Goal: Task Accomplishment & Management: Manage account settings

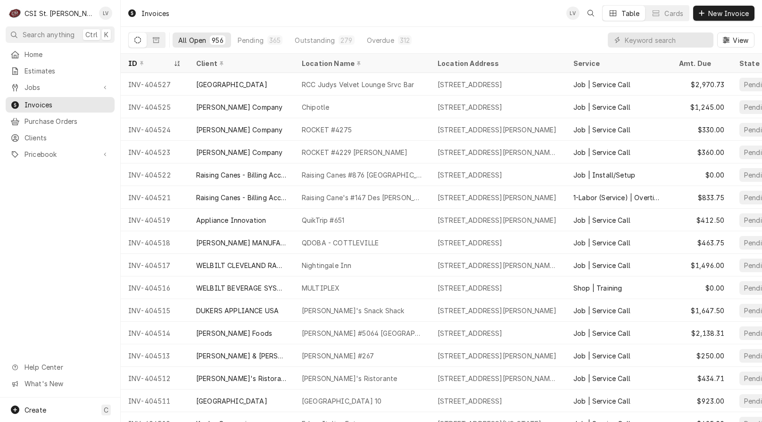
click at [33, 235] on div "Home Estimates Jobs Jobs Job Series Invoices Purchase Orders Clients Pricebook …" at bounding box center [60, 222] width 120 height 351
click at [640, 41] on input "Dynamic Content Wrapper" at bounding box center [667, 40] width 84 height 15
type input "404476"
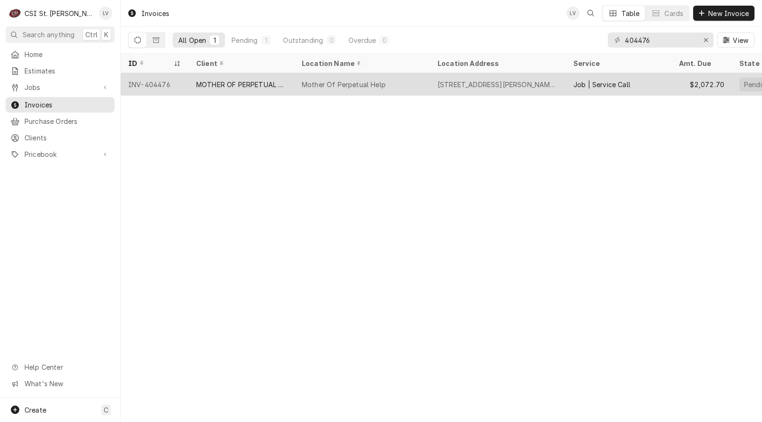
click at [221, 84] on div "MOTHER OF PERPETUAL HELP" at bounding box center [241, 85] width 91 height 10
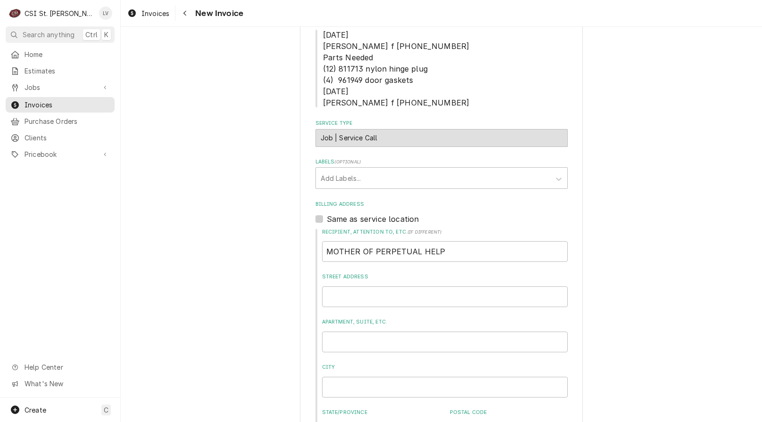
scroll to position [141, 0]
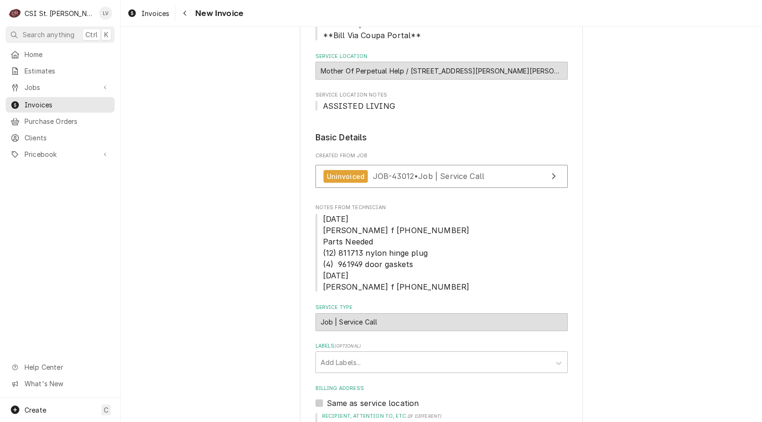
type textarea "x"
click at [145, 17] on link "Invoices" at bounding box center [148, 14] width 49 height 16
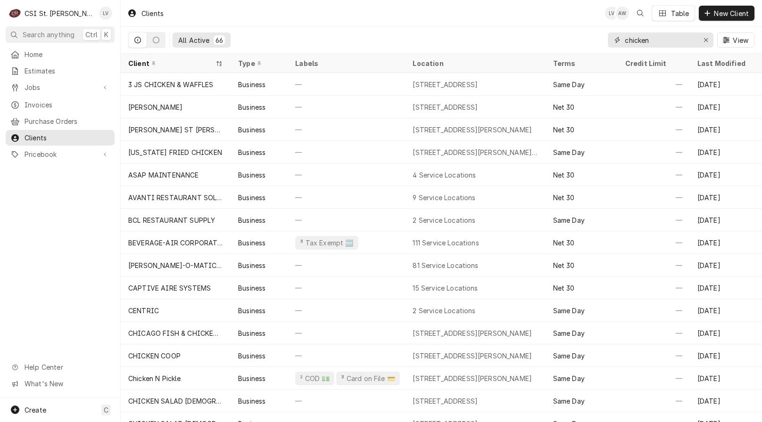
drag, startPoint x: 660, startPoint y: 37, endPoint x: 569, endPoint y: 40, distance: 91.0
click at [569, 40] on div "All Active 66 chicken View" at bounding box center [441, 40] width 626 height 26
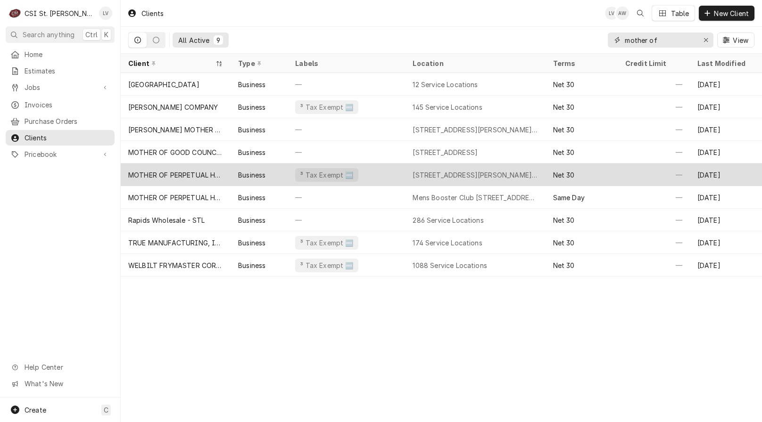
type input "mother of"
click at [168, 177] on div "MOTHER OF PERPETUAL HELP" at bounding box center [175, 175] width 95 height 10
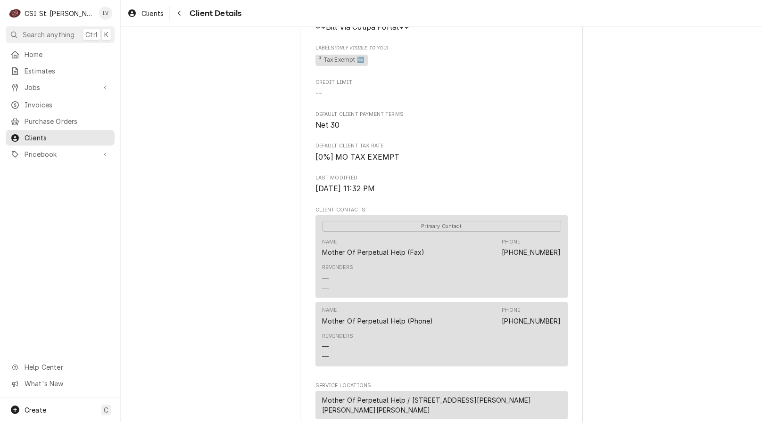
scroll to position [368, 0]
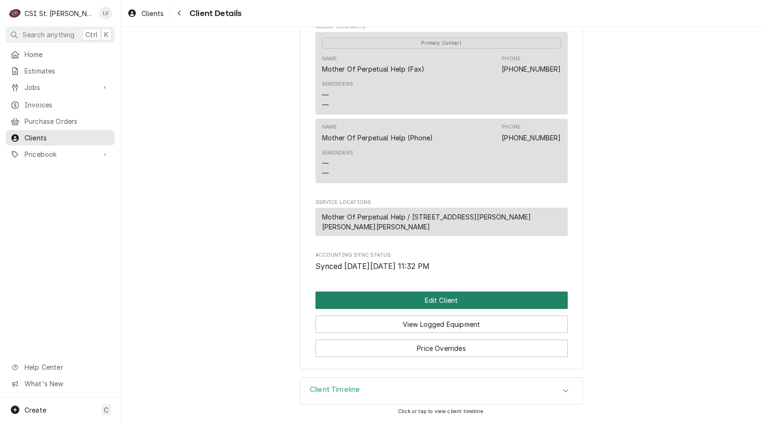
click at [344, 297] on button "Edit Client" at bounding box center [441, 300] width 252 height 17
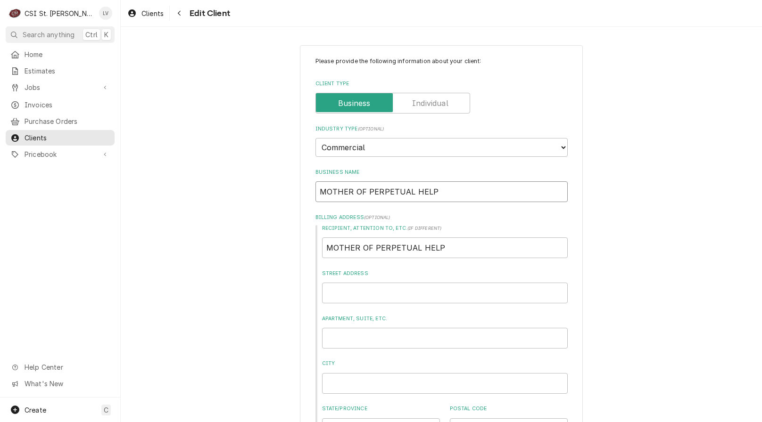
drag, startPoint x: 422, startPoint y: 190, endPoint x: 266, endPoint y: 191, distance: 156.5
type textarea "x"
type input "M"
type textarea "x"
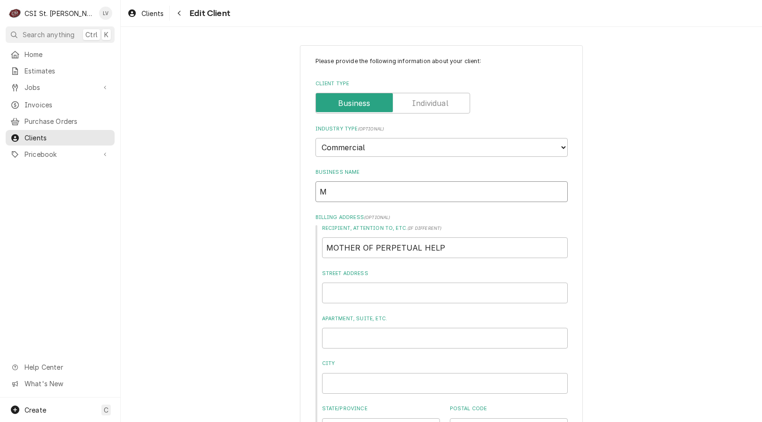
type input "Mo"
type textarea "x"
type input "Mot"
type textarea "x"
type input "Moth"
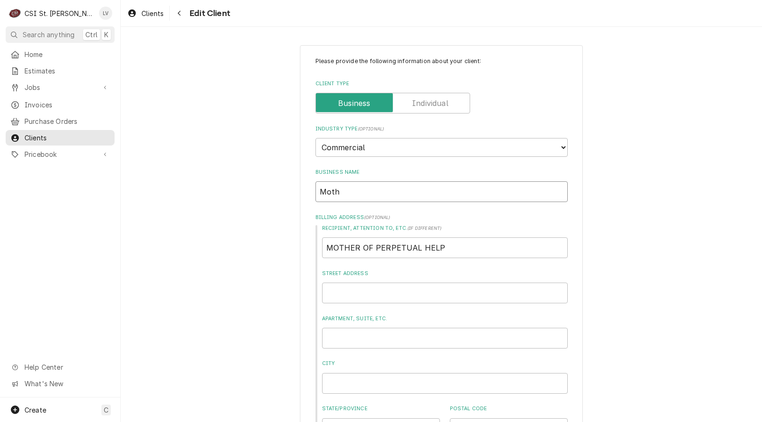
type textarea "x"
type input "Mothe"
type textarea "x"
type input "Mother"
type textarea "x"
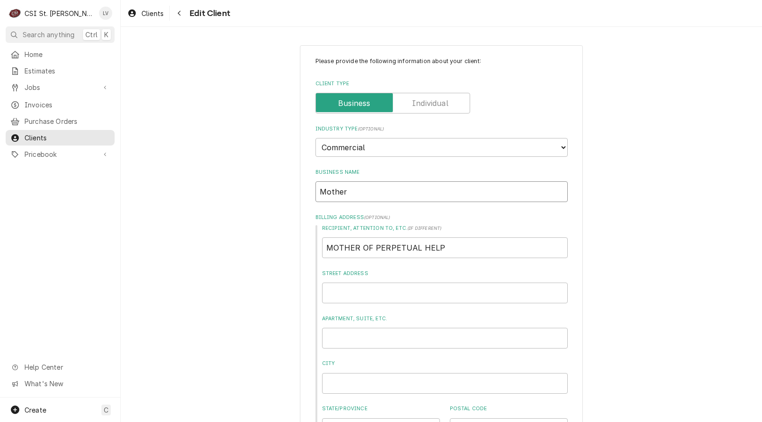
type input "Mother"
type textarea "x"
type input "Mother o"
type textarea "x"
type input "Mother of"
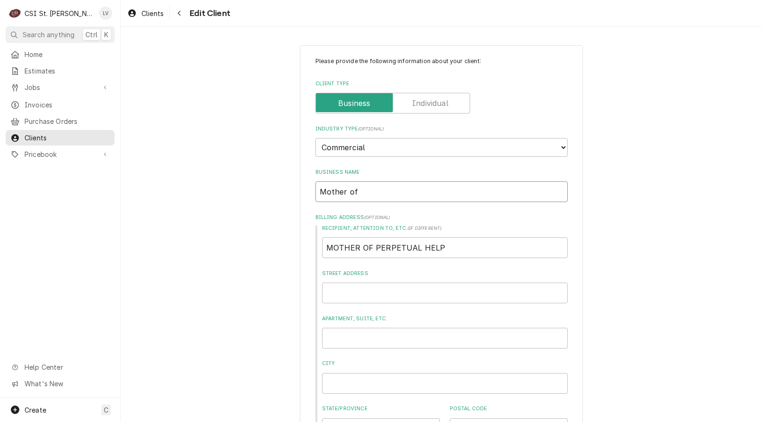
type textarea "x"
type input "Mother of"
type textarea "x"
type input "Mother of P"
type textarea "x"
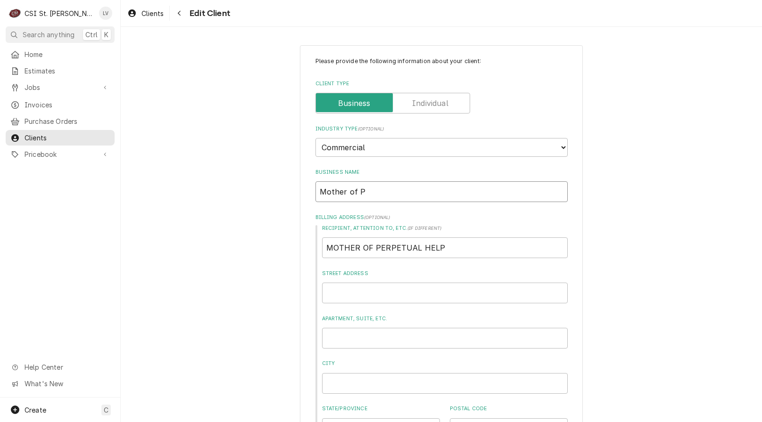
type input "Mother of Pe"
type textarea "x"
type input "Mother of Per"
type textarea "x"
type input "Mother of Perp"
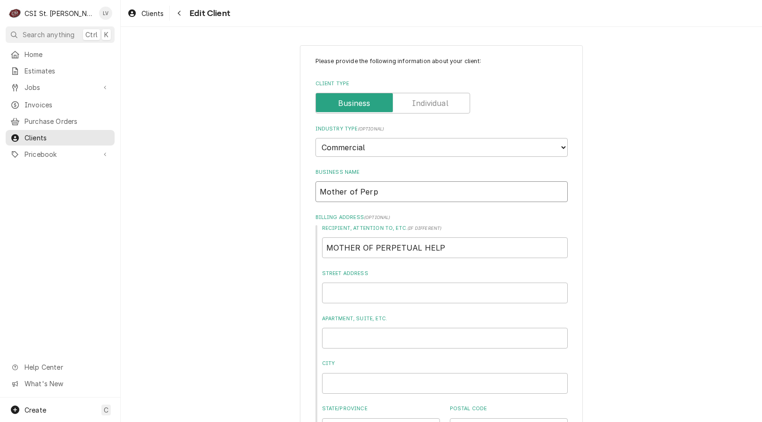
type textarea "x"
type input "Mother of Perpe"
type textarea "x"
type input "Mother of Perpet"
type textarea "x"
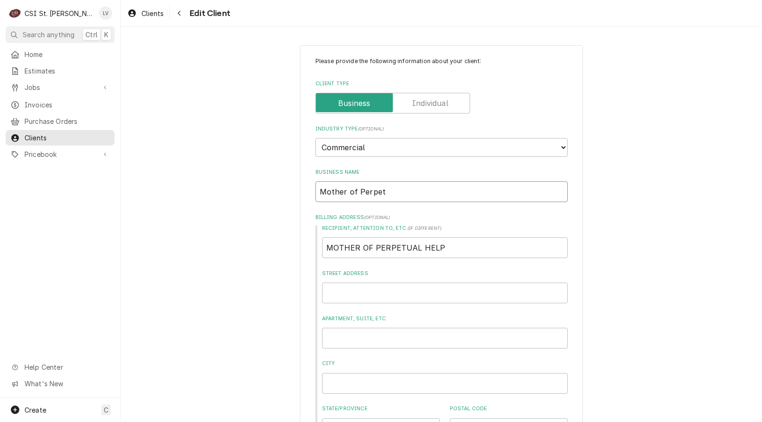
type input "Mother of Perpetu"
type textarea "x"
type input "Mother of Perpetua"
type textarea "x"
type input "Mother of Perpetual"
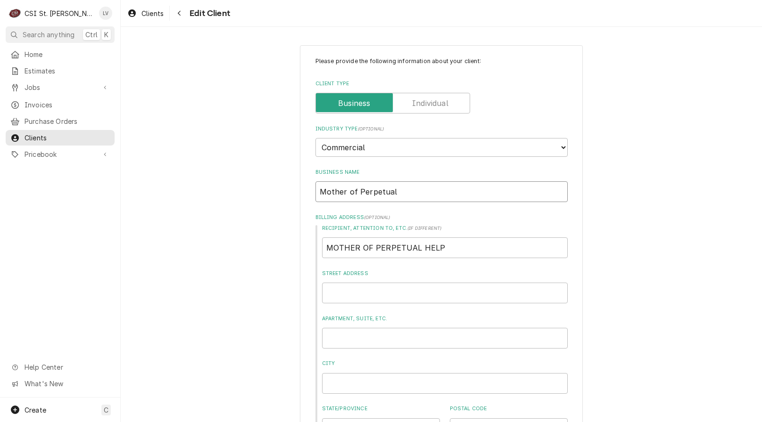
type textarea "x"
type input "Mother of Perpetual"
type textarea "x"
type input "Mother of Perpetual H"
type textarea "x"
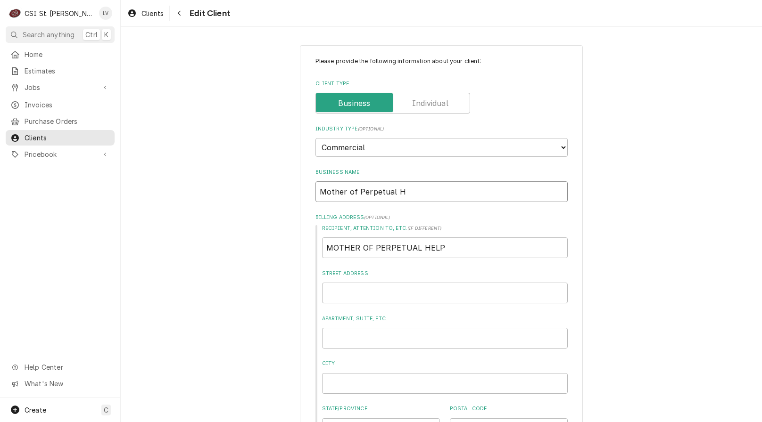
type input "Mother of Perpetual He"
type textarea "x"
type input "Mother of Perpetual Hel"
type textarea "x"
type input "Mother of Perpetual Help"
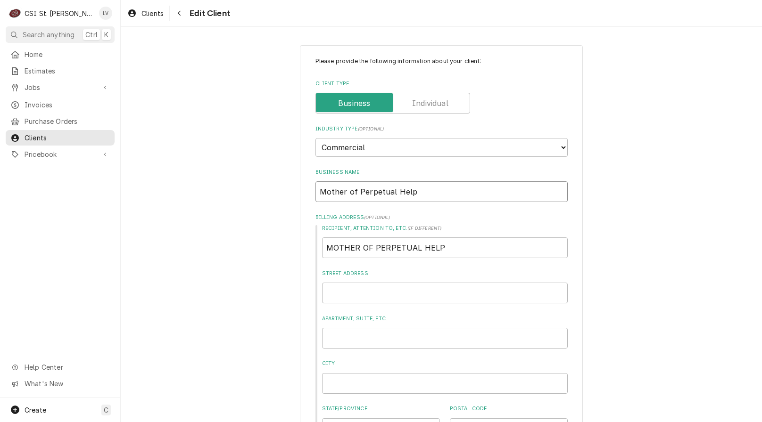
type textarea "x"
type input "Mother of Perpetual Help["
type textarea "x"
type input "Mother of Perpetual Help"
type textarea "x"
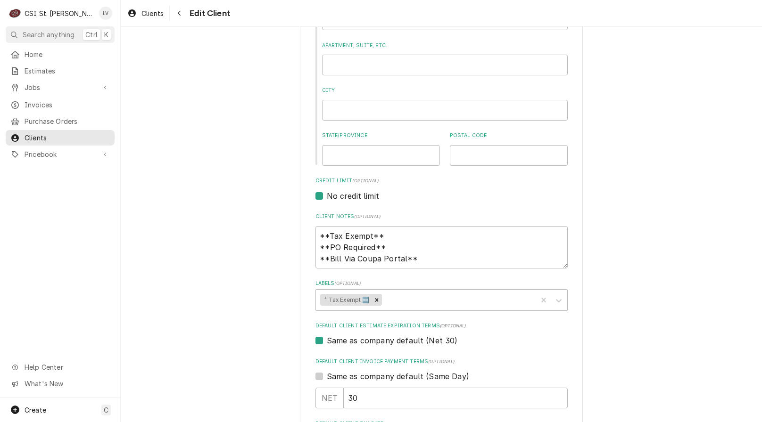
scroll to position [206, 0]
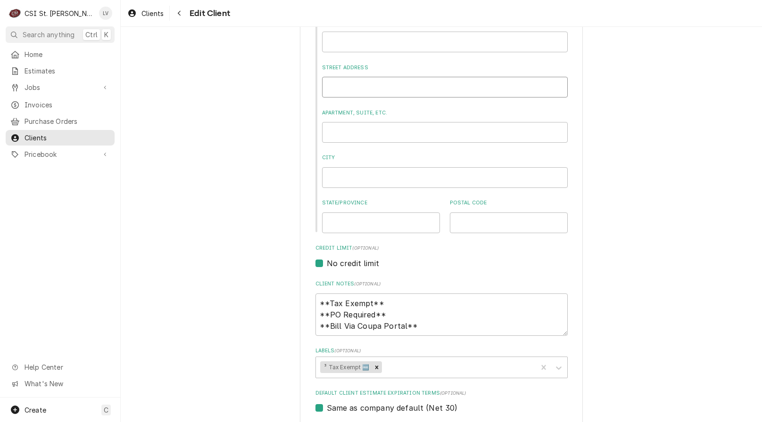
click at [325, 86] on input "Street Address" at bounding box center [445, 87] width 246 height 21
type textarea "x"
type input "7"
type textarea "x"
type input "76"
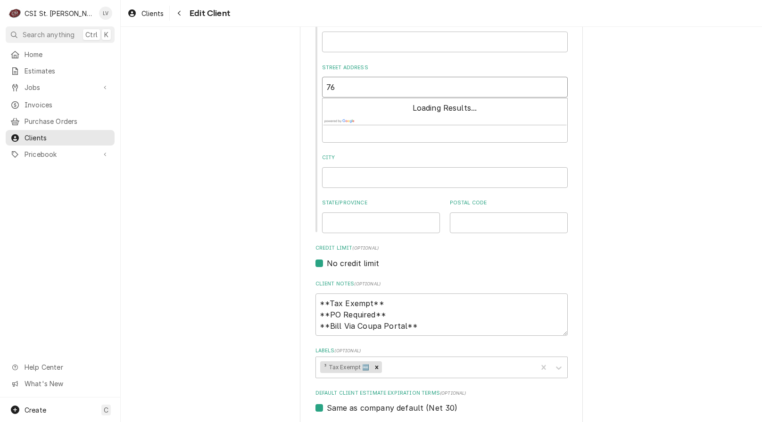
type textarea "x"
type input "760"
type textarea "x"
type input "7609"
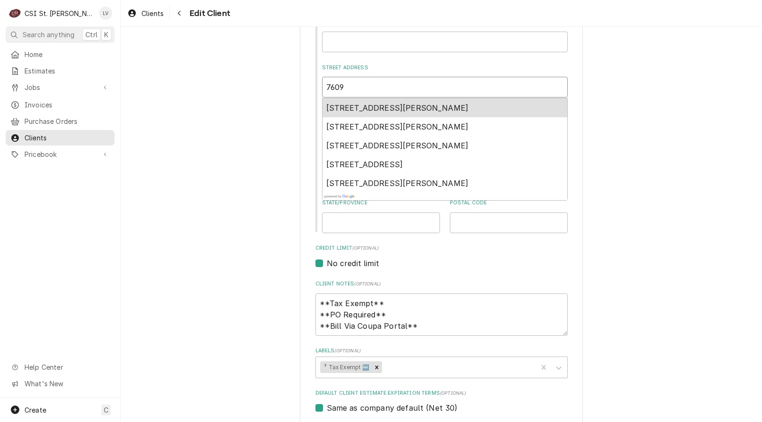
type textarea "x"
type input "7609"
type textarea "x"
type input "7609 w"
type textarea "x"
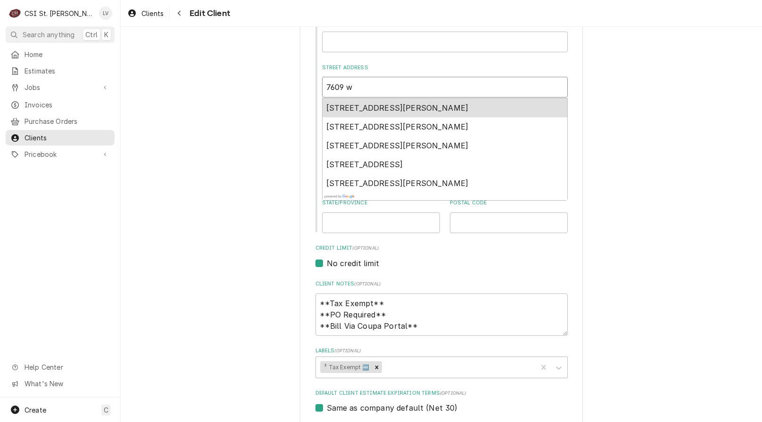
type input "7609 wa"
type textarea "x"
type input "7609 wat"
type textarea "x"
type input "7609 wate"
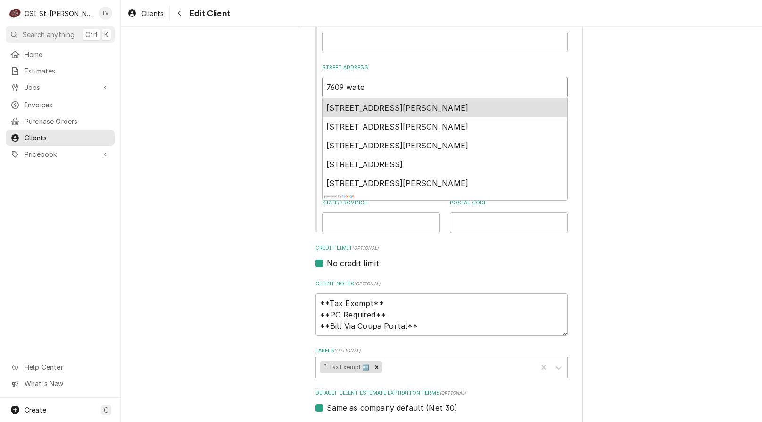
type textarea "x"
type input "7609 water"
type textarea "x"
type input "7609 wate"
type textarea "x"
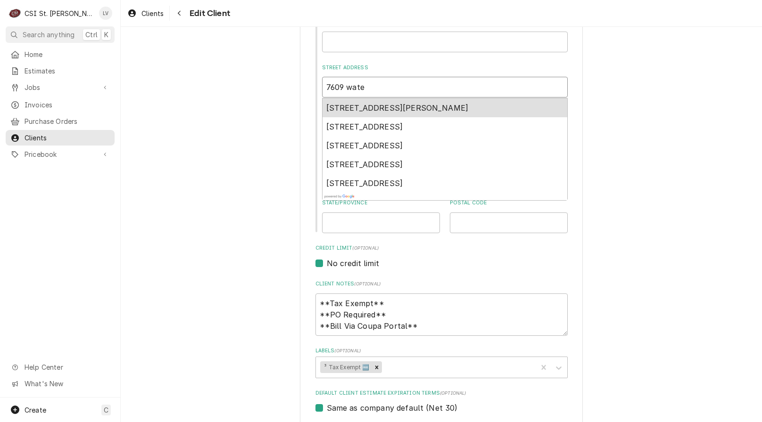
type input "7609 wat"
type textarea "x"
type input "7609 wats"
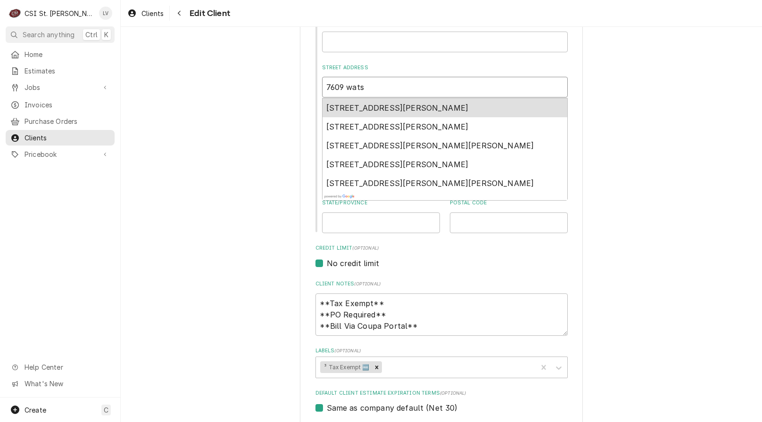
click at [338, 101] on div "7609 Watson Road, St. Louis, MO, USA" at bounding box center [444, 108] width 245 height 19
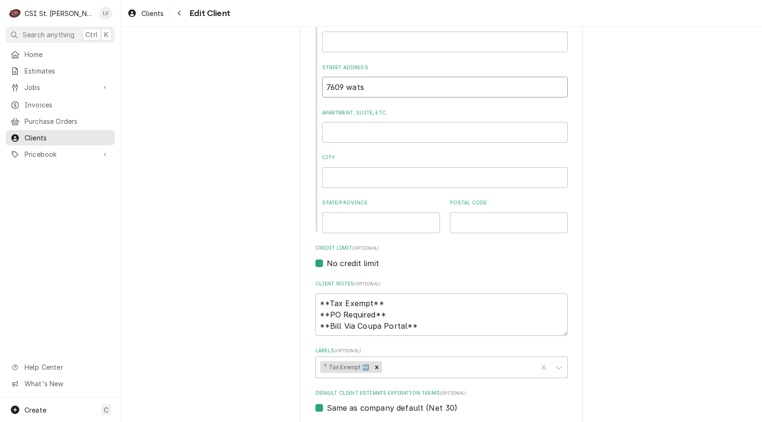
type textarea "x"
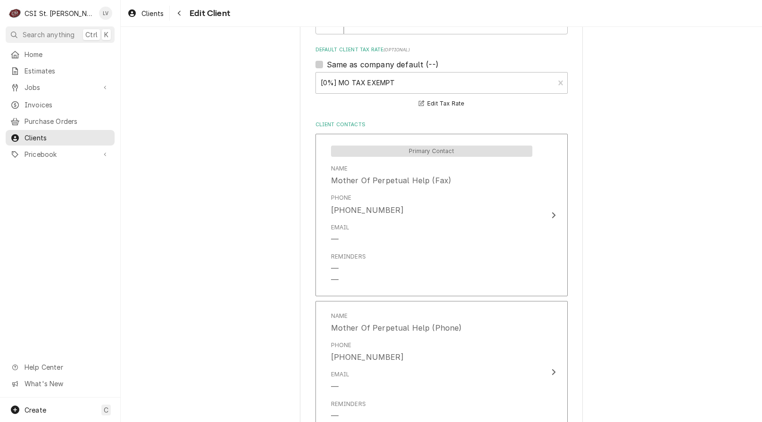
scroll to position [819, 0]
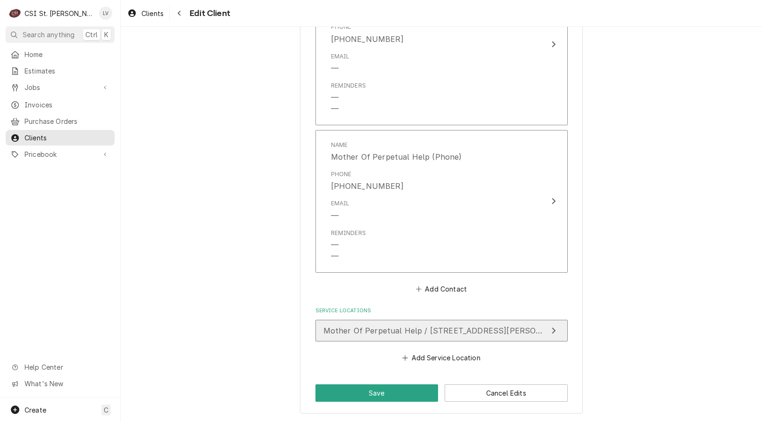
type input "7609 Watson Rd"
click at [510, 330] on span "Mother Of Perpetual Help / 7609 Watson Road Cardinal Ritter, St Louis, MO 63119" at bounding box center [513, 330] width 380 height 9
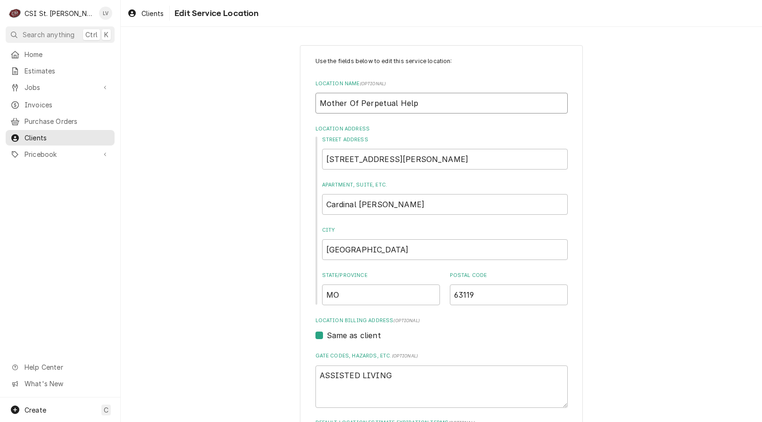
click at [351, 102] on input "Mother Of Perpetual Help" at bounding box center [441, 103] width 252 height 21
type textarea "x"
type input "Mother f Perpetual Help"
type textarea "x"
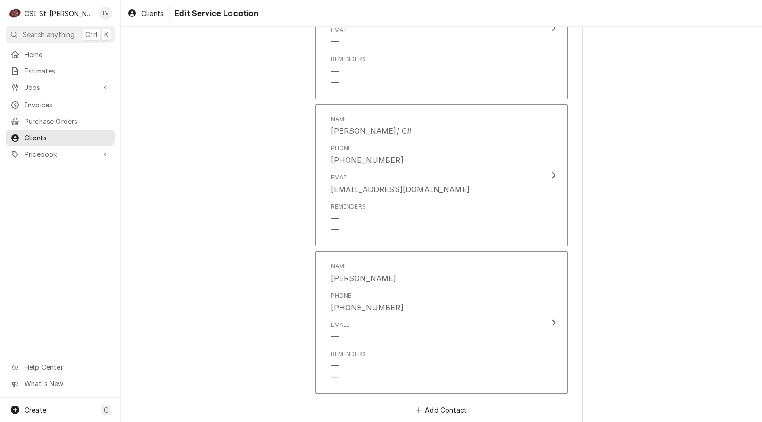
scroll to position [1098, 0]
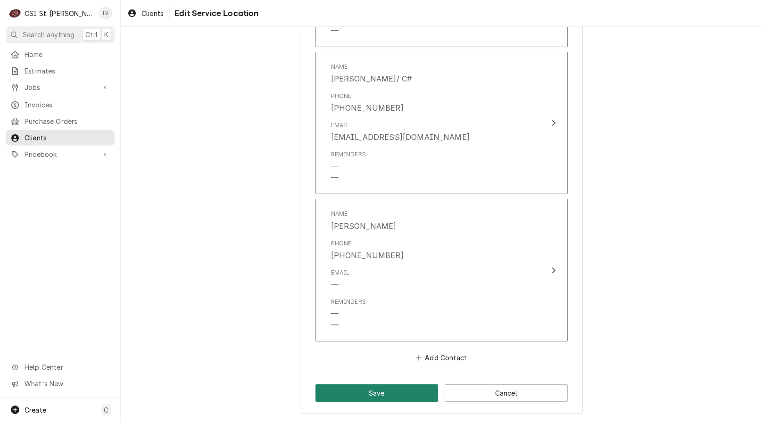
type input "Mother of Perpetual Help"
drag, startPoint x: 352, startPoint y: 392, endPoint x: 339, endPoint y: 390, distance: 13.3
click at [353, 393] on button "Save" at bounding box center [376, 393] width 123 height 17
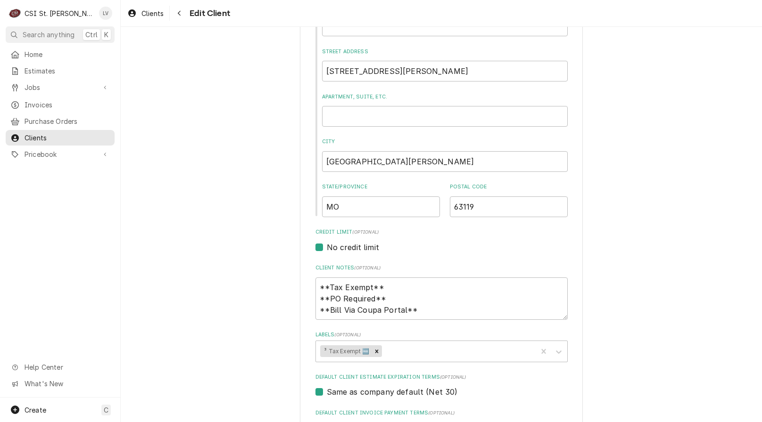
scroll to position [65, 0]
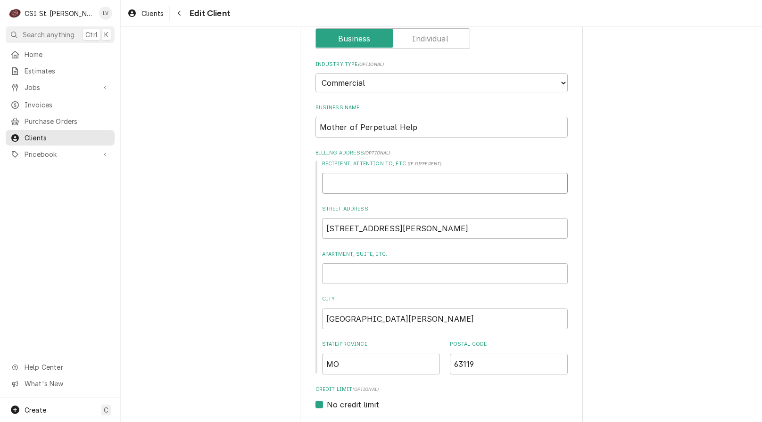
click at [331, 184] on input "Recipient, Attention To, etc. ( if different )" at bounding box center [445, 183] width 246 height 21
type textarea "x"
type input "A"
type textarea "x"
type input "As"
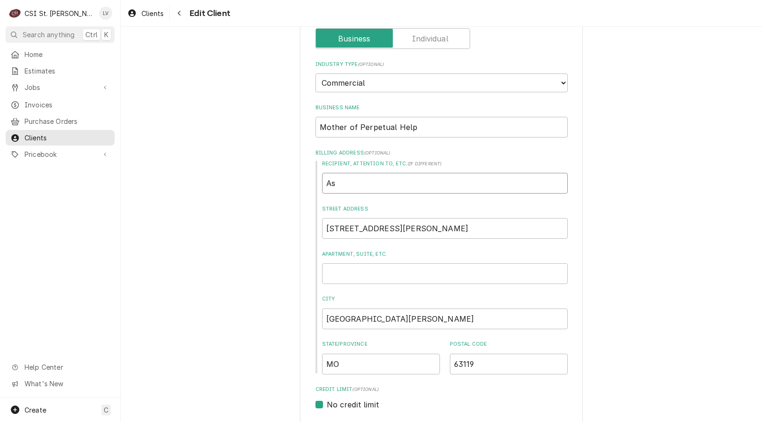
type textarea "x"
type input "Ass"
type textarea "x"
type input "Assi"
type textarea "x"
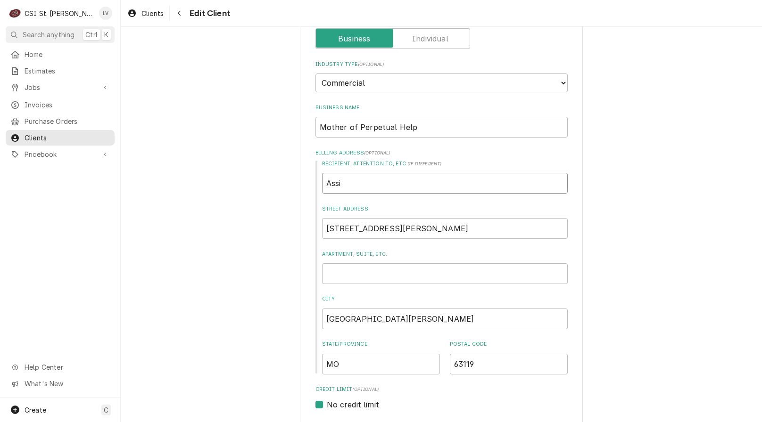
type input "Assis"
type textarea "x"
type input "Assist"
type textarea "x"
type input "Assiste"
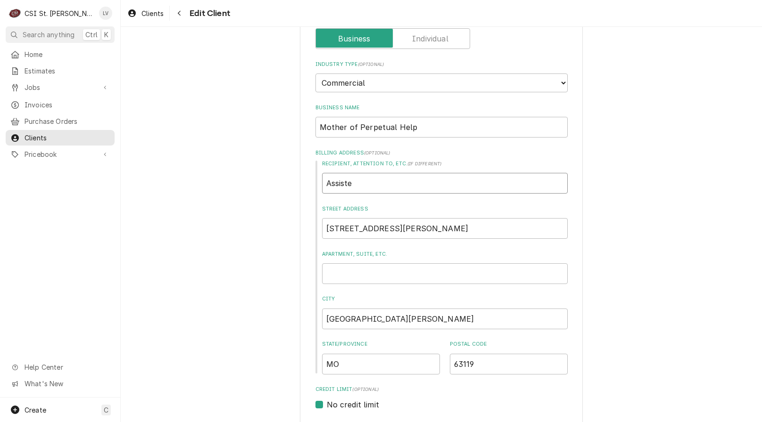
type textarea "x"
type input "Assisted"
type textarea "x"
type input "Assisted"
type textarea "x"
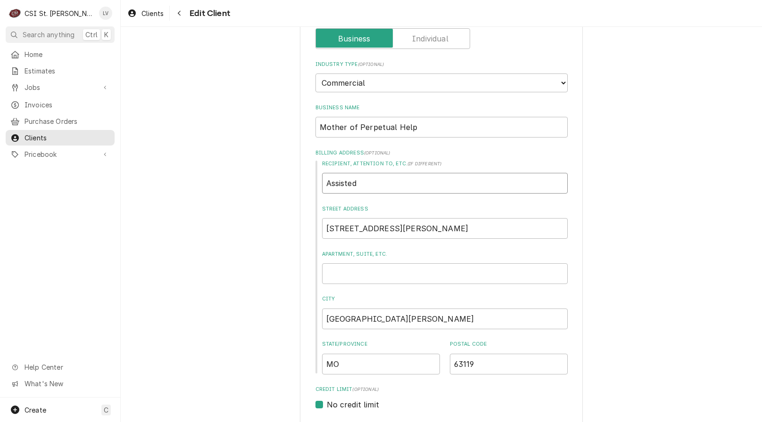
type input "Assisted L"
type textarea "x"
type input "Assisted Li"
type textarea "x"
type input "Assisted Liv"
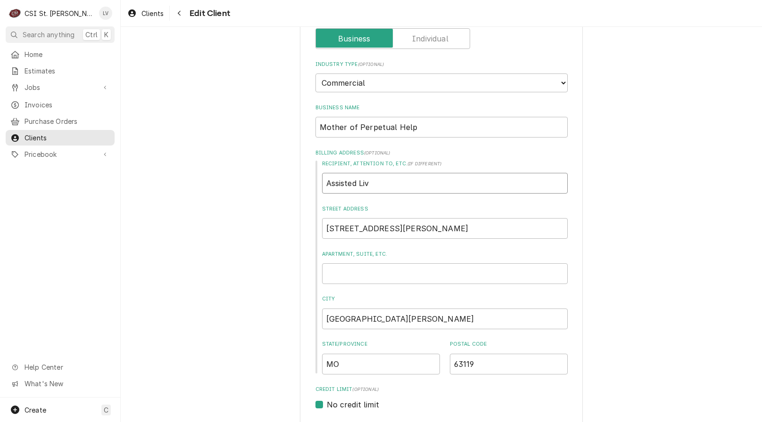
type textarea "x"
type input "Assisted Livi"
type textarea "x"
type input "Assisted Livin"
type textarea "x"
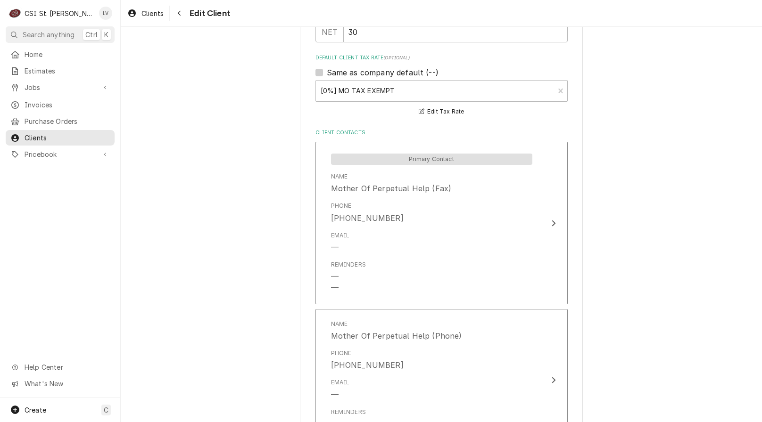
scroll to position [819, 0]
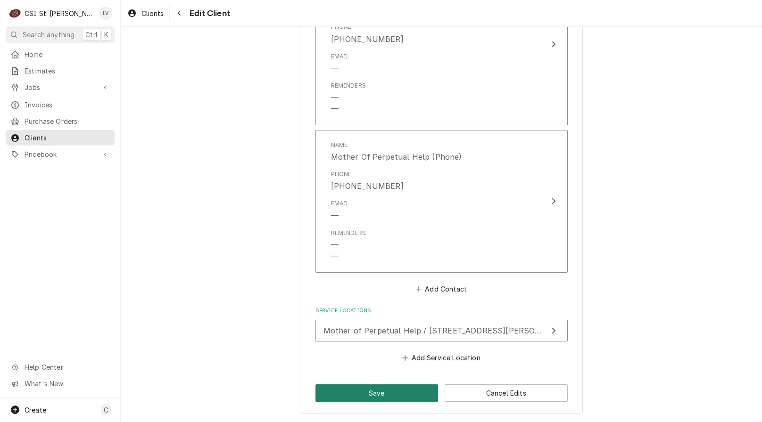
type input "Assisted Living"
click at [366, 393] on button "Save" at bounding box center [376, 393] width 123 height 17
type textarea "x"
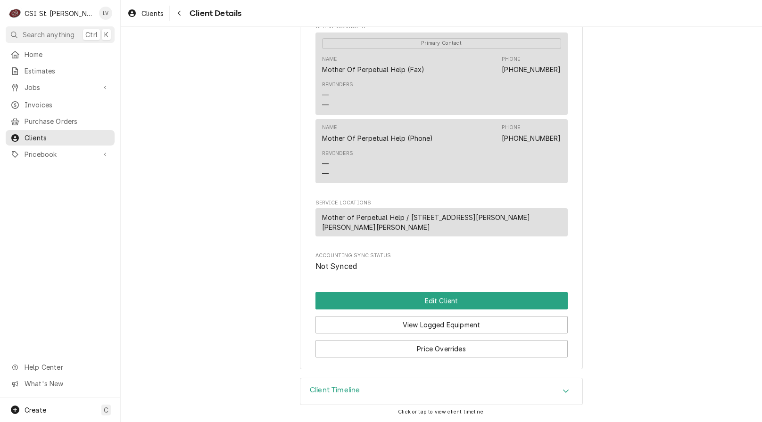
scroll to position [390, 0]
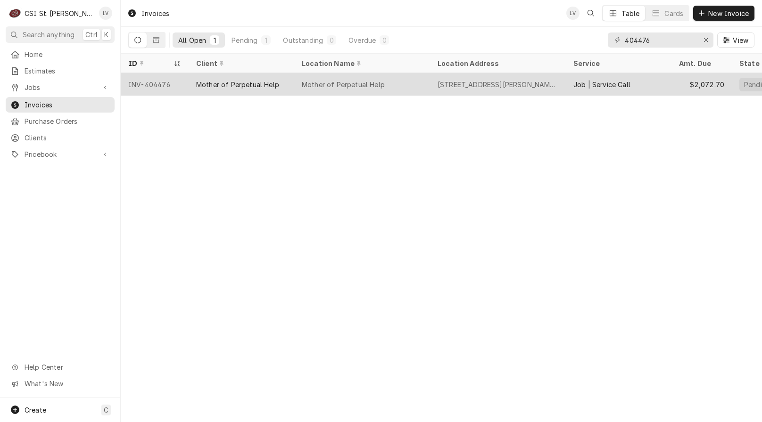
click at [179, 82] on div "INV-404476" at bounding box center [155, 84] width 68 height 23
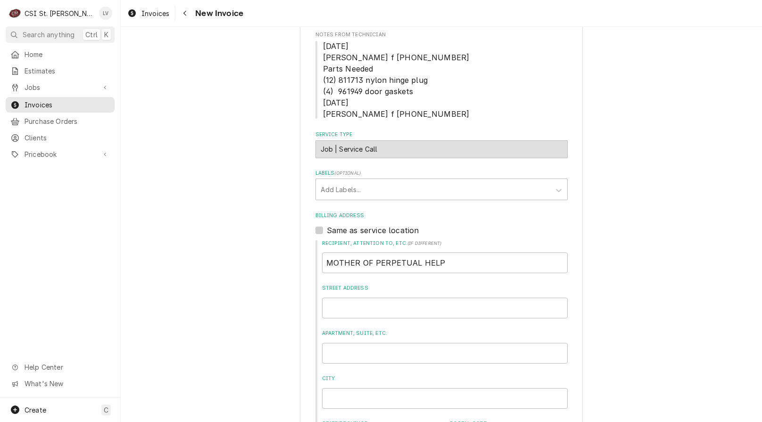
scroll to position [236, 0]
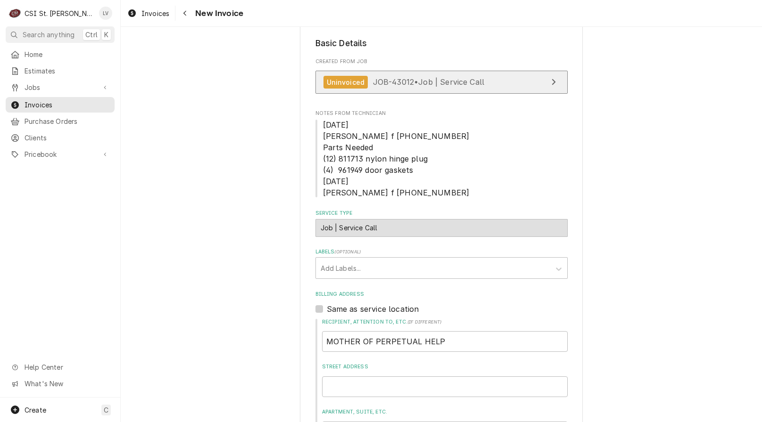
click at [398, 86] on span "JOB-43012 • Job | Service Call" at bounding box center [429, 81] width 112 height 9
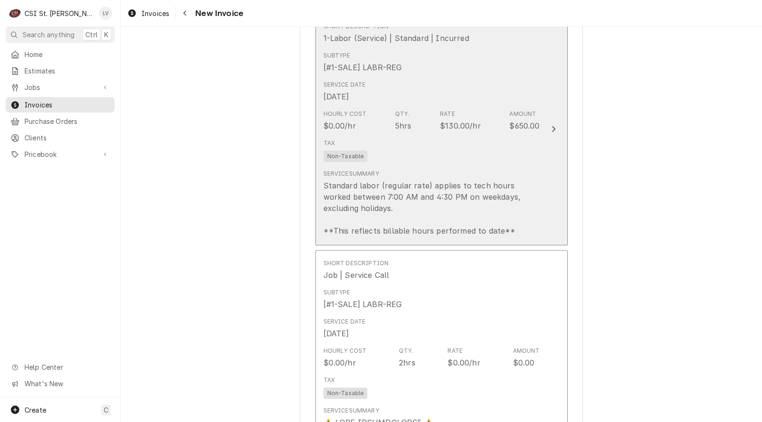
click at [447, 199] on div "Standard labor (regular rate) applies to tech hours worked between 7:00 AM and …" at bounding box center [431, 208] width 216 height 57
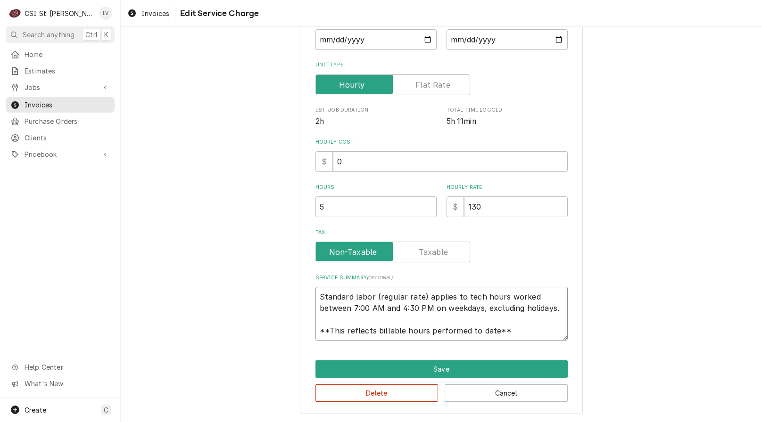
scroll to position [11, 0]
drag, startPoint x: 315, startPoint y: 294, endPoint x: 547, endPoint y: 337, distance: 236.2
click at [547, 337] on textarea "Standard labor (regular rate) applies to tech hours worked between 7:00 AM and …" at bounding box center [441, 314] width 252 height 54
type textarea "x"
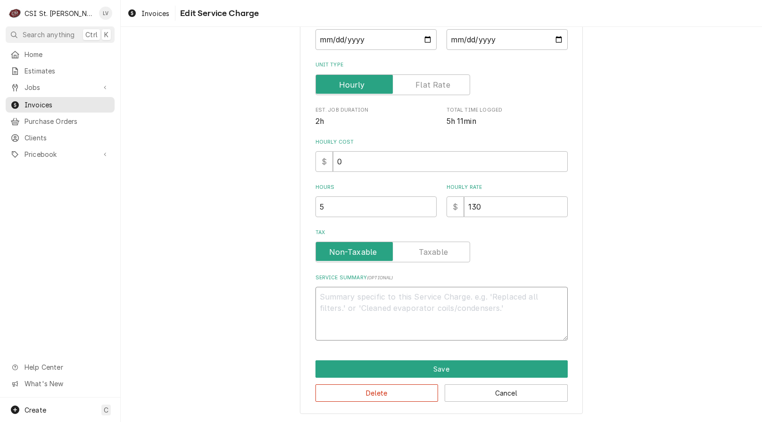
scroll to position [154, 0]
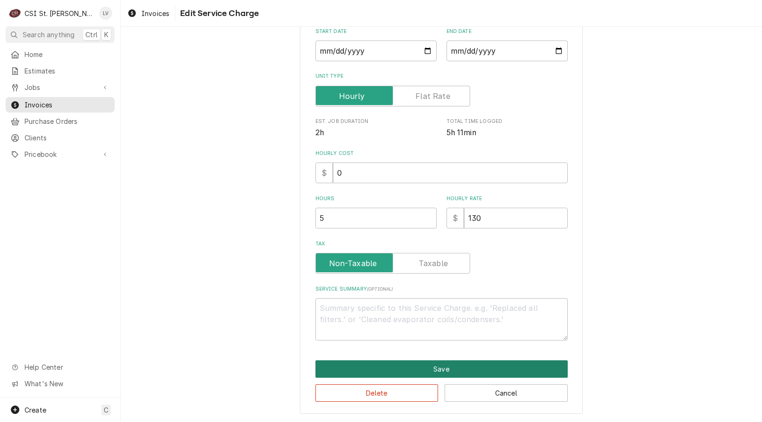
click at [531, 373] on button "Save" at bounding box center [441, 369] width 252 height 17
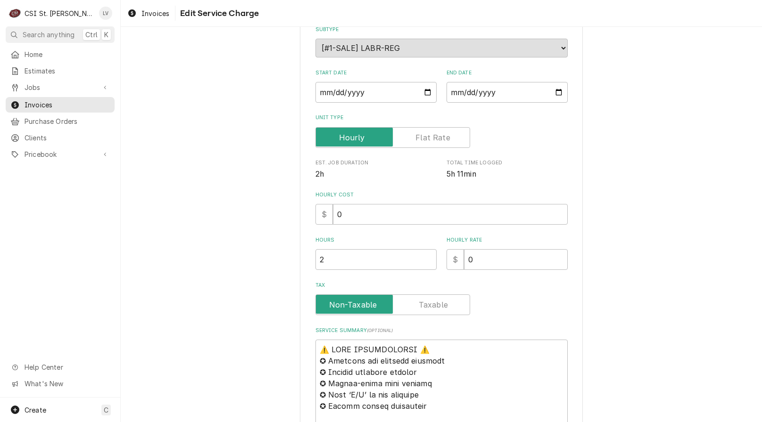
scroll to position [330, 0]
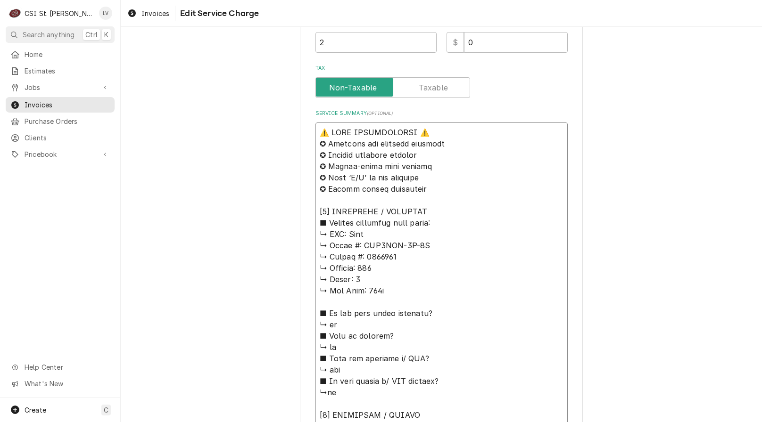
drag, startPoint x: 383, startPoint y: 234, endPoint x: 275, endPoint y: 131, distance: 149.7
click at [275, 131] on div "Use the fields below to edit this service charge Short Description Job | Servic…" at bounding box center [441, 373] width 641 height 1332
type textarea "x"
type textarea "T ↳ 𝗠𝗼𝗱𝗲𝗹 #: STG2RRT-2G-2S ↳ 𝗦𝗲𝗿𝗶𝗮𝗹 #: 8178007 ↳ 𝗩𝗼𝗹𝘁𝗮𝗴𝗲: 115 ↳ 𝗣𝗵𝗮𝘀𝗲: 1 ↳ 𝗚𝗮𝘀 …"
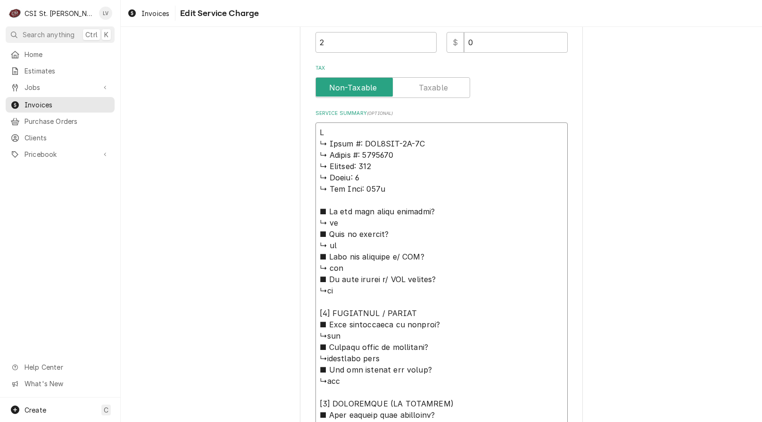
type textarea "x"
type textarea "Tr ↳ 𝗠𝗼𝗱𝗲𝗹 #: STG2RRT-2G-2S ↳ 𝗦𝗲𝗿𝗶𝗮𝗹 #: 8178007 ↳ 𝗩𝗼𝗹𝘁𝗮𝗴𝗲: 115 ↳ 𝗣𝗵𝗮𝘀𝗲: 1 ↳ 𝗚𝗮𝘀…"
type textarea "x"
type textarea "Tru ↳ 𝗠𝗼𝗱𝗲𝗹 #: STG2RRT-2G-2S ↳ 𝗦𝗲𝗿𝗶𝗮𝗹 #: 8178007 ↳ 𝗩𝗼𝗹𝘁𝗮𝗴𝗲: 115 ↳ 𝗣𝗵𝗮𝘀𝗲: 1 ↳ 𝗚𝗮…"
type textarea "x"
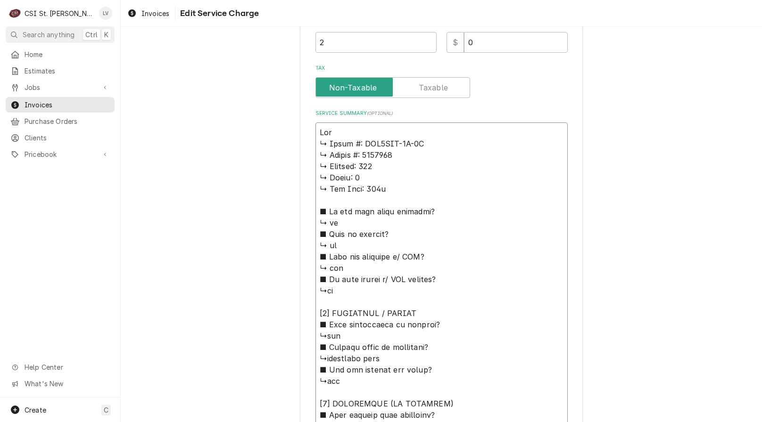
type textarea "True ↳ 𝗠𝗼𝗱𝗲𝗹 #: STG2RRT-2G-2S ↳ 𝗦𝗲𝗿𝗶𝗮𝗹 #: 8178007 ↳ 𝗩𝗼𝗹𝘁𝗮𝗴𝗲: 115 ↳ 𝗣𝗵𝗮𝘀𝗲: 1 ↳ 𝗚…"
type textarea "x"
type textarea "True ↳ 𝗠𝗼𝗱𝗲𝗹 #: STG2RRT-2G-2S ↳ 𝗦𝗲𝗿𝗶𝗮𝗹 #: 8178007 ↳ 𝗩𝗼𝗹𝘁𝗮𝗴𝗲: 115 ↳ 𝗣𝗵𝗮𝘀𝗲: 1 ↳ 𝗚…"
type textarea "x"
type textarea "True / ↳ 𝗠𝗼𝗱𝗲𝗹 #: STG2RRT-2G-2S ↳ 𝗦𝗲𝗿𝗶𝗮𝗹 #: 8178007 ↳ 𝗩𝗼𝗹𝘁𝗮𝗴𝗲: 115 ↳ 𝗣𝗵𝗮𝘀𝗲: 1 ↳…"
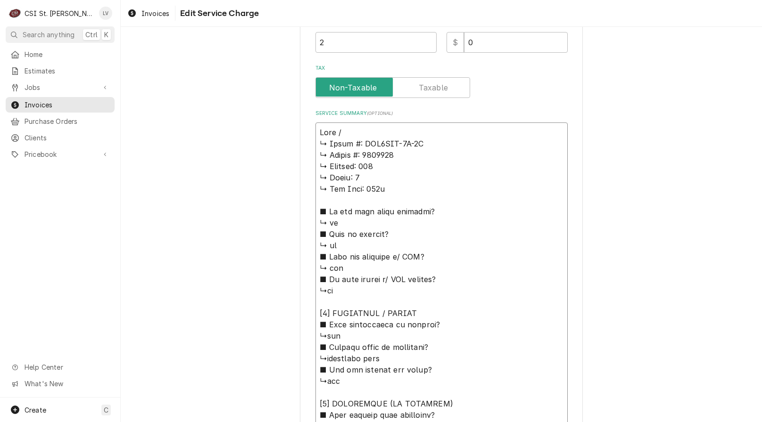
type textarea "x"
type textarea "True / ↳ 𝗠𝗼𝗱𝗲𝗹 #: STG2RRT-2G-2S ↳ 𝗦𝗲𝗿𝗶𝗮𝗹 #: 8178007 ↳ 𝗩𝗼𝗹𝘁𝗮𝗴𝗲: 115 ↳ 𝗣𝗵𝗮𝘀𝗲: 1 ↳…"
type textarea "x"
type textarea "True / M ↳ 𝗠𝗼𝗱𝗲𝗹 #: STG2RRT-2G-2S ↳ 𝗦𝗲𝗿𝗶𝗮𝗹 #: 8178007 ↳ 𝗩𝗼𝗹𝘁𝗮𝗴𝗲: 115 ↳ 𝗣𝗵𝗮𝘀𝗲: 1…"
type textarea "x"
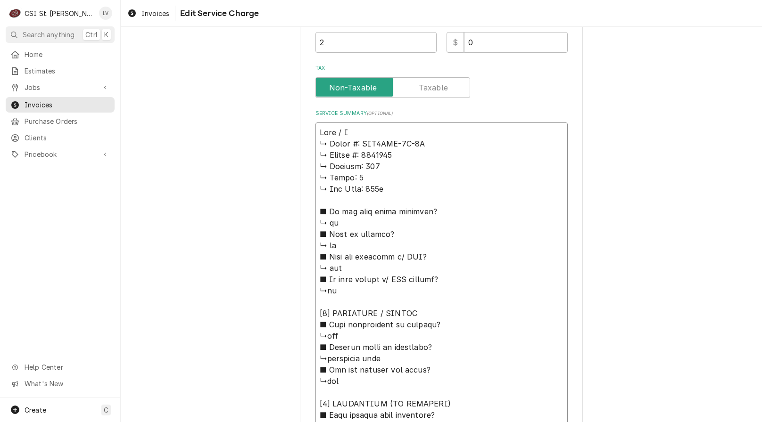
type textarea "True / Mo ↳ 𝗠𝗼𝗱𝗲𝗹 #: STG2RRT-2G-2S ↳ 𝗦𝗲𝗿𝗶𝗮𝗹 #: 8178007 ↳ 𝗩𝗼𝗹𝘁𝗮𝗴𝗲: 115 ↳ 𝗣𝗵𝗮𝘀𝗲: …"
type textarea "x"
type textarea "True / Mod ↳ 𝗠𝗼𝗱𝗲𝗹 #: STG2RRT-2G-2S ↳ 𝗦𝗲𝗿𝗶𝗮𝗹 #: 8178007 ↳ 𝗩𝗼𝗹𝘁𝗮𝗴𝗲: 115 ↳ 𝗣𝗵𝗮𝘀𝗲:…"
type textarea "x"
type textarea "True / Mode ↳ 𝗠𝗼𝗱𝗲𝗹 #: STG2RRT-2G-2S ↳ 𝗦𝗲𝗿𝗶𝗮𝗹 #: 8178007 ↳ 𝗩𝗼𝗹𝘁𝗮𝗴𝗲: 115 ↳ 𝗣𝗵𝗮𝘀𝗲…"
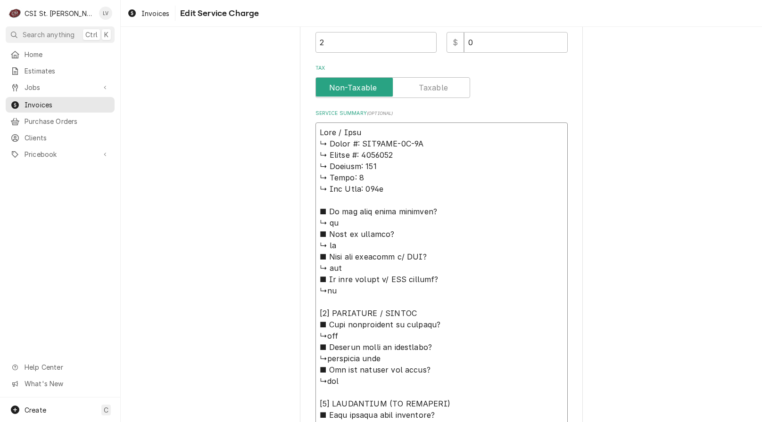
type textarea "x"
type textarea "True / Model ↳ 𝗠𝗼𝗱𝗲𝗹 #: STG2RRT-2G-2S ↳ 𝗦𝗲𝗿𝗶𝗮𝗹 #: 8178007 ↳ 𝗩𝗼𝗹𝘁𝗮𝗴𝗲: 115 ↳ 𝗣𝗵𝗮𝘀…"
type textarea "x"
type textarea "True / Model: ↳ 𝗠𝗼𝗱𝗲𝗹 #: STG2RRT-2G-2S ↳ 𝗦𝗲𝗿𝗶𝗮𝗹 #: 8178007 ↳ 𝗩𝗼𝗹𝘁𝗮𝗴𝗲: 115 ↳ 𝗣𝗵𝗮…"
type textarea "x"
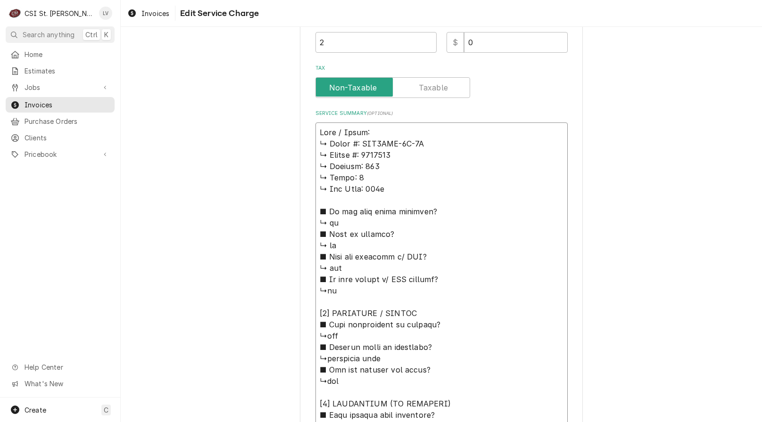
type textarea "True / Model: ↳ 𝗠𝗼𝗱𝗲𝗹 #: STG2RRT-2G-2S ↳ 𝗦𝗲𝗿𝗶𝗮𝗹 #: 8178007 ↳ 𝗩𝗼𝗹𝘁𝗮𝗴𝗲: 115 ↳ 𝗣𝗵𝗮…"
type textarea "x"
type textarea "True / Model: ↳ 𝗠𝗼𝗱𝗲𝗹 #: STG2RRT-2G-2S ↳ 𝗦𝗲𝗿𝗶𝗮𝗹 #: 8178007 ↳ 𝗩𝗼𝗹𝘁𝗮𝗴𝗲: 115 ↳ 𝗣𝗵𝗮…"
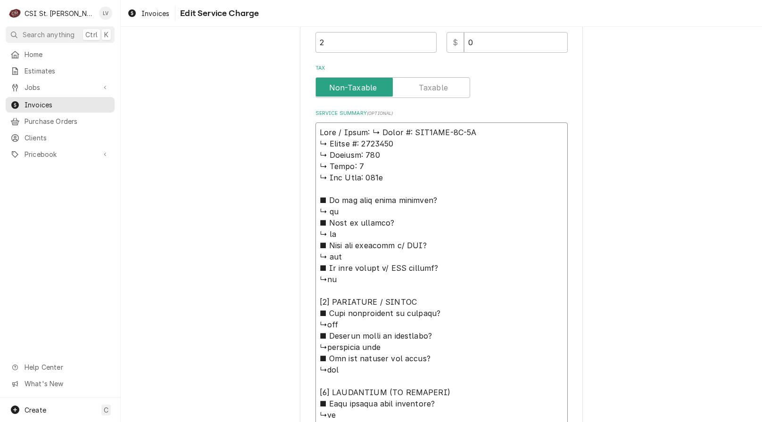
type textarea "x"
type textarea "True / Model: 𝗠𝗼𝗱𝗲𝗹 #: STG2RRT-2G-2S ↳ 𝗦𝗲𝗿𝗶𝗮𝗹 #: 8178007 ↳ 𝗩𝗼𝗹𝘁𝗮𝗴𝗲: 115 ↳ 𝗣𝗵𝗮𝘀𝗲…"
type textarea "x"
type textarea "True / Model: 𝗠𝗼𝗱𝗲𝗹 #: STG2RRT-2G-2S ↳ 𝗦𝗲𝗿𝗶𝗮𝗹 #: 8178007 ↳ 𝗩𝗼𝗹𝘁𝗮𝗴𝗲: 115 ↳ 𝗣𝗵𝗮𝘀𝗲…"
type textarea "x"
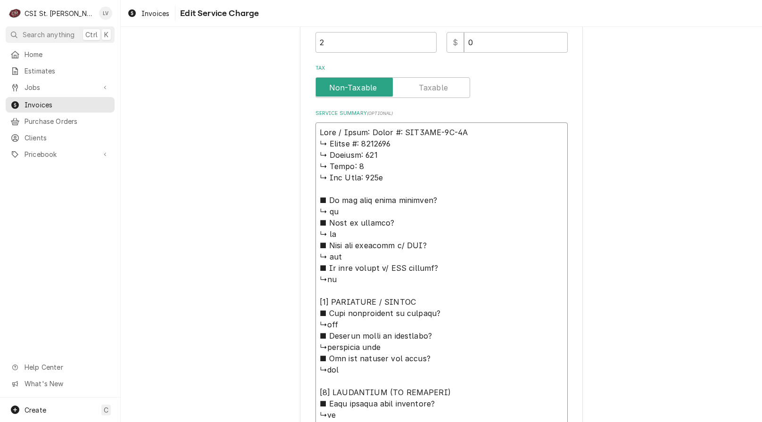
type textarea "True / Model: 𝗼𝗱𝗲𝗹 #: STG2RRT-2G-2S ↳ 𝗦𝗲𝗿𝗶𝗮𝗹 #: 8178007 ↳ 𝗩𝗼𝗹𝘁𝗮𝗴𝗲: 115 ↳ 𝗣𝗵𝗮𝘀𝗲:…"
type textarea "x"
type textarea "True / Model: 𝗱𝗲𝗹 #: STG2RRT-2G-2S ↳ 𝗦𝗲𝗿𝗶𝗮𝗹 #: 8178007 ↳ 𝗩𝗼𝗹𝘁𝗮𝗴𝗲: 115 ↳ 𝗣𝗵𝗮𝘀𝗲: …"
type textarea "x"
type textarea "True / Model: 𝗲𝗹 #: STG2RRT-2G-2S ↳ 𝗦𝗲𝗿𝗶𝗮𝗹 #: 8178007 ↳ 𝗩𝗼𝗹𝘁𝗮𝗴𝗲: 115 ↳ 𝗣𝗵𝗮𝘀𝗲: 1…"
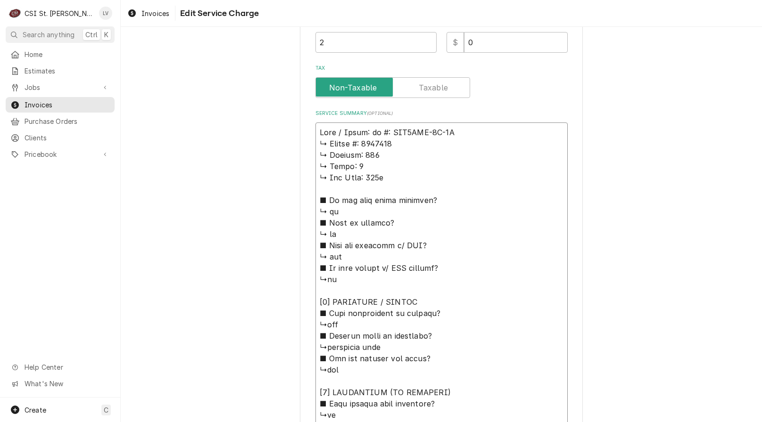
type textarea "x"
type textarea "True / Model: 𝗹 #: STG2RRT-2G-2S ↳ 𝗦𝗲𝗿𝗶𝗮𝗹 #: 8178007 ↳ 𝗩𝗼𝗹𝘁𝗮𝗴𝗲: 115 ↳ 𝗣𝗵𝗮𝘀𝗲: 1 …"
type textarea "x"
type textarea "True / Model: #: STG2RRT-2G-2S ↳ 𝗦𝗲𝗿𝗶𝗮𝗹 #: 8178007 ↳ 𝗩𝗼𝗹𝘁𝗮𝗴𝗲: 115 ↳ 𝗣𝗵𝗮𝘀𝗲: 1 ↳ …"
type textarea "x"
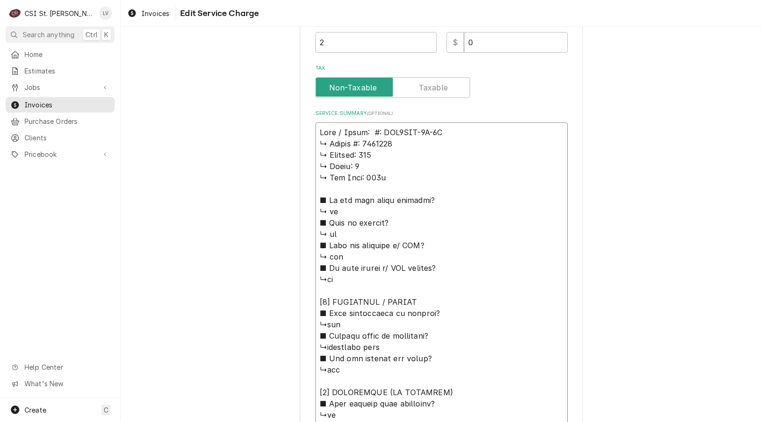
type textarea "True / Model: #: STG2RRT-2G-2S ↳ 𝗦𝗲𝗿𝗶𝗮𝗹 #: 8178007 ↳ 𝗩𝗼𝗹𝘁𝗮𝗴𝗲: 115 ↳ 𝗣𝗵𝗮𝘀𝗲: 1 ↳ …"
type textarea "x"
type textarea "True / Model: : STG2RRT-2G-2S ↳ 𝗦𝗲𝗿𝗶𝗮𝗹 #: 8178007 ↳ 𝗩𝗼𝗹𝘁𝗮𝗴𝗲: 115 ↳ 𝗣𝗵𝗮𝘀𝗲: 1 ↳ 𝗚…"
type textarea "x"
type textarea "True / Model: STG2RRT-2G-2S ↳ 𝗦𝗲𝗿𝗶𝗮𝗹 #: 8178007 ↳ 𝗩𝗼𝗹𝘁𝗮𝗴𝗲: 115 ↳ 𝗣𝗵𝗮𝘀𝗲: 1 ↳ 𝗚𝗮𝘀…"
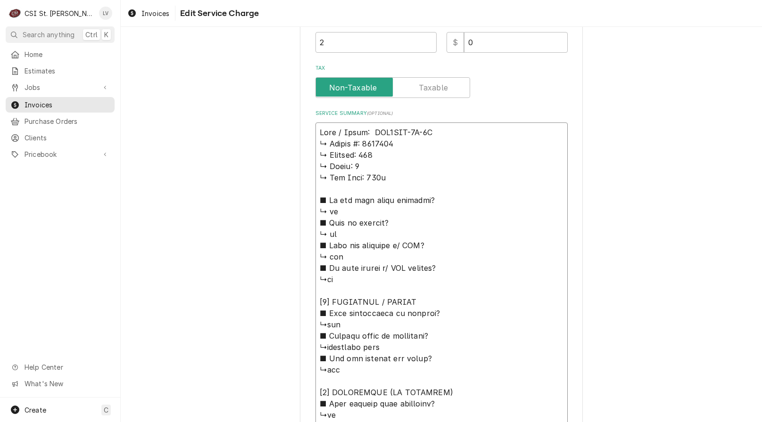
type textarea "x"
type textarea "True / Model: STG2RRT-2G-2S ↳ 𝗦𝗲𝗿𝗶𝗮𝗹 #: 8178007 ↳ 𝗩𝗼𝗹𝘁𝗮𝗴𝗲: 115 ↳ 𝗣𝗵𝗮𝘀𝗲: 1 ↳ 𝗚𝗮𝘀…"
type textarea "x"
type textarea "True / Model: STG2RRT-2G-2S ↳ 𝗦𝗲𝗿𝗶𝗮𝗹 #: 8178007 ↳ 𝗩𝗼𝗹𝘁𝗮𝗴𝗲: 115 ↳ 𝗣𝗵𝗮𝘀𝗲: 1 ↳ 𝗚𝗮𝘀…"
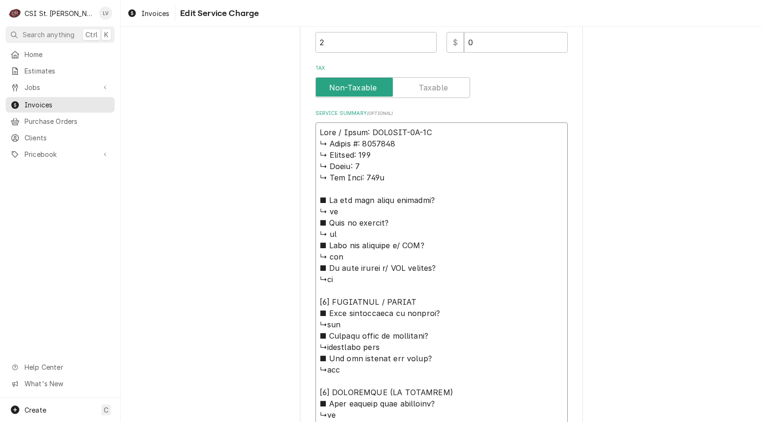
type textarea "x"
type textarea "True / Model: STG2RRT-2G-2S / ↳ 𝗦𝗲𝗿𝗶𝗮𝗹 #: 8178007 ↳ 𝗩𝗼𝗹𝘁𝗮𝗴𝗲: 115 ↳ 𝗣𝗵𝗮𝘀𝗲: 1 ↳ 𝗚…"
type textarea "x"
type textarea "True / Model: STG2RRT-2G-2S / ↳ 𝗦𝗲𝗿𝗶𝗮𝗹 #: 8178007 ↳ 𝗩𝗼𝗹𝘁𝗮𝗴𝗲: 115 ↳ 𝗣𝗵𝗮𝘀𝗲: 1 ↳ 𝗚…"
type textarea "x"
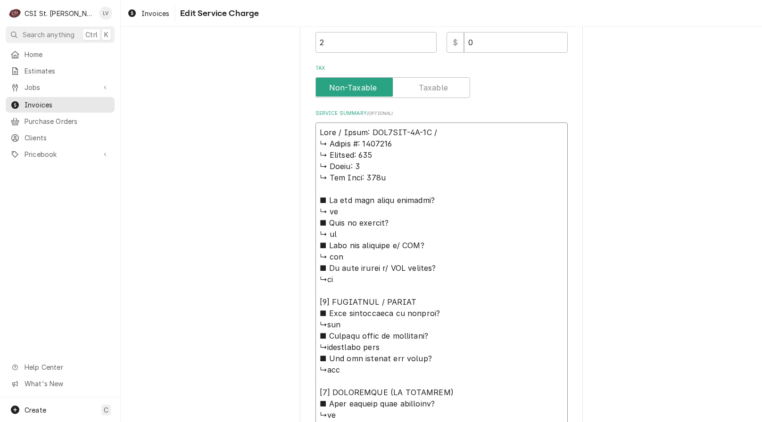
type textarea "True / Model: STG2RRT-2G-2S / S ↳ 𝗦𝗲𝗿𝗶𝗮𝗹 #: 8178007 ↳ 𝗩𝗼𝗹𝘁𝗮𝗴𝗲: 115 ↳ 𝗣𝗵𝗮𝘀𝗲: 1 ↳…"
type textarea "x"
type textarea "True / Model: STG2RRT-2G-2S / Se ↳ 𝗦𝗲𝗿𝗶𝗮𝗹 #: 8178007 ↳ 𝗩𝗼𝗹𝘁𝗮𝗴𝗲: 115 ↳ 𝗣𝗵𝗮𝘀𝗲: 1 …"
type textarea "x"
type textarea "True / Model: STG2RRT-2G-2S / Ser ↳ 𝗦𝗲𝗿𝗶𝗮𝗹 #: 8178007 ↳ 𝗩𝗼𝗹𝘁𝗮𝗴𝗲: 115 ↳ 𝗣𝗵𝗮𝘀𝗲: 1…"
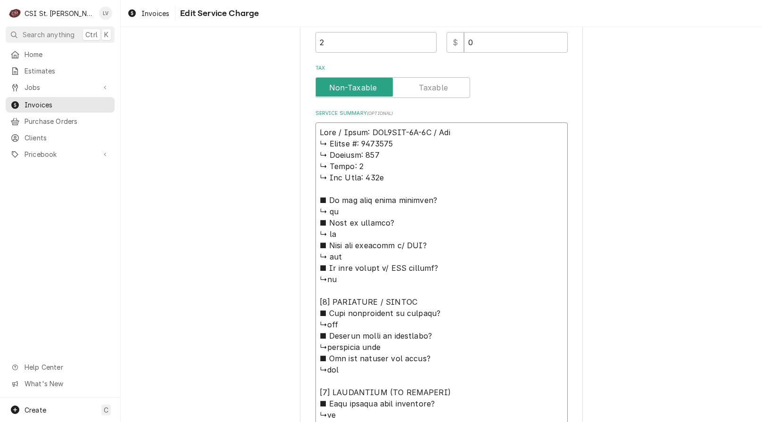
type textarea "x"
type textarea "True / Model: STG2RRT-2G-2S / Seri ↳ 𝗦𝗲𝗿𝗶𝗮𝗹 #: 8178007 ↳ 𝗩𝗼𝗹𝘁𝗮𝗴𝗲: 115 ↳ 𝗣𝗵𝗮𝘀𝗲: …"
type textarea "x"
type textarea "True / Model: STG2RRT-2G-2S / Seria ↳ 𝗦𝗲𝗿𝗶𝗮𝗹 #: 8178007 ↳ 𝗩𝗼𝗹𝘁𝗮𝗴𝗲: 115 ↳ 𝗣𝗵𝗮𝘀𝗲:…"
type textarea "x"
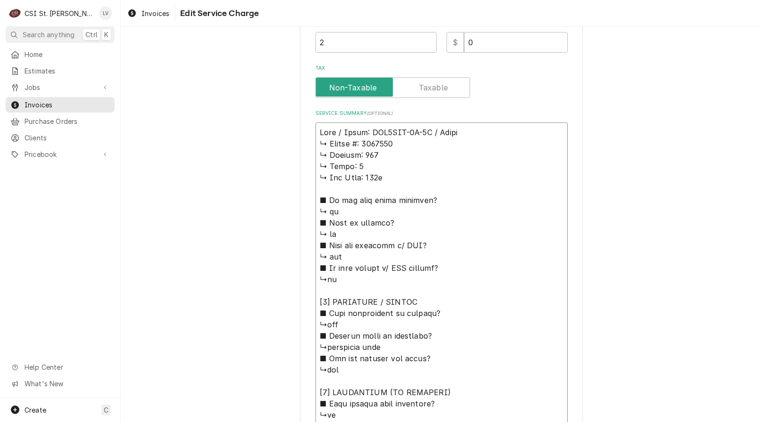
type textarea "True / Model: STG2RRT-2G-2S / Serial ↳ 𝗦𝗲𝗿𝗶𝗮𝗹 #: 8178007 ↳ 𝗩𝗼𝗹𝘁𝗮𝗴𝗲: 115 ↳ 𝗣𝗵𝗮𝘀𝗲…"
type textarea "x"
type textarea "True / Model: STG2RRT-2G-2S / Serial: ↳ 𝗦𝗲𝗿𝗶𝗮𝗹 #: 8178007 ↳ 𝗩𝗼𝗹𝘁𝗮𝗴𝗲: 115 ↳ 𝗣𝗵𝗮𝘀…"
type textarea "x"
type textarea "True / Model: STG2RRT-2G-2S / Serial: ↳ 𝗦𝗲𝗿𝗶𝗮𝗹 #: 8178007 ↳ 𝗩𝗼𝗹𝘁𝗮𝗴𝗲: 115 ↳ 𝗣𝗵𝗮𝘀…"
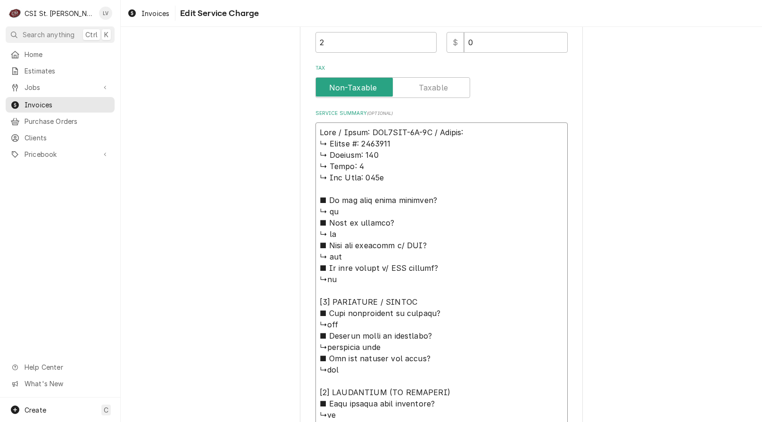
type textarea "x"
type textarea "True / Model: STG2RRT-2G-2S / Serial: ↳ 𝗦𝗲𝗿𝗶𝗮𝗹 #: 8178007 ↳ 𝗩𝗼𝗹𝘁𝗮𝗴𝗲: 115 ↳ 𝗣𝗵𝗮𝘀…"
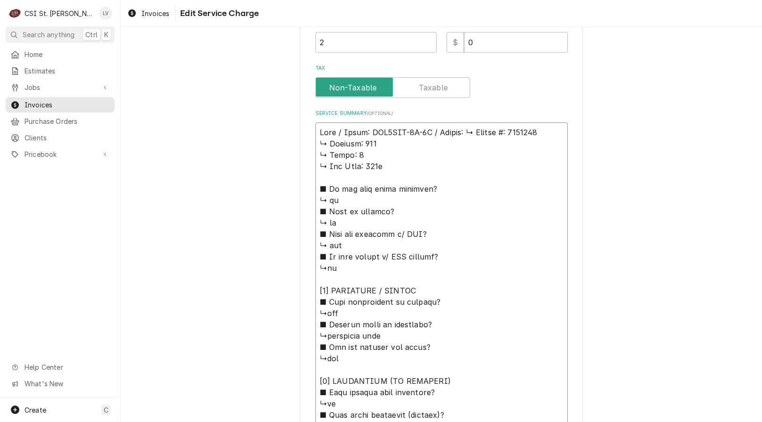
type textarea "x"
type textarea "True / Model: STG2RRT-2G-2S / Serial: 𝗦𝗲𝗿𝗶𝗮𝗹 #: 8178007 ↳ 𝗩𝗼𝗹𝘁𝗮𝗴𝗲: 115 ↳ 𝗣𝗵𝗮𝘀𝗲:…"
type textarea "x"
type textarea "True / Model: STG2RRT-2G-2S / Serial: 𝗦𝗲𝗿𝗶𝗮𝗹 #: 8178007 ↳ 𝗩𝗼𝗹𝘁𝗮𝗴𝗲: 115 ↳ 𝗣𝗵𝗮𝘀𝗲:…"
type textarea "x"
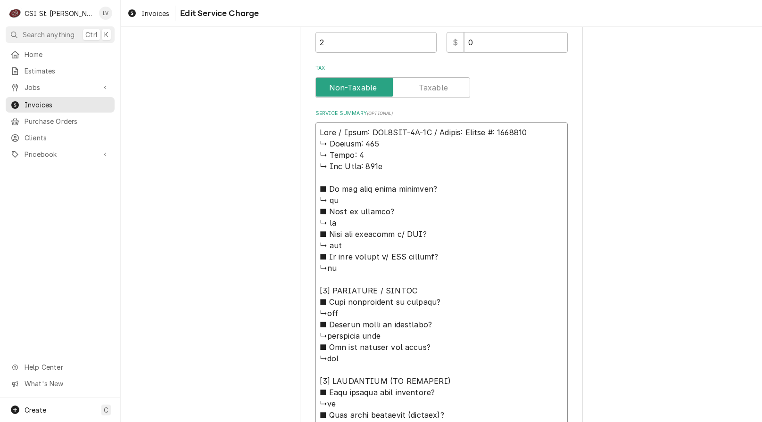
type textarea "True / Model: STG2RRT-2G-2S / Serial: 𝗲𝗿𝗶𝗮𝗹 #: 8178007 ↳ 𝗩𝗼𝗹𝘁𝗮𝗴𝗲: 115 ↳ 𝗣𝗵𝗮𝘀𝗲: …"
type textarea "x"
type textarea "True / Model: STG2RRT-2G-2S / Serial: 𝗿𝗶𝗮𝗹 #: 8178007 ↳ 𝗩𝗼𝗹𝘁𝗮𝗴𝗲: 115 ↳ 𝗣𝗵𝗮𝘀𝗲: 1…"
type textarea "x"
type textarea "True / Model: STG2RRT-2G-2S / Serial: 𝗶𝗮𝗹 #: 8178007 ↳ 𝗩𝗼𝗹𝘁𝗮𝗴𝗲: 115 ↳ 𝗣𝗵𝗮𝘀𝗲: 1 …"
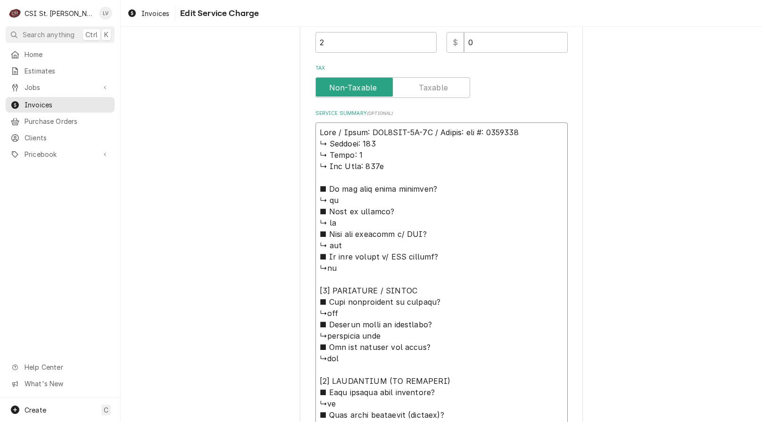
type textarea "x"
type textarea "True / Model: STG2RRT-2G-2S / Serial: 𝗮𝗹 #: 8178007 ↳ 𝗩𝗼𝗹𝘁𝗮𝗴𝗲: 115 ↳ 𝗣𝗵𝗮𝘀𝗲: 1 ↳…"
type textarea "x"
type textarea "True / Model: STG2RRT-2G-2S / Serial: 𝗹 #: 8178007 ↳ 𝗩𝗼𝗹𝘁𝗮𝗴𝗲: 115 ↳ 𝗣𝗵𝗮𝘀𝗲: 1 ↳ …"
type textarea "x"
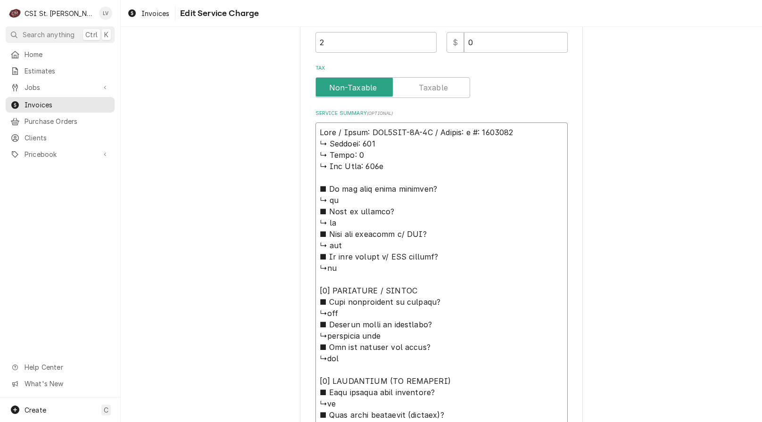
type textarea "True / Model: STG2RRT-2G-2S / Serial: #: 8178007 ↳ 𝗩𝗼𝗹𝘁𝗮𝗴𝗲: 115 ↳ 𝗣𝗵𝗮𝘀𝗲: 1 ↳ 𝗚𝗮…"
type textarea "x"
type textarea "True / Model: STG2RRT-2G-2S / Serial: #: 8178007 ↳ 𝗩𝗼𝗹𝘁𝗮𝗴𝗲: 115 ↳ 𝗣𝗵𝗮𝘀𝗲: 1 ↳ 𝗚𝗮…"
type textarea "x"
type textarea "True / Model: STG2RRT-2G-2S / Serial: : 8178007 ↳ 𝗩𝗼𝗹𝘁𝗮𝗴𝗲: 115 ↳ 𝗣𝗵𝗮𝘀𝗲: 1 ↳ 𝗚𝗮𝘀…"
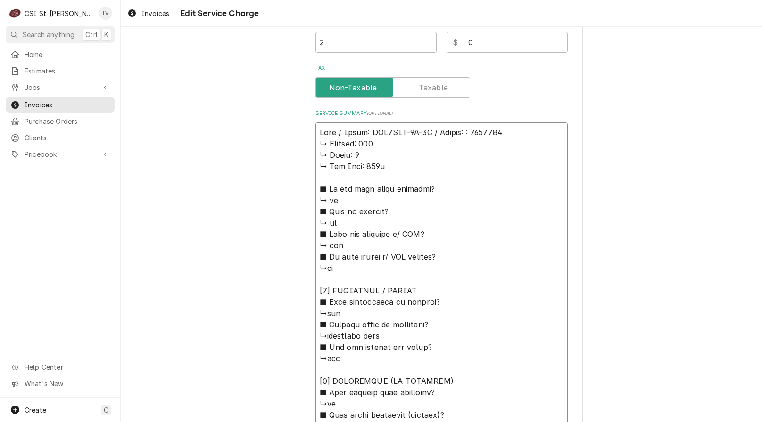
type textarea "x"
type textarea "True / Model: STG2RRT-2G-2S / Serial: 8178007 ↳ 𝗩𝗼𝗹𝘁𝗮𝗴𝗲: 115 ↳ 𝗣𝗵𝗮𝘀𝗲: 1 ↳ 𝗚𝗮𝘀 𝗧…"
type textarea "x"
type textarea "True / Model: STG2RRT-2G-2S / Serial: 8178007 ↳ 𝗩𝗼𝗹𝘁𝗮𝗴𝗲: 115 ↳ 𝗣𝗵𝗮𝘀𝗲: 1 ↳ 𝗚𝗮𝘀 𝗧…"
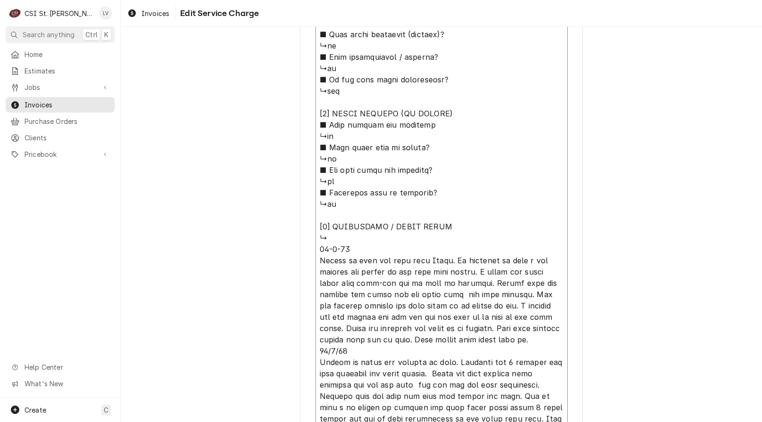
scroll to position [716, 0]
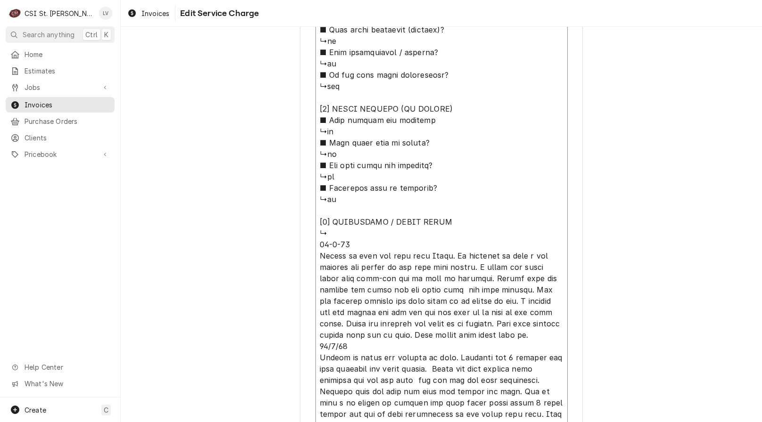
drag, startPoint x: 316, startPoint y: 142, endPoint x: 468, endPoint y: 239, distance: 180.6
click at [468, 239] on textarea "Service Summary ( optional )" at bounding box center [441, 92] width 252 height 710
type textarea "x"
type textarea "True / Model: STG2RRT-2G-2S / Serial: 8178007 Arived on site and meet with Stev…"
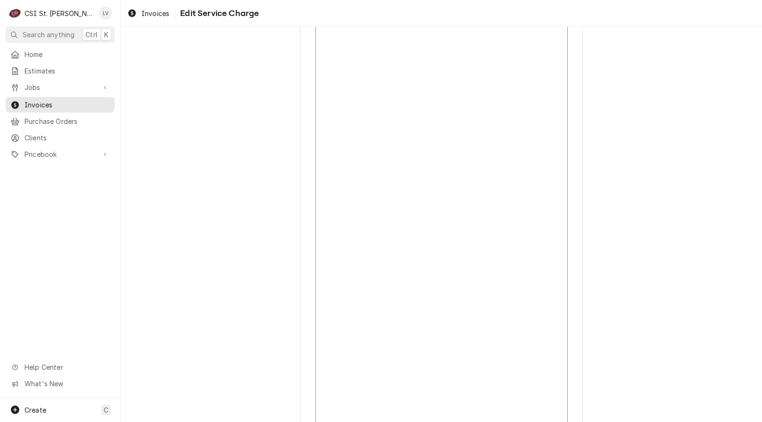
scroll to position [229, 0]
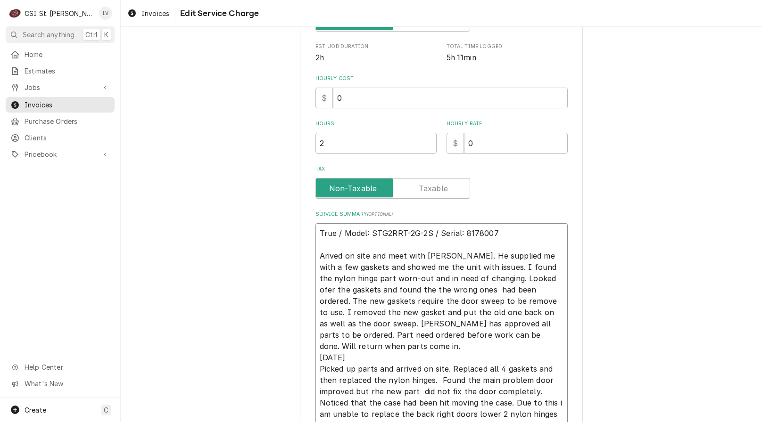
drag, startPoint x: 456, startPoint y: 255, endPoint x: 449, endPoint y: 257, distance: 7.6
click at [449, 257] on textarea "True / Model: STG2RRT-2G-2S / Serial: 8178007 Arived on site and meet with Stev…" at bounding box center [441, 334] width 252 height 223
click at [321, 256] on textarea "True / Model: STG2RRT-2G-2S / Serial: 8178007 Arived on site and meet with Stev…" at bounding box center [441, 334] width 252 height 223
type textarea "x"
type textarea "True / Model: STG2RRT-2G-2S / Serial: 8178007 Arrived on site and meet with Ste…"
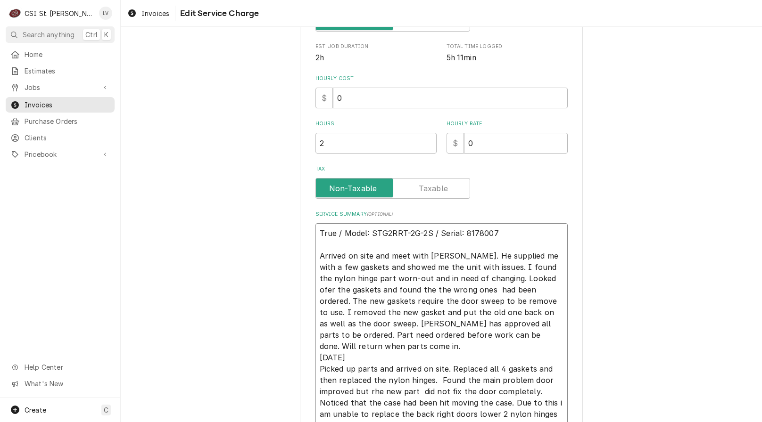
drag, startPoint x: 369, startPoint y: 256, endPoint x: 384, endPoint y: 260, distance: 15.9
click at [369, 256] on textarea "True / Model: STG2RRT-2G-2S / Serial: 8178007 Arrived on site and meet with Ste…" at bounding box center [441, 334] width 252 height 223
type textarea "x"
type textarea "True / Model: STG2RRT-2G-2S / Serial: 8178007 Arrived on site, and meet with St…"
type textarea "x"
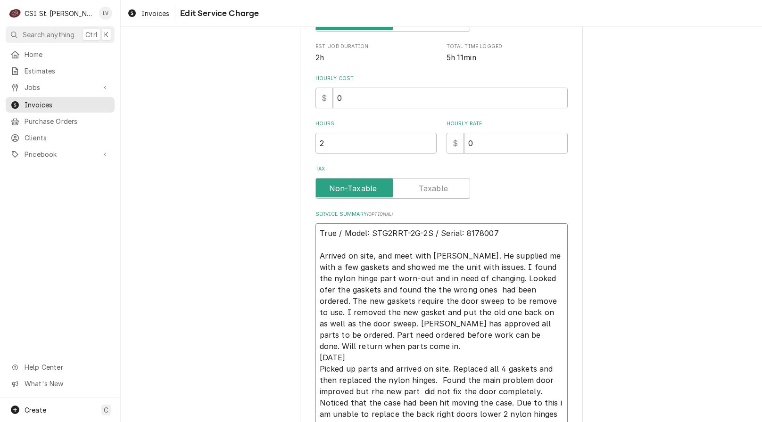
type textarea "True / Model: STG2RRT-2G-2S / Serial: 8178007 Arrived on site, and meet with St…"
type textarea "x"
type textarea "True / Model: STG2RRT-2G-2S / Serial: 8178007 Arrived on site, and meet with St…"
type textarea "x"
type textarea "True / Model: STG2RRT-2G-2S / Serial: 8178007 Arrived on site, nd meet with Ste…"
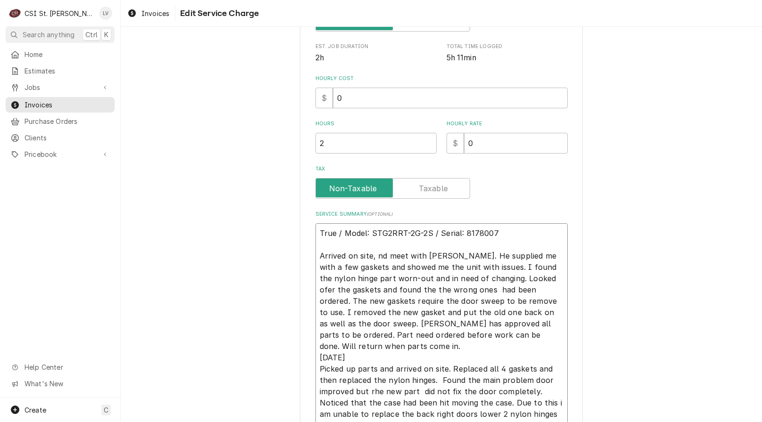
type textarea "x"
type textarea "True / Model: STG2RRT-2G-2S / Serial: 8178007 Arrived on site, d meet with Stev…"
type textarea "x"
type textarea "True / Model: STG2RRT-2G-2S / Serial: 8178007 Arrived on site, meet with Steve.…"
type textarea "x"
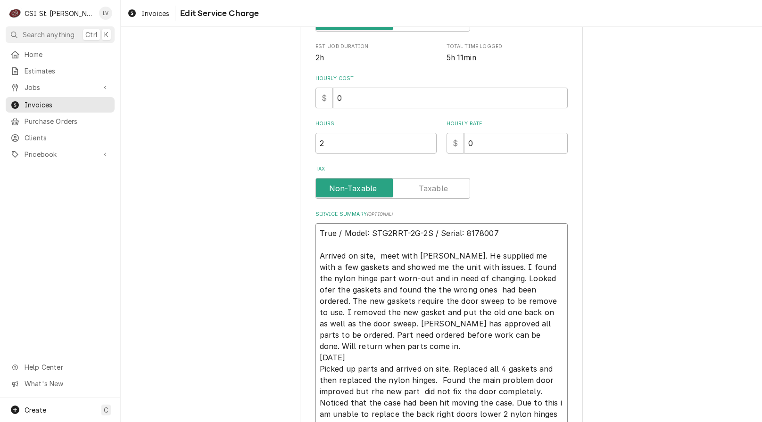
type textarea "True / Model: STG2RRT-2G-2S / Serial: 8178007 Arrived on site, meet with Steve.…"
type textarea "x"
type textarea "True / Model: STG2RRT-2G-2S / Serial: 8178007 Arrived on site, eet with Steve. …"
type textarea "x"
type textarea "True / Model: STG2RRT-2G-2S / Serial: 8178007 Arrived on site, et with Steve. H…"
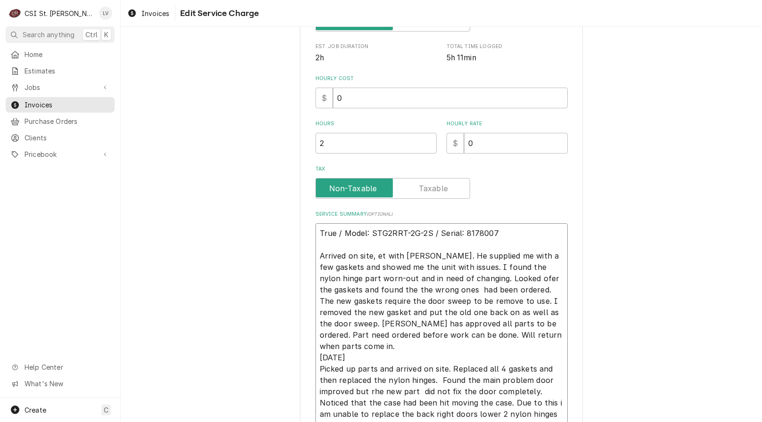
type textarea "x"
type textarea "True / Model: STG2RRT-2G-2S / Serial: 8178007 Arrived on site, t with Steve. He…"
type textarea "x"
type textarea "True / Model: STG2RRT-2G-2S / Serial: 8178007 Arrived on site, with Steve. He s…"
type textarea "x"
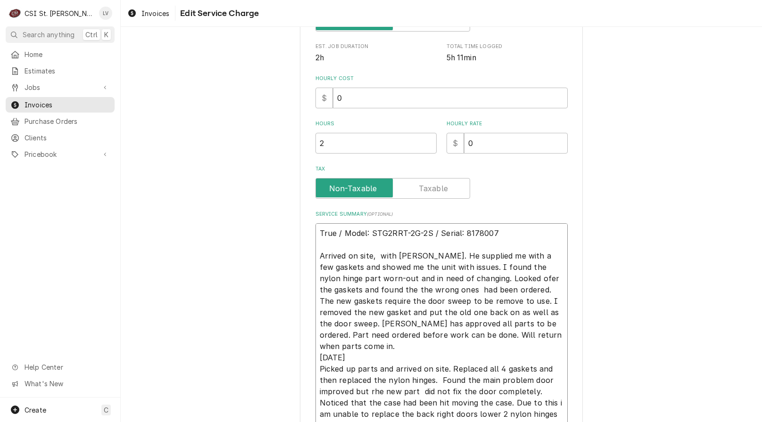
type textarea "True / Model: STG2RRT-2G-2S / Serial: 8178007 Arrived on site, with Steve. He s…"
type textarea "x"
type textarea "True / Model: STG2RRT-2G-2S / Serial: 8178007 Arrived on site, ith Steve. He su…"
type textarea "x"
type textarea "True / Model: STG2RRT-2G-2S / Serial: 8178007 Arrived on site, th Steve. He sup…"
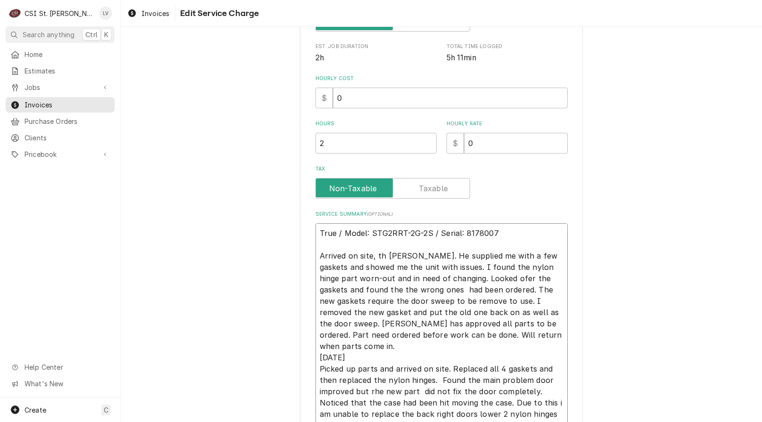
type textarea "x"
type textarea "True / Model: STG2RRT-2G-2S / Serial: 8178007 Arrived on site, h Steve. He supp…"
type textarea "x"
type textarea "True / Model: STG2RRT-2G-2S / Serial: 8178007 Arrived on site, Steve. He suppli…"
type textarea "x"
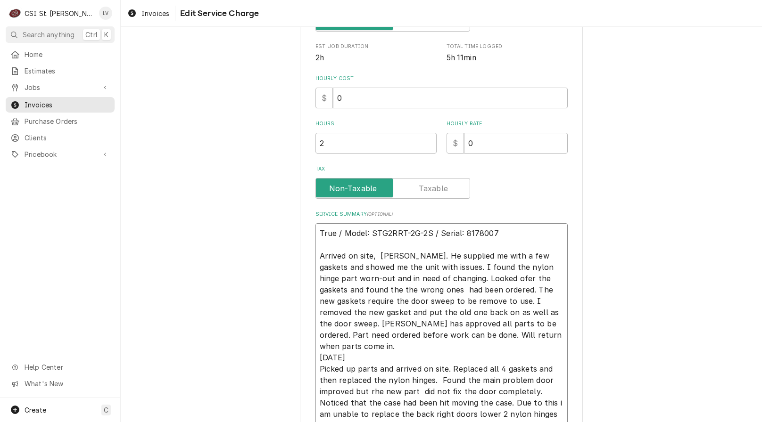
type textarea "True / Model: STG2RRT-2G-2S / Serial: 8178007 Arrived on site, Steve. He suppli…"
type textarea "x"
type textarea "True / Model: STG2RRT-2G-2S / Serial: 8178007 Arrived on site, Steve He supplie…"
type textarea "x"
type textarea "True / Model: STG2RRT-2G-2S / Serial: 8178007 Arrived on site, Steve He supplie…"
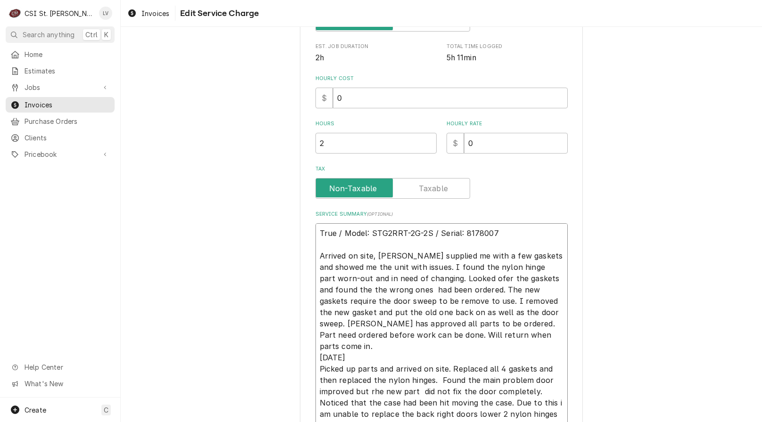
type textarea "x"
type textarea "True / Model: STG2RRT-2G-2S / Serial: 8178007 Arrived on site, Steve He supplie…"
type textarea "x"
type textarea "True / Model: STG2RRT-2G-2S / Serial: 8178007 Arrived on site, Steve e supplied…"
type textarea "x"
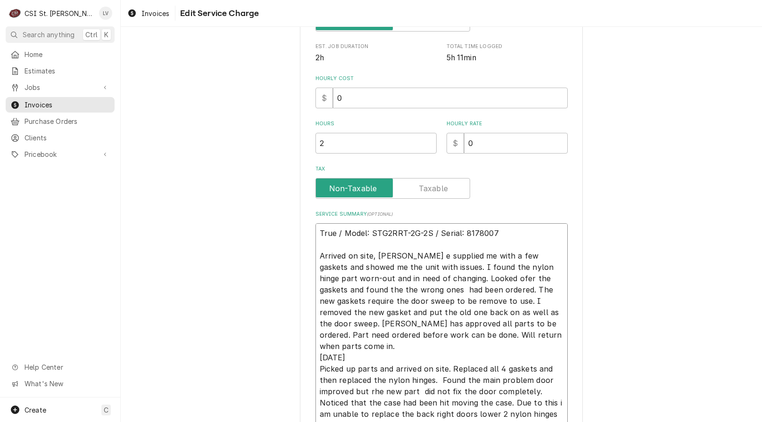
type textarea "True / Model: STG2RRT-2G-2S / Serial: 8178007 Arrived on site, Steve supplied m…"
type textarea "x"
drag, startPoint x: 474, startPoint y: 313, endPoint x: 312, endPoint y: 256, distance: 171.1
click at [315, 256] on textarea "True / Model: STG2RRT-2G-2S / Serial: 8178007 Arrived on site, Steve supplied m…" at bounding box center [441, 329] width 252 height 212
type textarea "True / Model: STG2RRT-2G-2S / Serial: 8178007 Arrived on site, Steve supplied m…"
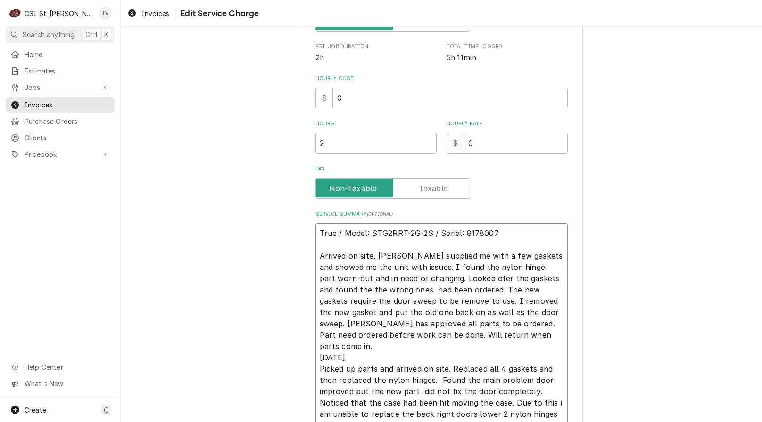
drag, startPoint x: 440, startPoint y: 332, endPoint x: 292, endPoint y: 263, distance: 163.0
click at [293, 263] on div "Use the fields below to edit this service charge Short Description Job | Servic…" at bounding box center [441, 162] width 641 height 709
paste textarea "Arrived on-site and inspected the unit with Steve. Found the nylon hinge worn a…"
type textarea "x"
type textarea "True / Model: STG2RRT-2G-2S / Serial: 8178007 Arrived on site, Steve supplied m…"
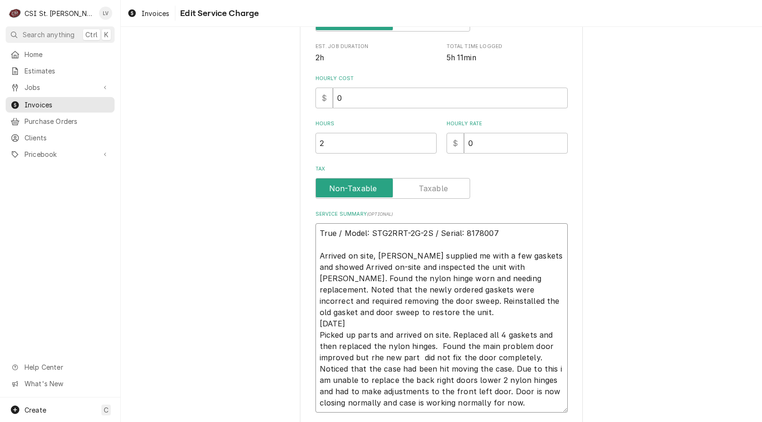
click at [317, 256] on textarea "True / Model: STG2RRT-2G-2S / Serial: 8178007 Arrived on site, Steve supplied m…" at bounding box center [441, 318] width 252 height 190
type textarea "x"
type textarea "True / Model: STG2RRT-2G-2S / Serial: 8178007 1Arrived on site, Steve supplied …"
type textarea "x"
type textarea "True / Model: STG2RRT-2G-2S / Serial: 8178007 10Arrived on site, Steve supplied…"
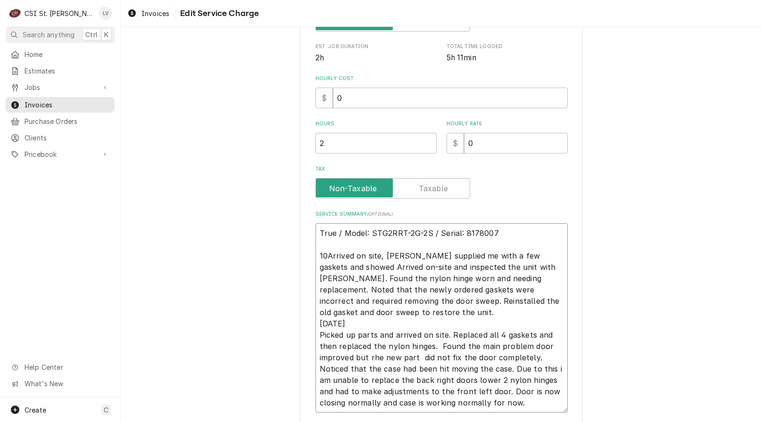
type textarea "x"
type textarea "True / Model: STG2RRT-2G-2S / Serial: 8178007 10-Arrived on site, Steve supplie…"
type textarea "x"
type textarea "True / Model: STG2RRT-2G-2S / Serial: 8178007 10Arrived on site, Steve supplied…"
type textarea "x"
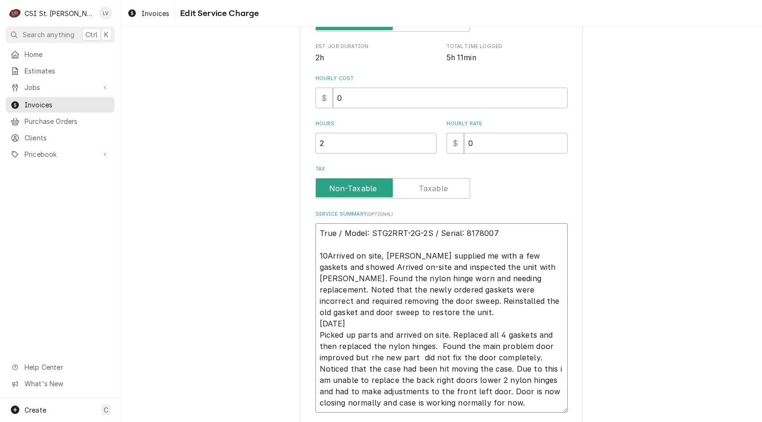
type textarea "True / Model: STG2RRT-2G-2S / Serial: 8178007 10/Arrived on site, Steve supplie…"
type textarea "x"
type textarea "True / Model: STG2RRT-2G-2S / Serial: 8178007 10/2Arrived on site, Steve suppli…"
type textarea "x"
type textarea "True / Model: STG2RRT-2G-2S / Serial: 8178007 10/2 Arrived on site, Steve suppl…"
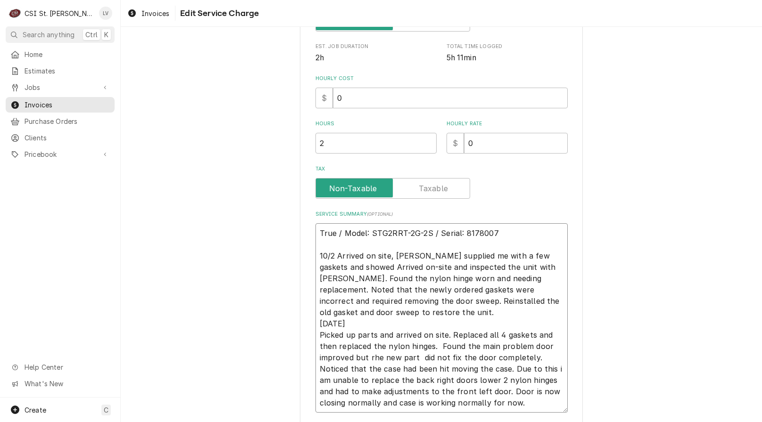
type textarea "x"
type textarea "True / Model: STG2RRT-2G-2S / Serial: 8178007 10/2 -Arrived on site, Steve supp…"
type textarea "x"
type textarea "True / Model: STG2RRT-2G-2S / Serial: 8178007 10/2 - Arrived on site, Steve sup…"
click at [350, 310] on textarea "True / Model: STG2RRT-2G-2S / Serial: 8178007 10/2 - Arrived on site, Steve sup…" at bounding box center [441, 318] width 252 height 190
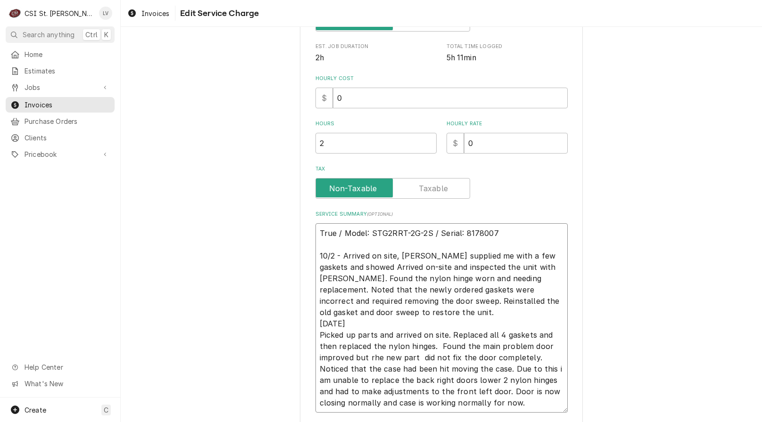
type textarea "x"
type textarea "True / Model: STG2RRT-2G-2S / Serial: 8178007 10/2 - Arrived on site, Steve sup…"
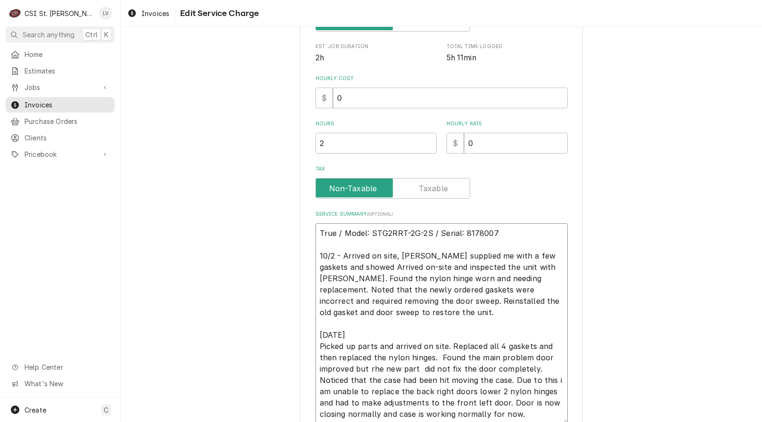
click at [333, 336] on textarea "True / Model: STG2RRT-2G-2S / Serial: 8178007 10/2 - Arrived on site, Steve sup…" at bounding box center [441, 323] width 252 height 201
type textarea "x"
type textarea "True / Model: STG2RRT-2G-2S / Serial: 8178007 10/2 - Arrived on site, Steve sup…"
type textarea "x"
type textarea "True / Model: STG2RRT-2G-2S / Serial: 8178007 10/2 - Arrived on site, Steve sup…"
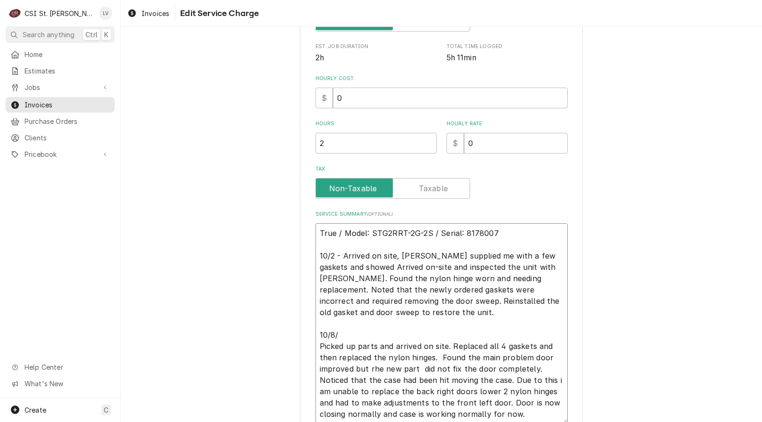
type textarea "x"
type textarea "True / Model: STG2RRT-2G-2S / Serial: 8178007 10/2 - Arrived on site, Steve sup…"
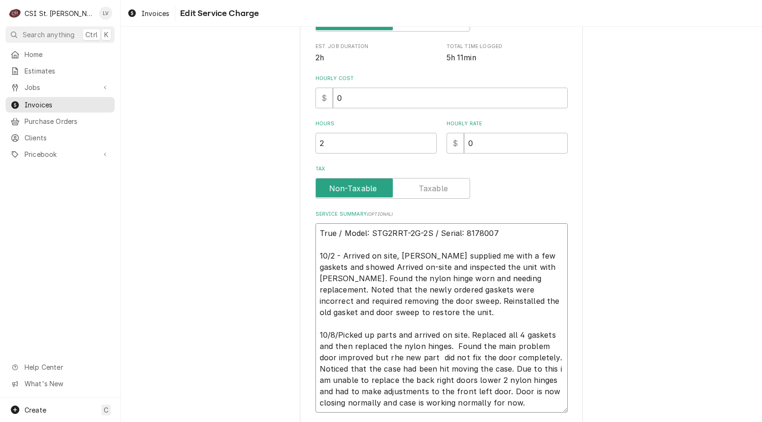
type textarea "x"
type textarea "True / Model: STG2RRT-2G-2S / Serial: 8178007 10/2 - Arrived on site, Steve sup…"
type textarea "x"
type textarea "True / Model: STG2RRT-2G-2S / Serial: 8178007 10/2 - Arrived on site, Steve sup…"
type textarea "x"
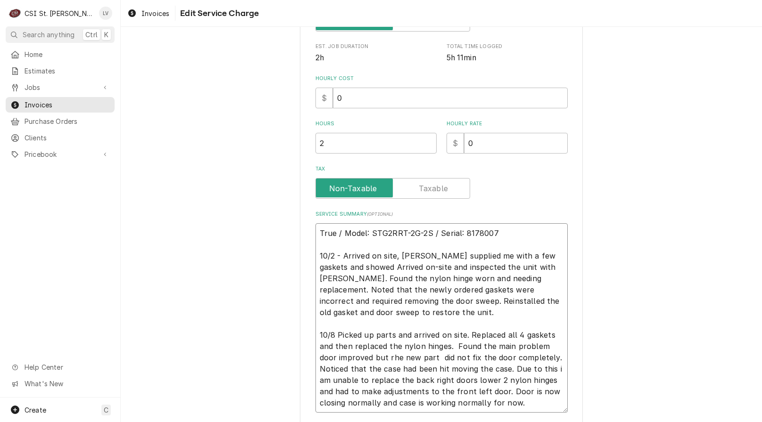
type textarea "True / Model: STG2RRT-2G-2S / Serial: 8178007 10/2 - Arrived on site, Steve sup…"
type textarea "x"
type textarea "True / Model: STG2RRT-2G-2S / Serial: 8178007 10/2 - Arrived on site, Steve sup…"
click at [362, 315] on textarea "True / Model: STG2RRT-2G-2S / Serial: 8178007 10/2 - Arrived on site, Steve sup…" at bounding box center [441, 318] width 252 height 190
type textarea "x"
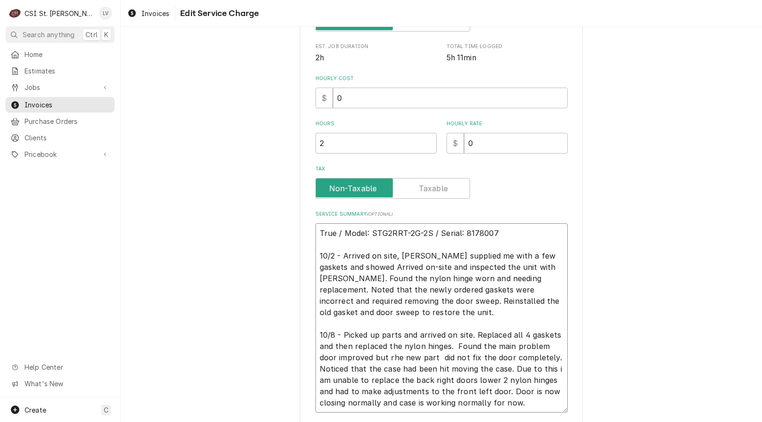
type textarea "True / Model: STG2RRT-2G-2S / Serial: 8178007 10/2 - Arrived on site, Steve sup…"
type textarea "x"
type textarea "True / Model: STG2RRT-2G-2S / Serial: 8178007 10/2 - Arrived on site, Steve sup…"
type textarea "x"
type textarea "True / Model: STG2RRT-2G-2S / Serial: 8178007 10/2 - Arrived on site, Steve sup…"
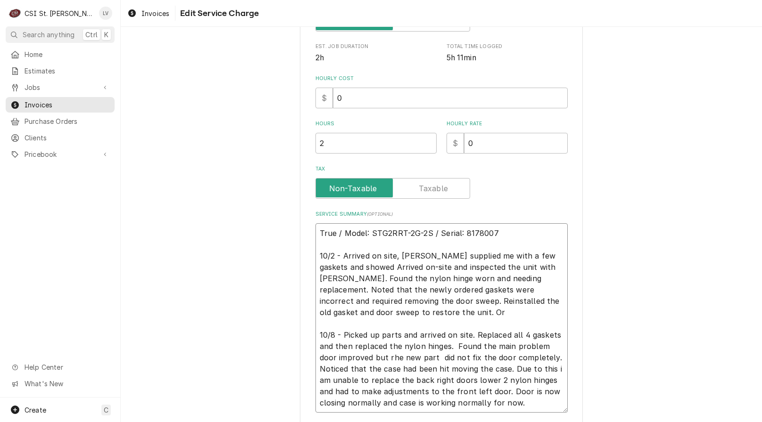
type textarea "x"
type textarea "True / Model: STG2RRT-2G-2S / Serial: 8178007 10/2 - Arrived on site, Steve sup…"
type textarea "x"
type textarea "True / Model: STG2RRT-2G-2S / Serial: 8178007 10/2 - Arrived on site, Steve sup…"
type textarea "x"
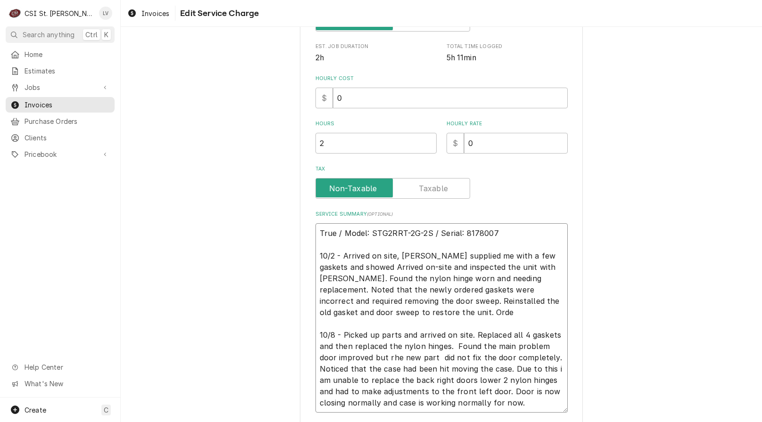
type textarea "True / Model: STG2RRT-2G-2S / Serial: 8178007 10/2 - Arrived on site, Steve sup…"
drag, startPoint x: 470, startPoint y: 337, endPoint x: 515, endPoint y: 404, distance: 80.5
click at [515, 404] on textarea "True / Model: STG2RRT-2G-2S / Serial: 8178007 10/2 - Arrived on site, Steve sup…" at bounding box center [441, 318] width 252 height 190
drag, startPoint x: 339, startPoint y: 335, endPoint x: 561, endPoint y: 408, distance: 233.4
click at [561, 408] on textarea "True / Model: STG2RRT-2G-2S / Serial: 8178007 10/2 - Arrived on site, Steve sup…" at bounding box center [441, 318] width 252 height 190
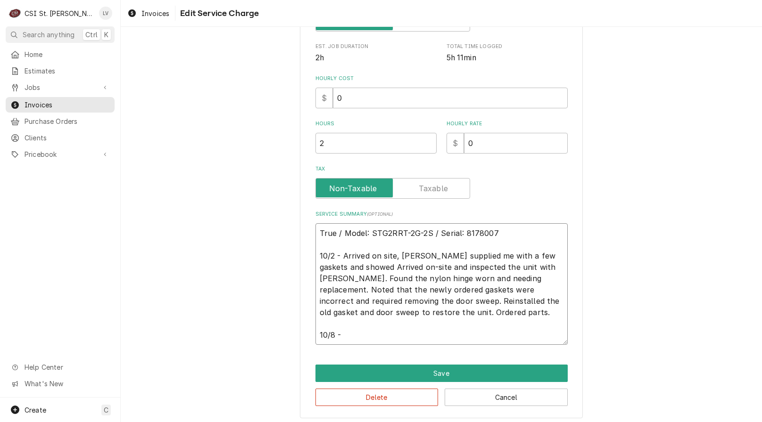
click at [343, 339] on textarea "True / Model: STG2RRT-2G-2S / Serial: 8178007 10/2 - Arrived on site, Steve sup…" at bounding box center [441, 284] width 252 height 122
paste textarea "Replaced all four gaskets and nylon hinges. Main door improved, but the new par…"
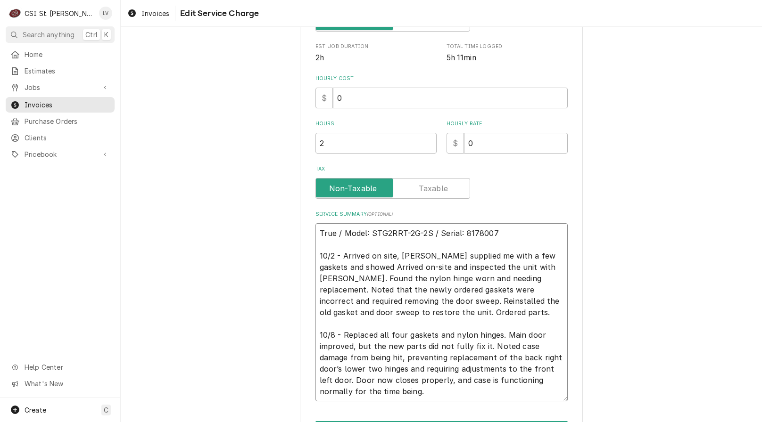
drag, startPoint x: 347, startPoint y: 401, endPoint x: 288, endPoint y: 230, distance: 181.3
click at [288, 230] on div "Use the fields below to edit this service charge Short Description Job | Servic…" at bounding box center [441, 146] width 641 height 676
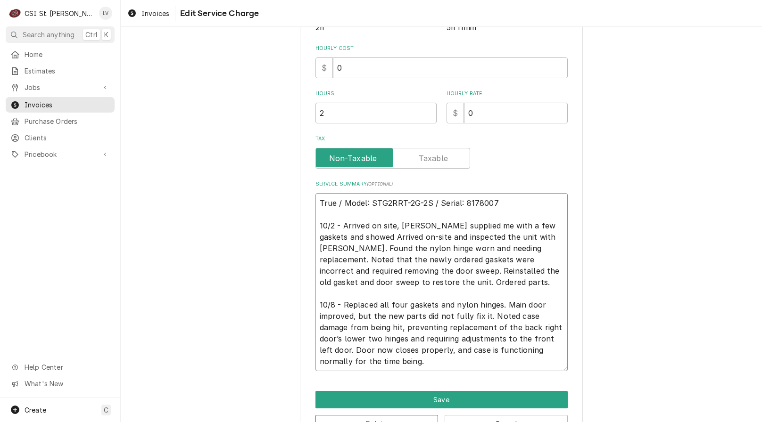
scroll to position [290, 0]
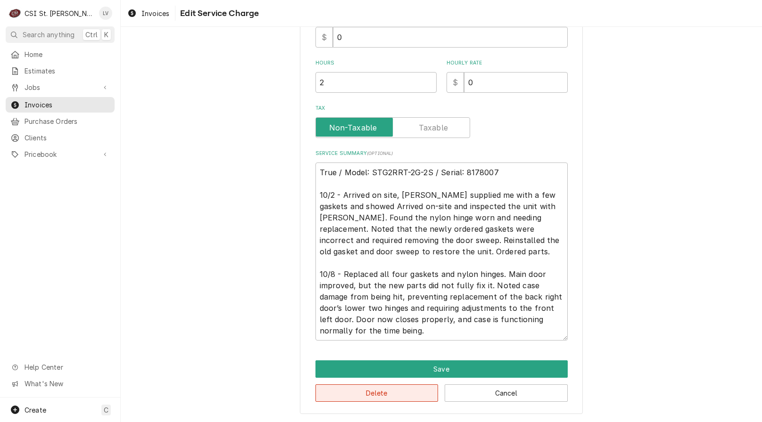
click at [371, 393] on button "Delete" at bounding box center [376, 393] width 123 height 17
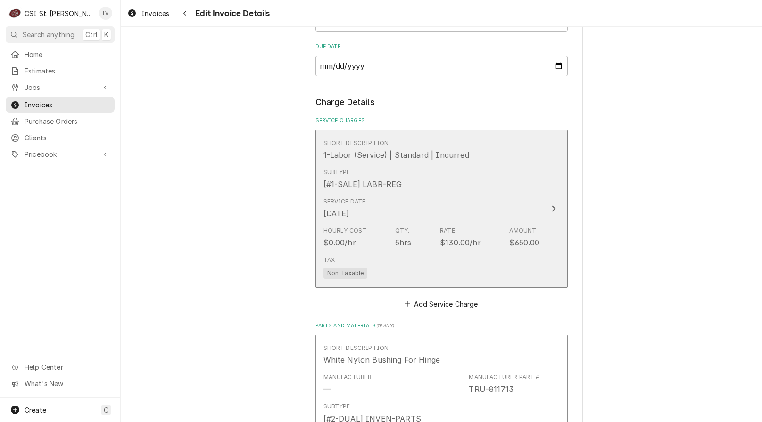
click at [389, 236] on div "Hourly Cost $0.00/hr Qty. 5hrs Rate $130.00/hr Amount $650.00" at bounding box center [431, 237] width 216 height 29
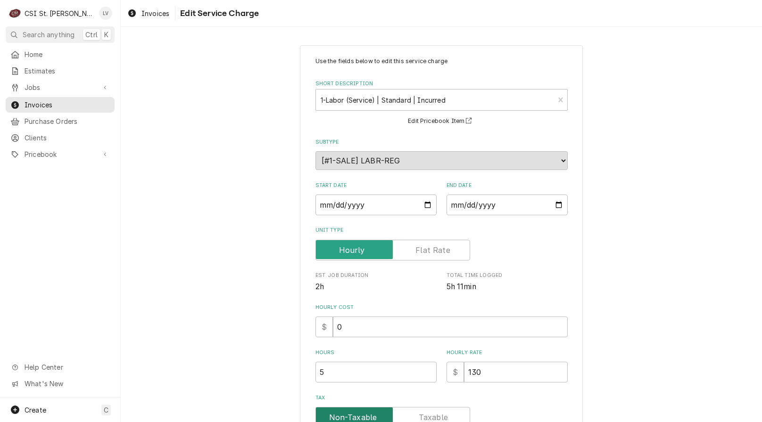
scroll to position [154, 0]
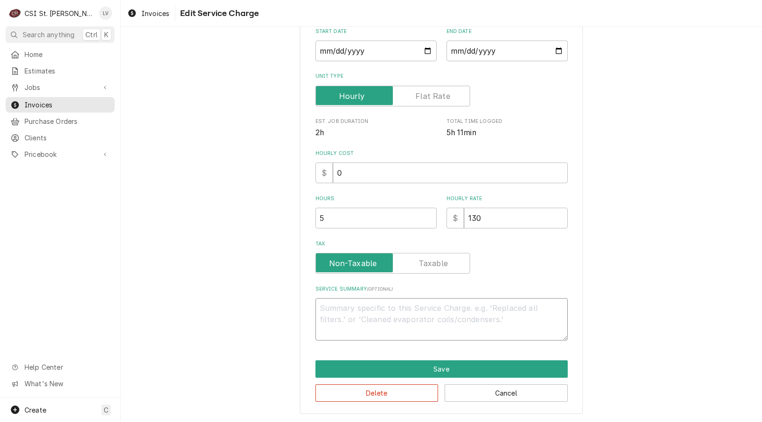
click at [334, 314] on textarea "Service Summary ( optional )" at bounding box center [441, 319] width 252 height 42
paste textarea "True / Model: STG2RRT-2G-2S / Serial: 8178007 10/2 - Arrived on site, Steve sup…"
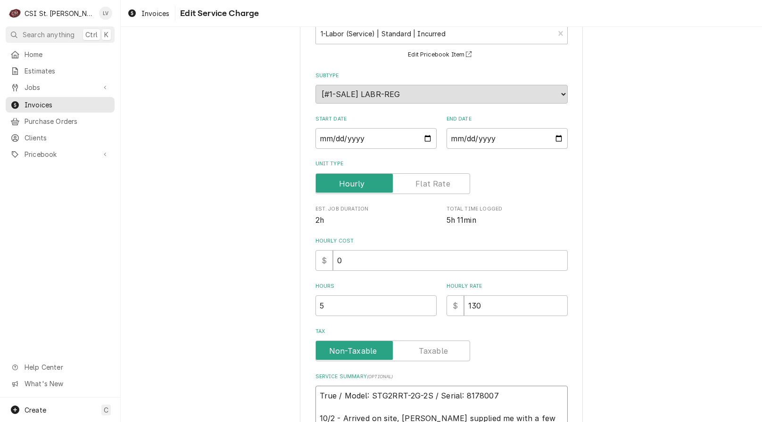
scroll to position [7, 0]
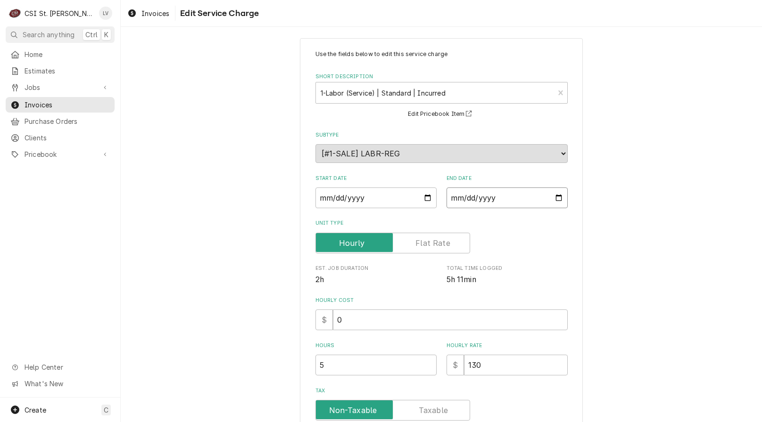
click at [463, 195] on input "2025-10-02" at bounding box center [506, 198] width 121 height 21
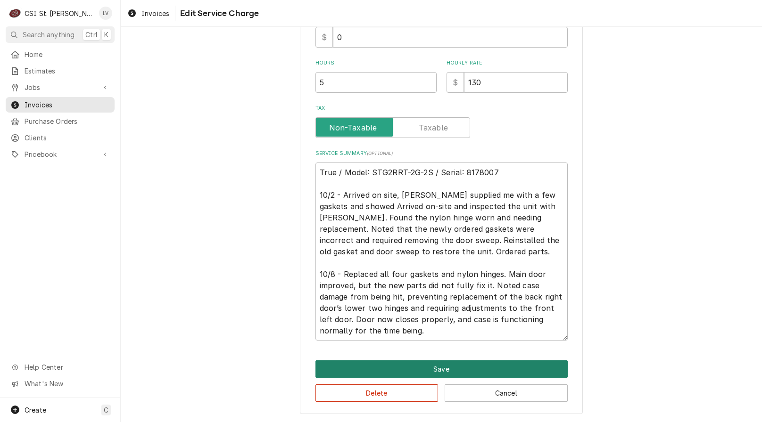
click at [381, 375] on button "Save" at bounding box center [441, 369] width 252 height 17
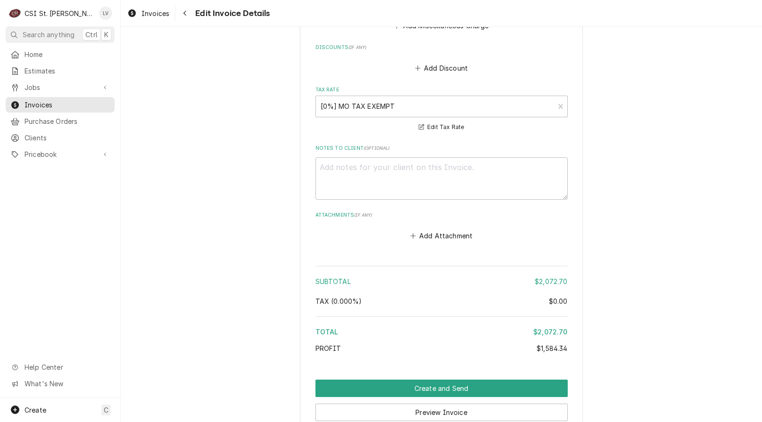
scroll to position [1852, 0]
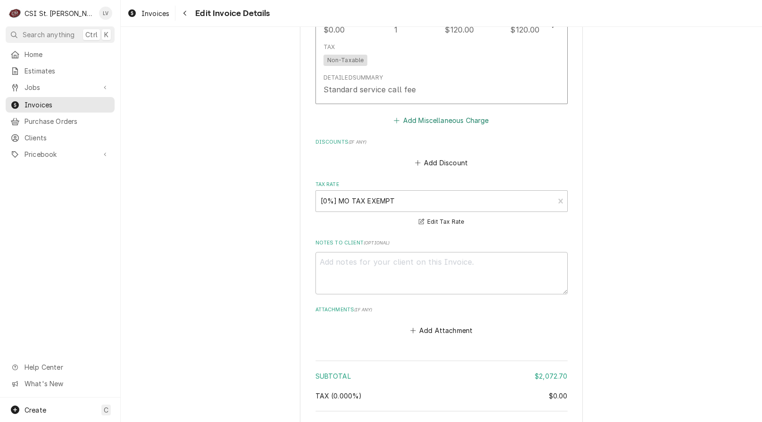
click at [463, 120] on button "Add Miscellaneous Charge" at bounding box center [441, 120] width 98 height 13
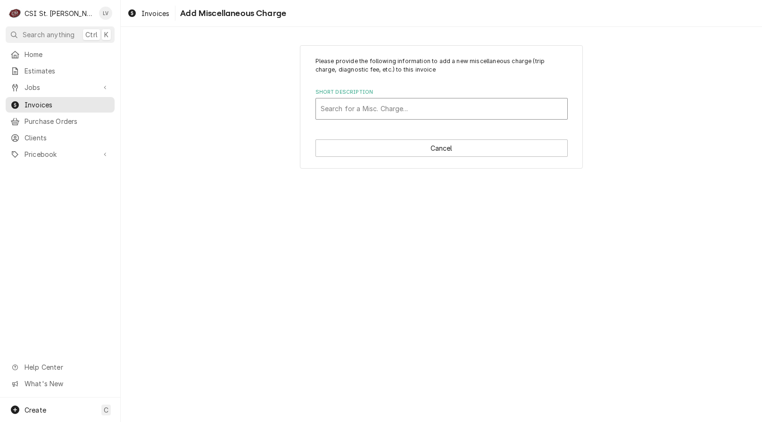
click at [396, 109] on div "Short Description" at bounding box center [442, 108] width 242 height 17
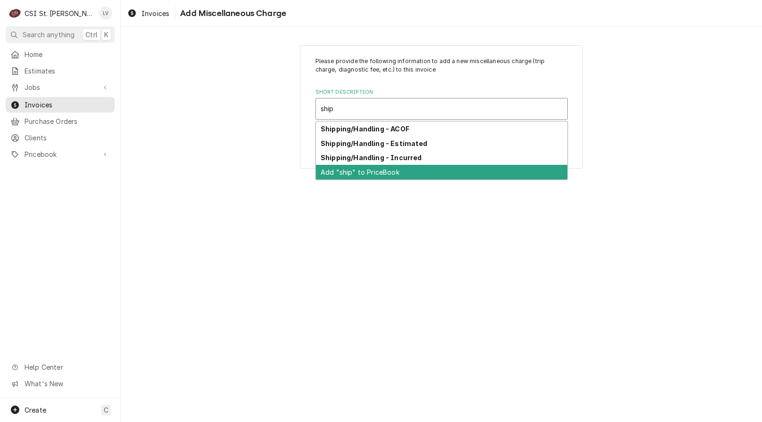
click at [373, 167] on div "Add "ship" to PriceBook" at bounding box center [441, 172] width 251 height 15
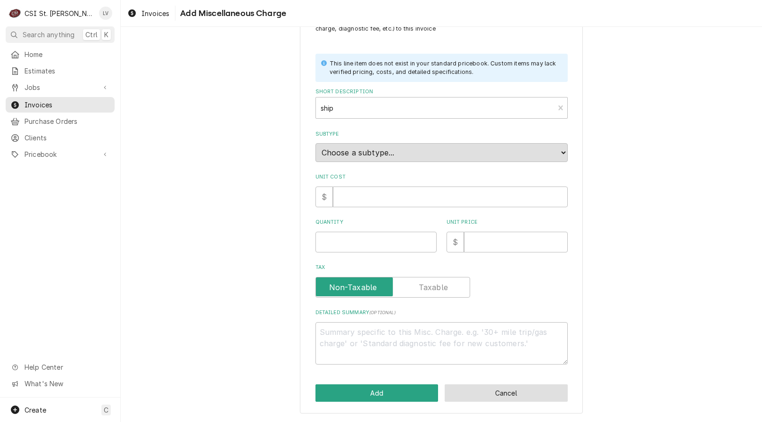
click at [481, 393] on button "Cancel" at bounding box center [506, 393] width 123 height 17
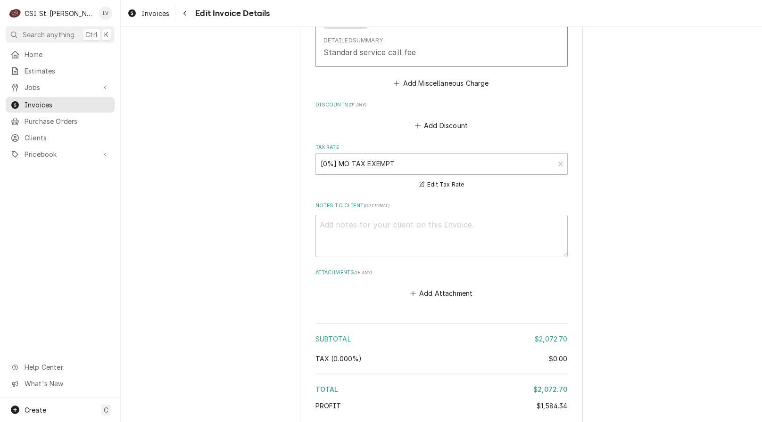
scroll to position [1886, 0]
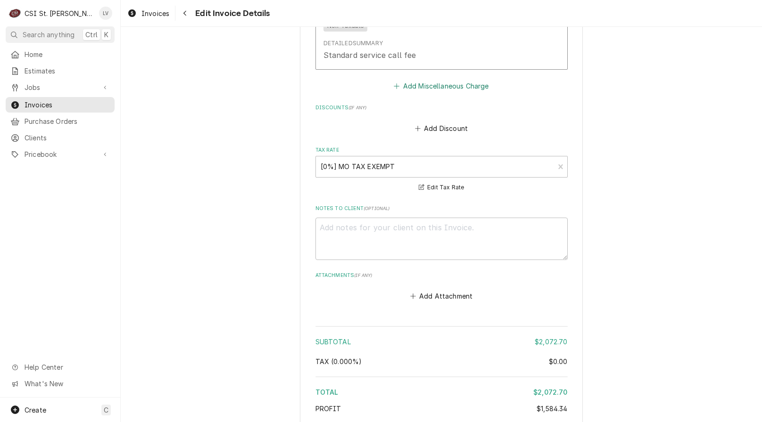
click at [430, 87] on button "Add Miscellaneous Charge" at bounding box center [441, 85] width 98 height 13
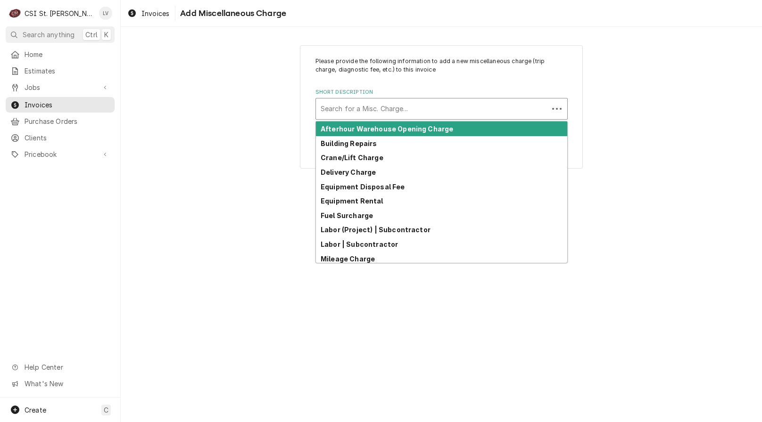
click at [365, 110] on div "Short Description" at bounding box center [432, 108] width 223 height 17
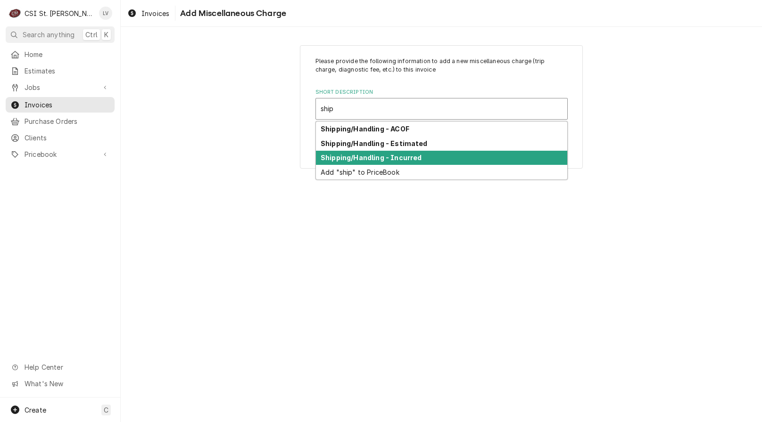
click at [343, 160] on strong "Shipping/Handling - Incurred" at bounding box center [371, 158] width 101 height 8
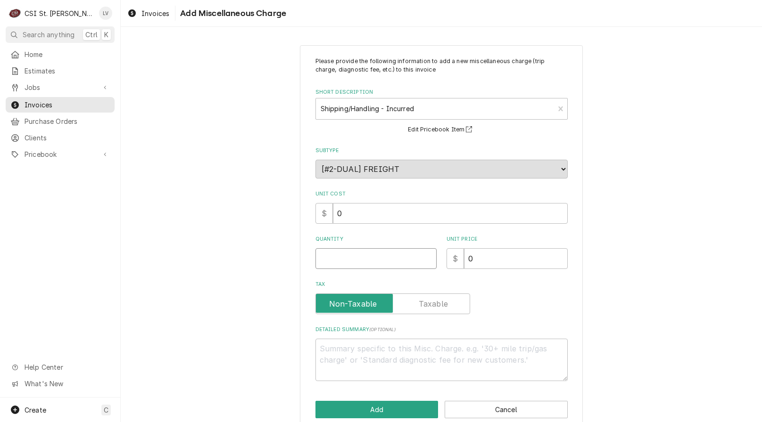
click at [327, 259] on input "Quantity" at bounding box center [375, 258] width 121 height 21
click at [352, 405] on button "Add" at bounding box center [376, 409] width 123 height 17
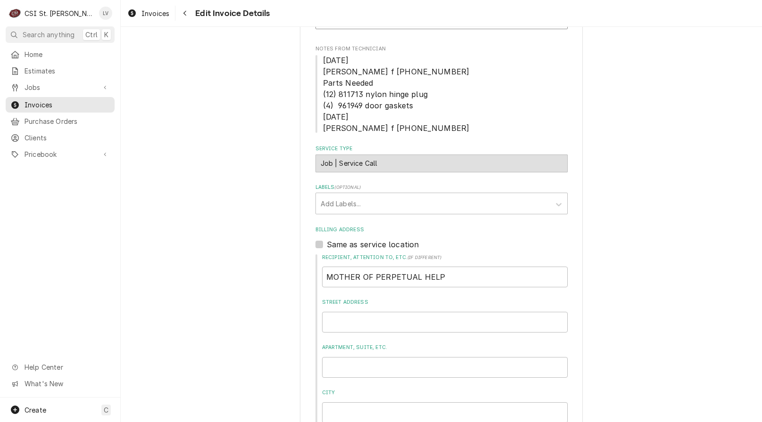
scroll to position [300, 0]
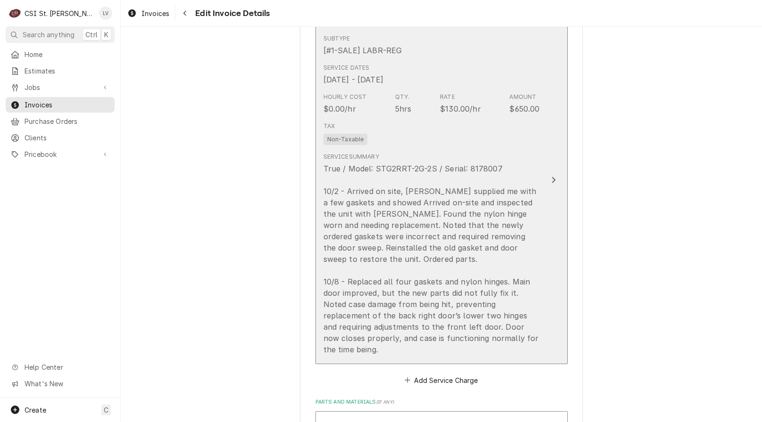
click at [505, 327] on div "True / Model: STG2RRT-2G-2S / Serial: 8178007 10/2 - Arrived on site, Steve sup…" at bounding box center [431, 259] width 216 height 192
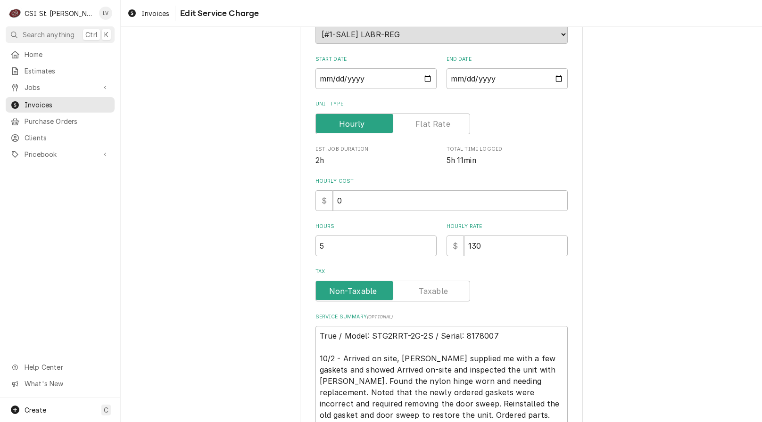
scroll to position [290, 0]
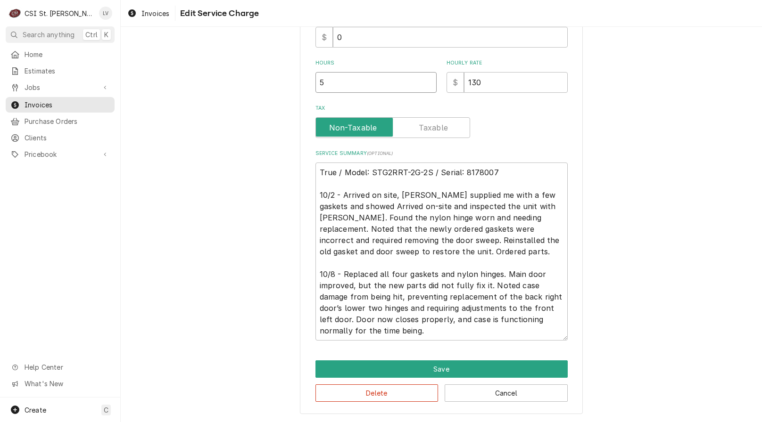
click at [329, 83] on input "5" at bounding box center [375, 82] width 121 height 21
drag, startPoint x: 206, startPoint y: 305, endPoint x: 245, endPoint y: 357, distance: 64.7
click at [206, 305] on div "Use the fields below to edit this service charge Short Description 1-Labor (Ser…" at bounding box center [441, 85] width 641 height 676
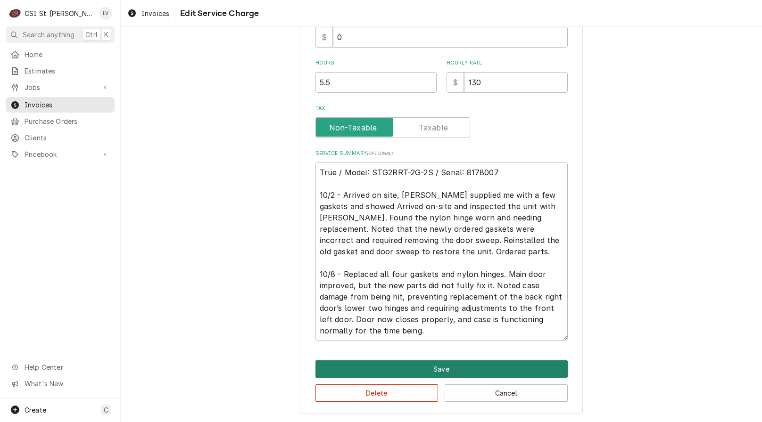
click at [420, 362] on button "Save" at bounding box center [441, 369] width 252 height 17
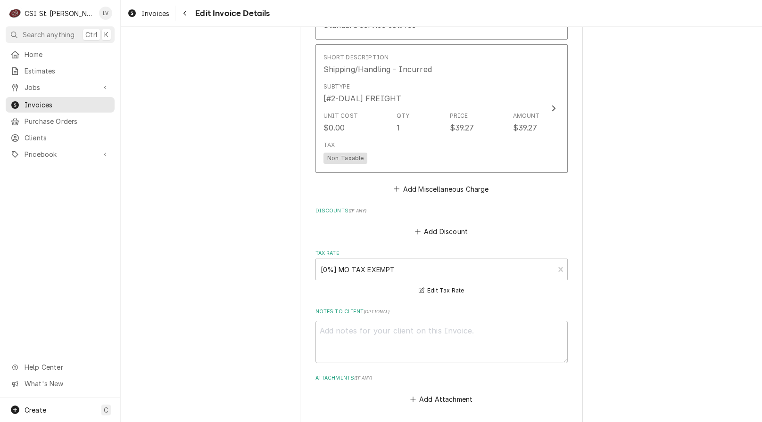
scroll to position [2168, 0]
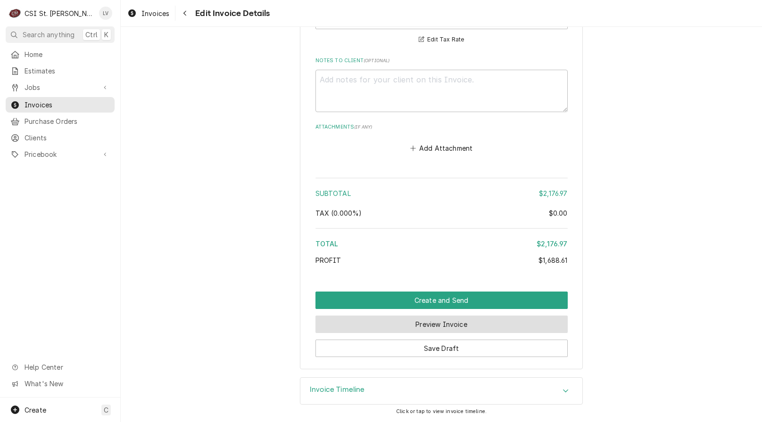
click at [407, 329] on button "Preview Invoice" at bounding box center [441, 324] width 252 height 17
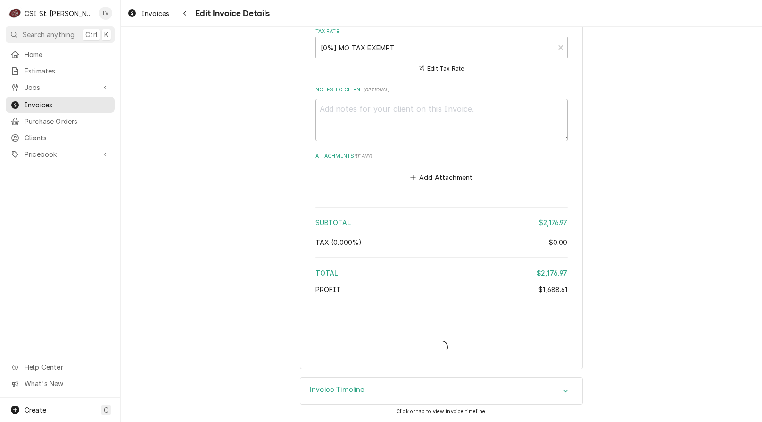
scroll to position [2138, 0]
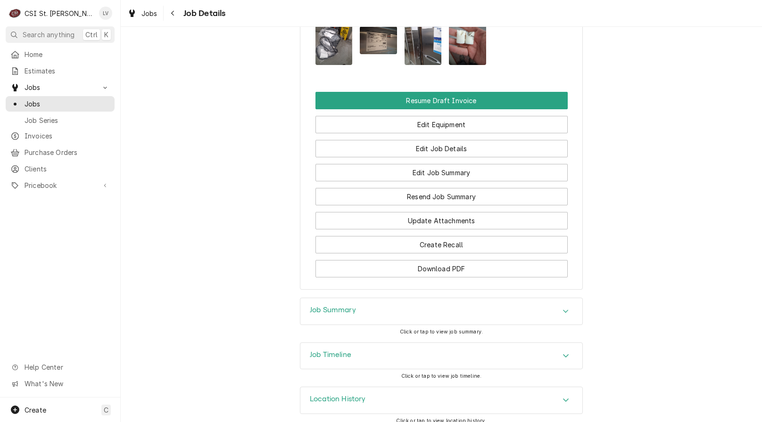
scroll to position [1150, 0]
click at [334, 350] on h3 "Job Timeline" at bounding box center [330, 354] width 41 height 9
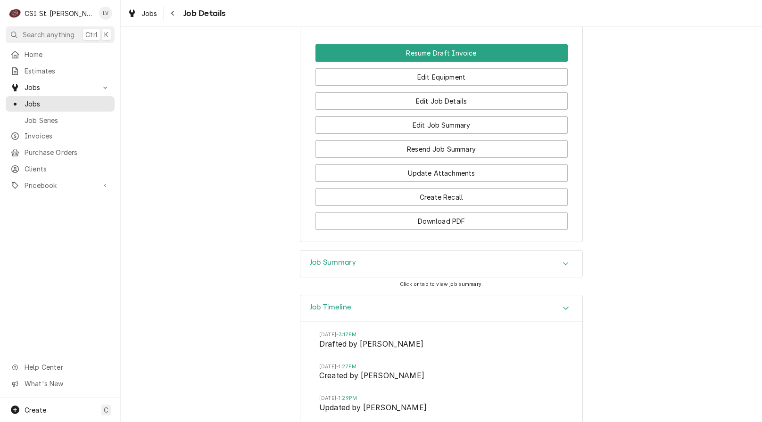
scroll to position [961, 0]
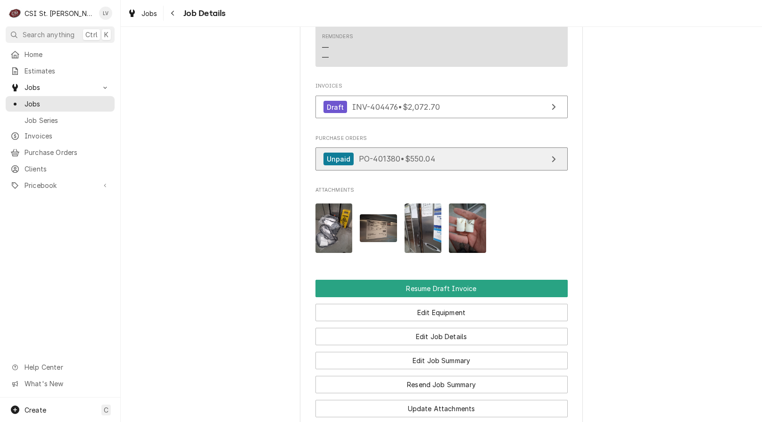
click at [449, 148] on link "Unpaid PO-401380 • $550.04" at bounding box center [441, 159] width 252 height 23
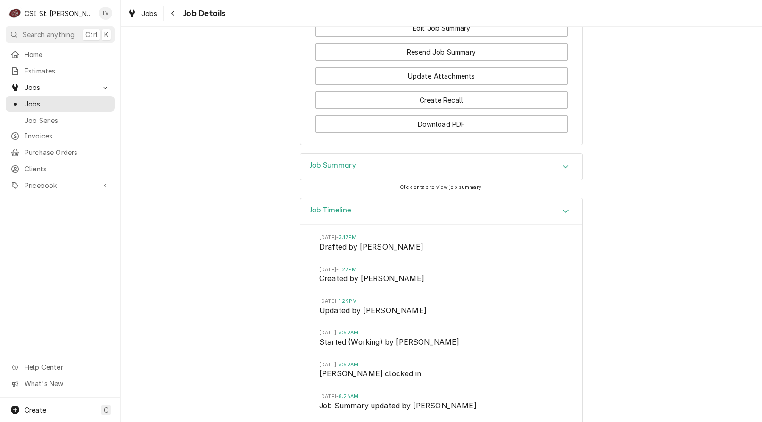
scroll to position [1291, 0]
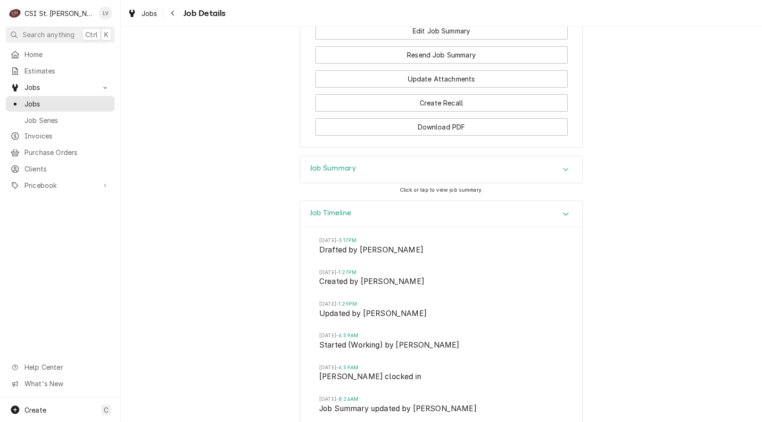
click at [332, 164] on h3 "Job Summary" at bounding box center [333, 168] width 46 height 9
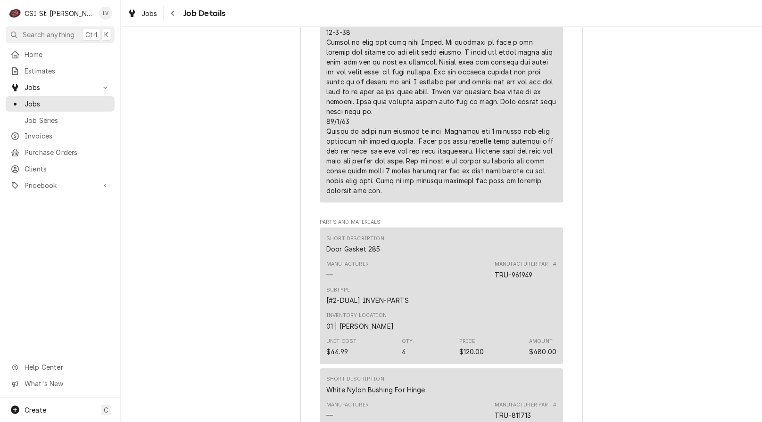
scroll to position [2375, 0]
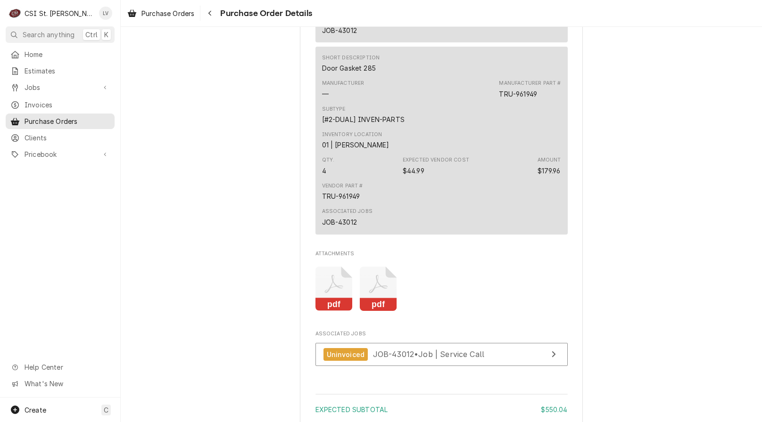
scroll to position [999, 0]
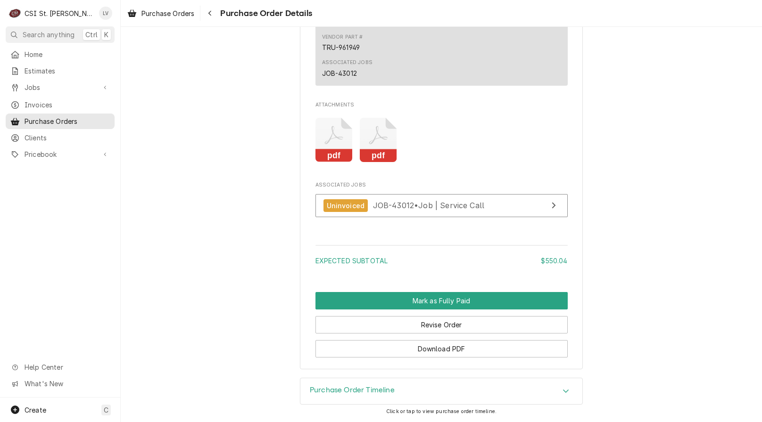
click at [379, 137] on icon "Attachments" at bounding box center [378, 140] width 37 height 45
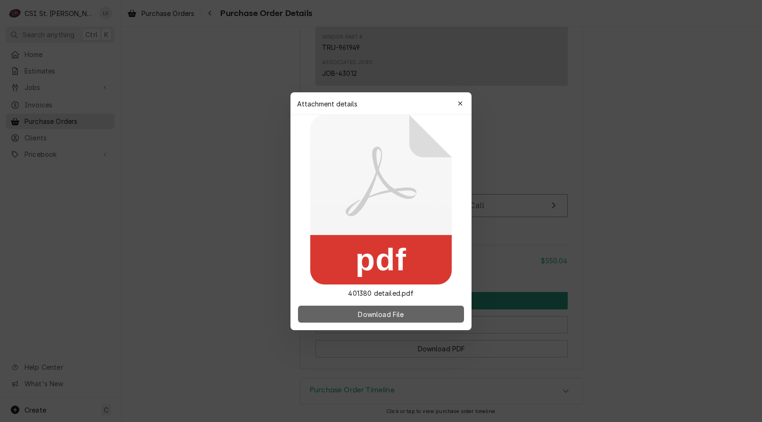
click at [354, 313] on button "Download File" at bounding box center [381, 314] width 166 height 17
click at [461, 103] on icon "button" at bounding box center [460, 103] width 5 height 7
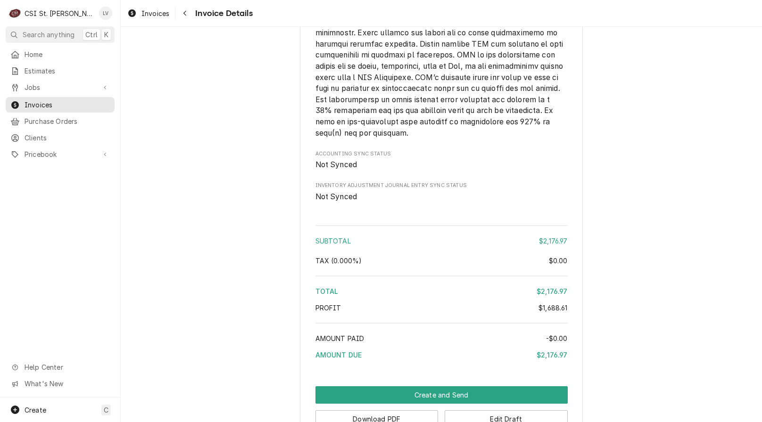
scroll to position [1927, 0]
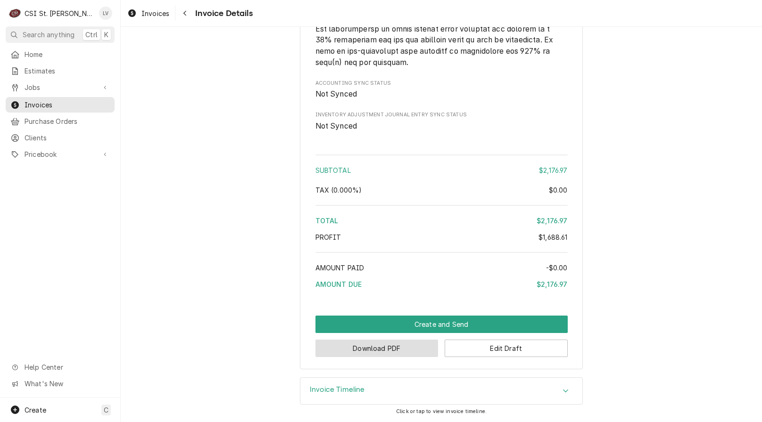
click at [346, 353] on button "Download PDF" at bounding box center [376, 348] width 123 height 17
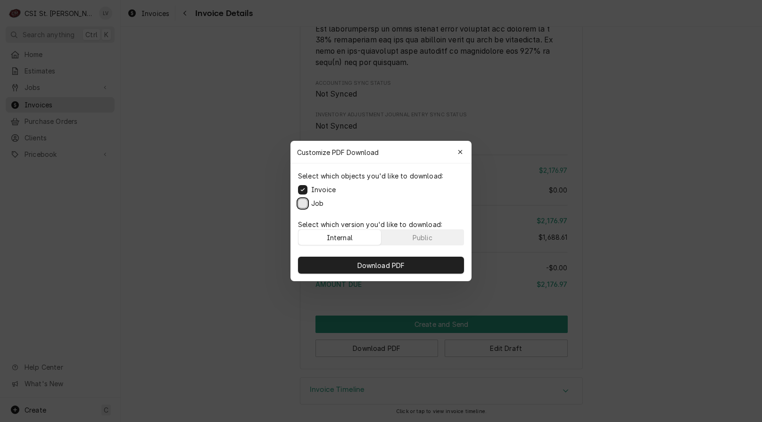
drag, startPoint x: 303, startPoint y: 202, endPoint x: 314, endPoint y: 218, distance: 19.6
click at [304, 202] on button "Job" at bounding box center [302, 203] width 9 height 9
click at [376, 262] on span "Download PDF" at bounding box center [380, 266] width 51 height 10
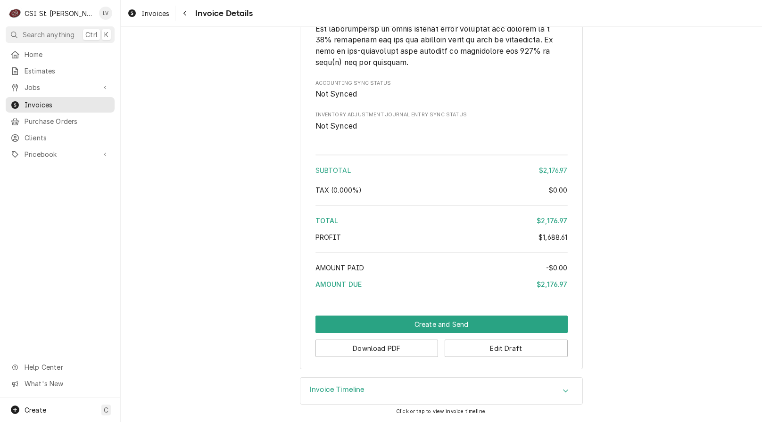
click at [60, 249] on div "Home Estimates Jobs Jobs Job Series Invoices Purchase Orders Clients Pricebook …" at bounding box center [60, 222] width 120 height 351
click at [152, 14] on span "Invoices" at bounding box center [155, 13] width 28 height 10
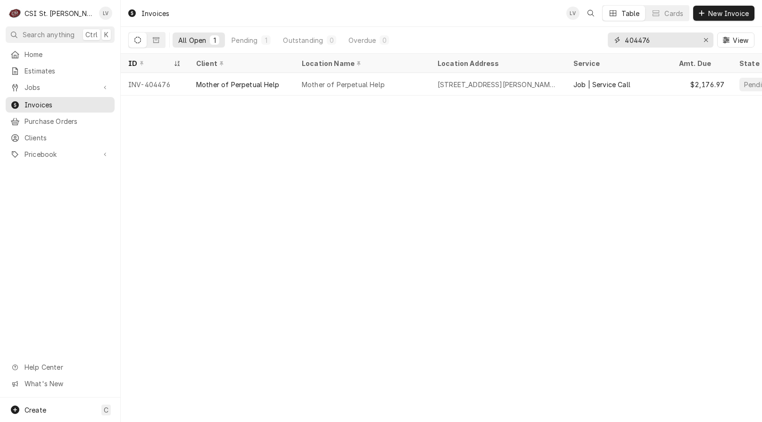
drag, startPoint x: 642, startPoint y: 40, endPoint x: 656, endPoint y: 49, distance: 17.3
click at [659, 46] on input "404476" at bounding box center [660, 40] width 71 height 15
type input "404480"
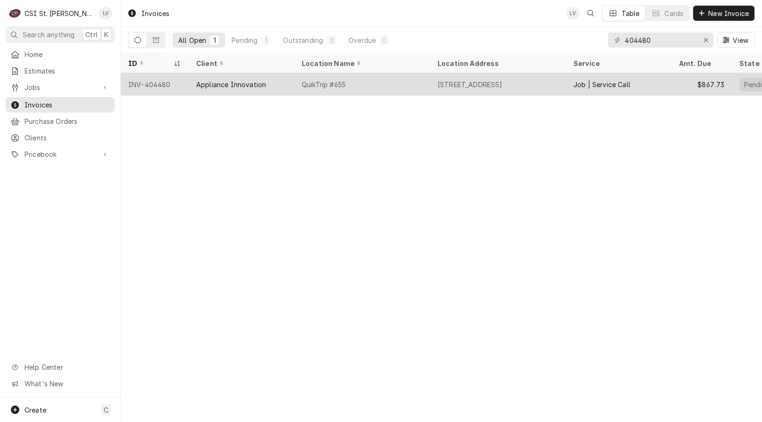
click at [292, 84] on div "Appliance Innovation" at bounding box center [242, 84] width 106 height 23
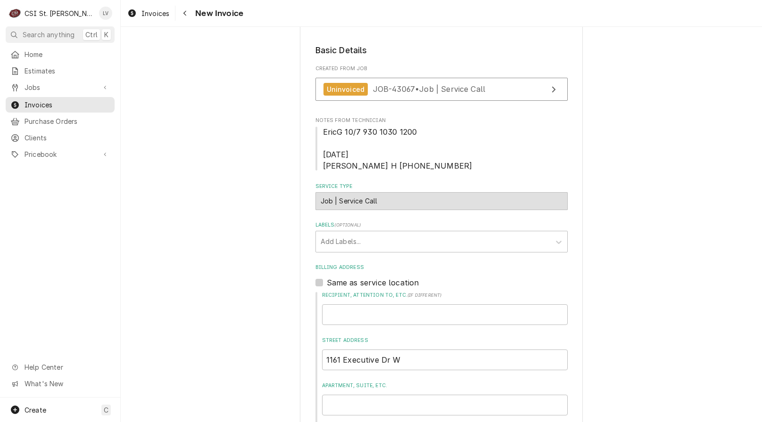
scroll to position [141, 0]
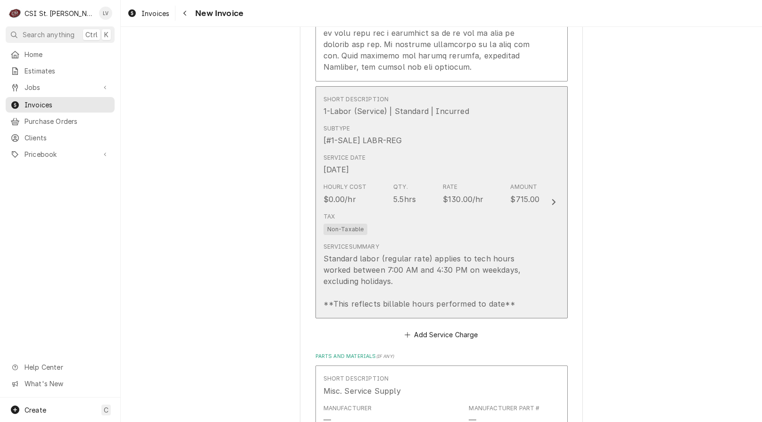
click at [449, 243] on div "Service Summary Standard labor (regular rate) applies to tech hours worked betw…" at bounding box center [431, 276] width 216 height 67
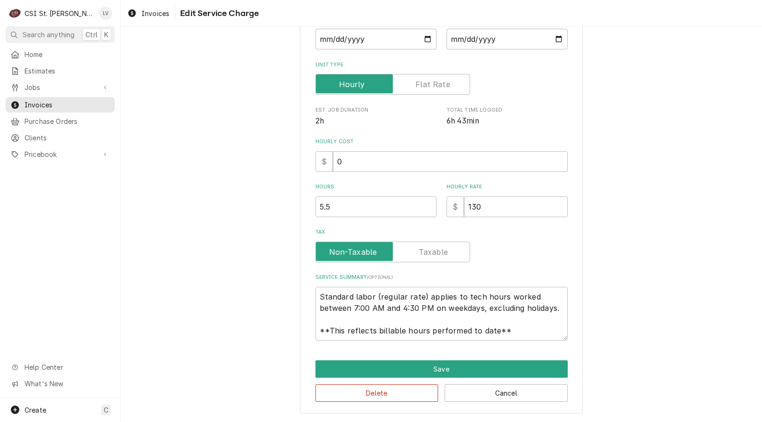
scroll to position [82, 0]
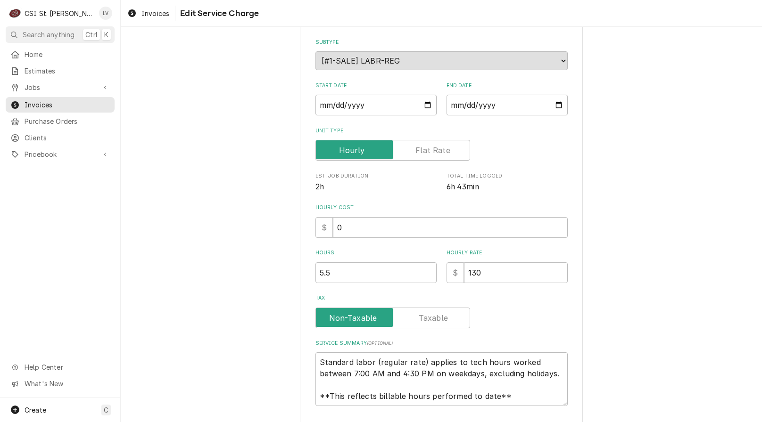
type textarea "x"
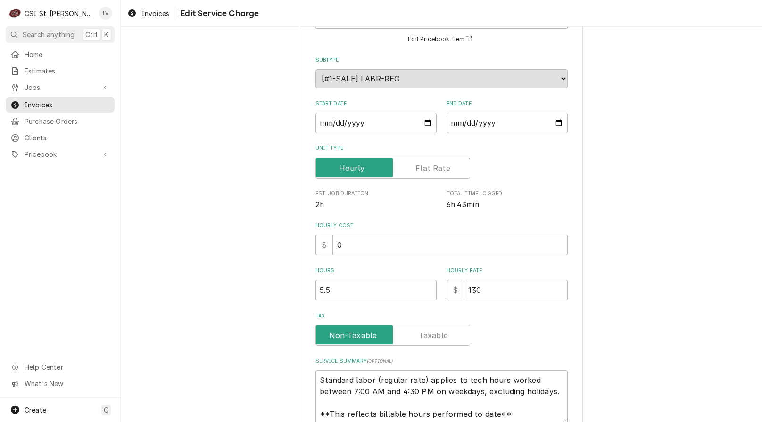
scroll to position [0, 0]
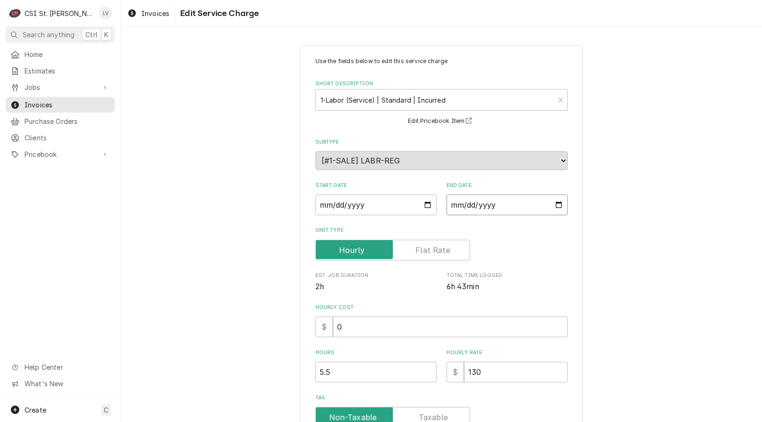
click at [463, 203] on input "[DATE]" at bounding box center [506, 205] width 121 height 21
type textarea "x"
type input "[DATE]"
drag, startPoint x: 336, startPoint y: 375, endPoint x: 263, endPoint y: 395, distance: 76.0
click at [263, 395] on div "Use the fields below to edit this service charge Short Description 1-Labor (Ser…" at bounding box center [441, 312] width 641 height 551
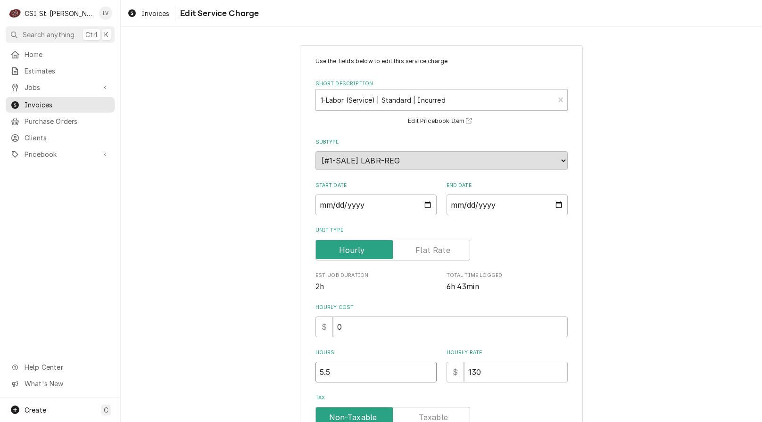
type textarea "x"
type input "6"
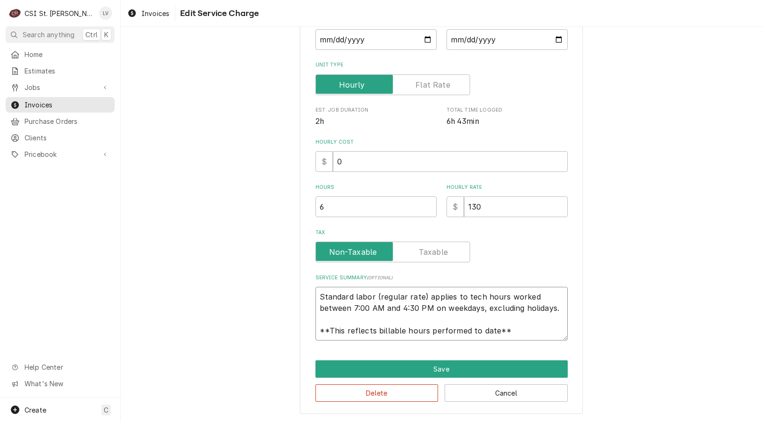
scroll to position [11, 0]
drag, startPoint x: 313, startPoint y: 299, endPoint x: 533, endPoint y: 338, distance: 223.1
click at [533, 338] on textarea "Standard labor (regular rate) applies to tech hours worked between 7:00 AM and …" at bounding box center [441, 314] width 252 height 54
type textarea "x"
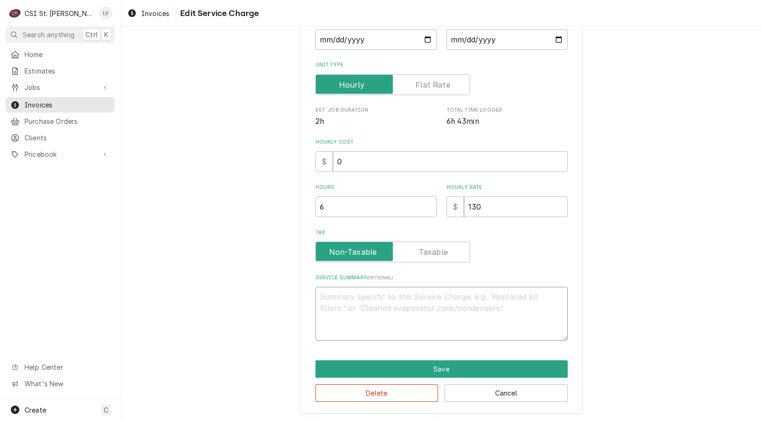
scroll to position [154, 0]
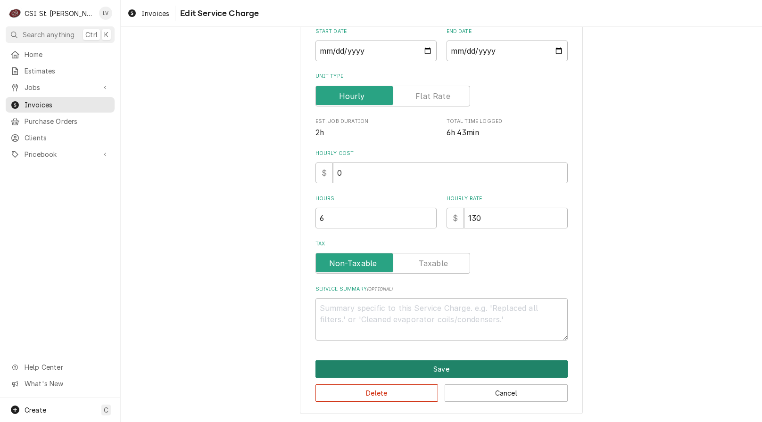
click at [512, 370] on button "Save" at bounding box center [441, 369] width 252 height 17
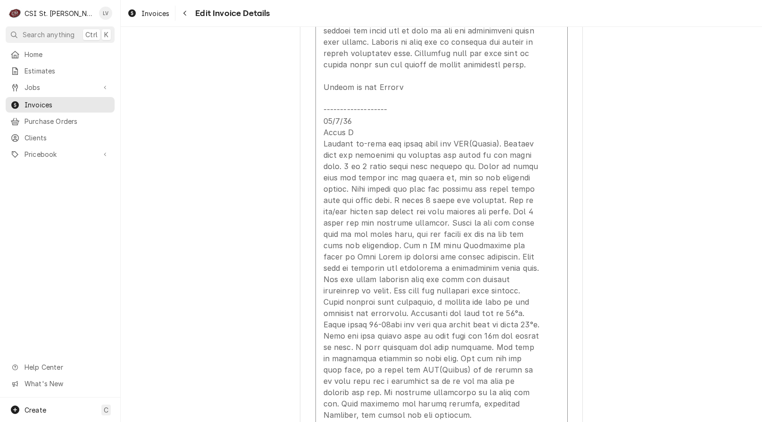
scroll to position [1668, 0]
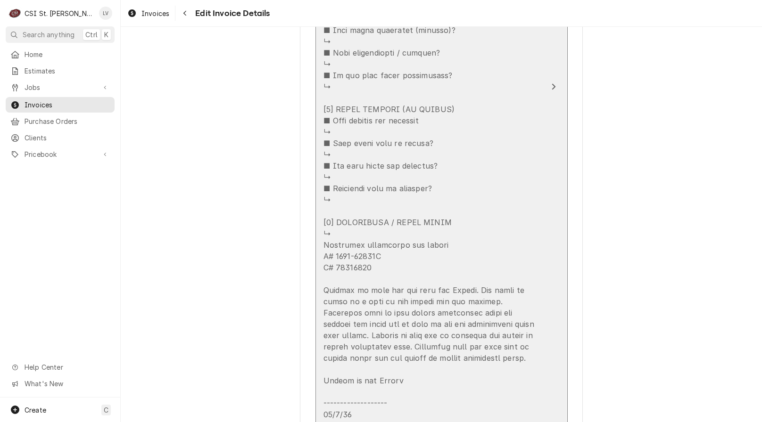
click at [457, 265] on div "Update Line Item" at bounding box center [431, 165] width 216 height 1097
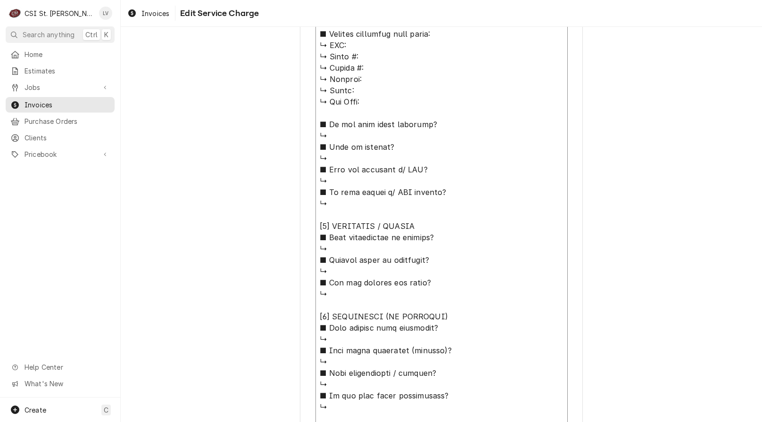
scroll to position [893, 0]
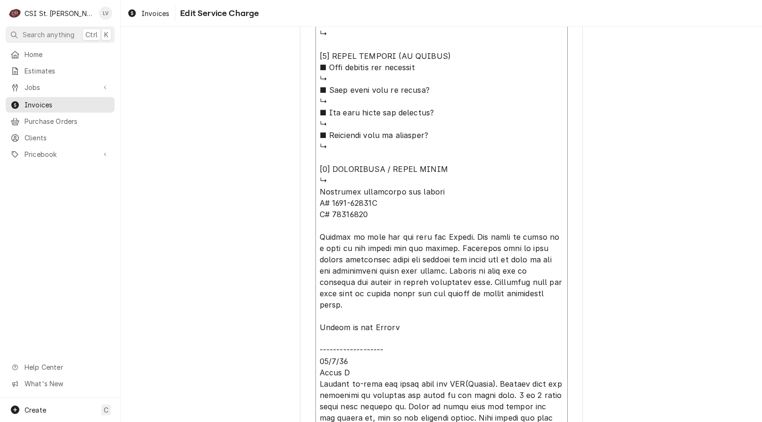
drag, startPoint x: 317, startPoint y: 88, endPoint x: 476, endPoint y: 187, distance: 187.6
click at [476, 186] on textarea "Service Summary ( optional )" at bounding box center [441, 90] width 252 height 1061
type textarea "x"
type textarea "Appliance innovation tea brewer M# 0500-04265S S# 11500012 Arrived on site and …"
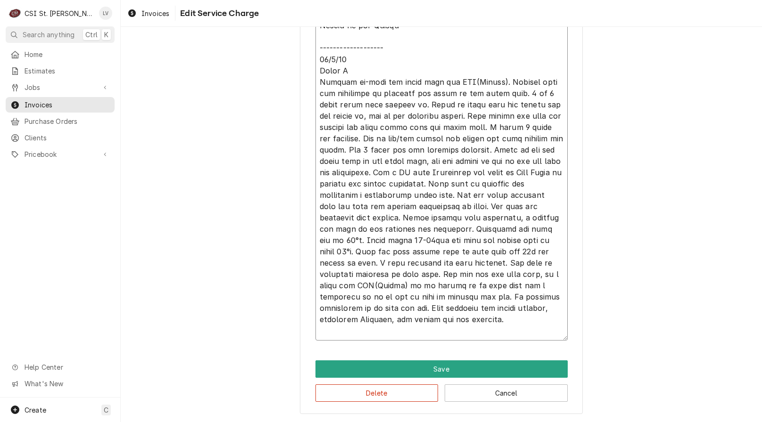
scroll to position [282, 0]
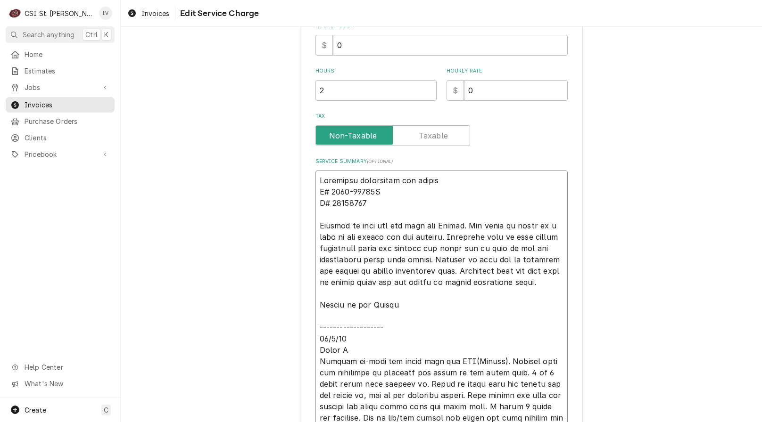
type textarea "x"
type textarea "Appliance innovation tea brewer M# 0500-04265S S# 11500012 Arrived on site and …"
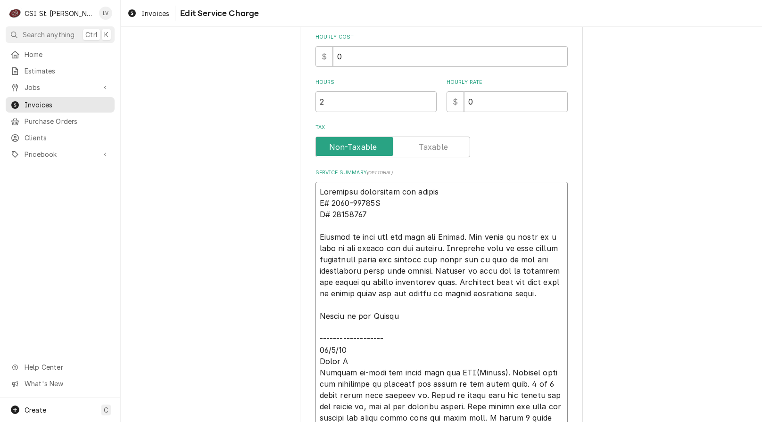
drag, startPoint x: 354, startPoint y: 193, endPoint x: 379, endPoint y: 207, distance: 29.4
click at [355, 193] on textarea "Service Summary ( optional )" at bounding box center [441, 401] width 252 height 438
type textarea "x"
type textarea "Appliance nnovation tea brewer M# 0500-04265S S# 11500012 Arrived on site and m…"
type textarea "x"
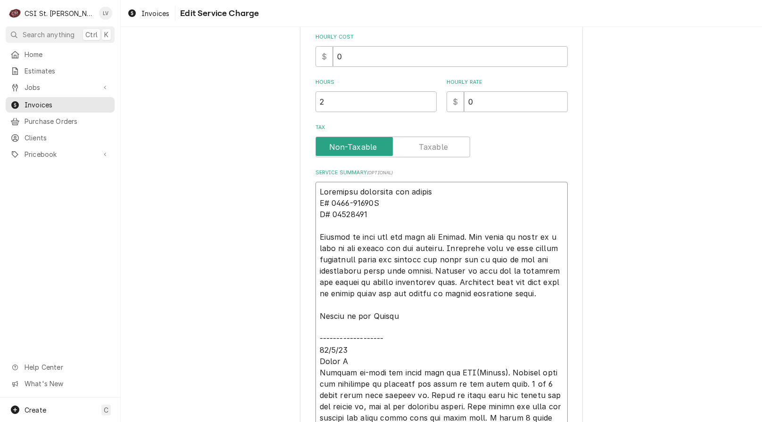
type textarea "Appliance Innovation tea brewer M# 0500-04265S S# 11500012 Arrived on site and …"
type textarea "x"
type textarea "Appliance Innovation tea brewer M# 0500-04265S S# 11500012 Arrived on site and …"
type textarea "x"
type textarea "Appliance Innovation / tea brewer M# 0500-04265S S# 11500012 Arrived on site an…"
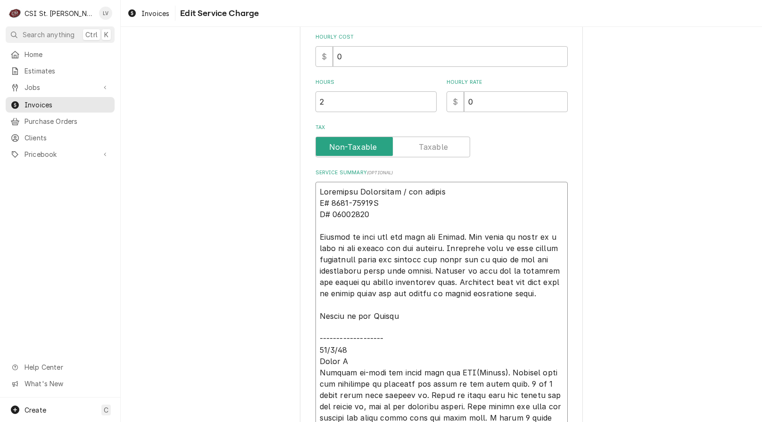
type textarea "x"
type textarea "Appliance Innovation / tea brewer M# 0500-04265S S# 11500012 Arrived on site an…"
type textarea "x"
type textarea "Appliance Innovation / M tea brewer M# 0500-04265S S# 11500012 Arrived on site …"
type textarea "x"
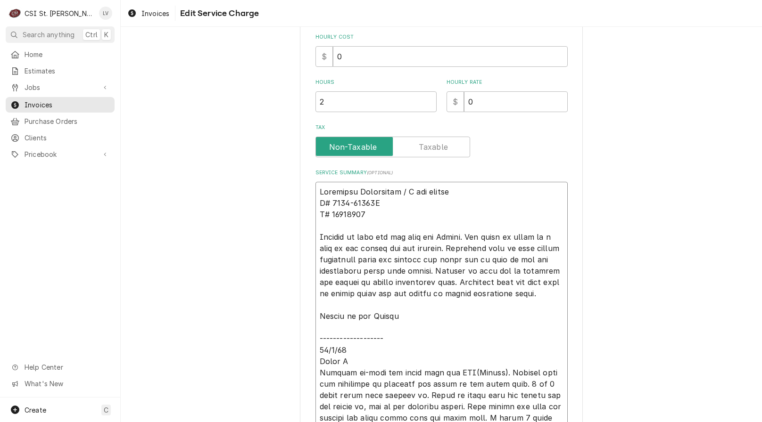
type textarea "Appliance Innovation / Mo tea brewer M# 0500-04265S S# 11500012 Arrived on site…"
type textarea "x"
type textarea "Appliance Innovation / Mod tea brewer M# 0500-04265S S# 11500012 Arrived on sit…"
type textarea "x"
type textarea "Appliance Innovation / Mode tea brewer M# 0500-04265S S# 11500012 Arrived on si…"
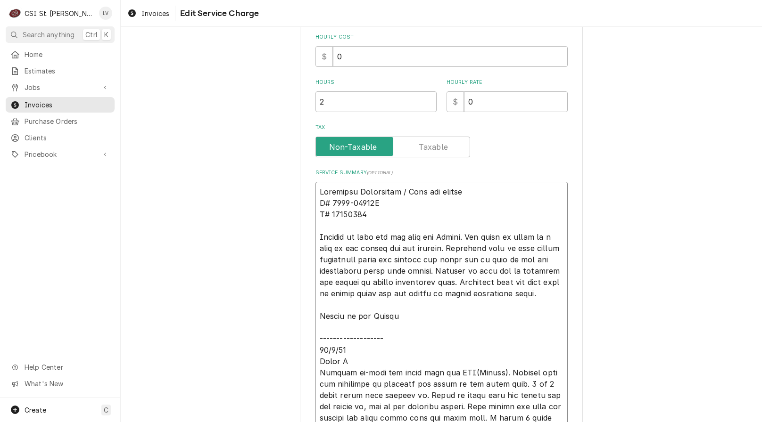
type textarea "x"
type textarea "Appliance Innovation / Model tea brewer M# 0500-04265S S# 11500012 Arrived on s…"
type textarea "x"
type textarea "Appliance Innovation / Model: tea brewer M# 0500-04265S S# 11500012 Arrived on …"
type textarea "x"
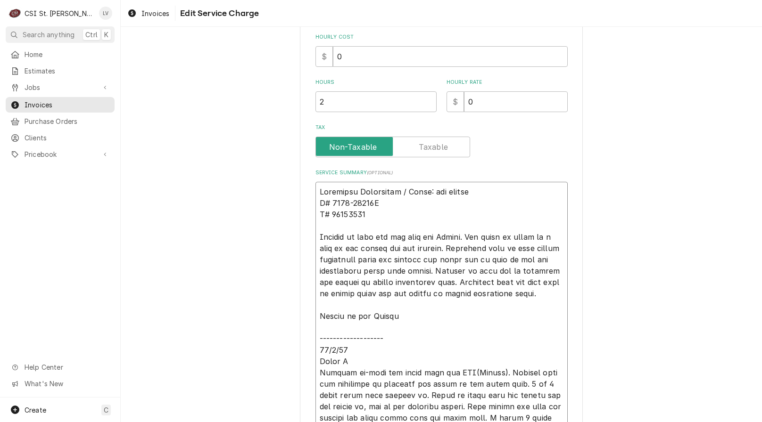
type textarea "Appliance Innovation / Model: tea brewer M# 0500-04265S S# 11500012 Arrived on …"
type textarea "x"
type textarea "Appliance Innovation / Model: tea brewer M# 0500-04265S S# 11500012 Arrived on …"
type textarea "x"
type textarea "Appliance Innovation / Model: ea brewer M# 0500-04265S S# 11500012 Arrived on s…"
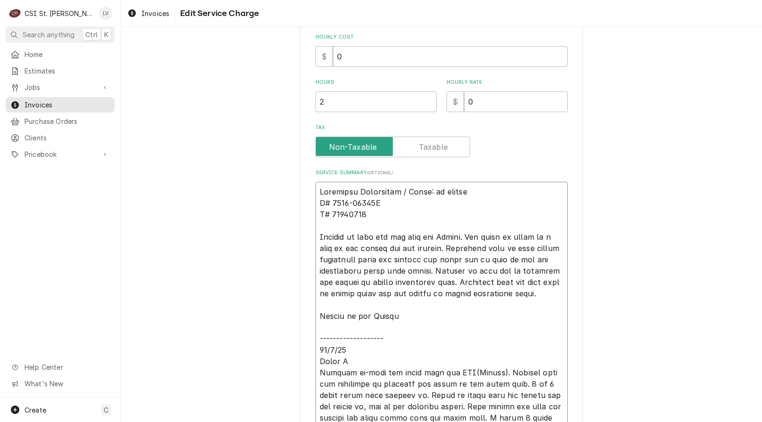
type textarea "x"
type textarea "Appliance Innovation / Model: a brewer M# 0500-04265S S# 11500012 Arrived on si…"
type textarea "x"
type textarea "Appliance Innovation / Model: brewer M# 0500-04265S S# 11500012 Arrived on site…"
type textarea "x"
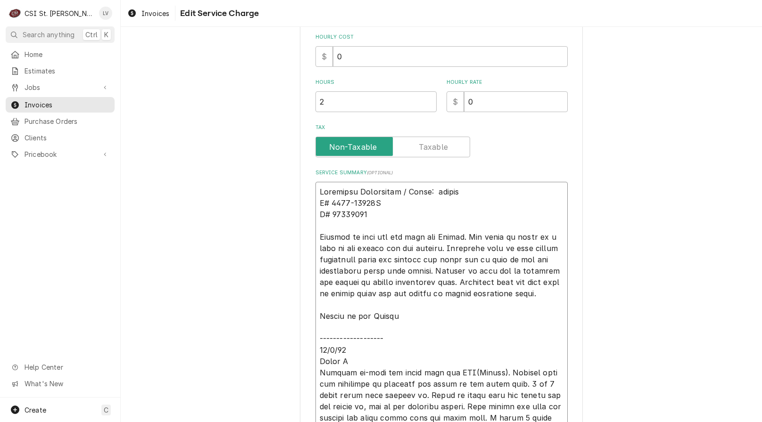
type textarea "Appliance Innovation / Model: brewer M# 0500-04265S S# 11500012 Arrived on site…"
type textarea "x"
type textarea "Appliance Innovation / Model: rewer M# 0500-04265S S# 11500012 Arrived on site …"
type textarea "x"
type textarea "Appliance Innovation / Model: ewer M# 0500-04265S S# 11500012 Arrived on site a…"
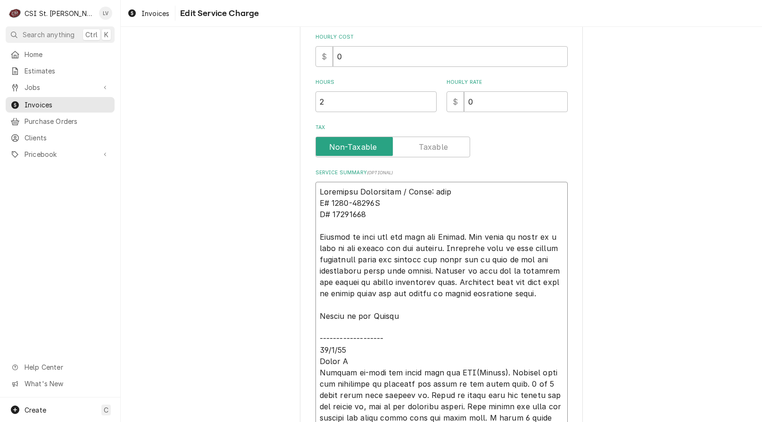
type textarea "x"
type textarea "Appliance Innovation / Model: wer M# 0500-04265S S# 11500012 Arrived on site an…"
type textarea "x"
type textarea "Appliance Innovation / Model: er M# 0500-04265S S# 11500012 Arrived on site and…"
type textarea "x"
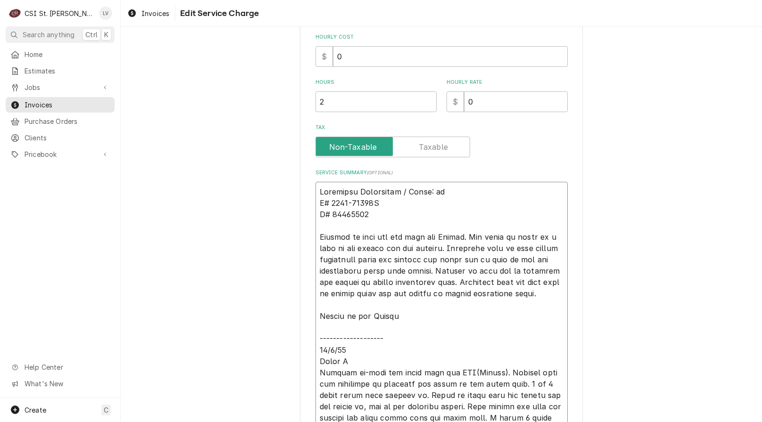
type textarea "Appliance Innovation / Model: r M# 0500-04265S S# 11500012 Arrived on site and …"
type textarea "x"
type textarea "Appliance Innovation / Model: M# 0500-04265S S# 11500012 Arrived on site and me…"
type textarea "x"
type textarea "Appliance Innovation / Model: M# 0500-04265S S# 11500012 Arrived on site and me…"
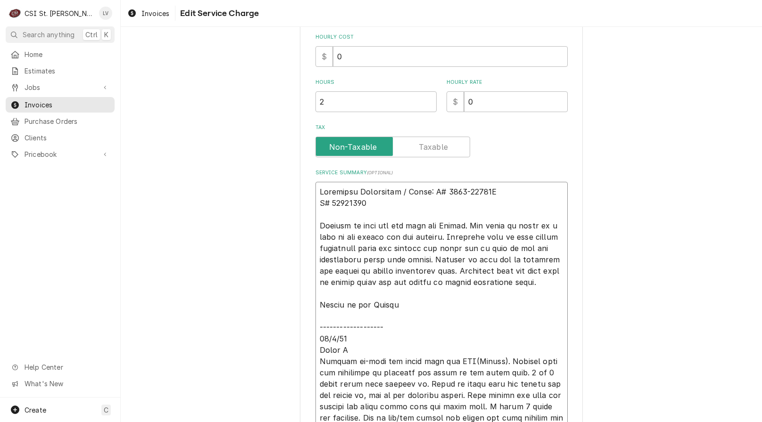
type textarea "x"
type textarea "Appliance Innovation / Model: # 0500-04265S S# 11500012 Arrived on site and met…"
type textarea "x"
type textarea "Appliance Innovation / Model: 0500-04265S S# 11500012 Arrived on site and met w…"
type textarea "x"
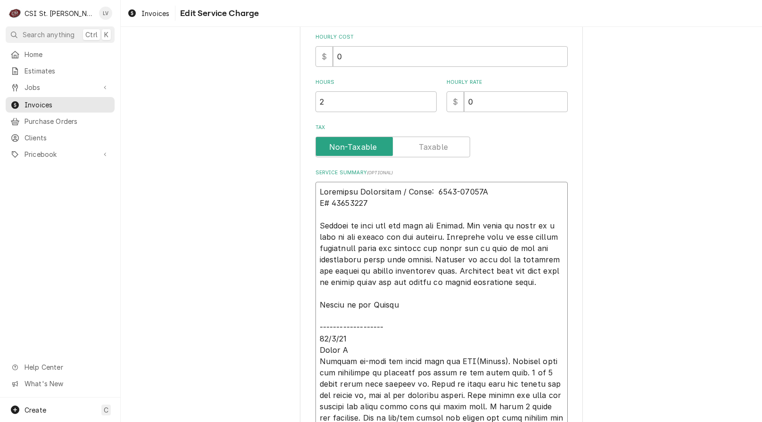
type textarea "Appliance Innovation / Model: 0500-04265S S# 11500012 Arrived on site and met w…"
type textarea "x"
type textarea "Appliance Innovation / Model: 0500-04265S S# 11500012 Arrived on site and met w…"
type textarea "x"
type textarea "Appliance Innovation / Model: 0500-04265S / S# 11500012 Arrived on site and met…"
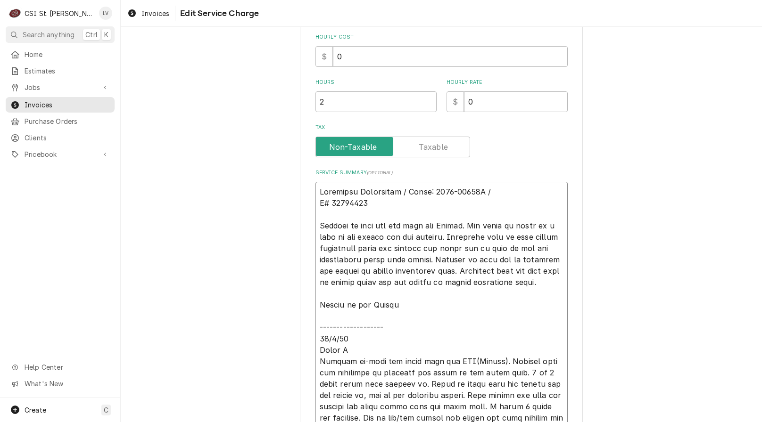
type textarea "x"
type textarea "Appliance Innovation / Model: 0500-04265S / S# 11500012 Arrived on site and met…"
type textarea "x"
type textarea "Appliance Innovation / Model: 0500-04265S / S S# 11500012 Arrived on site and m…"
type textarea "x"
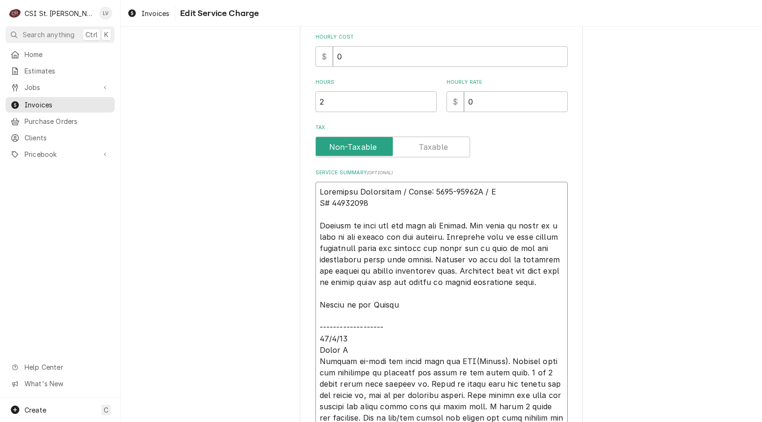
type textarea "Appliance Innovation / Model: 0500-04265S / Se S# 11500012 Arrived on site and …"
type textarea "x"
type textarea "Appliance Innovation / Model: 0500-04265S / Ser S# 11500012 Arrived on site and…"
type textarea "x"
type textarea "Appliance Innovation / Model: 0500-04265S / Seri S# 11500012 Arrived on site an…"
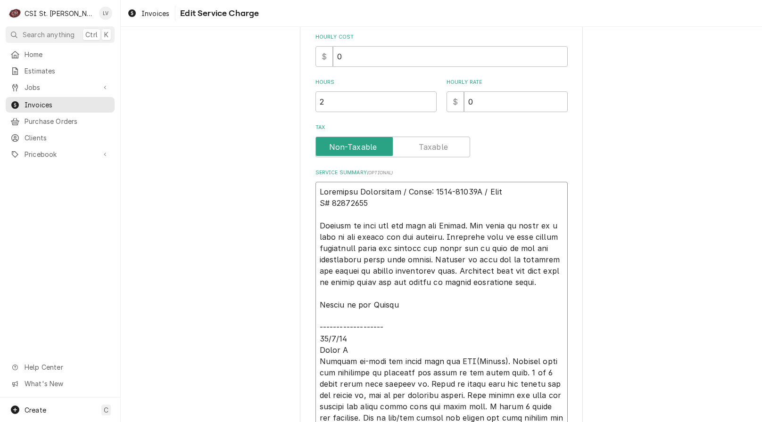
type textarea "x"
type textarea "Appliance Innovation / Model: 0500-04265S / Seria S# 11500012 Arrived on site a…"
type textarea "x"
type textarea "Appliance Innovation / Model: 0500-04265S / Serial S# 11500012 Arrived on site …"
type textarea "x"
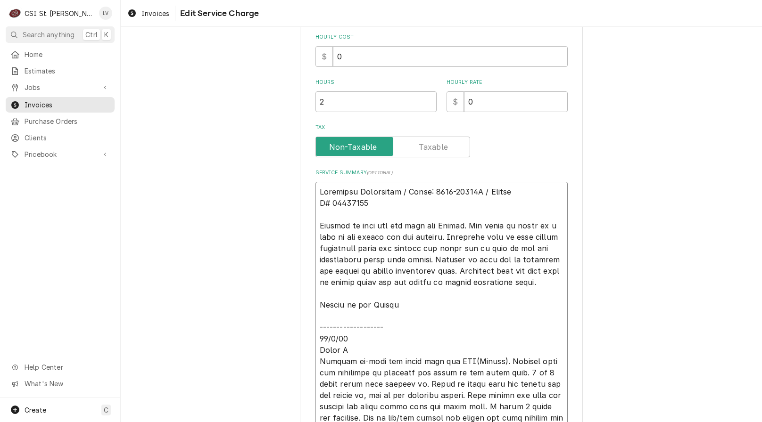
type textarea "Appliance Innovation / Model: 0500-04265S / Serial: S# 11500012 Arrived on site…"
type textarea "x"
type textarea "Appliance Innovation / Model: 0500-04265S / Serial: S# 11500012 Arrived on site…"
type textarea "x"
type textarea "Appliance Innovation / Model: 0500-04265S / Serial: S# 11500012 Arrived on site…"
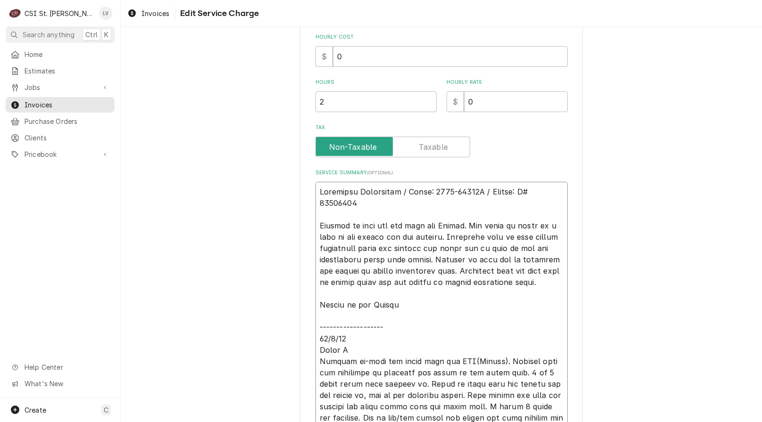
type textarea "x"
type textarea "Appliance Innovation / Model: 0500-04265S / Serial: # 11500012 Arrived on site …"
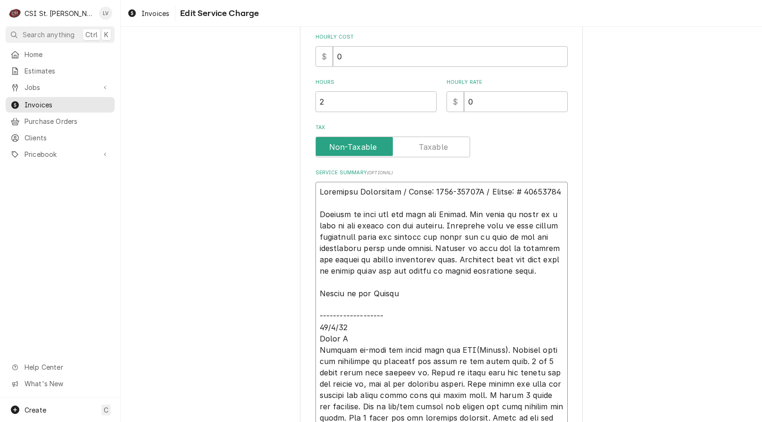
type textarea "x"
type textarea "Appliance Innovation / Model: 0500-04265S / Serial: 11500012 Arrived on site an…"
type textarea "x"
type textarea "Appliance Innovation / Model: 0500-04265S / Serial: 11500012 Arrived on site an…"
type textarea "x"
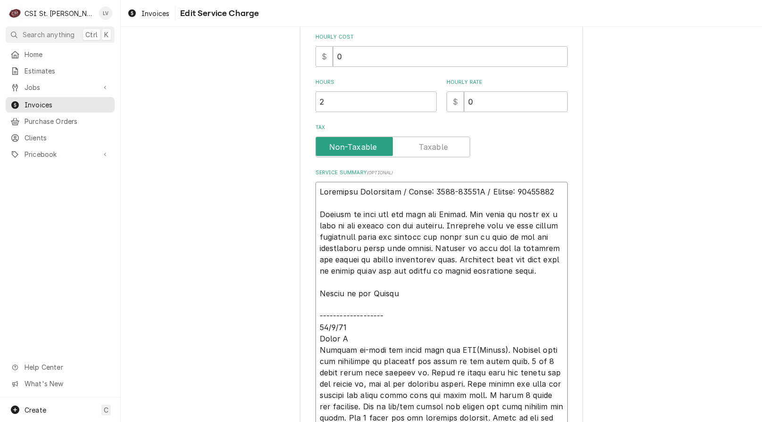
type textarea "Appliance Innovation / Model: 0500-04265S / Serial: 11500012 Arrived on site an…"
type textarea "x"
type textarea "Appliance Innovation / Model: 0500-04265S / Serial: 11500012 ( Arrived on site …"
type textarea "x"
type textarea "Appliance Innovation / Model: 0500-04265S / Serial: 11500012 (t Arrived on site…"
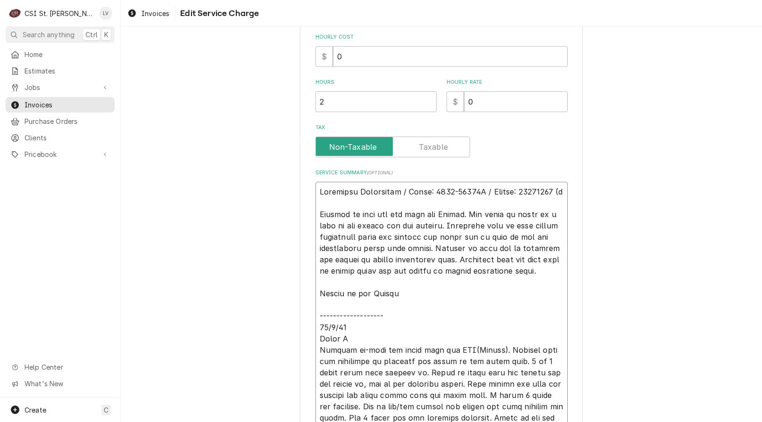
type textarea "x"
type textarea "Appliance Innovation / Model: 0500-04265S / Serial: 11500012 (te Arrived on sit…"
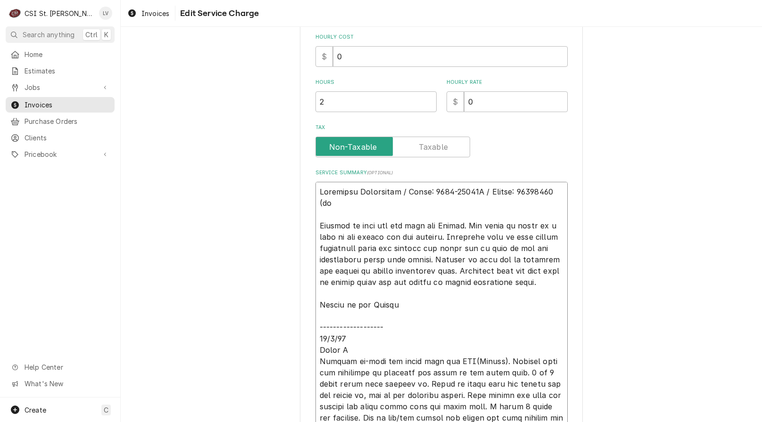
type textarea "x"
type textarea "Appliance Innovation / Model: 0500-04265S / Serial: 11500012 (tea Arrived on si…"
type textarea "x"
type textarea "Appliance Innovation / Model: 0500-04265S / Serial: 11500012 (tea Arrived on si…"
type textarea "x"
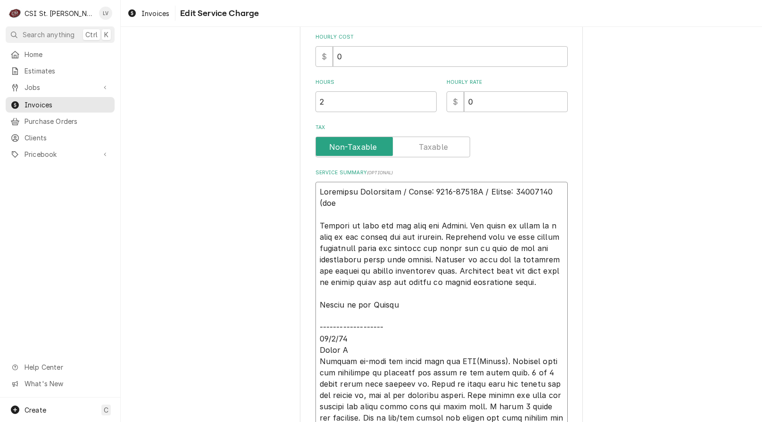
type textarea "Appliance Innovation / Model: 0500-04265S / Serial: 11500012 (tea b Arrived on …"
type textarea "x"
type textarea "Appliance Innovation / Model: 0500-04265S / Serial: 11500012 (tea br Arrived on…"
type textarea "x"
type textarea "Appliance Innovation / Model: 0500-04265S / Serial: 11500012 (tea bre Arrived o…"
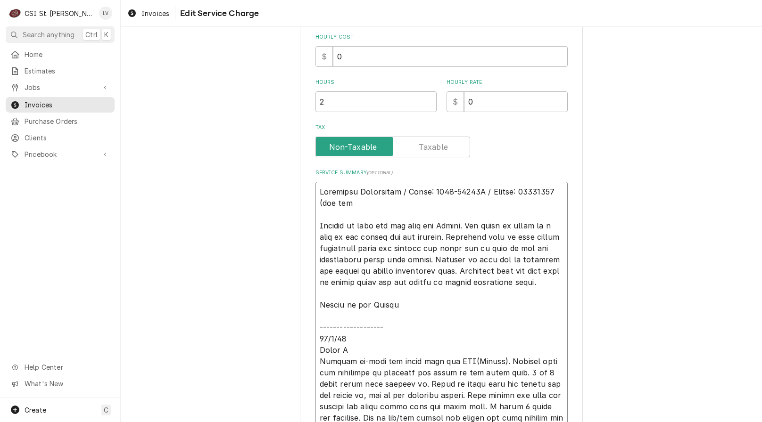
type textarea "x"
type textarea "Appliance Innovation / Model: 0500-04265S / Serial: 11500012 (tea brew Arrived …"
type textarea "x"
type textarea "Appliance Innovation / Model: 0500-04265S / Serial: 11500012 (tea brewe Arrived…"
type textarea "x"
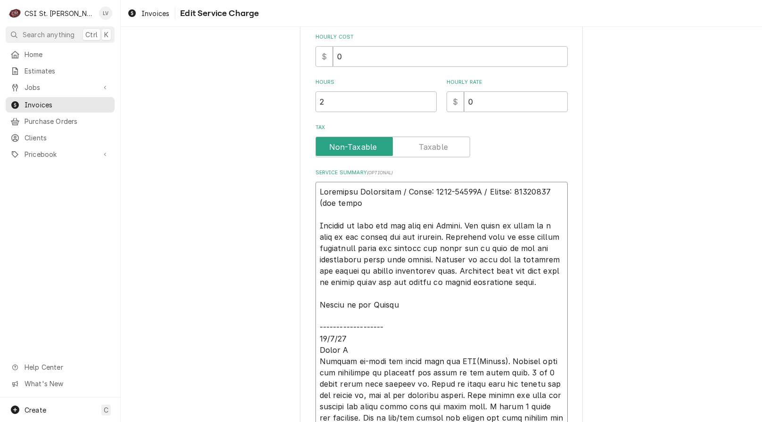
type textarea "Appliance Innovation / Model: 0500-04265S / Serial: 11500012 (tea brewer Arrive…"
type textarea "x"
type textarea "Appliance Innovation / Model: 0500-04265S / Serial: 11500012 (tea brewer) Arriv…"
click at [318, 224] on textarea "Service Summary ( optional )" at bounding box center [441, 395] width 252 height 427
type textarea "x"
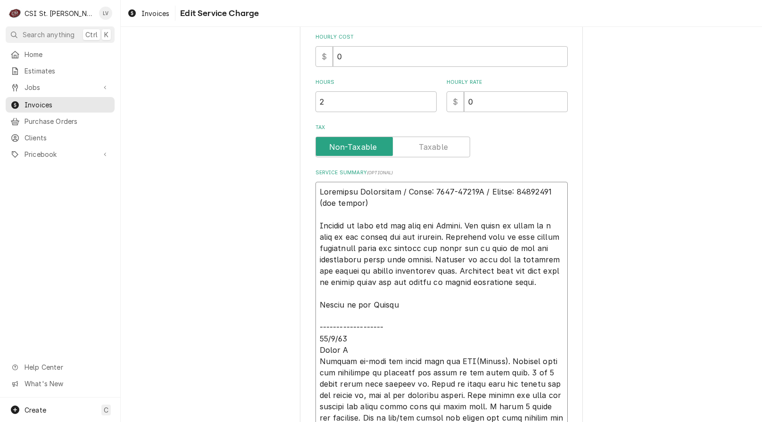
type textarea "Appliance Innovation / Model: 0500-04265S / Serial: 11500012 (tea brewer) 1Arri…"
type textarea "x"
type textarea "Appliance Innovation / Model: 0500-04265S / Serial: 11500012 (tea brewer) 10Arr…"
type textarea "x"
type textarea "Appliance Innovation / Model: 0500-04265S / Serial: 11500012 (tea brewer) 10/Ar…"
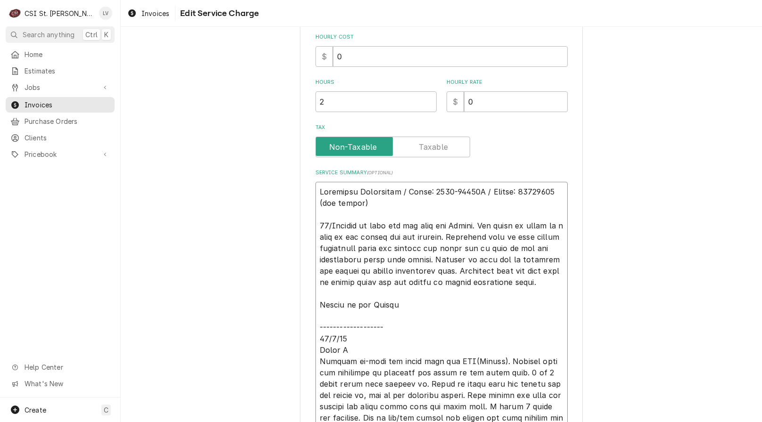
type textarea "x"
type textarea "Appliance Innovation / Model: 0500-04265S / Serial: 11500012 (tea brewer) 10/7A…"
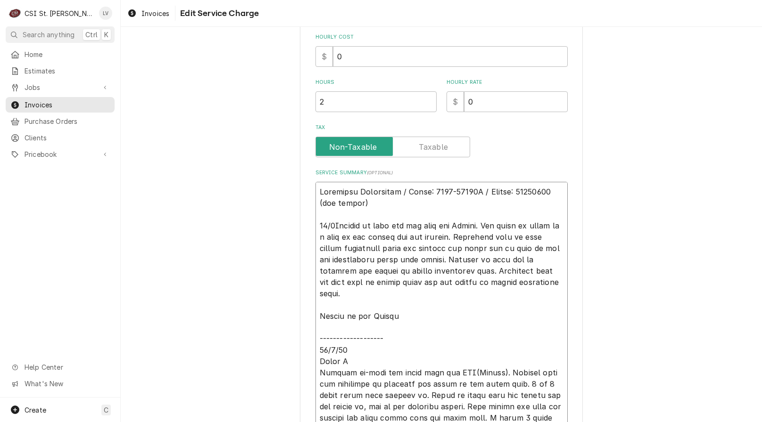
type textarea "x"
type textarea "Appliance Innovation / Model: 0500-04265S / Serial: 11500012 (tea brewer) 10/7 …"
type textarea "x"
type textarea "Appliance Innovation / Model: 0500-04265S / Serial: 11500012 (tea brewer) 10/7 …"
type textarea "x"
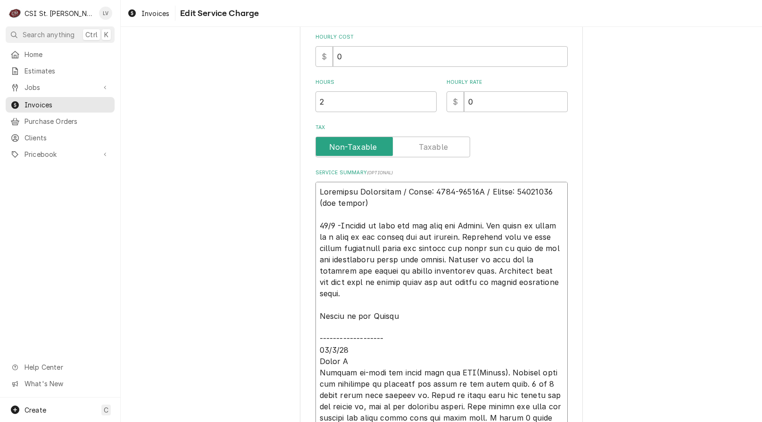
type textarea "Appliance Innovation / Model: 0500-04265S / Serial: 11500012 (tea brewer) 10/7 …"
drag, startPoint x: 458, startPoint y: 238, endPoint x: 337, endPoint y: 223, distance: 121.5
click at [337, 223] on textarea "Service Summary ( optional )" at bounding box center [441, 395] width 252 height 427
type textarea "x"
type textarea "Appliance Innovation / Model: 0500-04265S / Serial: 11500012 (tea brewer) 10/7 …"
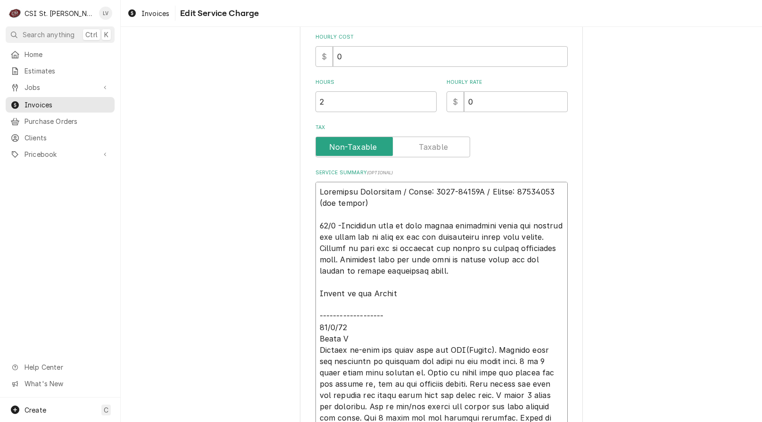
type textarea "x"
type textarea "Appliance Innovation / Model: 0500-04265S / Serial: 11500012 (tea brewer) 10/7 …"
drag, startPoint x: 315, startPoint y: 289, endPoint x: 391, endPoint y: 336, distance: 89.3
click at [391, 336] on textarea "Service Summary ( optional )" at bounding box center [441, 390] width 252 height 416
type textarea "x"
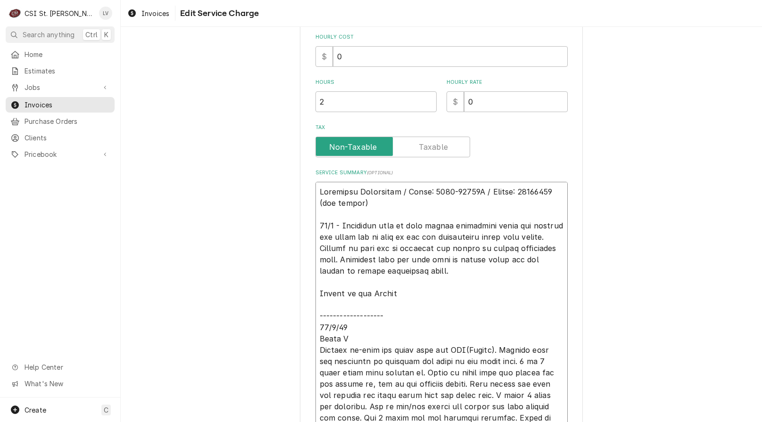
type textarea "Appliance Innovation / Model: 0500-04265S / Serial: 11500012 (tea brewer) 10/7 …"
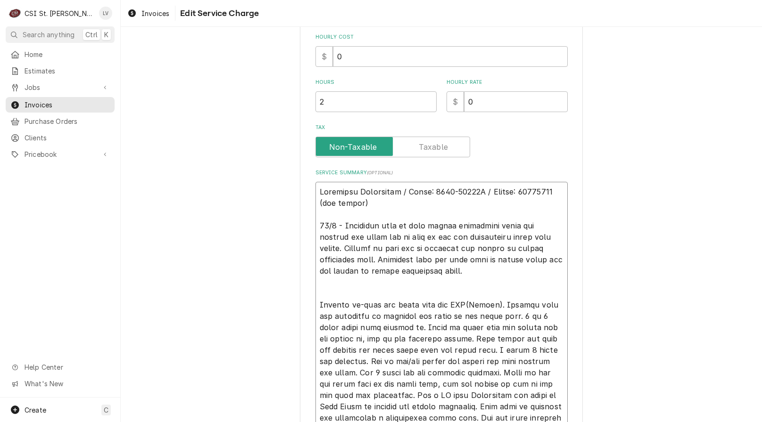
type textarea "x"
type textarea "Appliance Innovation / Model: 0500-04265S / Serial: 11500012 (tea brewer) 10/7 …"
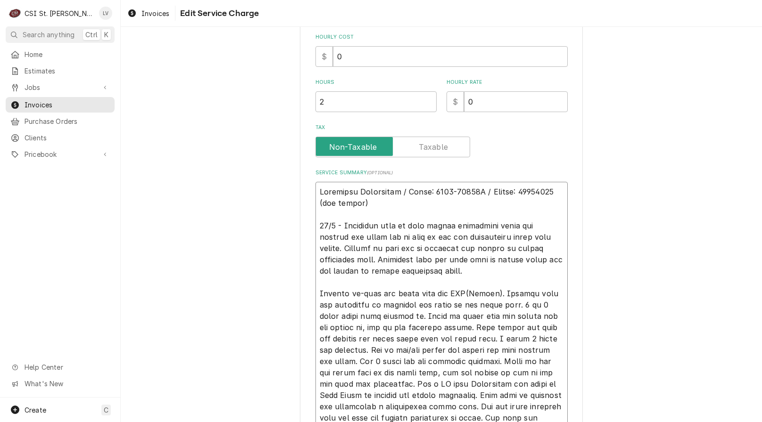
type textarea "x"
type textarea "Appliance Innovation / Model: 0500-04265S / Serial: 11500012 (tea brewer) 10/7 …"
type textarea "x"
type textarea "Appliance Innovation / Model: 0500-04265S / Serial: 11500012 (tea brewer) 10/7 …"
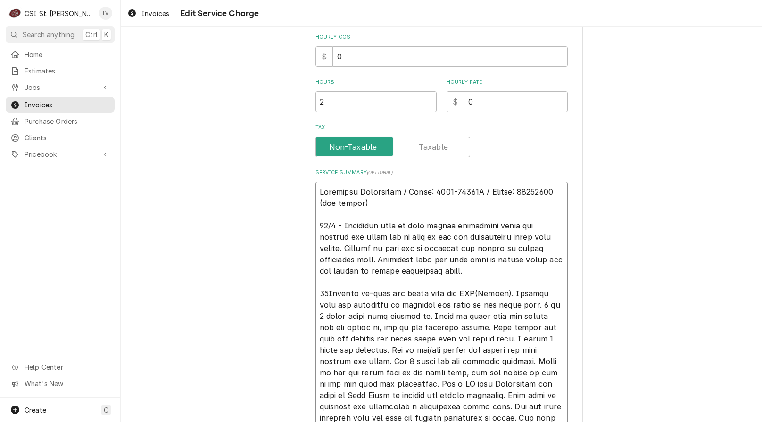
type textarea "x"
type textarea "Appliance Innovation / Model: 0500-04265S / Serial: 11500012 (tea brewer) 10/7 …"
type textarea "x"
type textarea "Appliance Innovation / Model: 0500-04265S / Serial: 11500012 (tea brewer) 10/7 …"
type textarea "x"
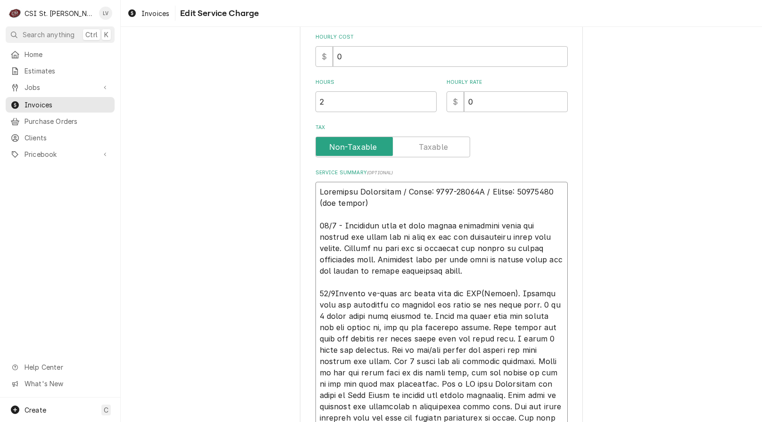
type textarea "Appliance Innovation / Model: 0500-04265S / Serial: 11500012 (tea brewer) 10/7 …"
type textarea "x"
type textarea "Appliance Innovation / Model: 0500-04265S / Serial: 11500012 (tea brewer) 10/7 …"
type textarea "x"
type textarea "Appliance Innovation / Model: 0500-04265S / Serial: 11500012 (tea brewer) 10/7 …"
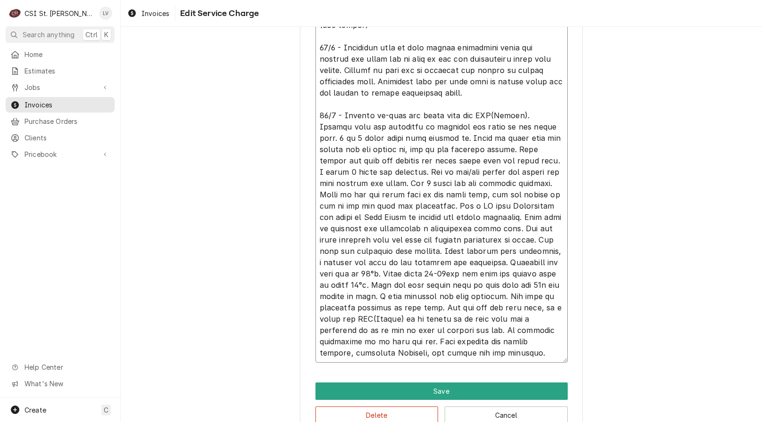
scroll to position [459, 0]
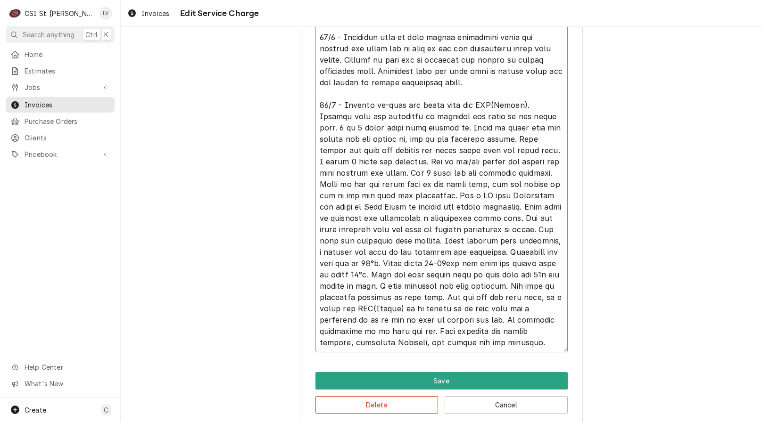
drag, startPoint x: 534, startPoint y: 119, endPoint x: 340, endPoint y: 107, distance: 194.1
click at [340, 107] on textarea "Service Summary ( optional )" at bounding box center [441, 172] width 252 height 359
type textarea "x"
type textarea "Appliance Innovation / Model: 0500-04265S / Serial: 11500012 (tea brewer) 10/7 …"
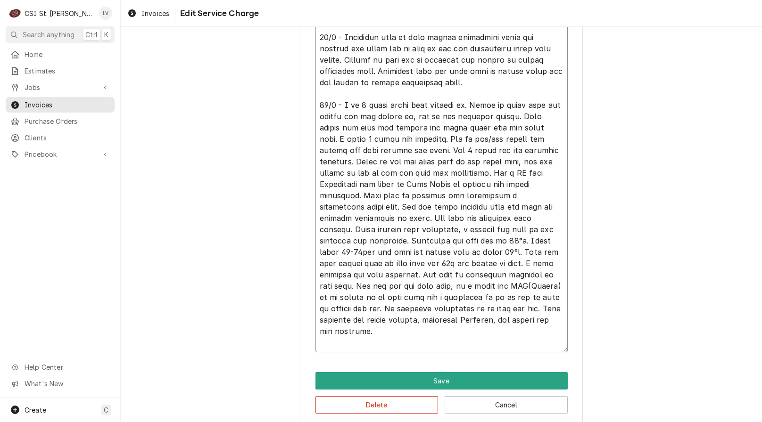
scroll to position [448, 0]
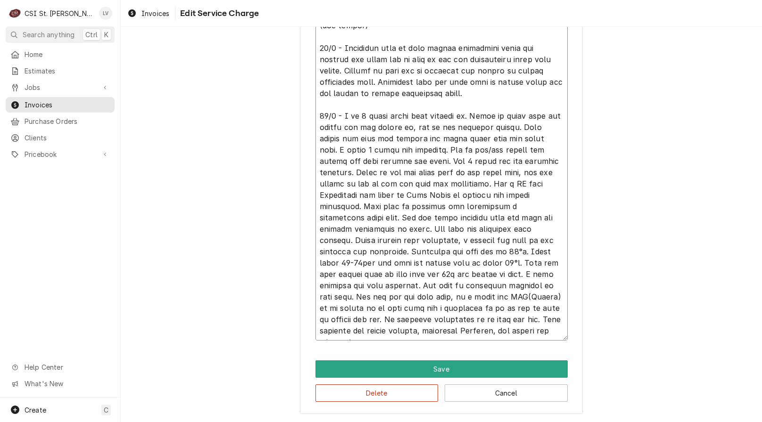
type textarea "x"
type textarea "Appliance Innovation / Model: 0500-04265S / Serial: 11500012 (tea brewer) 10/7 …"
type textarea "x"
type textarea "Appliance Innovation / Model: 0500-04265S / Serial: 11500012 (tea brewer) 10/7 …"
type textarea "x"
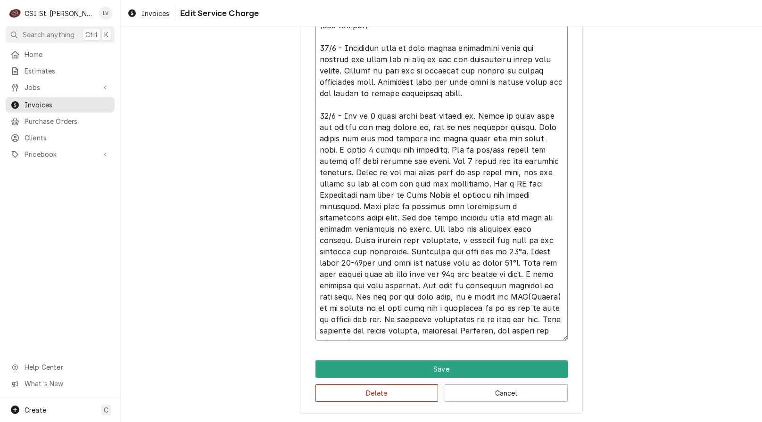
type textarea "Appliance Innovation / Model: 0500-04265S / Serial: 11500012 (tea brewer) 10/7 …"
type textarea "x"
type textarea "Appliance Innovation / Model: 0500-04265S / Serial: 11500012 (tea brewer) 10/7 …"
type textarea "x"
type textarea "Appliance Innovation / Model: 0500-04265S / Serial: 11500012 (tea brewer) 10/7 …"
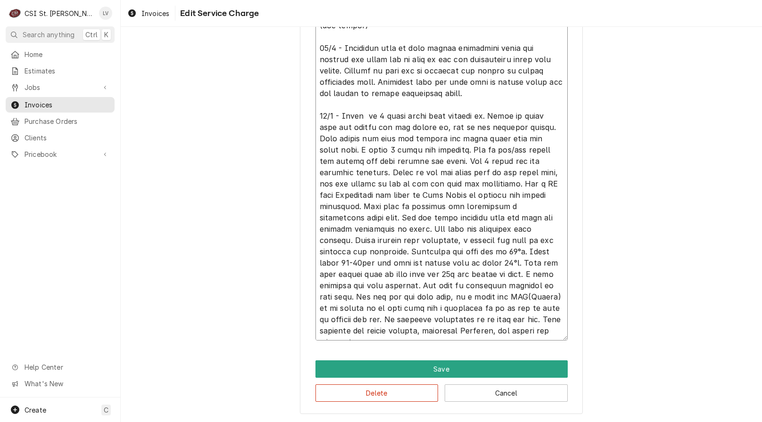
type textarea "x"
type textarea "Appliance Innovation / Model: 0500-04265S / Serial: 11500012 (tea brewer) 10/7 …"
type textarea "x"
type textarea "Appliance Innovation / Model: 0500-04265S / Serial: 11500012 (tea brewer) 10/7 …"
type textarea "x"
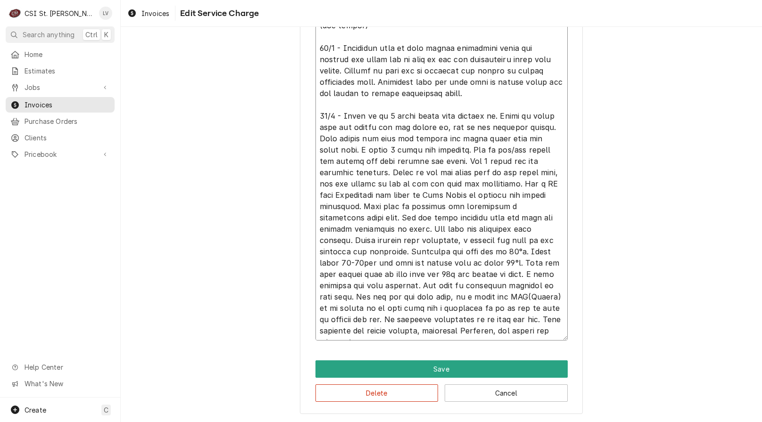
type textarea "Appliance Innovation / Model: 0500-04265S / Serial: 11500012 (tea brewer) 10/7 …"
type textarea "x"
type textarea "Appliance Innovation / Model: 0500-04265S / Serial: 11500012 (tea brewer) 10/7 …"
type textarea "x"
type textarea "Appliance Innovation / Model: 0500-04265S / Serial: 11500012 (tea brewer) 10/7 …"
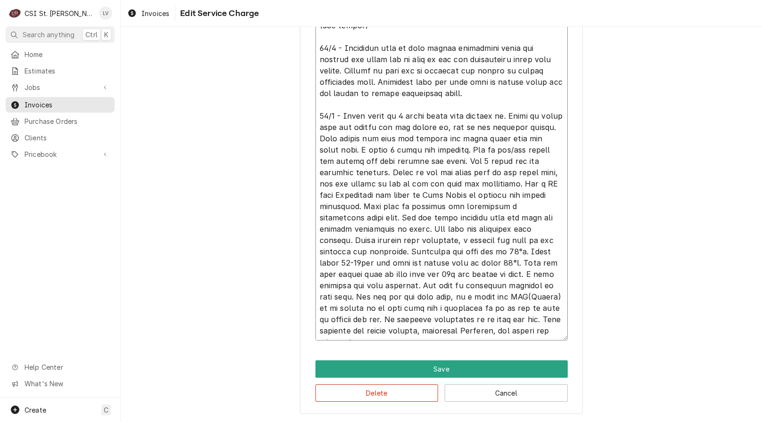
type textarea "x"
type textarea "Appliance Innovation / Model: 0500-04265S / Serial: 11500012 (tea brewer) 10/7 …"
type textarea "x"
type textarea "Appliance Innovation / Model: 0500-04265S / Serial: 11500012 (tea brewer) 10/7 …"
type textarea "x"
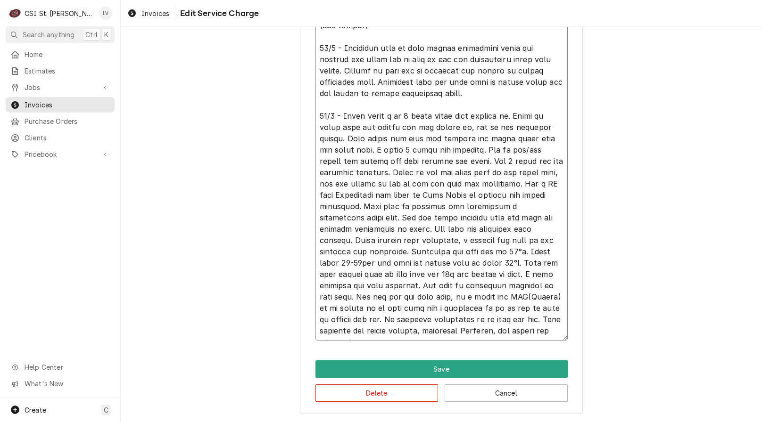
type textarea "Appliance Innovation / Model: 0500-04265S / Serial: 11500012 (tea brewer) 10/7 …"
type textarea "x"
type textarea "Appliance Innovation / Model: 0500-04265S / Serial: 11500012 (tea brewer) 10/7 …"
type textarea "x"
type textarea "Appliance Innovation / Model: 0500-04265S / Serial: 11500012 (tea brewer) 10/7 …"
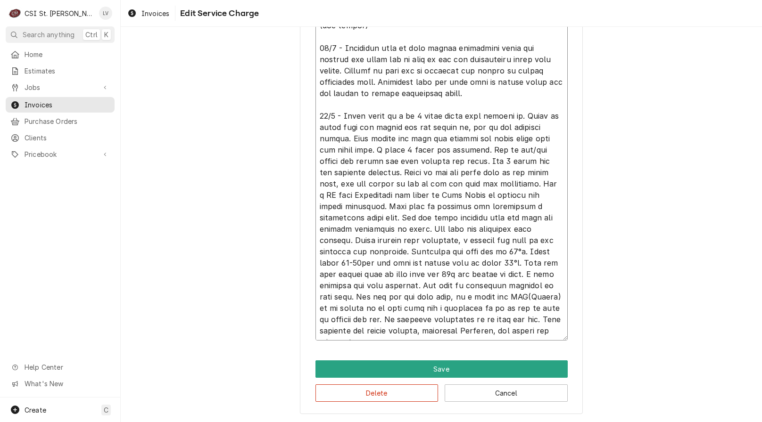
type textarea "x"
type textarea "Appliance Innovation / Model: 0500-04265S / Serial: 11500012 (tea brewer) 10/7 …"
type textarea "x"
type textarea "Appliance Innovation / Model: 0500-04265S / Serial: 11500012 (tea brewer) 10/7 …"
type textarea "x"
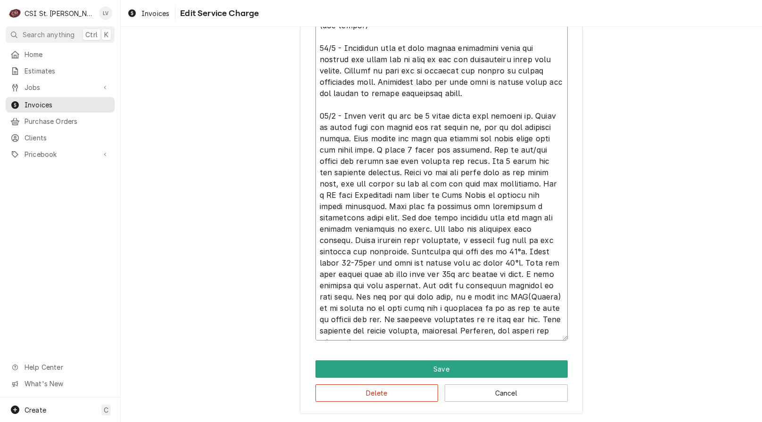
type textarea "Appliance Innovation / Model: 0500-04265S / Serial: 11500012 (tea brewer) 10/7 …"
type textarea "x"
type textarea "Appliance Innovation / Model: 0500-04265S / Serial: 11500012 (tea brewer) 10/7 …"
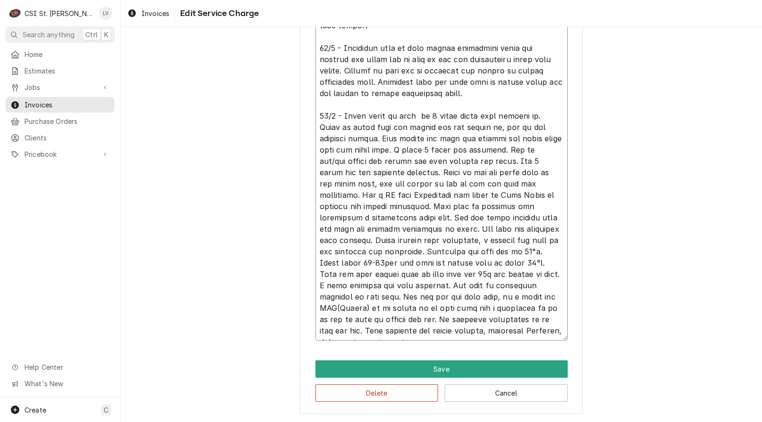
type textarea "x"
type textarea "Appliance Innovation / Model: 0500-04265S / Serial: 11500012 (tea brewer) 10/7 …"
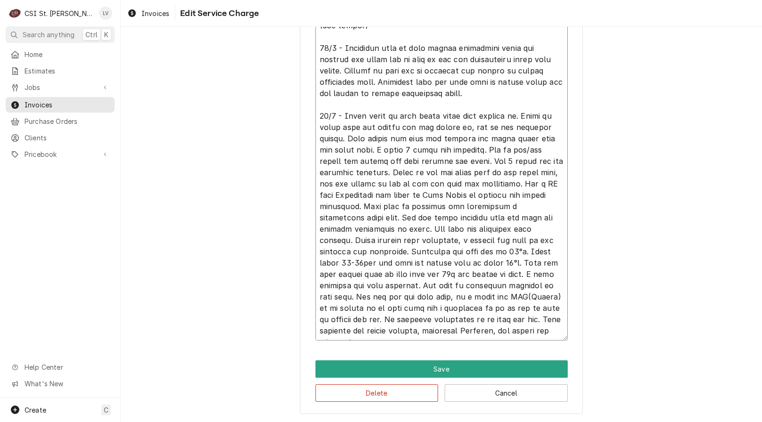
click at [456, 117] on textarea "Service Summary ( optional )" at bounding box center [441, 172] width 252 height 337
drag, startPoint x: 502, startPoint y: 114, endPoint x: 429, endPoint y: 285, distance: 186.5
click at [429, 285] on textarea "Service Summary ( optional )" at bounding box center [441, 172] width 252 height 337
click at [502, 115] on textarea "Service Summary ( optional )" at bounding box center [441, 172] width 252 height 337
drag, startPoint x: 502, startPoint y: 116, endPoint x: 552, endPoint y: 336, distance: 225.3
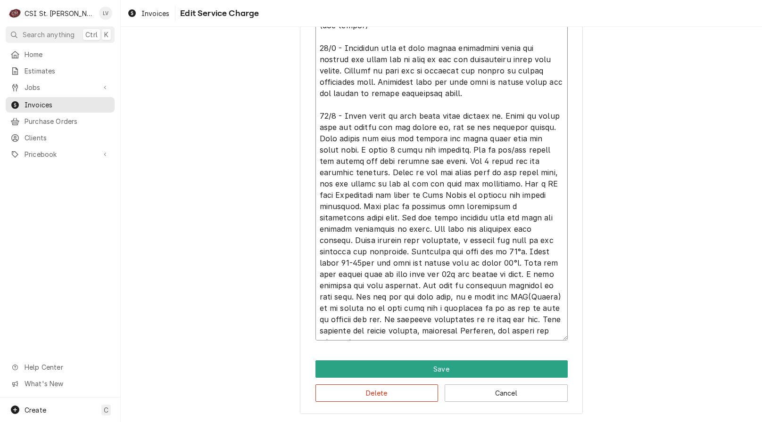
click at [552, 336] on textarea "Service Summary ( optional )" at bounding box center [441, 172] width 252 height 337
paste textarea "Attempted to clear drain from inside but blocked by contents. Removed drain lin…"
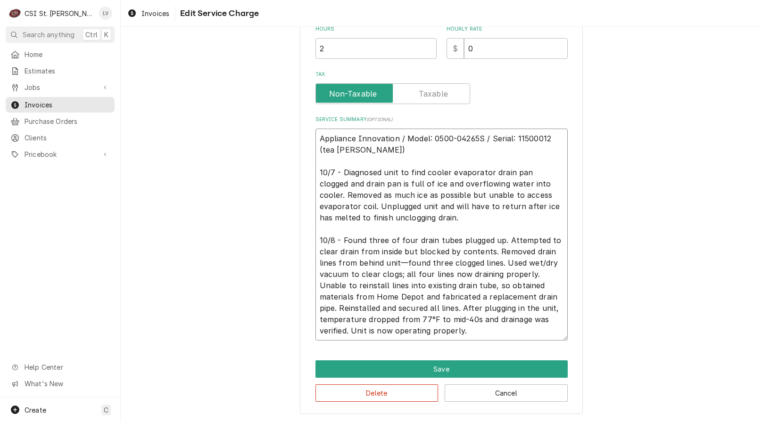
scroll to position [324, 0]
click at [396, 297] on textarea "Appliance Innovation / Model: 0500-04265S / Serial: 11500012 (tea brewer) 10/7 …" at bounding box center [441, 235] width 252 height 212
drag, startPoint x: 397, startPoint y: 298, endPoint x: 534, endPoint y: 280, distance: 138.5
click at [534, 280] on textarea "Appliance Innovation / Model: 0500-04265S / Serial: 11500012 (tea brewer) 10/7 …" at bounding box center [441, 235] width 252 height 212
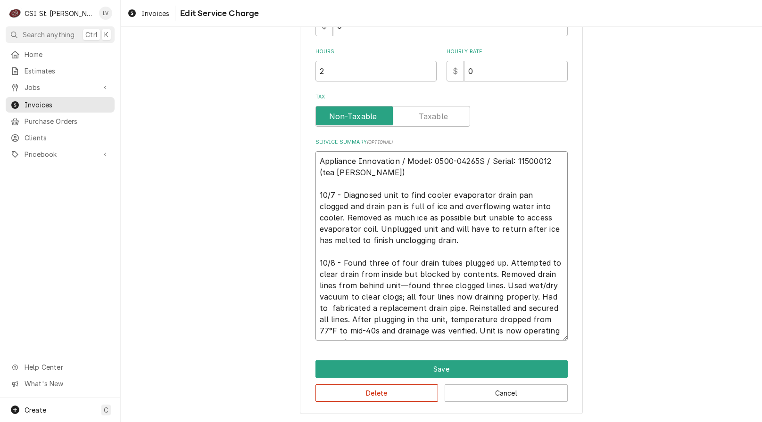
scroll to position [301, 0]
drag, startPoint x: 559, startPoint y: 332, endPoint x: 257, endPoint y: 147, distance: 354.2
click at [257, 147] on div "Use the fields below to edit this service charge Short Description Job | Servic…" at bounding box center [441, 79] width 641 height 687
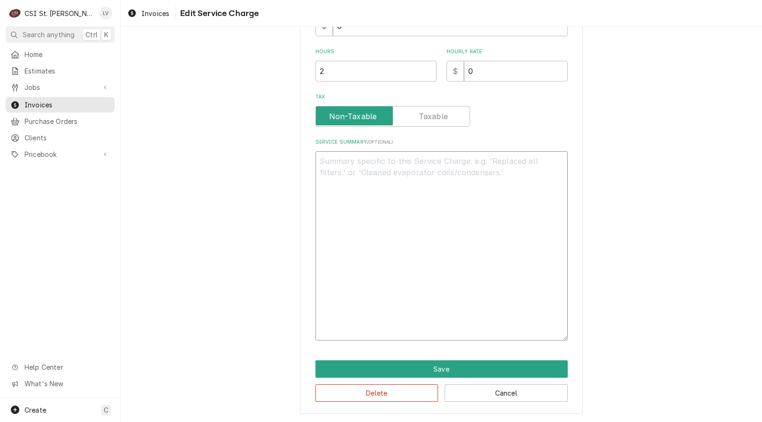
scroll to position [154, 0]
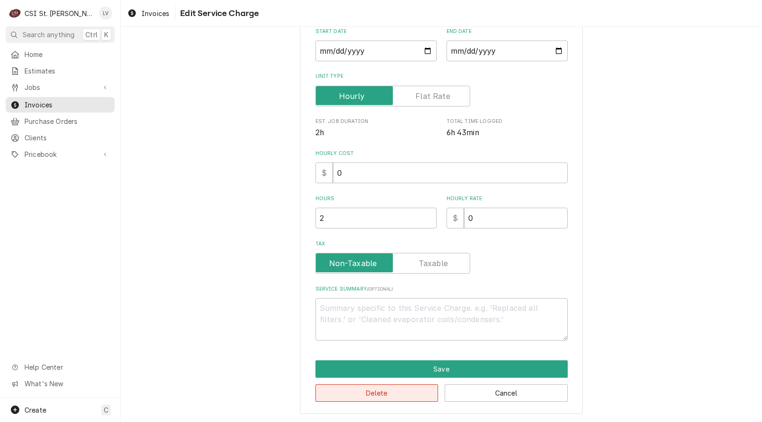
click at [360, 401] on button "Delete" at bounding box center [376, 393] width 123 height 17
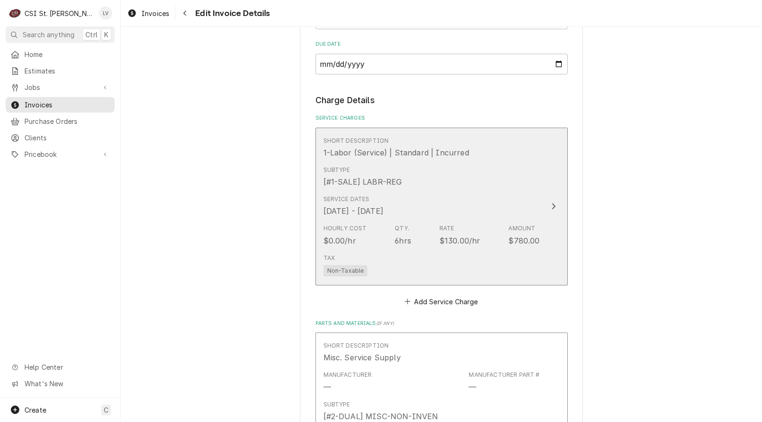
click at [398, 240] on div "6hrs" at bounding box center [403, 240] width 16 height 11
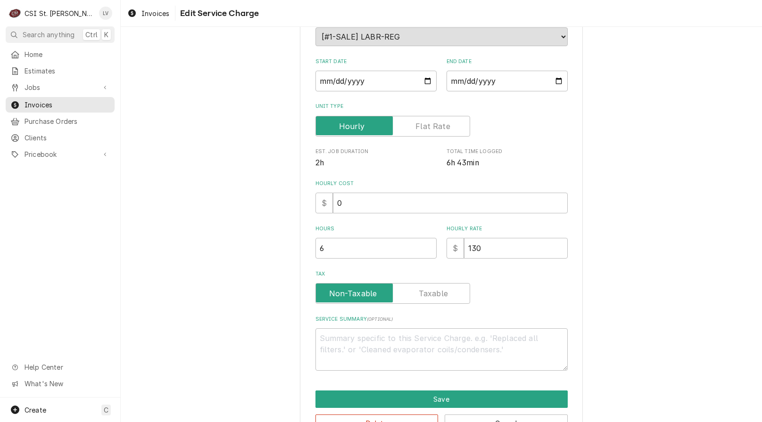
scroll to position [154, 0]
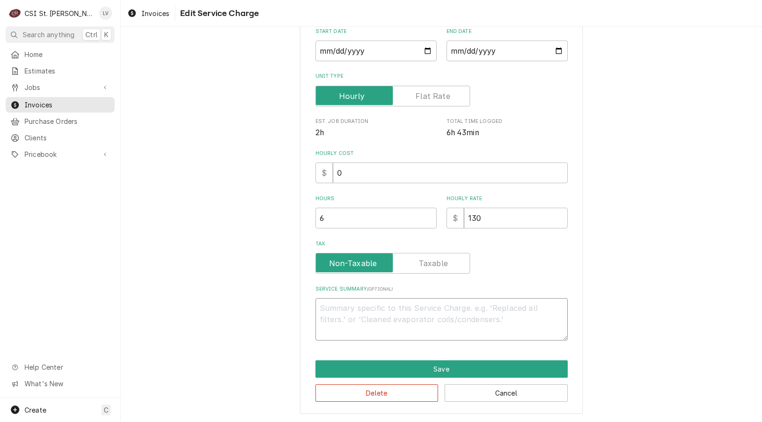
click at [370, 312] on textarea "Service Summary ( optional )" at bounding box center [441, 319] width 252 height 42
paste textarea "Appliance Innovation / Model: 0500-04265S / Serial: 11500012 (tea brewer) 10/7 …"
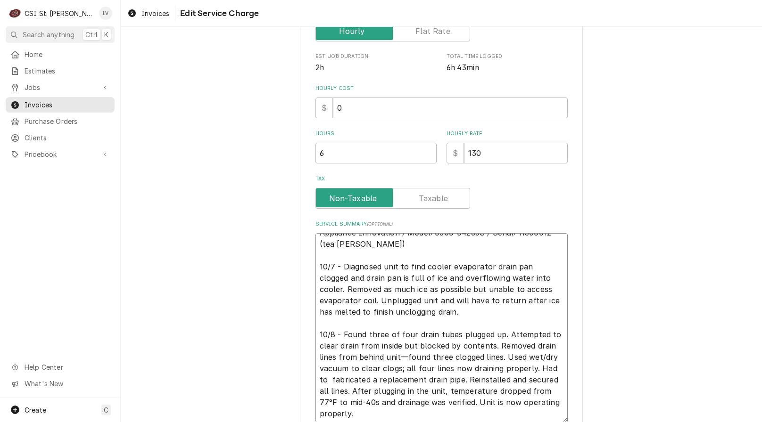
scroll to position [11, 0]
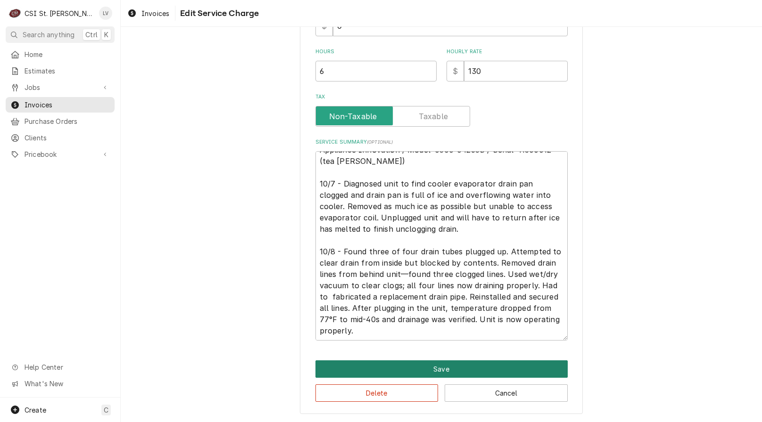
click at [491, 366] on button "Save" at bounding box center [441, 369] width 252 height 17
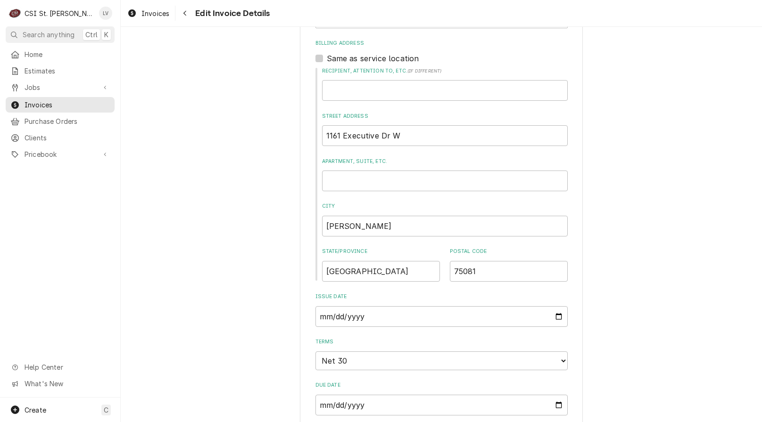
scroll to position [36, 0]
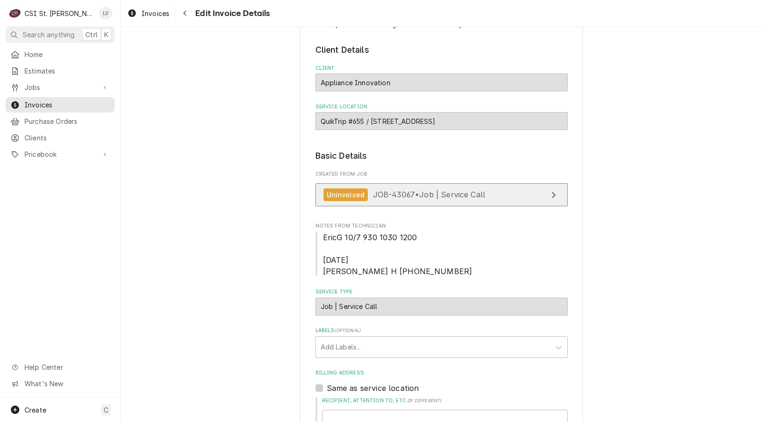
click at [423, 194] on span "JOB-43067 • Job | Service Call" at bounding box center [429, 194] width 113 height 9
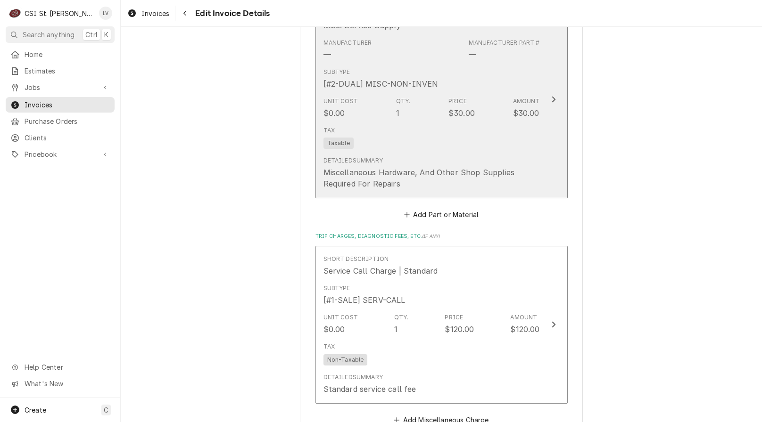
scroll to position [1215, 0]
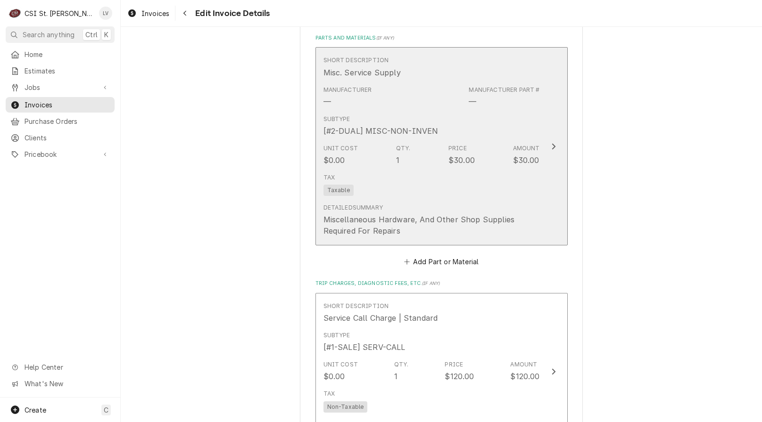
click at [464, 158] on div "$30.00" at bounding box center [461, 160] width 26 height 11
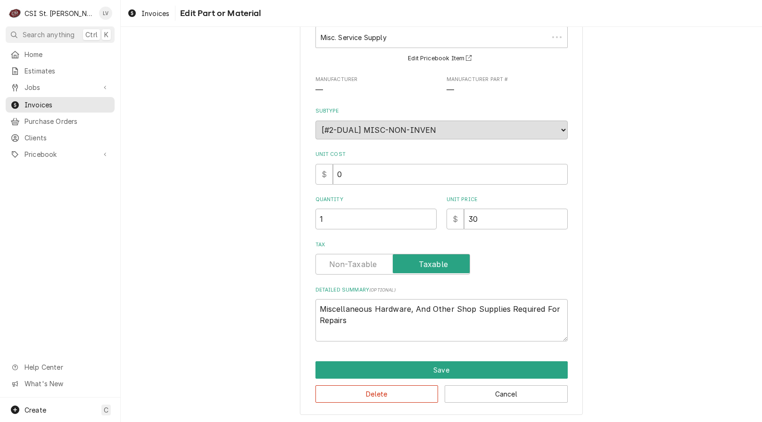
scroll to position [64, 0]
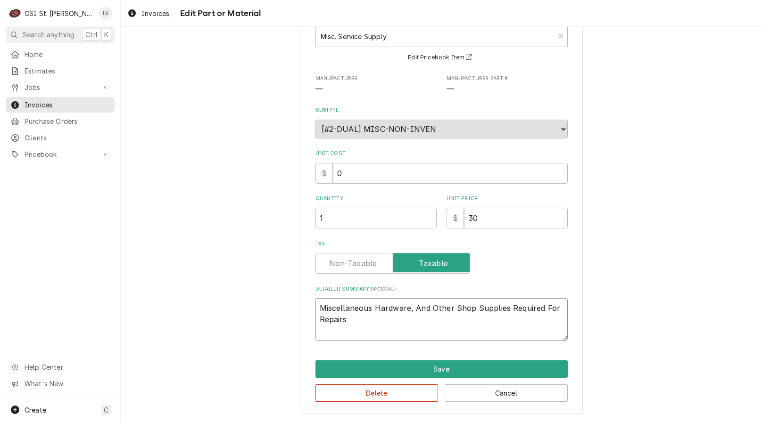
drag, startPoint x: 360, startPoint y: 326, endPoint x: 289, endPoint y: 313, distance: 72.3
click at [289, 313] on div "Use the fields below to edit this part or material: Short Description Misc. Ser…" at bounding box center [441, 197] width 641 height 449
click at [484, 223] on input "30" at bounding box center [516, 218] width 104 height 21
drag, startPoint x: 485, startPoint y: 220, endPoint x: 432, endPoint y: 234, distance: 55.0
click at [432, 233] on div "Use the fields below to edit this part or material: Short Description Misc. Ser…" at bounding box center [441, 166] width 252 height 347
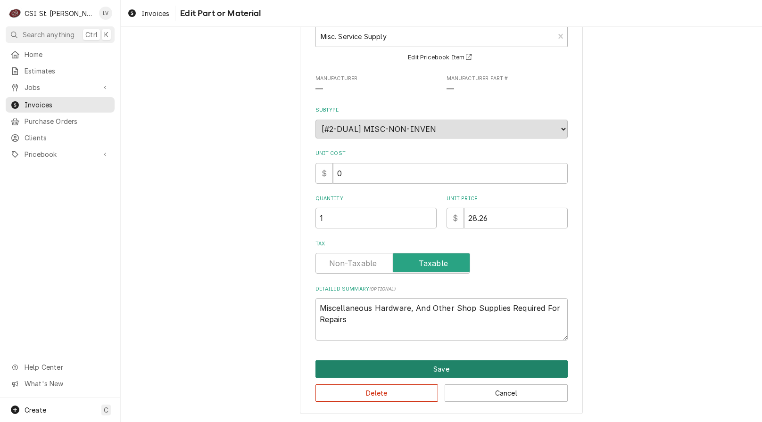
click at [505, 363] on button "Save" at bounding box center [441, 369] width 252 height 17
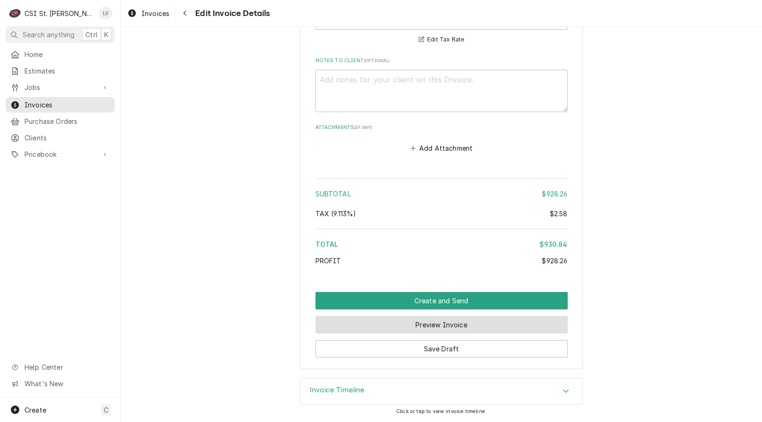
click at [443, 322] on button "Preview Invoice" at bounding box center [441, 324] width 252 height 17
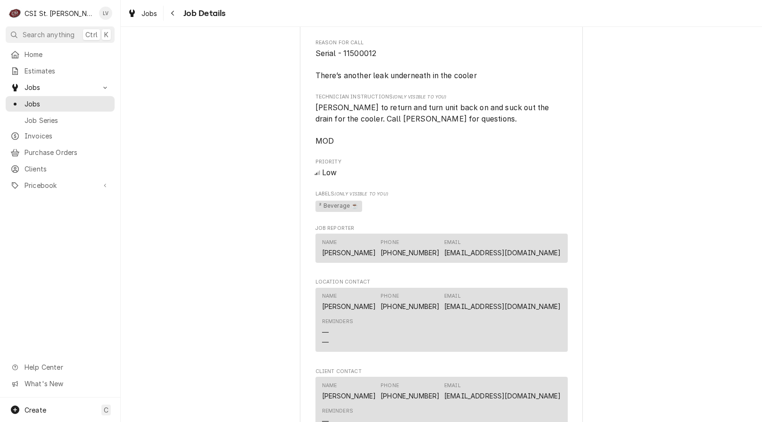
scroll to position [707, 0]
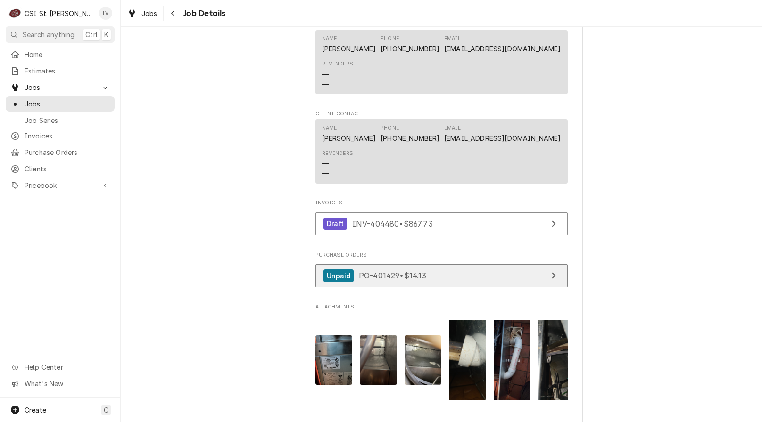
click at [407, 280] on span "PO-401429 • $14.13" at bounding box center [393, 275] width 68 height 9
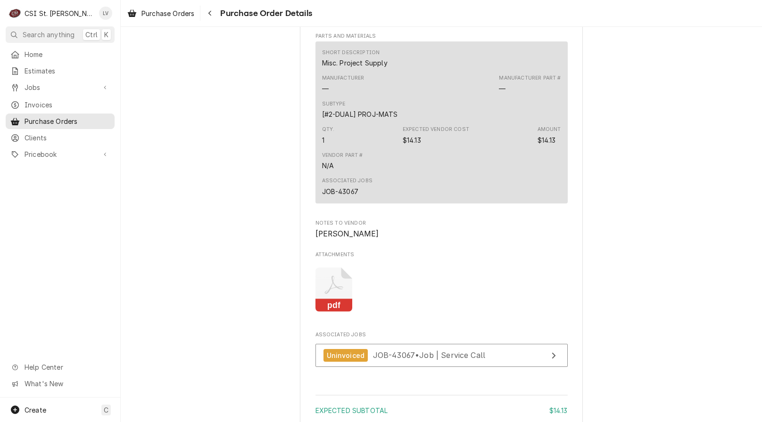
scroll to position [660, 0]
click at [329, 311] on rect "Attachments" at bounding box center [333, 303] width 37 height 13
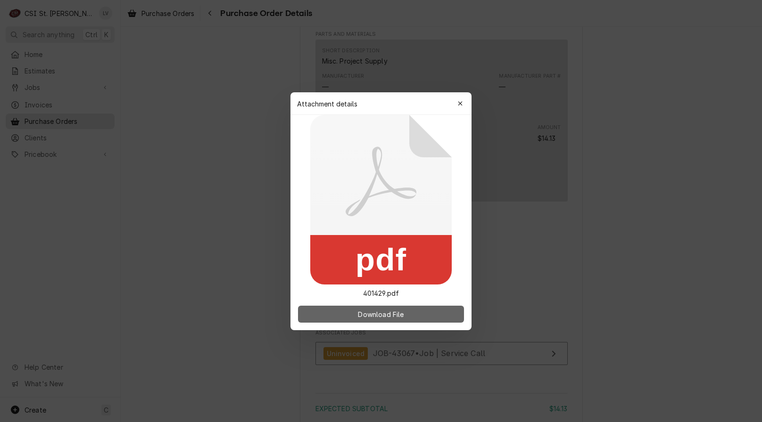
click at [372, 313] on span "Download File" at bounding box center [380, 314] width 49 height 10
click at [223, 270] on div at bounding box center [381, 211] width 762 height 422
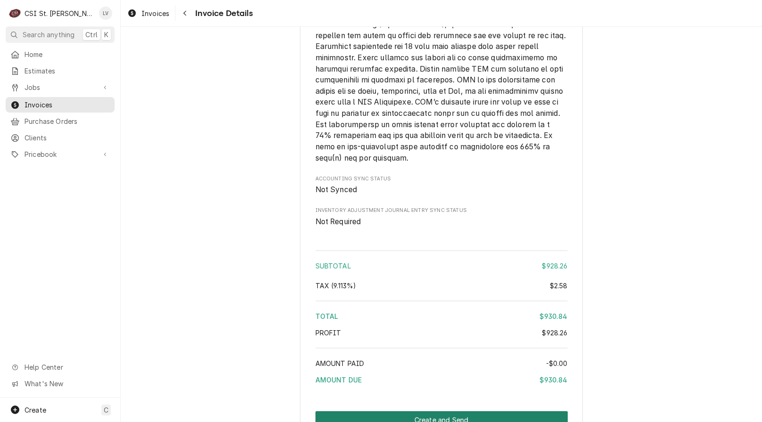
scroll to position [1650, 0]
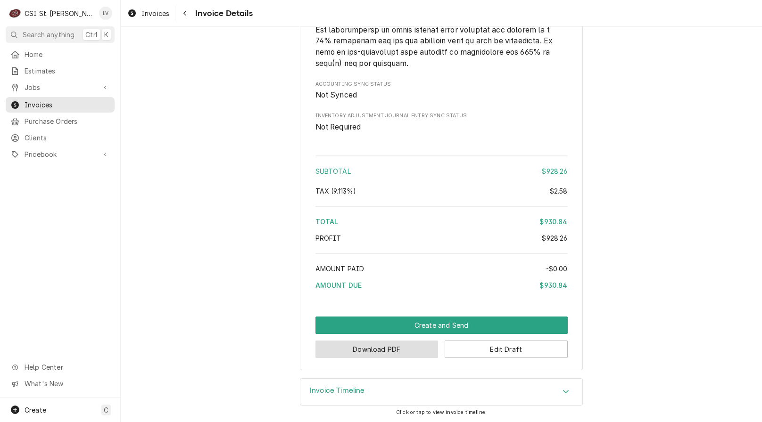
click at [396, 358] on button "Download PDF" at bounding box center [376, 349] width 123 height 17
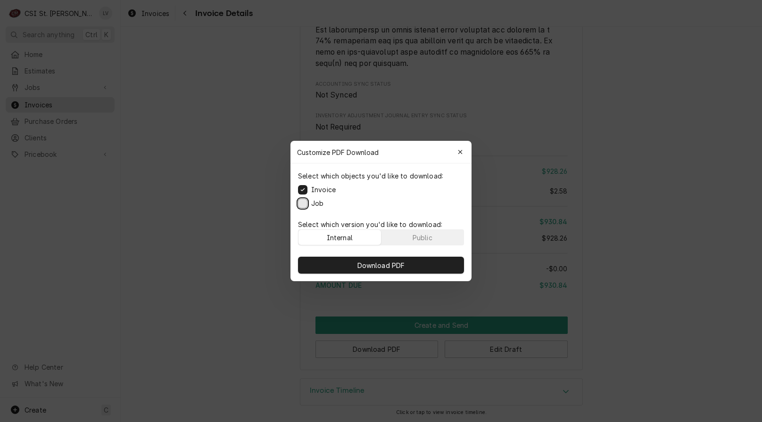
click at [303, 206] on button "Job" at bounding box center [302, 203] width 9 height 9
click at [350, 260] on button "Download PDF" at bounding box center [381, 265] width 166 height 17
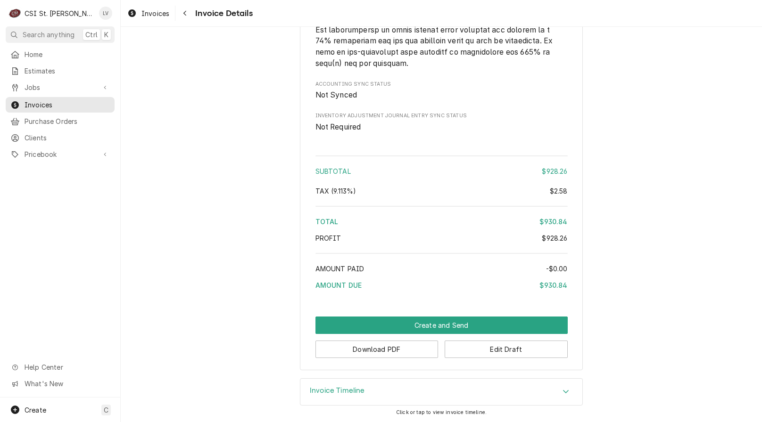
drag, startPoint x: 191, startPoint y: 146, endPoint x: 203, endPoint y: 144, distance: 12.3
click at [160, 18] on div "Invoices" at bounding box center [148, 14] width 46 height 12
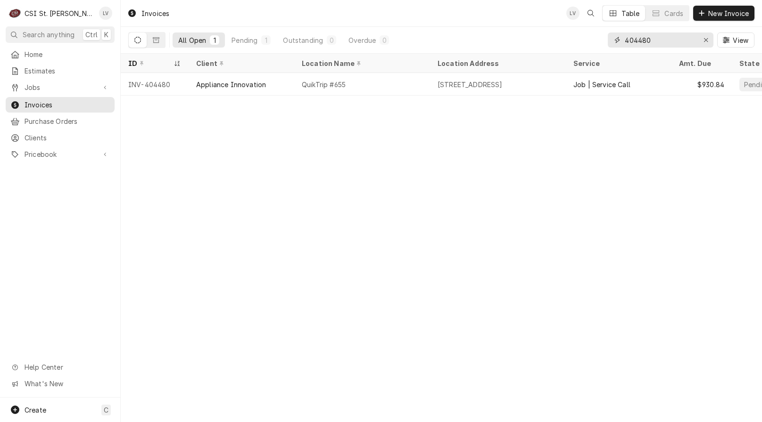
click at [657, 41] on input "404480" at bounding box center [660, 40] width 71 height 15
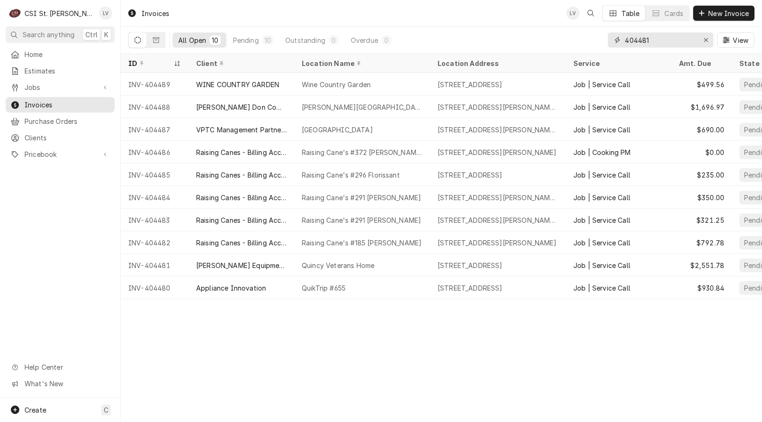
type input "404481"
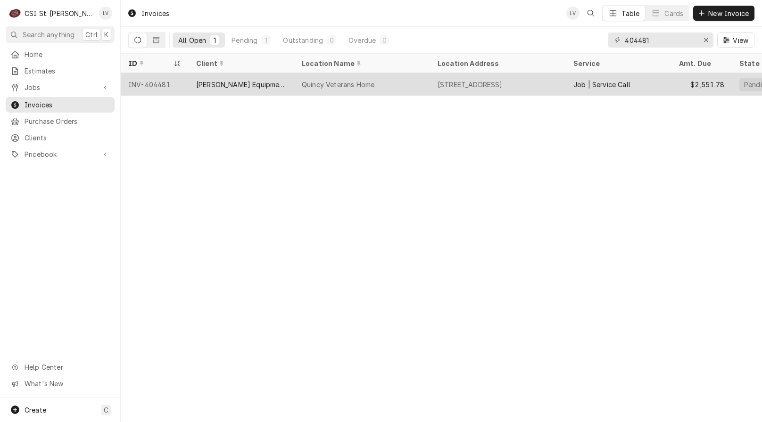
click at [308, 89] on div "Quincy Veterans Home" at bounding box center [362, 84] width 136 height 23
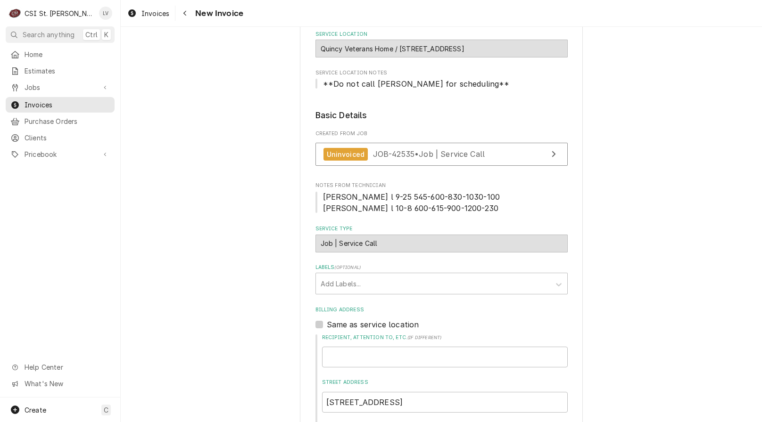
scroll to position [189, 0]
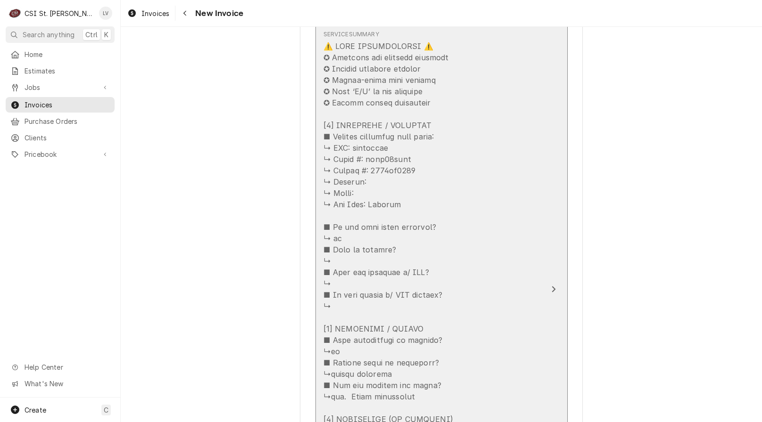
click at [414, 231] on div "Update Line Item" at bounding box center [431, 369] width 216 height 656
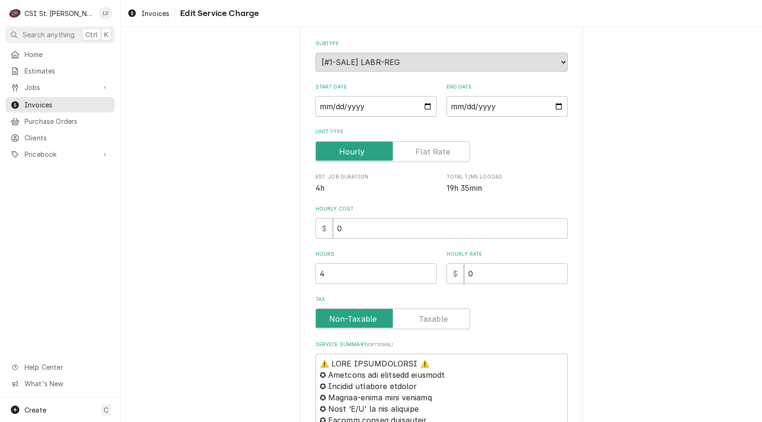
scroll to position [330, 0]
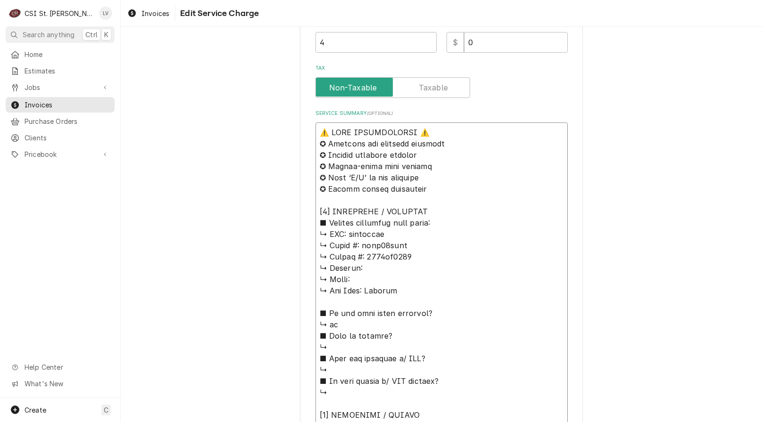
drag, startPoint x: 398, startPoint y: 227, endPoint x: 260, endPoint y: 115, distance: 178.3
click at [260, 114] on div "Use the fields below to edit this service charge Short Description Job | Servic…" at bounding box center [441, 282] width 641 height 1151
type textarea "x"
type textarea "lore ipsum: ↳ DOL: sitametco ↳ Adipi #: elit24sedd ↳ Eiusmo #: 8233te9553 ↳ Inc…"
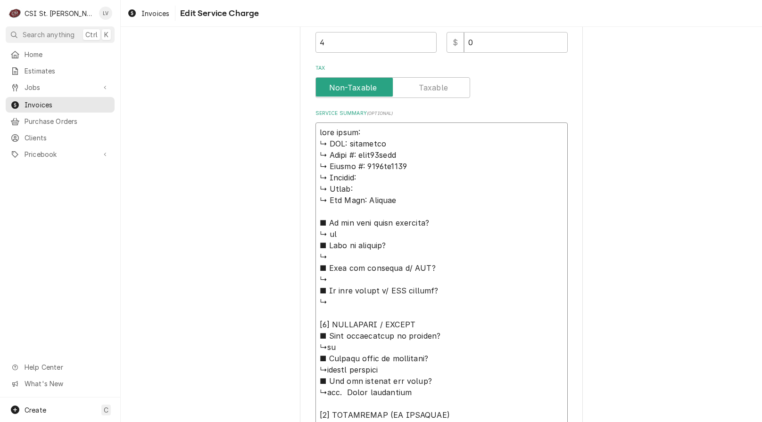
type textarea "x"
type textarea "lor ipsum: ↳ DOL: sitametco ↳ Adipi #: elit28sedd ↳ Eiusmo #: 5186te5186 ↳ Inci…"
type textarea "x"
type textarea "lo ipsum: ↳ DOL: sitametco ↳ Adipi #: elit82sedd ↳ Eiusmo #: 2047te0423 ↳ Incid…"
type textarea "x"
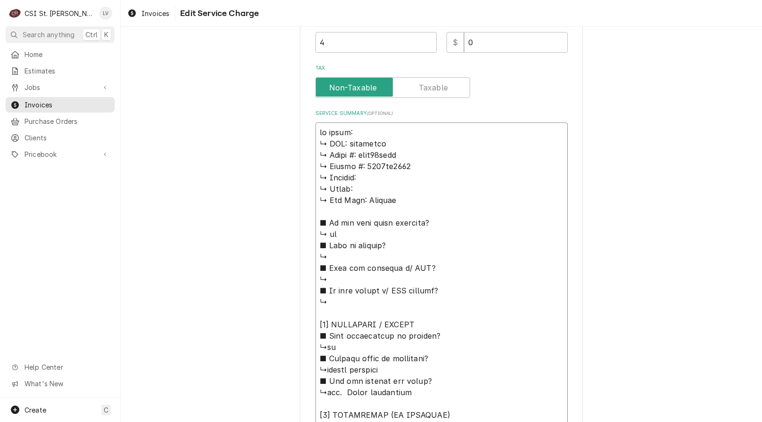
type textarea "l ipsum: ↳ DOL: sitametco ↳ Adipi #: elit75sedd ↳ Eiusmo #: 4602te0953 ↳ Incidi…"
type textarea "x"
type textarea "lorem: ↳ IPS: dolorsita ↳ Conse #: adip02elit ↳ Seddoe #: 1723te1741 ↳ Incidid:…"
type textarea "x"
type textarea "lorem: ↳ IPS: dolorsita ↳ Conse #: adip02elit ↳ Seddoe #: 1723te1741 ↳ Incidid:…"
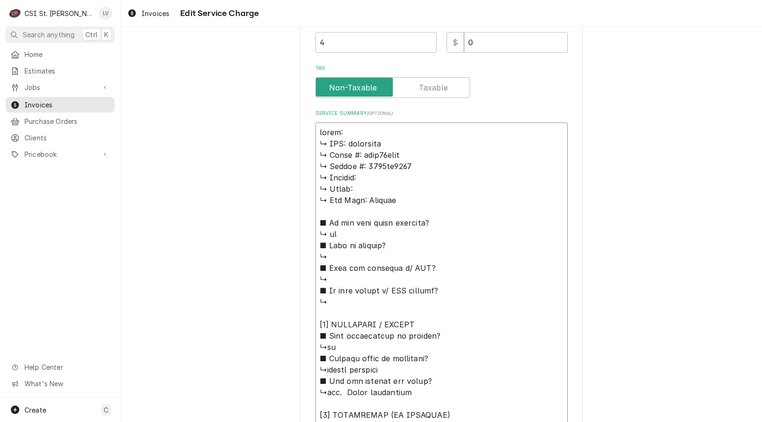
type textarea "x"
type textarea "lore: ↳ IPS: dolorsita ↳ Conse #: adip77elit ↳ Seddoe #: 9660te3848 ↳ Incidid: …"
type textarea "x"
type textarea "lor: ↳ IPS: dolorsita ↳ Conse #: adip62elit ↳ Seddoe #: 3007te7520 ↳ Incidid: ↳…"
type textarea "x"
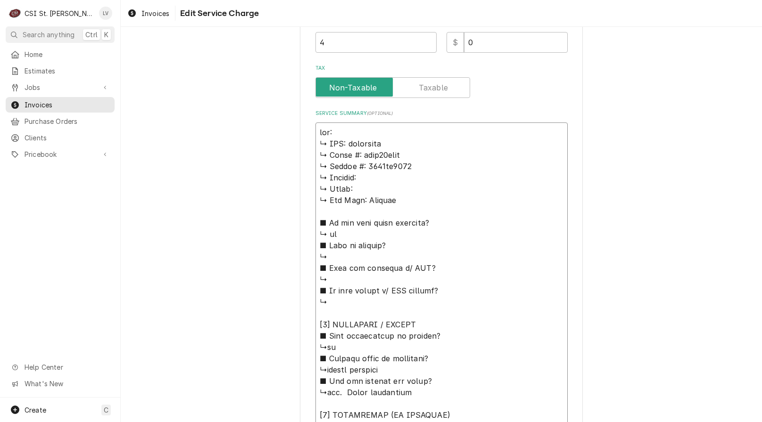
type textarea "lo: ↳ IPS: dolorsita ↳ Conse #: adip49elit ↳ Seddoe #: 8793te8650 ↳ Incidid: ↳ …"
type textarea "x"
type textarea "l: ↳ IPS: dolorsita ↳ Conse #: adip61elit ↳ Seddoe #: 3387te6920 ↳ Incidid: ↳ U…"
type textarea "x"
type textarea ": ↳ LOR: ipsumdolo ↳ Sitam #: cons36adip ↳ Elitse #: 0622do5407 ↳ Eiusmod: ↳ Te…"
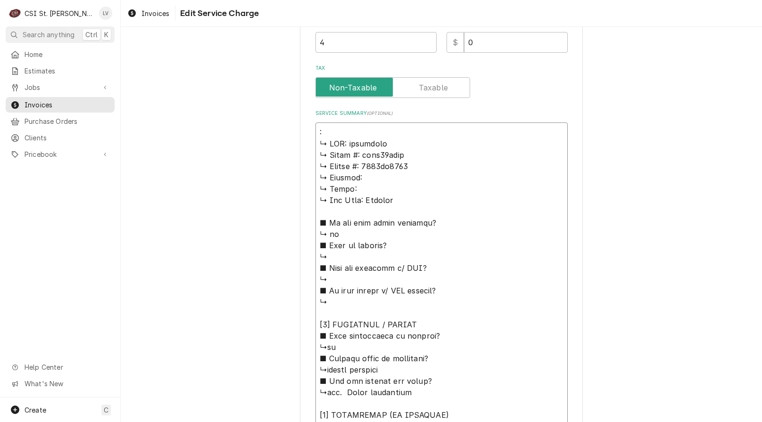
type textarea "x"
type textarea "↳ LOR: ipsumdolo ↳ Sitam #: cons94adip ↳ Elitse #: 2794do4309 ↳ Eiusmod: ↳ Temp…"
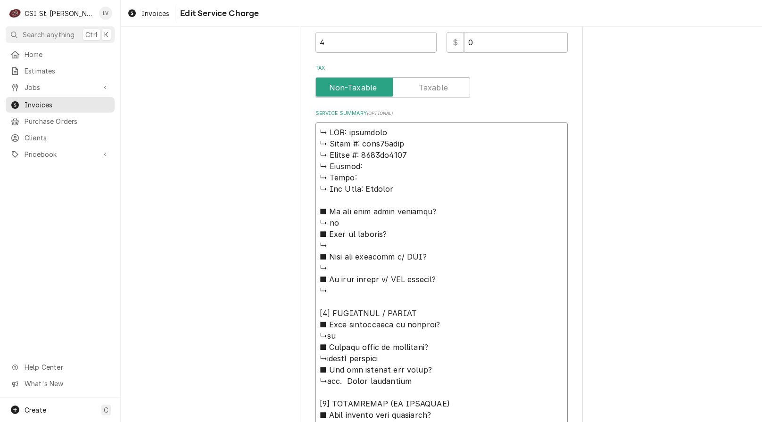
type textarea "x"
type textarea "↳ LOR: ipsumdolo ↳ Sitam #: cons94adip ↳ Elitse #: 2794do4309 ↳ Eiusmod: ↳ Temp…"
type textarea "x"
type textarea "LOR: ipsumdolo ↳ Sitam #: cons54adip ↳ Elitse #: 2635do2995 ↳ Eiusmod: ↳ Tempo:…"
type textarea "x"
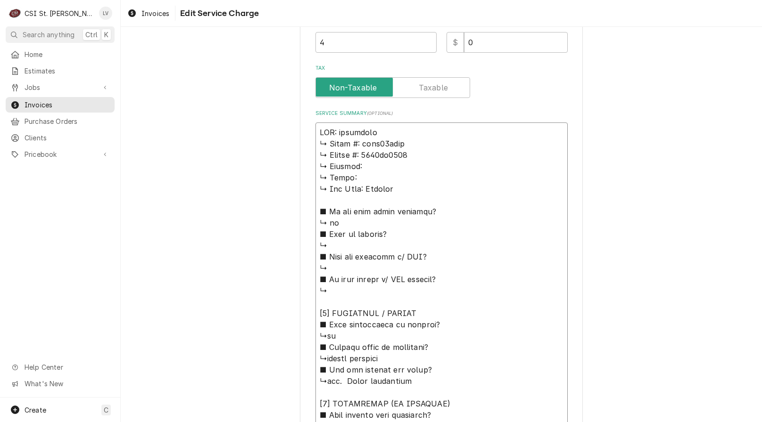
type textarea "LOR: ipsumdolo ↳ Sitam #: cons54adip ↳ Elitse #: 2635do2995 ↳ Eiusmod: ↳ Tempo:…"
type textarea "x"
type textarea "LO: ipsumdolo ↳ Sitam #: cons57adip ↳ Elitse #: 5091do4335 ↳ Eiusmod: ↳ Tempo: …"
type textarea "x"
type textarea "L: ipsumdolo ↳ Sitam #: cons07adip ↳ Elitse #: 1470do1073 ↳ Eiusmod: ↳ Tempo: ↳…"
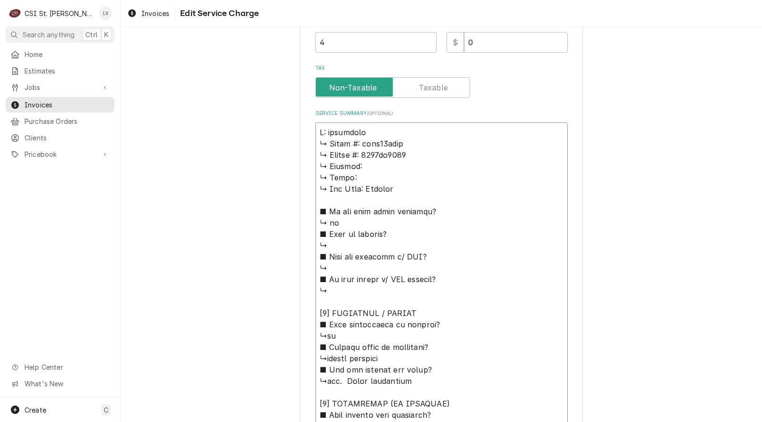
type textarea "x"
type textarea ": loremipsu ↳ Dolor #: sita09cons ↳ Adipis #: 5709el2404 ↳ Seddoei: ↳ Tempo: ↳ …"
type textarea "x"
type textarea "loremipsu ↳ Dolor #: sita29cons ↳ Adipis #: 4262el5089 ↳ Seddoei: ↳ Tempo: ↳ In…"
type textarea "x"
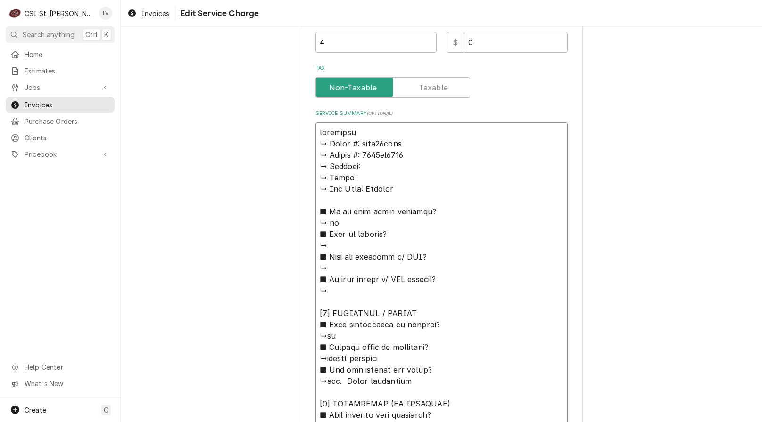
type textarea "loremipsu ↳ Dolor #: sita29cons ↳ Adipis #: 4262el5089 ↳ Seddoei: ↳ Tempo: ↳ In…"
type textarea "x"
type textarea "loremips ↳ Dolor #: sita53cons ↳ Adipis #: 9275el5231 ↳ Seddoei: ↳ Tempo: ↳ Inc…"
type textarea "x"
type textarea "Loremipsu ↳ Dolor #: sita15cons ↳ Adipis #: 0407el9139 ↳ Seddoei: ↳ Tempo: ↳ In…"
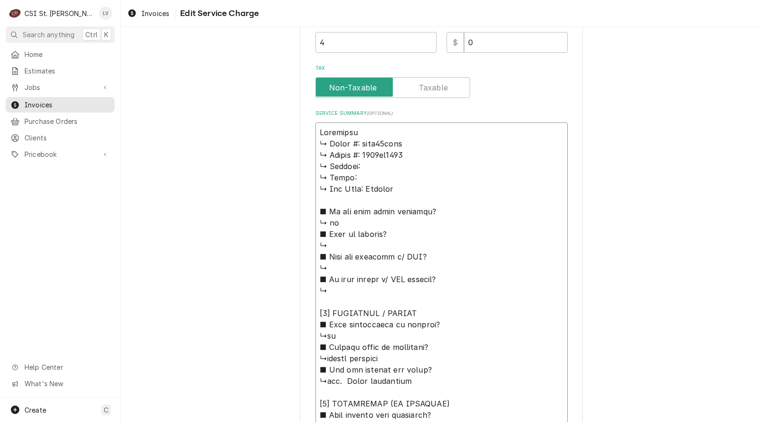
type textarea "x"
type textarea "Loremipsu / ↳ Dolor #: sita88cons ↳ Adipis #: 2404el5242 ↳ Seddoei: ↳ Tempo: ↳ …"
type textarea "x"
type textarea "Frymaster / ↳ 𝗠𝗼𝗱𝗲𝗹 #: scfd26gnts ↳ 𝗦𝗲𝗿𝗶𝗮𝗹 #: 2306wf0001 ↳ 𝗩𝗼𝗹𝘁𝗮𝗴𝗲: ↳ 𝗣𝗵𝗮𝘀𝗲: ↳ …"
type textarea "x"
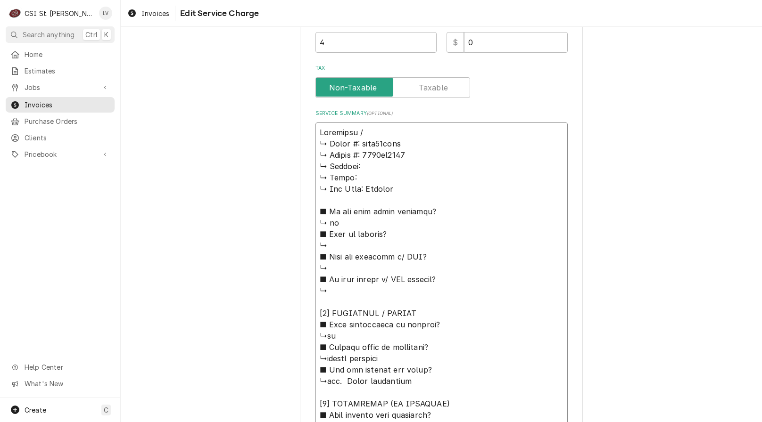
type textarea "Frymaster / M ↳ 𝗠𝗼𝗱𝗲𝗹 #: scfd26gnts ↳ 𝗦𝗲𝗿𝗶𝗮𝗹 #: 2306wf0001 ↳ 𝗩𝗼𝗹𝘁𝗮𝗴𝗲: ↳ 𝗣𝗵𝗮𝘀𝗲: …"
type textarea "x"
type textarea "Frymaster / Mo ↳ 𝗠𝗼𝗱𝗲𝗹 #: scfd26gnts ↳ 𝗦𝗲𝗿𝗶𝗮𝗹 #: 2306wf0001 ↳ 𝗩𝗼𝗹𝘁𝗮𝗴𝗲: ↳ 𝗣𝗵𝗮𝘀𝗲:…"
type textarea "x"
type textarea "Frymaster / Mod ↳ 𝗠𝗼𝗱𝗲𝗹 #: scfd26gnts ↳ 𝗦𝗲𝗿𝗶𝗮𝗹 #: 2306wf0001 ↳ 𝗩𝗼𝗹𝘁𝗮𝗴𝗲: ↳ 𝗣𝗵𝗮𝘀𝗲…"
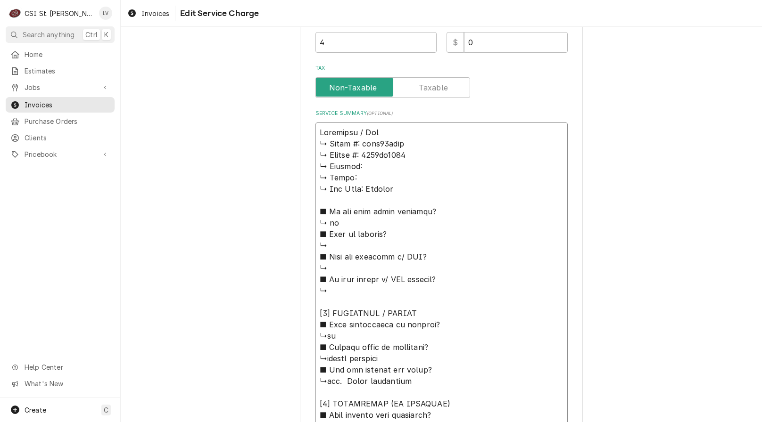
type textarea "x"
type textarea "Frymaster / Mode ↳ 𝗠𝗼𝗱𝗲𝗹 #: scfd26gnts ↳ 𝗦𝗲𝗿𝗶𝗮𝗹 #: 2306wf0001 ↳ 𝗩𝗼𝗹𝘁𝗮𝗴𝗲: ↳ 𝗣𝗵𝗮𝘀…"
type textarea "x"
type textarea "Frymaster / Model ↳ 𝗠𝗼𝗱𝗲𝗹 #: scfd26gnts ↳ 𝗦𝗲𝗿𝗶𝗮𝗹 #: 2306wf0001 ↳ 𝗩𝗼𝗹𝘁𝗮𝗴𝗲: ↳ 𝗣𝗵𝗮…"
type textarea "x"
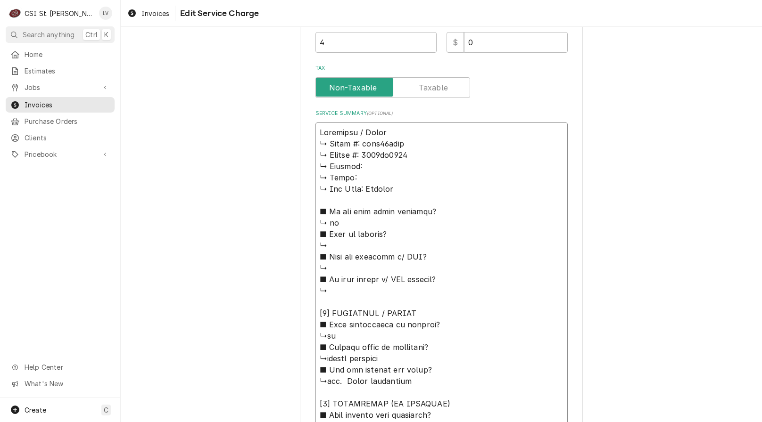
type textarea "Frymaster / Model: ↳ 𝗠𝗼𝗱𝗲𝗹 #: scfd26gnts ↳ 𝗦𝗲𝗿𝗶𝗮𝗹 #: 2306wf0001 ↳ 𝗩𝗼𝗹𝘁𝗮𝗴𝗲: ↳ 𝗣𝗵…"
type textarea "x"
type textarea "Frymaster / Model: ↳ 𝗠𝗼𝗱𝗲𝗹 #: scfd26gnts ↳ 𝗦𝗲𝗿𝗶𝗮𝗹 #: 2306wf0001 ↳ 𝗩𝗼𝗹𝘁𝗮𝗴𝗲: ↳ 𝗣𝗵…"
type textarea "x"
type textarea "Frymaster / Model: ↳ 𝗠𝗼𝗱𝗲𝗹 #: scfd26gnts ↳ 𝗦𝗲𝗿𝗶𝗮𝗹 #: 2306wf0001 ↳ 𝗩𝗼𝗹𝘁𝗮𝗴𝗲: ↳ 𝗣𝗵…"
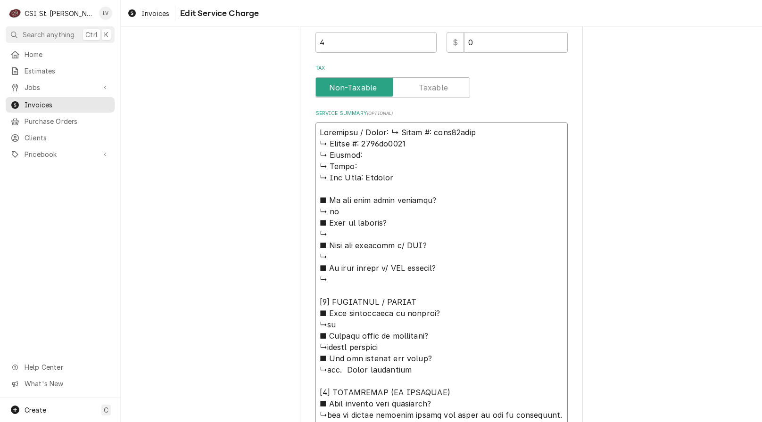
type textarea "x"
type textarea "Frymaster / Model: 𝗠𝗼𝗱𝗲𝗹 #: scfd26gnts ↳ 𝗦𝗲𝗿𝗶𝗮𝗹 #: 2306wf0001 ↳ 𝗩𝗼𝗹𝘁𝗮𝗴𝗲: ↳ 𝗣𝗵𝗮𝘀…"
type textarea "x"
type textarea "Frymaster / Model: 𝗠𝗼𝗱𝗲𝗹 #: scfd26gnts ↳ 𝗦𝗲𝗿𝗶𝗮𝗹 #: 2306wf0001 ↳ 𝗩𝗼𝗹𝘁𝗮𝗴𝗲: ↳ 𝗣𝗵𝗮𝘀…"
type textarea "x"
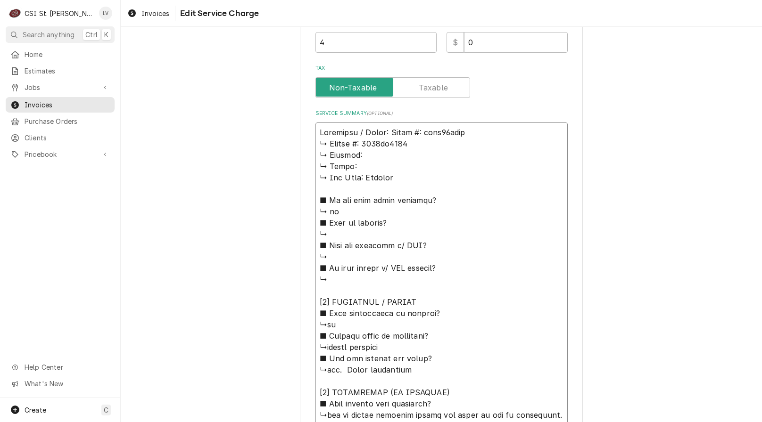
type textarea "Frymaster / Model: 𝗼𝗱𝗲𝗹 #: scfd26gnts ↳ 𝗦𝗲𝗿𝗶𝗮𝗹 #: 2306wf0001 ↳ 𝗩𝗼𝗹𝘁𝗮𝗴𝗲: ↳ 𝗣𝗵𝗮𝘀𝗲…"
type textarea "x"
type textarea "Frymaster / Model: 𝗱𝗲𝗹 #: scfd26gnts ↳ 𝗦𝗲𝗿𝗶𝗮𝗹 #: 2306wf0001 ↳ 𝗩𝗼𝗹𝘁𝗮𝗴𝗲: ↳ 𝗣𝗵𝗮𝘀𝗲:…"
type textarea "x"
type textarea "Frymaster / Model: 𝗲𝗹 #: scfd26gnts ↳ 𝗦𝗲𝗿𝗶𝗮𝗹 #: 2306wf0001 ↳ 𝗩𝗼𝗹𝘁𝗮𝗴𝗲: ↳ 𝗣𝗵𝗮𝘀𝗲: …"
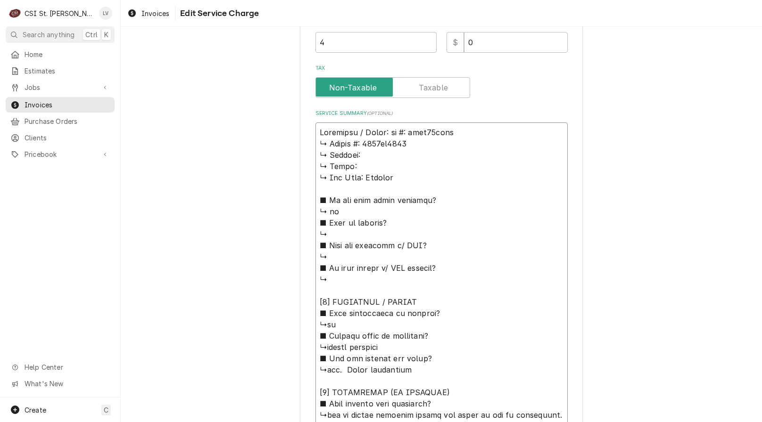
type textarea "x"
type textarea "Frymaster / Model: 𝗹 #: scfd26gnts ↳ 𝗦𝗲𝗿𝗶𝗮𝗹 #: 2306wf0001 ↳ 𝗩𝗼𝗹𝘁𝗮𝗴𝗲: ↳ 𝗣𝗵𝗮𝘀𝗲: ↳…"
type textarea "x"
type textarea "Frymaster / Model: #: scfd26gnts ↳ 𝗦𝗲𝗿𝗶𝗮𝗹 #: 2306wf0001 ↳ 𝗩𝗼𝗹𝘁𝗮𝗴𝗲: ↳ 𝗣𝗵𝗮𝘀𝗲: ↳ 𝗚…"
type textarea "x"
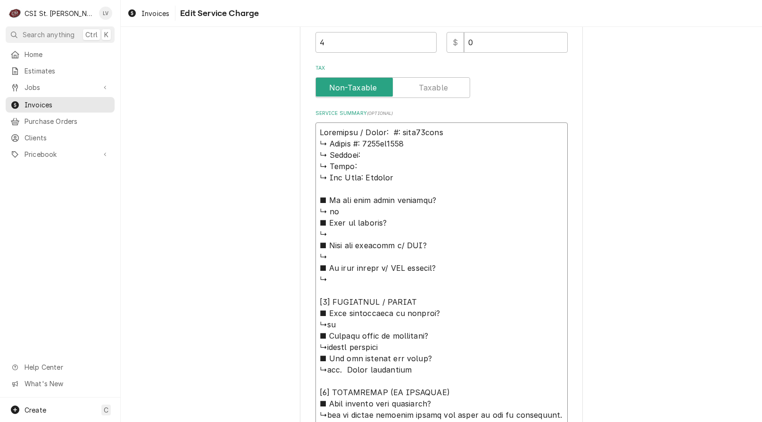
type textarea "Frymaster / Model: #: scfd26gnts ↳ 𝗦𝗲𝗿𝗶𝗮𝗹 #: 2306wf0001 ↳ 𝗩𝗼𝗹𝘁𝗮𝗴𝗲: ↳ 𝗣𝗵𝗮𝘀𝗲: ↳ 𝗚…"
type textarea "x"
type textarea "Frymaster / Model: : scfd26gnts ↳ 𝗦𝗲𝗿𝗶𝗮𝗹 #: 2306wf0001 ↳ 𝗩𝗼𝗹𝘁𝗮𝗴𝗲: ↳ 𝗣𝗵𝗮𝘀𝗲: ↳ 𝗚𝗮…"
type textarea "x"
type textarea "Frymaster / Model: scfd26gnts ↳ 𝗦𝗲𝗿𝗶𝗮𝗹 #: 2306wf0001 ↳ 𝗩𝗼𝗹𝘁𝗮𝗴𝗲: ↳ 𝗣𝗵𝗮𝘀𝗲: ↳ 𝗚𝗮𝘀 …"
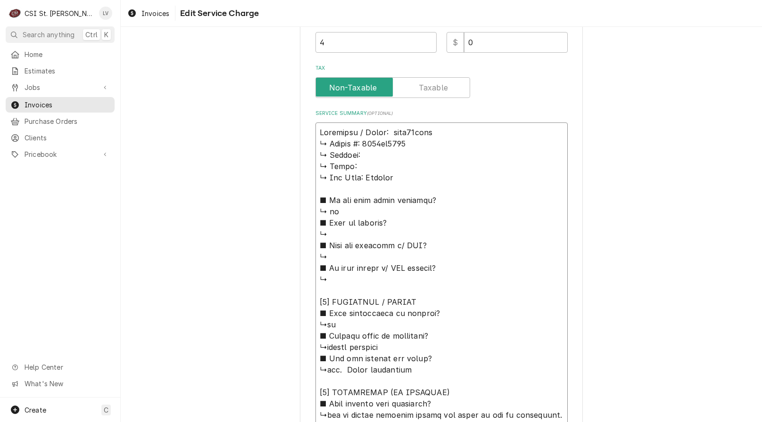
type textarea "x"
type textarea "Frymaster / Model: S scfd26gnts ↳ 𝗦𝗲𝗿𝗶𝗮𝗹 #: 2306wf0001 ↳ 𝗩𝗼𝗹𝘁𝗮𝗴𝗲: ↳ 𝗣𝗵𝗮𝘀𝗲: ↳ 𝗚𝗮…"
type textarea "x"
type textarea "Frymaster / Model: SC scfd26gnts ↳ 𝗦𝗲𝗿𝗶𝗮𝗹 #: 2306wf0001 ↳ 𝗩𝗼𝗹𝘁𝗮𝗴𝗲: ↳ 𝗣𝗵𝗮𝘀𝗲: ↳ 𝗚…"
type textarea "x"
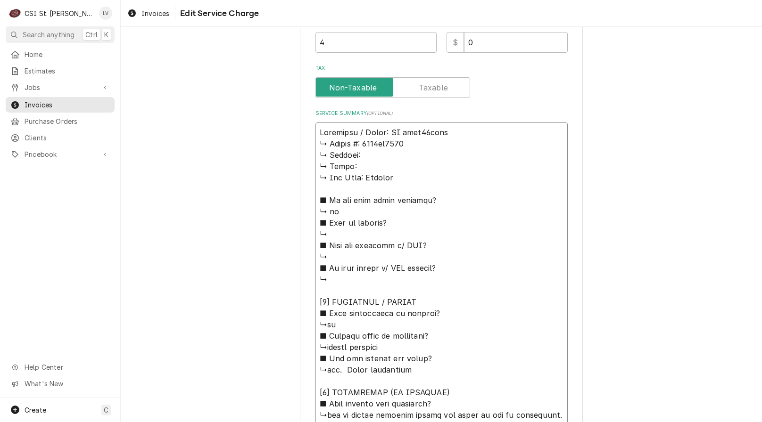
type textarea "Frymaster / Model: SCF scfd26gnts ↳ 𝗦𝗲𝗿𝗶𝗮𝗹 #: 2306wf0001 ↳ 𝗩𝗼𝗹𝘁𝗮𝗴𝗲: ↳ 𝗣𝗵𝗮𝘀𝗲: ↳ …"
type textarea "x"
type textarea "Frymaster / Model: SCFD scfd26gnts ↳ 𝗦𝗲𝗿𝗶𝗮𝗹 #: 2306wf0001 ↳ 𝗩𝗼𝗹𝘁𝗮𝗴𝗲: ↳ 𝗣𝗵𝗮𝘀𝗲: ↳…"
type textarea "x"
type textarea "Frymaster / Model: SCFDscfd26gnts ↳ 𝗦𝗲𝗿𝗶𝗮𝗹 #: 2306wf0001 ↳ 𝗩𝗼𝗹𝘁𝗮𝗴𝗲: ↳ 𝗣𝗵𝗮𝘀𝗲: ↳ …"
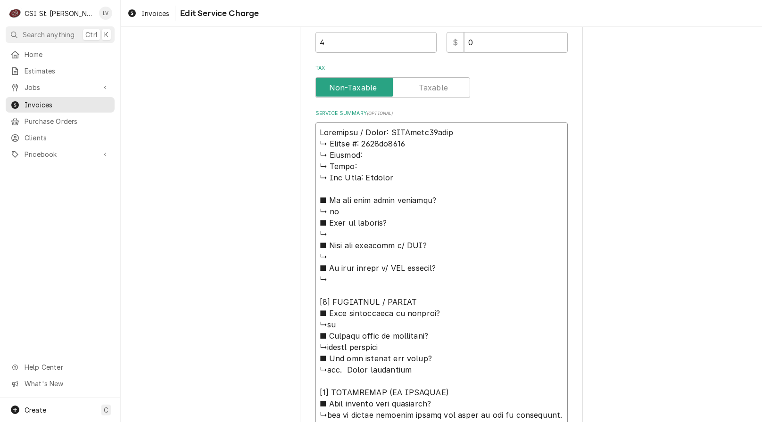
type textarea "x"
type textarea "Frymaster / Model: SCFDcfd26gnts ↳ 𝗦𝗲𝗿𝗶𝗮𝗹 #: 2306wf0001 ↳ 𝗩𝗼𝗹𝘁𝗮𝗴𝗲: ↳ 𝗣𝗵𝗮𝘀𝗲: ↳ 𝗚…"
type textarea "x"
type textarea "Frymaster / Model: SCFDfd26gnts ↳ 𝗦𝗲𝗿𝗶𝗮𝗹 #: 2306wf0001 ↳ 𝗩𝗼𝗹𝘁𝗮𝗴𝗲: ↳ 𝗣𝗵𝗮𝘀𝗲: ↳ 𝗚𝗮…"
type textarea "x"
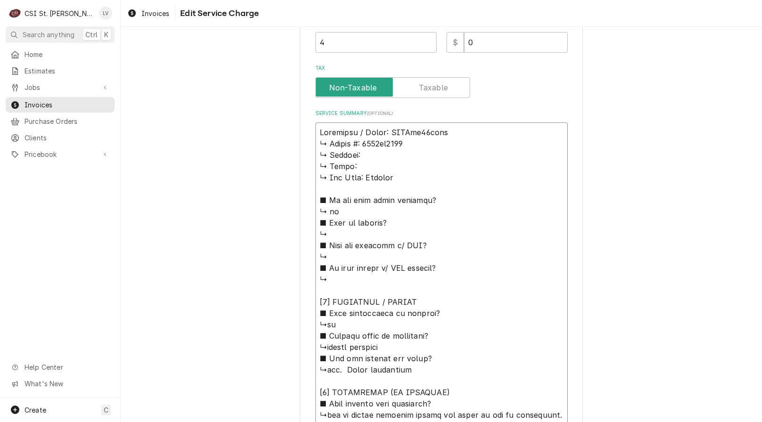
type textarea "Frymaster / Model: SCFDd26gnts ↳ 𝗦𝗲𝗿𝗶𝗮𝗹 #: 2306wf0001 ↳ 𝗩𝗼𝗹𝘁𝗮𝗴𝗲: ↳ 𝗣𝗵𝗮𝘀𝗲: ↳ 𝗚𝗮𝘀…"
type textarea "x"
type textarea "Frymaster / Model: SCFD26gnts ↳ 𝗦𝗲𝗿𝗶𝗮𝗹 #: 2306wf0001 ↳ 𝗩𝗼𝗹𝘁𝗮𝗴𝗲: ↳ 𝗣𝗵𝗮𝘀𝗲: ↳ 𝗚𝗮𝘀 …"
type textarea "x"
type textarea "Frymaster / Model: SCFD26nts ↳ 𝗦𝗲𝗿𝗶𝗮𝗹 #: 2306wf0001 ↳ 𝗩𝗼𝗹𝘁𝗮𝗴𝗲: ↳ 𝗣𝗵𝗮𝘀𝗲: ↳ 𝗚𝗮𝘀 𝗧…"
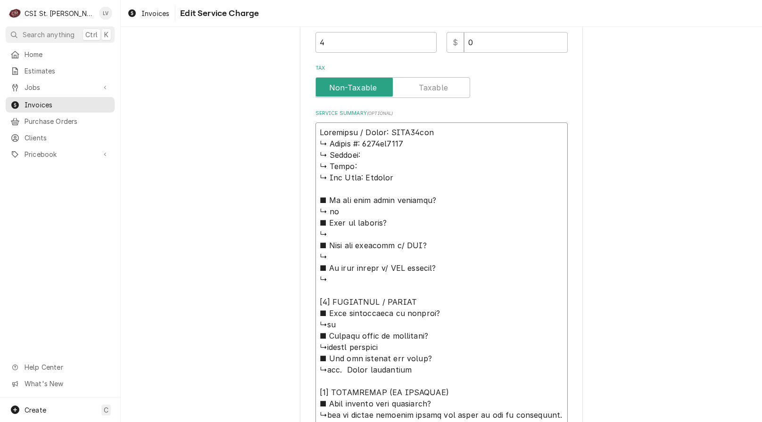
type textarea "x"
type textarea "Frymaster / Model: SCFD26Gnts ↳ 𝗦𝗲𝗿𝗶𝗮𝗹 #: 2306wf0001 ↳ 𝗩𝗼𝗹𝘁𝗮𝗴𝗲: ↳ 𝗣𝗵𝗮𝘀𝗲: ↳ 𝗚𝗮𝘀 …"
type textarea "x"
type textarea "Frymaster / Model: SCFD26GNnts ↳ 𝗦𝗲𝗿𝗶𝗮𝗹 #: 2306wf0001 ↳ 𝗩𝗼𝗹𝘁𝗮𝗴𝗲: ↳ 𝗣𝗵𝗮𝘀𝗲: ↳ 𝗚𝗮𝘀…"
type textarea "x"
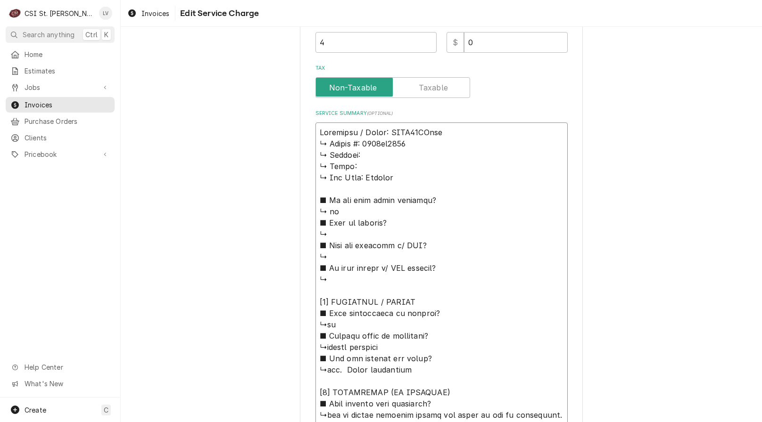
type textarea "Frymaster / Model: SCFD26GNTnts ↳ 𝗦𝗲𝗿𝗶𝗮𝗹 #: 2306wf0001 ↳ 𝗩𝗼𝗹𝘁𝗮𝗴𝗲: ↳ 𝗣𝗵𝗮𝘀𝗲: ↳ 𝗚𝗮…"
type textarea "x"
type textarea "Frymaster / Model: SCFD26GNTSnts ↳ 𝗦𝗲𝗿𝗶𝗮𝗹 #: 2306wf0001 ↳ 𝗩𝗼𝗹𝘁𝗮𝗴𝗲: ↳ 𝗣𝗵𝗮𝘀𝗲: ↳ 𝗚…"
type textarea "x"
type textarea "Frymaster / Model: SCFD26GNTSts ↳ 𝗦𝗲𝗿𝗶𝗮𝗹 #: 2306wf0001 ↳ 𝗩𝗼𝗹𝘁𝗮𝗴𝗲: ↳ 𝗣𝗵𝗮𝘀𝗲: ↳ 𝗚𝗮…"
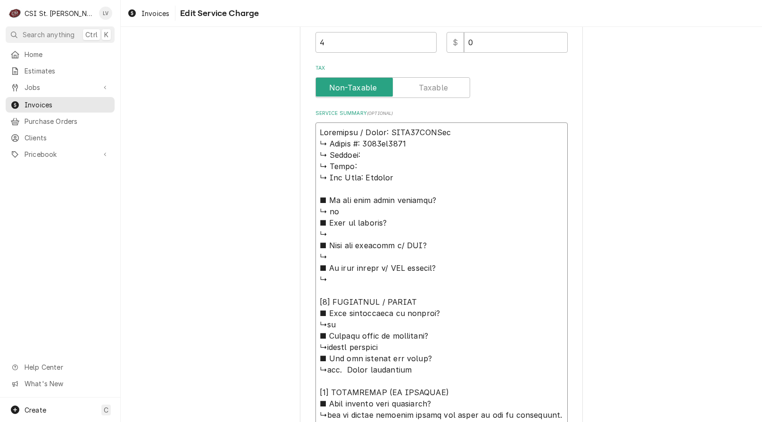
type textarea "x"
type textarea "Frymaster / Model: SCFD26GNTSs ↳ 𝗦𝗲𝗿𝗶𝗮𝗹 #: 2306wf0001 ↳ 𝗩𝗼𝗹𝘁𝗮𝗴𝗲: ↳ 𝗣𝗵𝗮𝘀𝗲: ↳ 𝗚𝗮𝘀…"
type textarea "x"
type textarea "Frymaster / Model: SCFD26GNTS ↳ 𝗦𝗲𝗿𝗶𝗮𝗹 #: 2306wf0001 ↳ 𝗩𝗼𝗹𝘁𝗮𝗴𝗲: ↳ 𝗣𝗵𝗮𝘀𝗲: ↳ 𝗚𝗮𝘀 …"
type textarea "x"
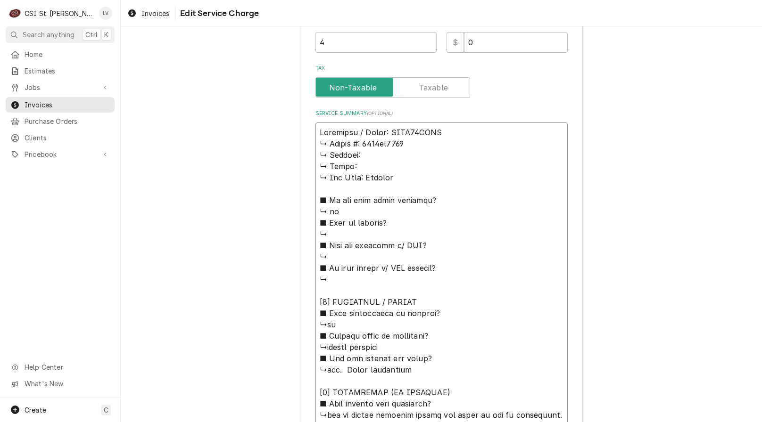
type textarea "Frymaster / Model: SCFD26GNTS ↳ 𝗦𝗲𝗿𝗶𝗮𝗹 #: 2306wf0001 ↳ 𝗩𝗼𝗹𝘁𝗮𝗴𝗲: ↳ 𝗣𝗵𝗮𝘀𝗲: ↳ 𝗚𝗮𝘀 …"
type textarea "x"
type textarea "Frymaster / Model: SCFD26GNTS / ↳ 𝗦𝗲𝗿𝗶𝗮𝗹 #: 2306wf0001 ↳ 𝗩𝗼𝗹𝘁𝗮𝗴𝗲: ↳ 𝗣𝗵𝗮𝘀𝗲: ↳ 𝗚𝗮…"
type textarea "x"
type textarea "Frymaster / Model: SCFD26GNTS / ↳ 𝗦𝗲𝗿𝗶𝗮𝗹 #: 2306wf0001 ↳ 𝗩𝗼𝗹𝘁𝗮𝗴𝗲: ↳ 𝗣𝗵𝗮𝘀𝗲: ↳ 𝗚𝗮…"
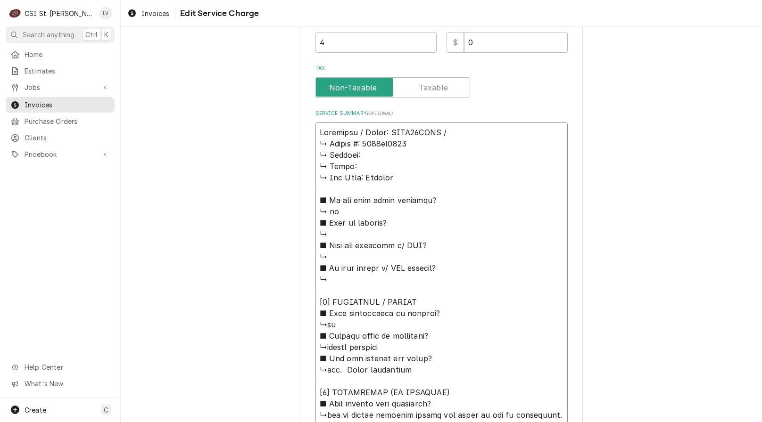
type textarea "x"
type textarea "Frymaster / Model: SCFD26GNTS / S ↳ 𝗦𝗲𝗿𝗶𝗮𝗹 #: 2306wf0001 ↳ 𝗩𝗼𝗹𝘁𝗮𝗴𝗲: ↳ 𝗣𝗵𝗮𝘀𝗲: ↳ …"
type textarea "x"
type textarea "Frymaster / Model: SCFD26GNTS / Se ↳ 𝗦𝗲𝗿𝗶𝗮𝗹 #: 2306wf0001 ↳ 𝗩𝗼𝗹𝘁𝗮𝗴𝗲: ↳ 𝗣𝗵𝗮𝘀𝗲: ↳…"
type textarea "x"
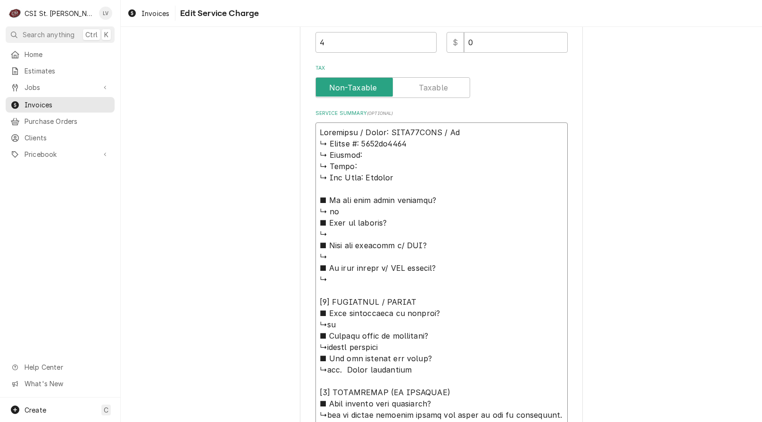
type textarea "Frymaster / Model: SCFD26GNTS / Ser ↳ 𝗦𝗲𝗿𝗶𝗮𝗹 #: 2306wf0001 ↳ 𝗩𝗼𝗹𝘁𝗮𝗴𝗲: ↳ 𝗣𝗵𝗮𝘀𝗲: …"
type textarea "x"
type textarea "Frymaster / Model: SCFD26GNTS / Seri ↳ 𝗦𝗲𝗿𝗶𝗮𝗹 #: 2306wf0001 ↳ 𝗩𝗼𝗹𝘁𝗮𝗴𝗲: ↳ 𝗣𝗵𝗮𝘀𝗲:…"
type textarea "x"
type textarea "Frymaster / Model: SCFD26GNTS / Seria ↳ 𝗦𝗲𝗿𝗶𝗮𝗹 #: 2306wf0001 ↳ 𝗩𝗼𝗹𝘁𝗮𝗴𝗲: ↳ 𝗣𝗵𝗮𝘀𝗲…"
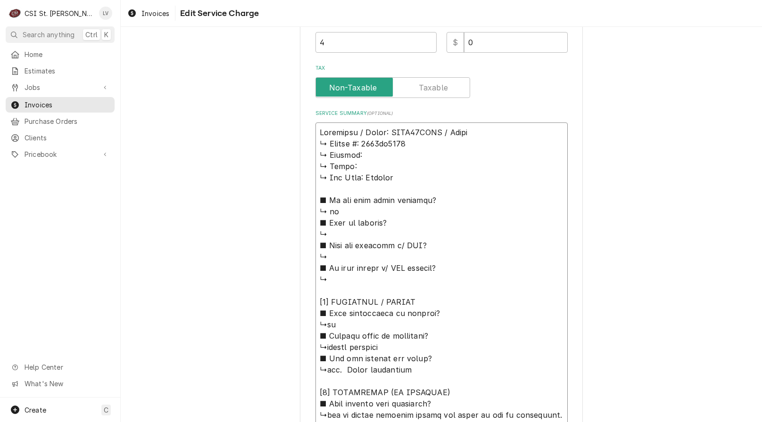
type textarea "x"
type textarea "Frymaster / Model: SCFD26GNTS / Serial ↳ 𝗦𝗲𝗿𝗶𝗮𝗹 #: 2306wf0001 ↳ 𝗩𝗼𝗹𝘁𝗮𝗴𝗲: ↳ 𝗣𝗵𝗮𝘀…"
type textarea "x"
type textarea "Frymaster / Model: SCFD26GNTS / Serial: ↳ 𝗦𝗲𝗿𝗶𝗮𝗹 #: 2306wf0001 ↳ 𝗩𝗼𝗹𝘁𝗮𝗴𝗲: ↳ 𝗣𝗵𝗮…"
type textarea "x"
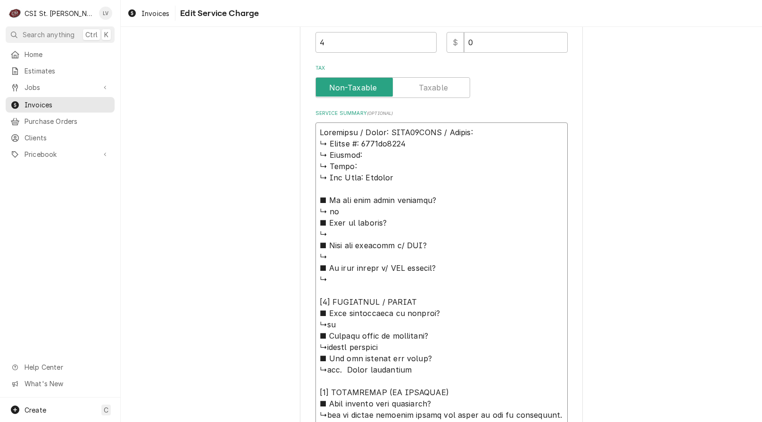
type textarea "Frymaster / Model: SCFD26GNTS / Serial: ↳ 𝗦𝗲𝗿𝗶𝗮𝗹 #: 2306wf0001 ↳ 𝗩𝗼𝗹𝘁𝗮𝗴𝗲: ↳ 𝗣𝗵𝗮…"
type textarea "x"
type textarea "Frymaster / Model: SCFD26GNTS / Serial: ↳ 𝗦𝗲𝗿𝗶𝗮𝗹 #: 2306wf0001 ↳ 𝗩𝗼𝗹𝘁𝗮𝗴𝗲: ↳ 𝗣𝗵𝗮…"
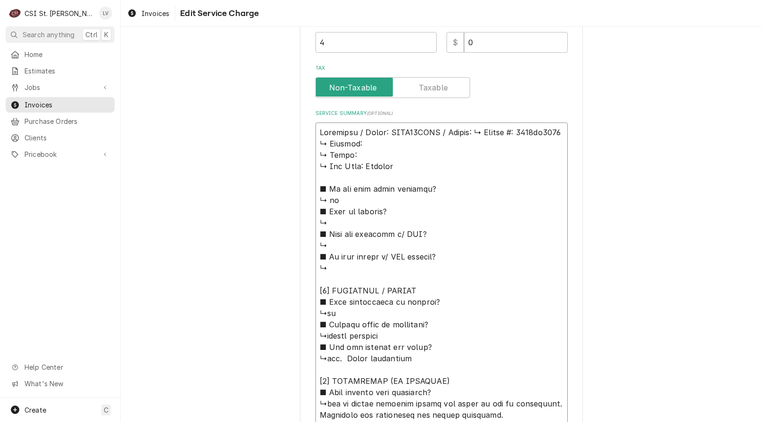
type textarea "x"
type textarea "Frymaster / Model: SCFD26GNTS / Serial: 𝗦𝗲𝗿𝗶𝗮𝗹 #: 2306wf0001 ↳ 𝗩𝗼𝗹𝘁𝗮𝗴𝗲: ↳ 𝗣𝗵𝗮𝘀𝗲…"
type textarea "x"
type textarea "Frymaster / Model: SCFD26GNTS / Serial: 𝗦𝗲𝗿𝗶𝗮𝗹 #: 2306wf0001 ↳ 𝗩𝗼𝗹𝘁𝗮𝗴𝗲: ↳ 𝗣𝗵𝗮𝘀𝗲…"
type textarea "x"
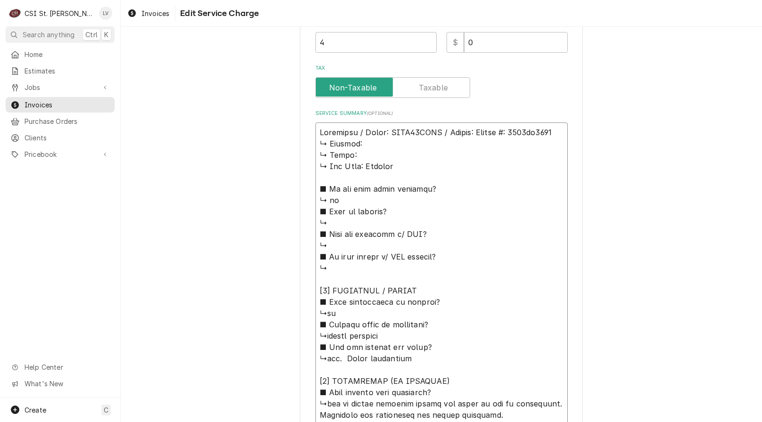
type textarea "Frymaster / Model: SCFD26GNTS / Serial: 𝗲𝗿𝗶𝗮𝗹 #: 2306wf0001 ↳ 𝗩𝗼𝗹𝘁𝗮𝗴𝗲: ↳ 𝗣𝗵𝗮𝘀𝗲:…"
type textarea "x"
type textarea "Frymaster / Model: SCFD26GNTS / Serial: 𝗿𝗶𝗮𝗹 #: 2306wf0001 ↳ 𝗩𝗼𝗹𝘁𝗮𝗴𝗲: ↳ 𝗣𝗵𝗮𝘀𝗲: …"
type textarea "x"
type textarea "Frymaster / Model: SCFD26GNTS / Serial: 𝗶𝗮𝗹 #: 2306wf0001 ↳ 𝗩𝗼𝗹𝘁𝗮𝗴𝗲: ↳ 𝗣𝗵𝗮𝘀𝗲: ↳…"
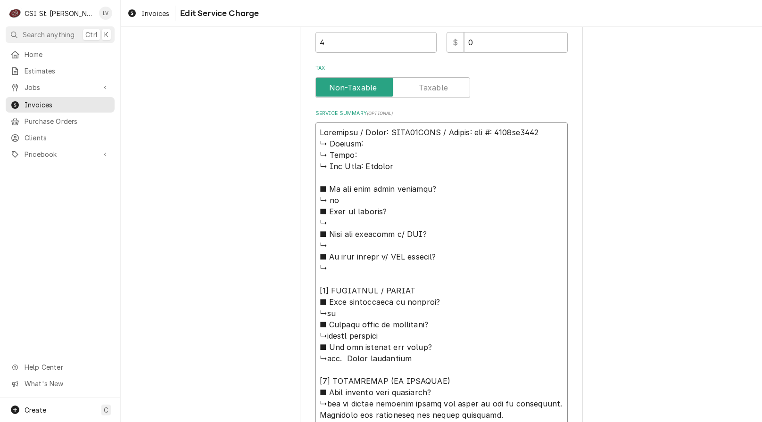
type textarea "x"
type textarea "Frymaster / Model: SCFD26GNTS / Serial: 𝗮𝗹 #: 2306wf0001 ↳ 𝗩𝗼𝗹𝘁𝗮𝗴𝗲: ↳ 𝗣𝗵𝗮𝘀𝗲: ↳ …"
type textarea "x"
type textarea "Frymaster / Model: SCFD26GNTS / Serial: 𝗹 #: 2306wf0001 ↳ 𝗩𝗼𝗹𝘁𝗮𝗴𝗲: ↳ 𝗣𝗵𝗮𝘀𝗲: ↳ 𝗚…"
type textarea "x"
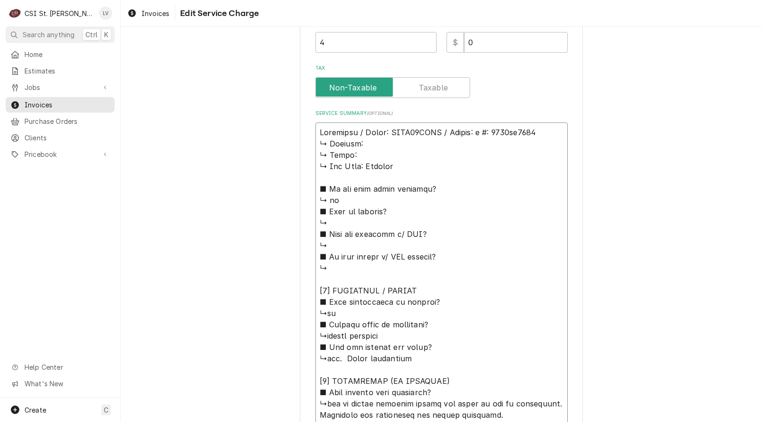
type textarea "Frymaster / Model: SCFD26GNTS / Serial: #: 2306wf0001 ↳ 𝗩𝗼𝗹𝘁𝗮𝗴𝗲: ↳ 𝗣𝗵𝗮𝘀𝗲: ↳ 𝗚𝗮𝘀…"
type textarea "x"
type textarea "Frymaster / Model: SCFD26GNTS / Serial: #: 2306wf0001 ↳ 𝗩𝗼𝗹𝘁𝗮𝗴𝗲: ↳ 𝗣𝗵𝗮𝘀𝗲: ↳ 𝗚𝗮𝘀…"
type textarea "x"
type textarea "Frymaster / Model: SCFD26GNTS / Serial: : 2306wf0001 ↳ 𝗩𝗼𝗹𝘁𝗮𝗴𝗲: ↳ 𝗣𝗵𝗮𝘀𝗲: ↳ 𝗚𝗮𝘀 …"
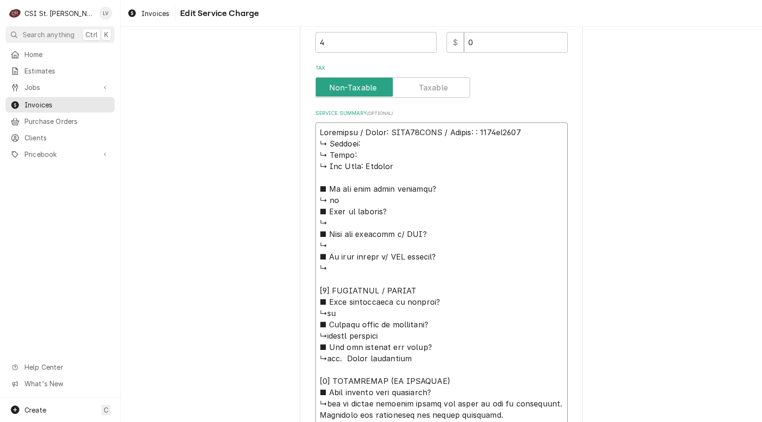
type textarea "x"
type textarea "Frymaster / Model: SCFD26GNTS / Serial: 2306wf0001 ↳ 𝗩𝗼𝗹𝘁𝗮𝗴𝗲: ↳ 𝗣𝗵𝗮𝘀𝗲: ↳ 𝗚𝗮𝘀 𝗧𝘆…"
type textarea "x"
type textarea "Frymaster / Model: SCFD26GNTS / Serial: 2306wf0001 ↳ 𝗩𝗼𝗹𝘁𝗮𝗴𝗲: ↳ 𝗣𝗵𝗮𝘀𝗲: ↳ 𝗚𝗮𝘀 𝗧𝘆…"
drag, startPoint x: 316, startPoint y: 145, endPoint x: 482, endPoint y: 362, distance: 272.7
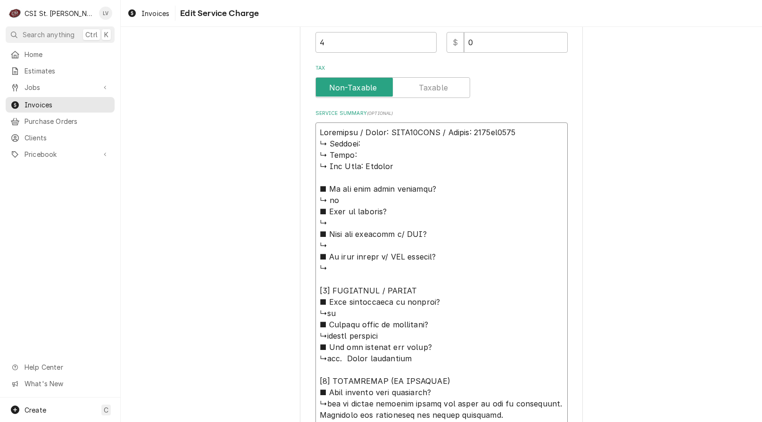
click at [482, 362] on textarea "Service Summary ( optional )" at bounding box center [441, 387] width 252 height 529
type textarea "x"
type textarea "Frymaster / Model: SCFD26GNTS / Serial: 2306wf0001 [𝟯] 𝗥𝗘𝗦𝗢𝗟𝗨𝗧𝗜𝗢𝗡 (𝗜𝗙 𝗥𝗘𝗣𝗔𝗜𝗥𝗘𝗗)…"
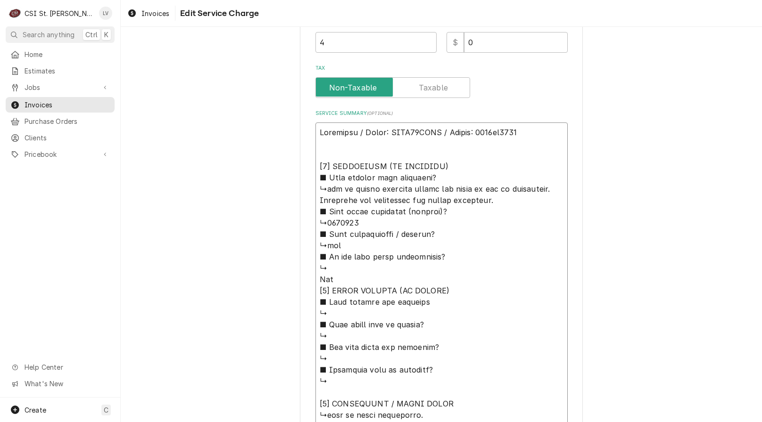
type textarea "x"
type textarea "Frymaster / Model: SCFD26GNTS / Serial: 2306wf0001 [𝟯] 𝗥𝗘𝗦𝗢𝗟𝗨𝗧𝗜𝗢𝗡 (𝗜𝗙 𝗥𝗘𝗣𝗔𝗜𝗥𝗘𝗗)…"
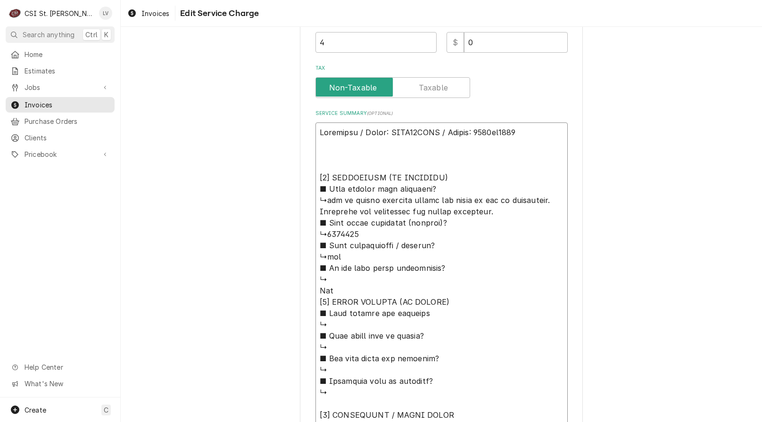
type textarea "x"
type textarea "Frymaster / Model: SCFD26GNTS / Serial: 2306wf0001 T [𝟯] 𝗥𝗘𝗦𝗢𝗟𝗨𝗧𝗜𝗢𝗡 (𝗜𝗙 𝗥𝗘𝗣𝗔𝗜𝗥𝗘…"
type textarea "x"
type textarea "Frymaster / Model: SCFD26GNTS / Serial: 2306wf0001 Th [𝟯] 𝗥𝗘𝗦𝗢𝗟𝗨𝗧𝗜𝗢𝗡 (𝗜𝗙 𝗥𝗘𝗣𝗔𝗜𝗥…"
type textarea "x"
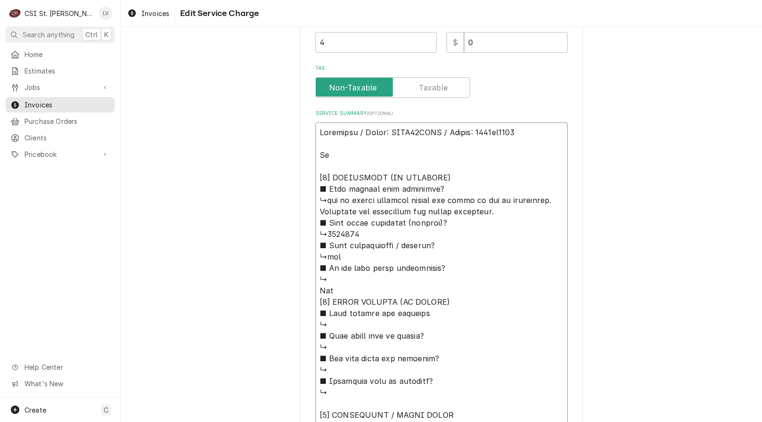
type textarea "Frymaster / Model: SCFD26GNTS / Serial: 2306wf0001 T [𝟯] 𝗥𝗘𝗦𝗢𝗟𝗨𝗧𝗜𝗢𝗡 (𝗜𝗙 𝗥𝗘𝗣𝗔𝗜𝗥𝗘…"
type textarea "x"
type textarea "Frymaster / Model: SCFD26GNTS / Serial: 2306wf0001 [𝟯] 𝗥𝗘𝗦𝗢𝗟𝗨𝗧𝗜𝗢𝗡 (𝗜𝗙 𝗥𝗘𝗣𝗔𝗜𝗥𝗘𝗗)…"
type textarea "x"
type textarea "Frymaster / Model: SCFD26GNTS / Serial: 2306wf0001 T [𝟯] 𝗥𝗘𝗦𝗢𝗟𝗨𝗧𝗜𝗢𝗡 (𝗜𝗙 𝗥𝗘𝗣𝗔𝗜𝗥𝗘…"
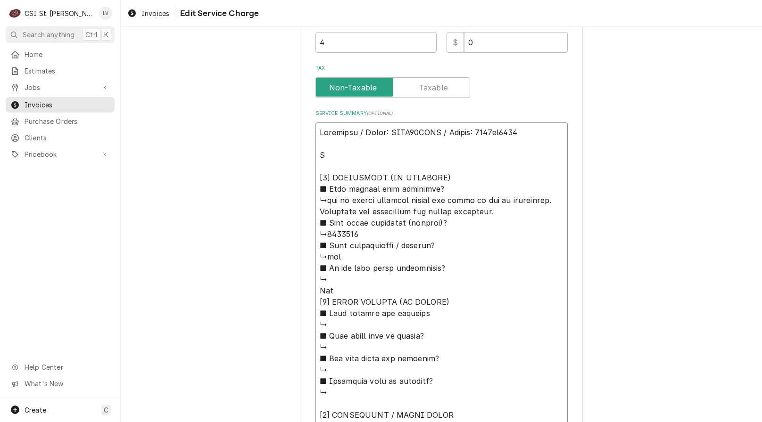
type textarea "x"
type textarea "Frymaster / Model: SCFD26GNTS / Serial: 2306wf0001 Te [𝟯] 𝗥𝗘𝗦𝗢𝗟𝗨𝗧𝗜𝗢𝗡 (𝗜𝗙 𝗥𝗘𝗣𝗔𝗜𝗥…"
type textarea "x"
type textarea "Frymaster / Model: SCFD26GNTS / Serial: 2306wf0001 Tes [𝟯] 𝗥𝗘𝗦𝗢𝗟𝗨𝗧𝗜𝗢𝗡 (𝗜𝗙 𝗥𝗘𝗣𝗔𝗜…"
type textarea "x"
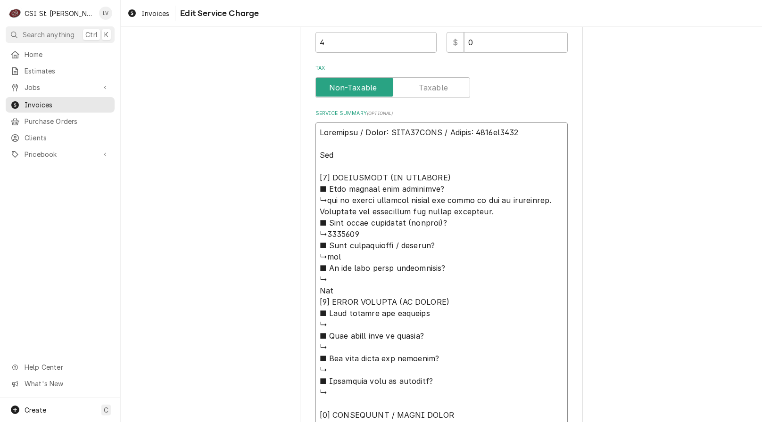
type textarea "Frymaster / Model: SCFD26GNTS / Serial: 2306wf0001 Tese [𝟯] 𝗥𝗘𝗦𝗢𝗟𝗨𝗧𝗜𝗢𝗡 (𝗜𝗙 𝗥𝗘𝗣𝗔…"
type textarea "x"
type textarea "Frymaster / Model: SCFD26GNTS / Serial: 2306wf0001 Teset [𝟯] 𝗥𝗘𝗦𝗢𝗟𝗨𝗧𝗜𝗢𝗡 (𝗜𝗙 𝗥𝗘𝗣…"
type textarea "x"
type textarea "Frymaster / Model: SCFD26GNTS / Serial: 2306wf0001 Tese [𝟯] 𝗥𝗘𝗦𝗢𝗟𝗨𝗧𝗜𝗢𝗡 (𝗜𝗙 𝗥𝗘𝗣𝗔…"
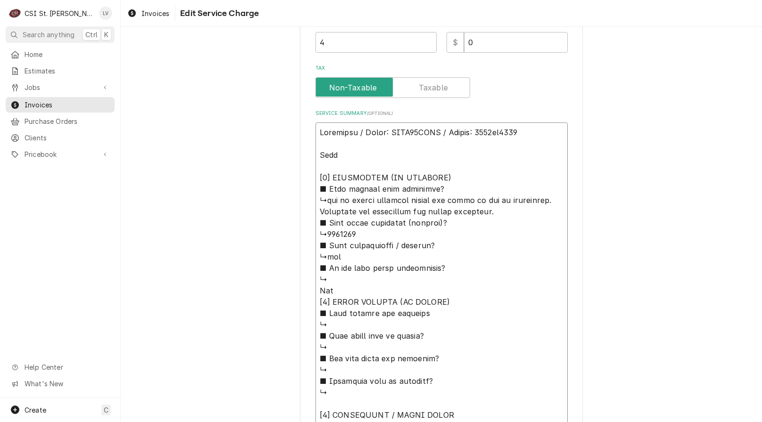
type textarea "x"
type textarea "Frymaster / Model: SCFD26GNTS / Serial: 2306wf0001 Tes [𝟯] 𝗥𝗘𝗦𝗢𝗟𝗨𝗧𝗜𝗢𝗡 (𝗜𝗙 𝗥𝗘𝗣𝗔𝗜…"
type textarea "x"
type textarea "Frymaster / Model: SCFD26GNTS / Serial: 2306wf0001 Te [𝟯] 𝗥𝗘𝗦𝗢𝗟𝗨𝗧𝗜𝗢𝗡 (𝗜𝗙 𝗥𝗘𝗣𝗔𝗜𝗥…"
type textarea "x"
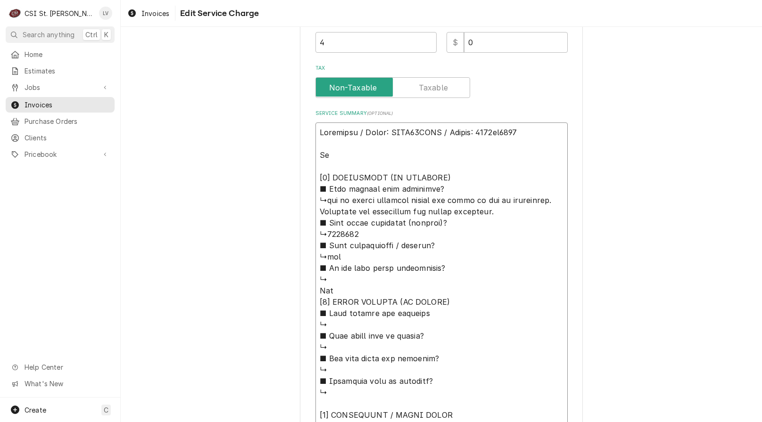
type textarea "Frymaster / Model: SCFD26GNTS / Serial: 2306wf0001 T [𝟯] 𝗥𝗘𝗦𝗢𝗟𝗨𝗧𝗜𝗢𝗡 (𝗜𝗙 𝗥𝗘𝗣𝗔𝗜𝗥𝗘…"
type textarea "x"
type textarea "Frymaster / Model: SCFD26GNTS / Serial: 2306wf0001 [𝟯] 𝗥𝗘𝗦𝗢𝗟𝗨𝗧𝗜𝗢𝗡 (𝗜𝗙 𝗥𝗘𝗣𝗔𝗜𝗥𝗘𝗗)…"
type textarea "x"
type textarea "Frymaster / Model: SCFD26GNTS / Serial: 2306wf0001 9 [𝟯] 𝗥𝗘𝗦𝗢𝗟𝗨𝗧𝗜𝗢𝗡 (𝗜𝗙 𝗥𝗘𝗣𝗔𝗜𝗥𝗘…"
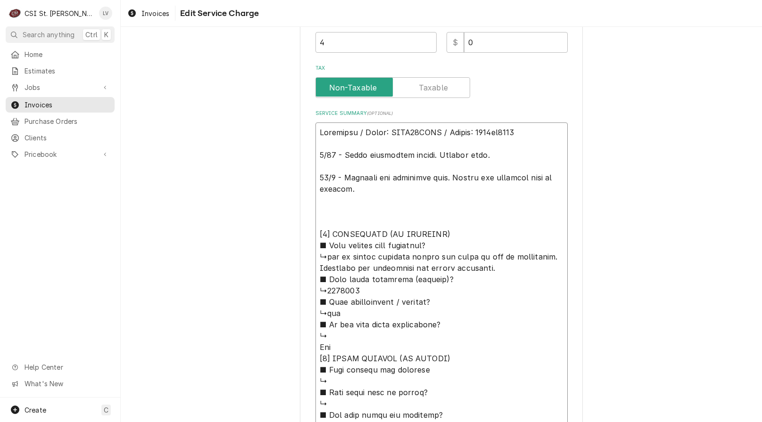
click at [373, 180] on textarea "Service Summary ( optional )" at bounding box center [441, 314] width 252 height 382
click at [412, 187] on textarea "Service Summary ( optional )" at bounding box center [441, 314] width 252 height 382
click at [441, 283] on textarea "Service Summary ( optional )" at bounding box center [441, 314] width 252 height 382
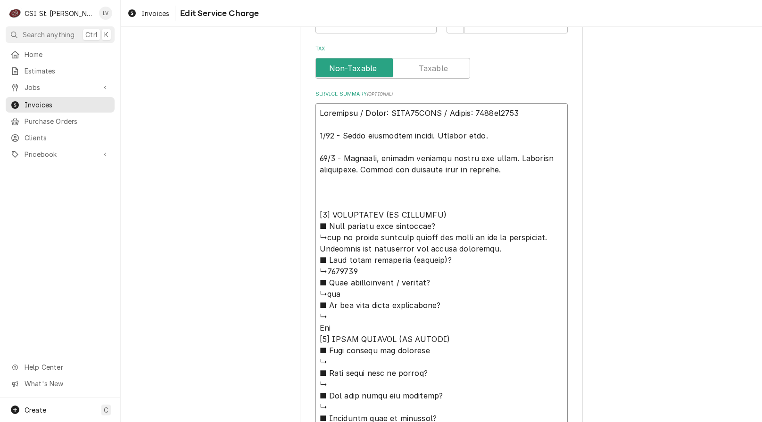
scroll to position [305, 0]
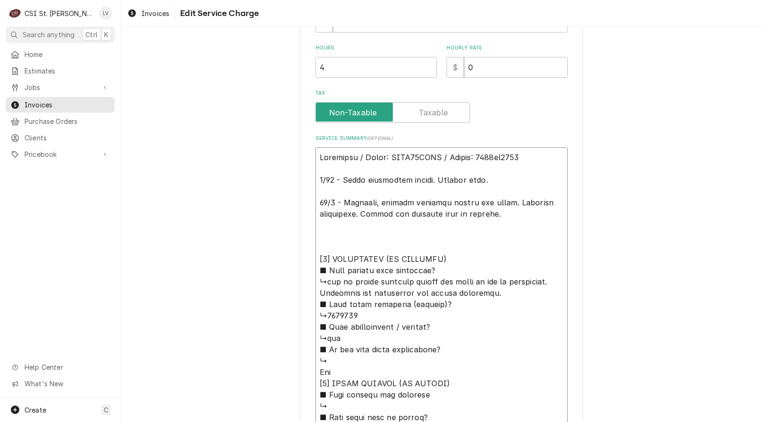
drag, startPoint x: 494, startPoint y: 210, endPoint x: 305, endPoint y: 143, distance: 199.8
click at [305, 143] on div "Use the fields below to edit this service charge Short Description Job | Servic…" at bounding box center [441, 171] width 283 height 863
click at [249, 321] on div "Use the fields below to edit this service charge Short Description Job | Servic…" at bounding box center [441, 171] width 641 height 879
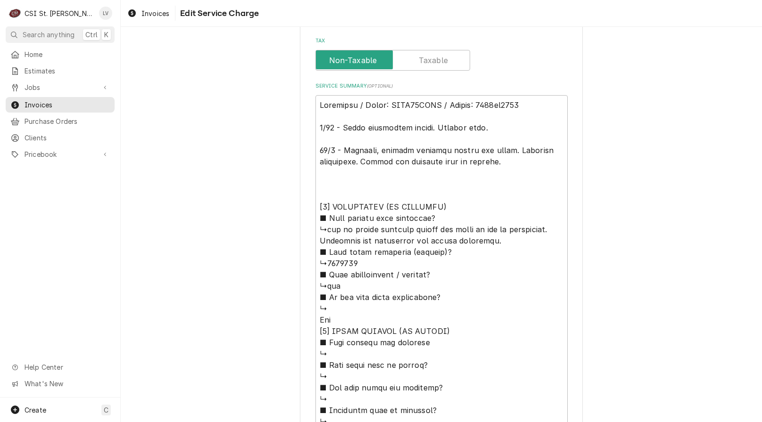
scroll to position [494, 0]
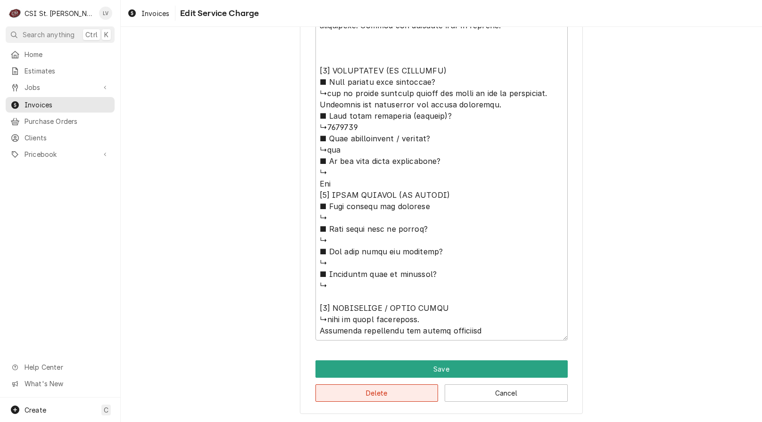
click at [363, 395] on button "Delete" at bounding box center [376, 393] width 123 height 17
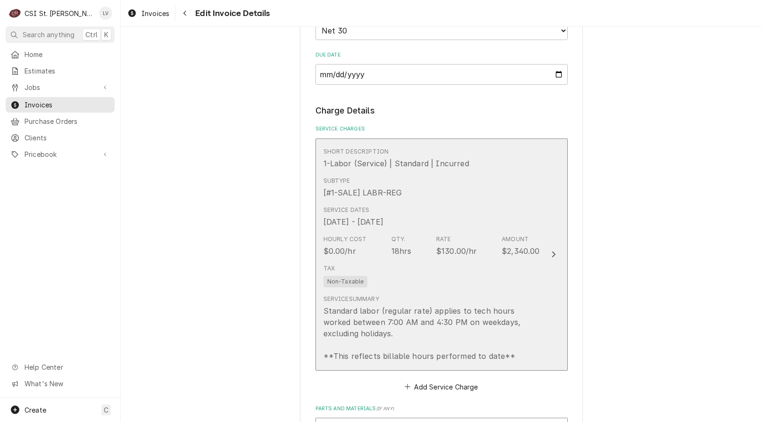
click at [369, 295] on div "Service Summary" at bounding box center [351, 299] width 56 height 8
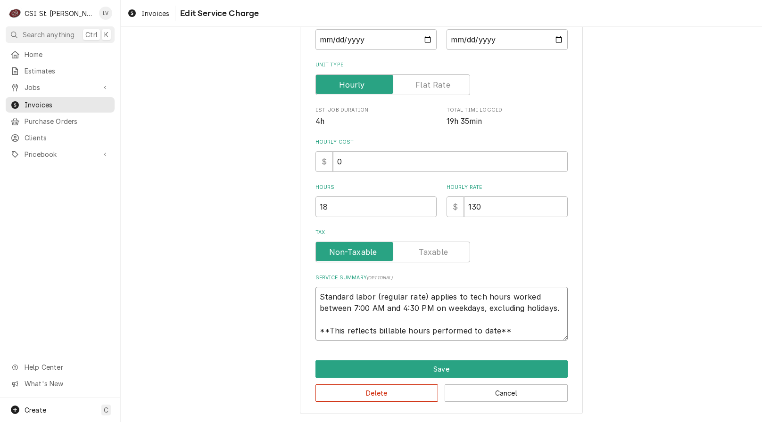
scroll to position [11, 0]
drag, startPoint x: 314, startPoint y: 297, endPoint x: 532, endPoint y: 342, distance: 222.3
click at [532, 342] on div "Use the fields below to edit this service charge Short Description 1-Labor (Ser…" at bounding box center [441, 147] width 283 height 535
paste textarea "Frymaster / Model: SCFD26GNTS / Serial: 2306wf0001 9/25 - Found thermopile faul…"
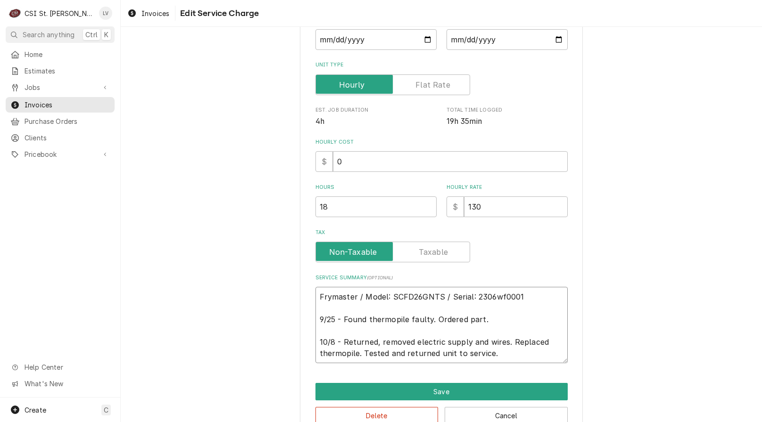
scroll to position [0, 0]
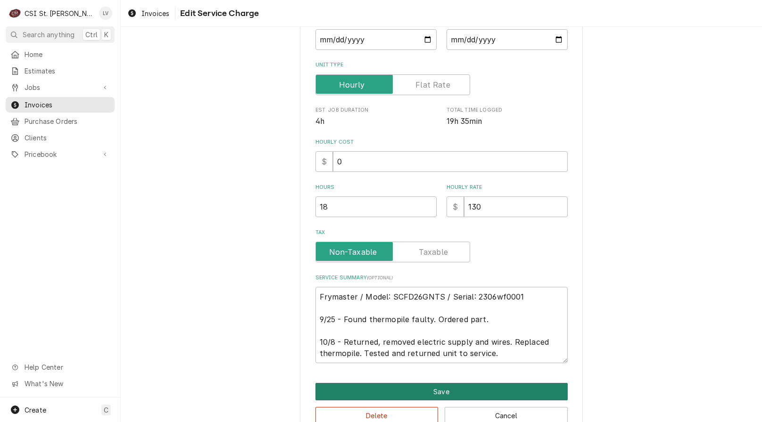
click at [527, 385] on button "Save" at bounding box center [441, 391] width 252 height 17
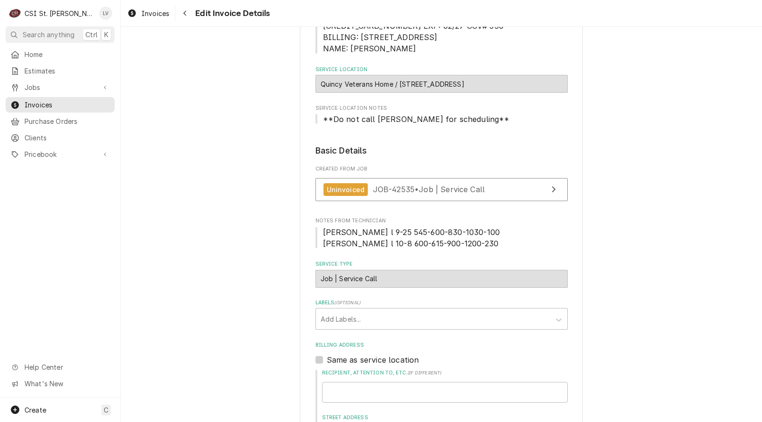
scroll to position [7, 0]
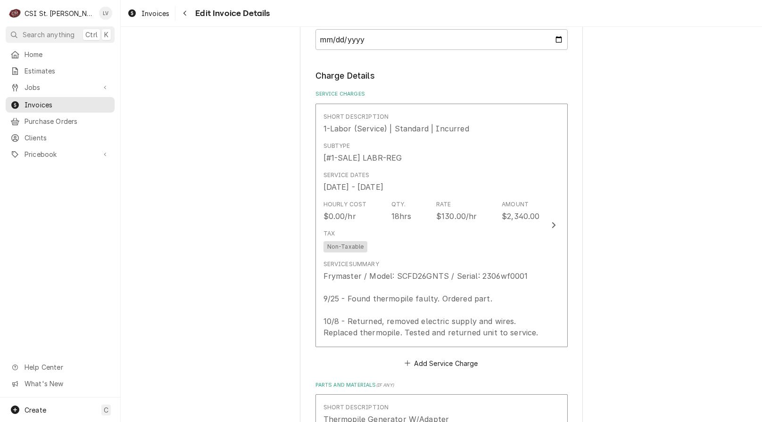
scroll to position [808, 0]
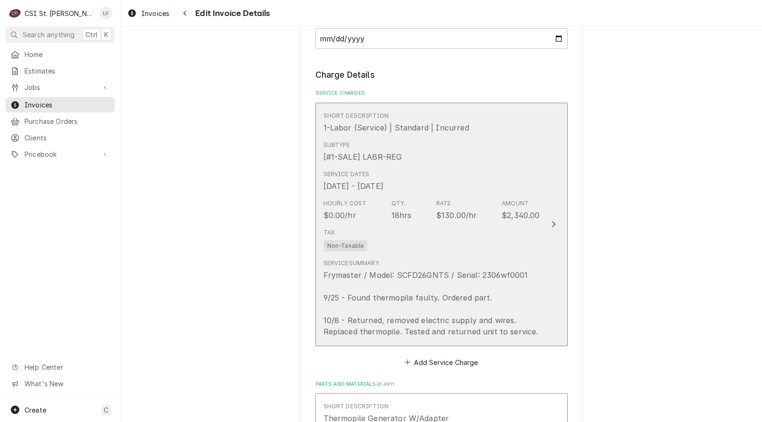
click at [535, 287] on div "Frymaster / Model: SCFD26GNTS / Serial: 2306wf0001 9/25 - Found thermopile faul…" at bounding box center [431, 304] width 216 height 68
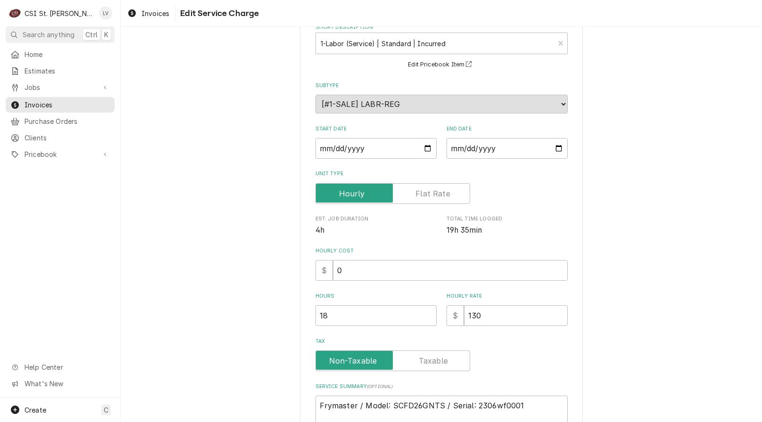
scroll to position [188, 0]
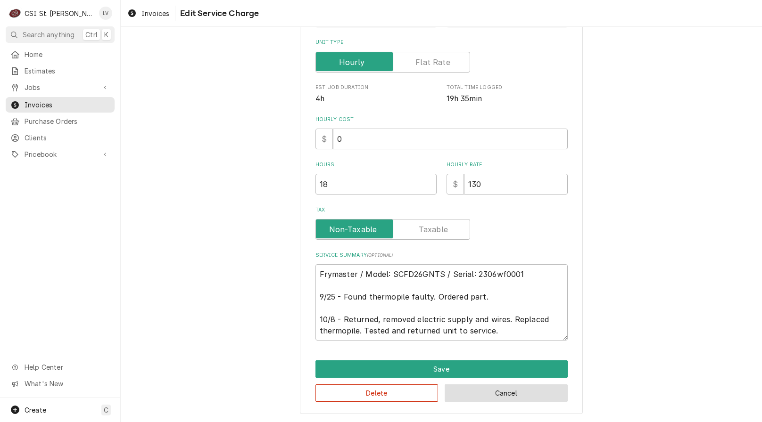
click at [540, 400] on button "Cancel" at bounding box center [506, 393] width 123 height 17
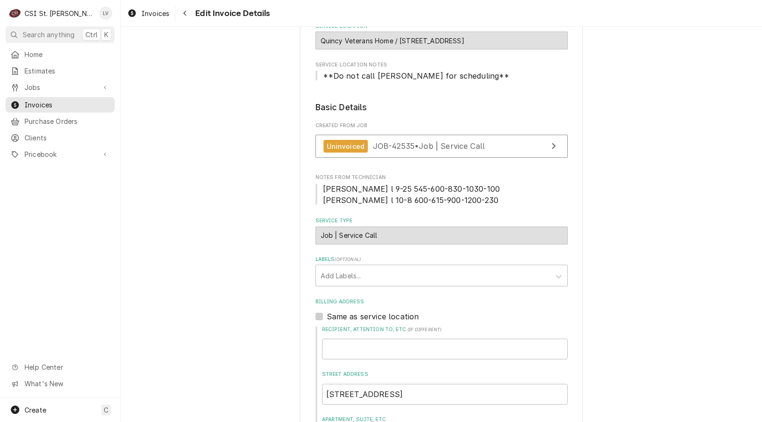
scroll to position [42, 0]
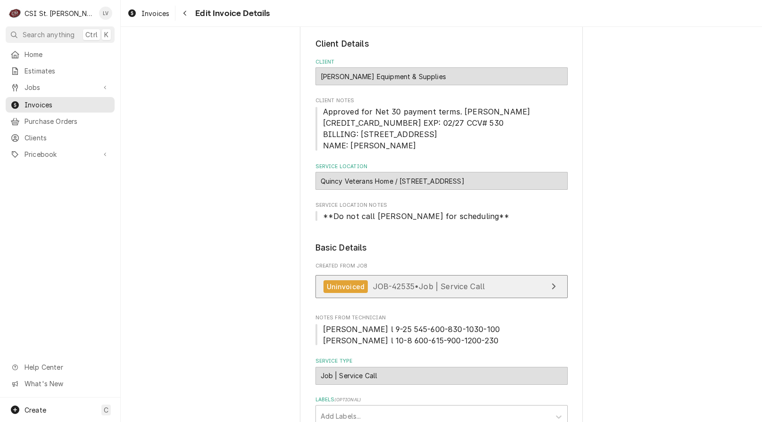
click at [434, 285] on span "JOB-42535 • Job | Service Call" at bounding box center [429, 286] width 112 height 9
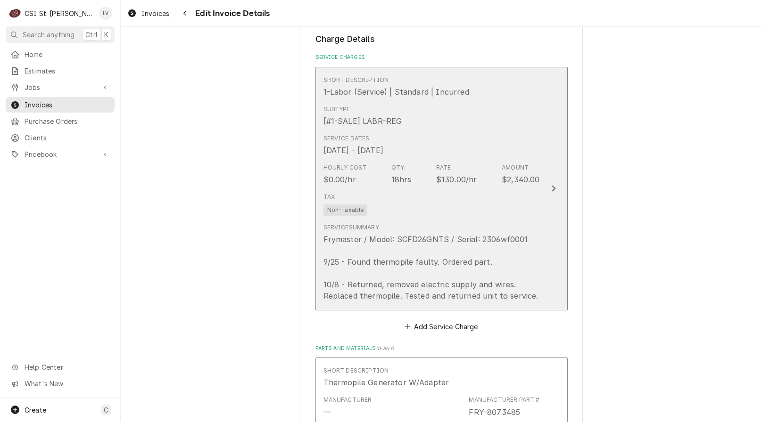
click at [415, 264] on div "Frymaster / Model: SCFD26GNTS / Serial: 2306wf0001 9/25 - Found thermopile faul…" at bounding box center [431, 268] width 216 height 68
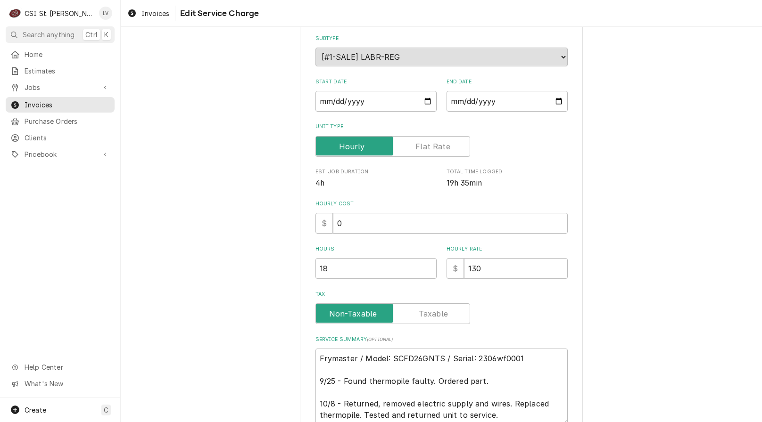
scroll to position [188, 0]
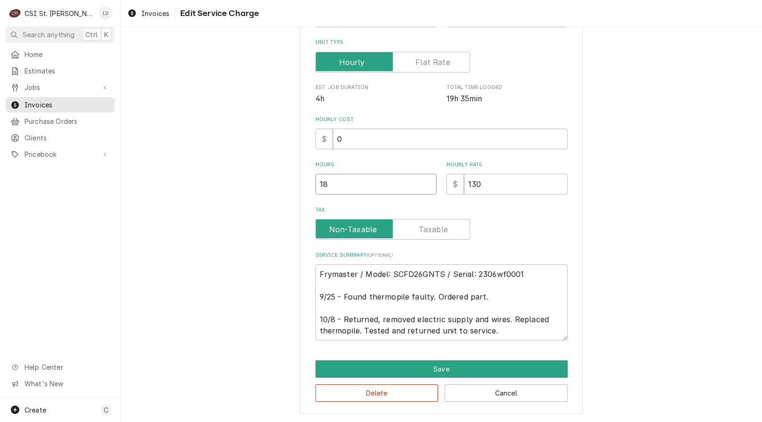
drag, startPoint x: 329, startPoint y: 184, endPoint x: 256, endPoint y: 194, distance: 73.7
click at [256, 194] on div "Use the fields below to edit this service charge Short Description 1-Labor (Ser…" at bounding box center [441, 136] width 641 height 574
click at [201, 266] on div "Use the fields below to edit this service charge Short Description 1-Labor (Ser…" at bounding box center [441, 136] width 641 height 574
drag, startPoint x: 344, startPoint y: 185, endPoint x: 246, endPoint y: 171, distance: 98.5
click at [246, 171] on div "Use the fields below to edit this service charge Short Description 1-Labor (Ser…" at bounding box center [441, 136] width 641 height 574
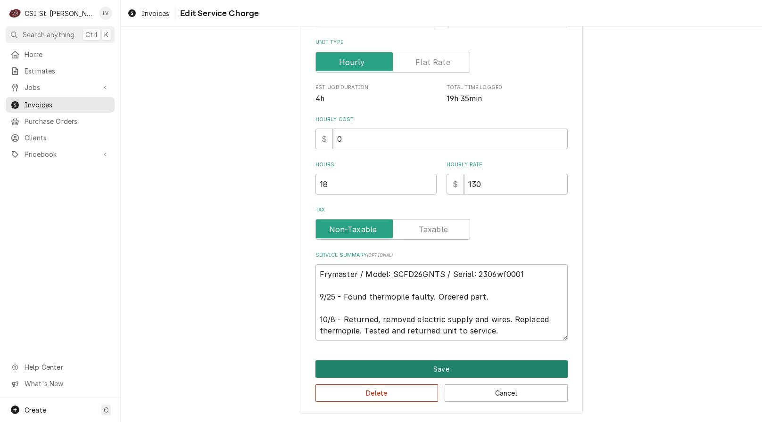
click at [431, 369] on button "Save" at bounding box center [441, 369] width 252 height 17
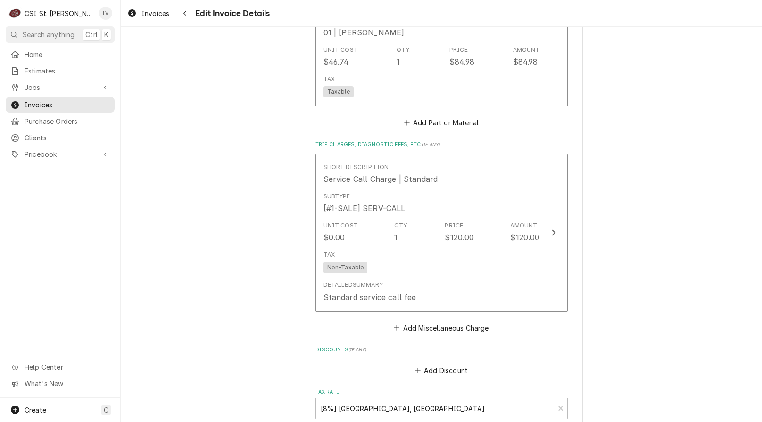
scroll to position [1492, 0]
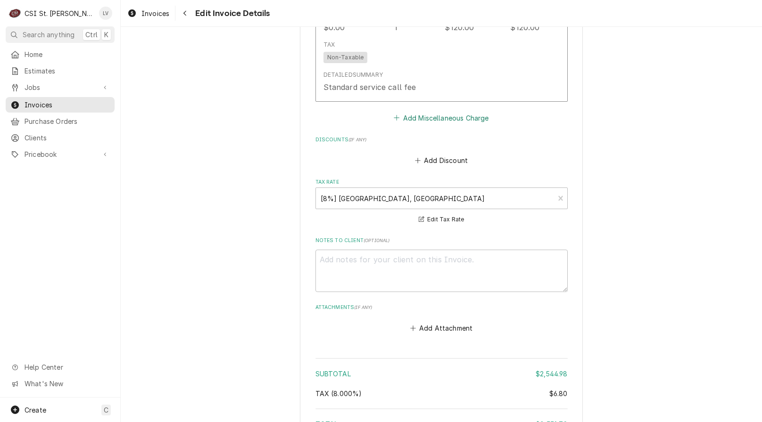
click at [431, 112] on button "Add Miscellaneous Charge" at bounding box center [441, 117] width 98 height 13
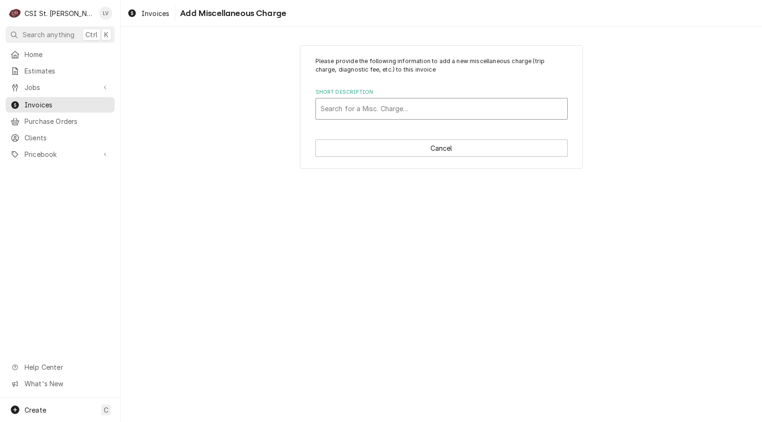
click at [371, 106] on div "Short Description" at bounding box center [442, 108] width 242 height 17
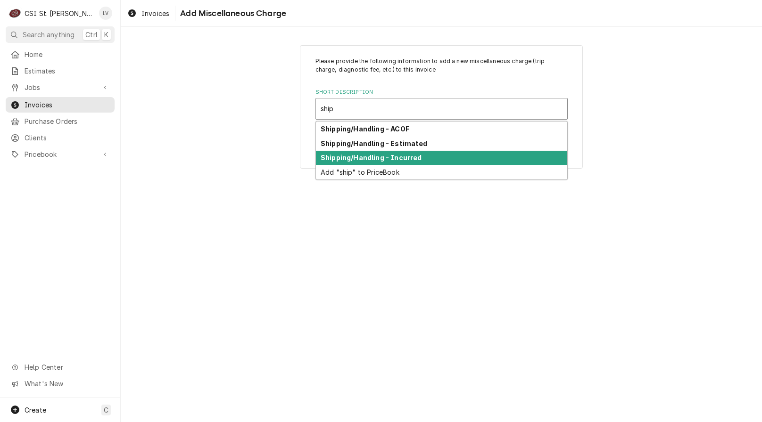
click at [358, 159] on strong "Shipping/Handling - Incurred" at bounding box center [371, 158] width 101 height 8
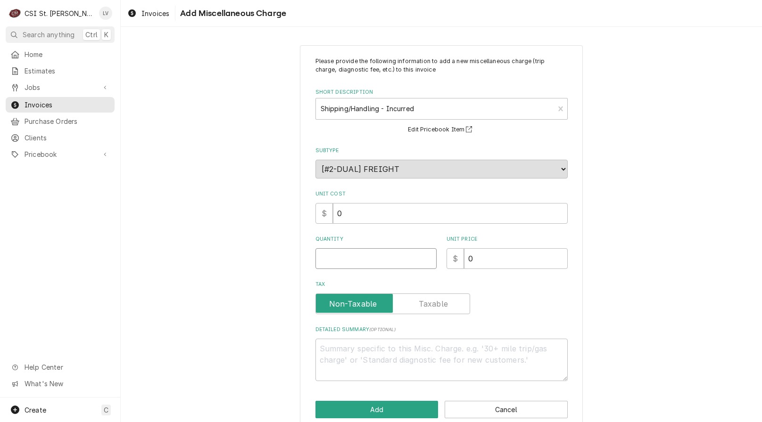
click at [331, 258] on input "Quantity" at bounding box center [375, 258] width 121 height 21
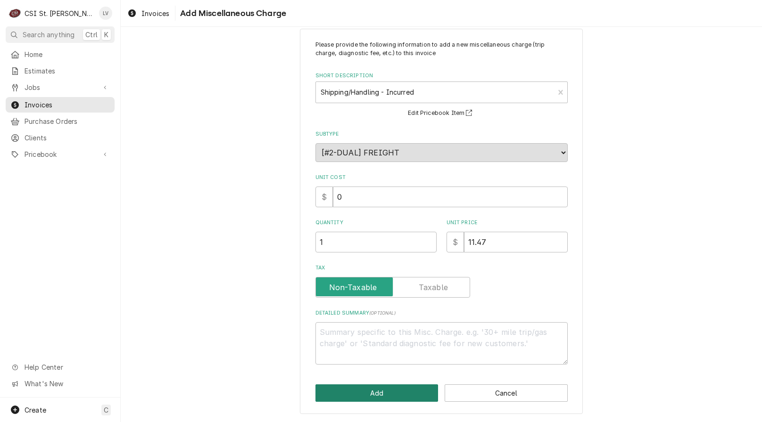
click at [367, 395] on button "Add" at bounding box center [376, 393] width 123 height 17
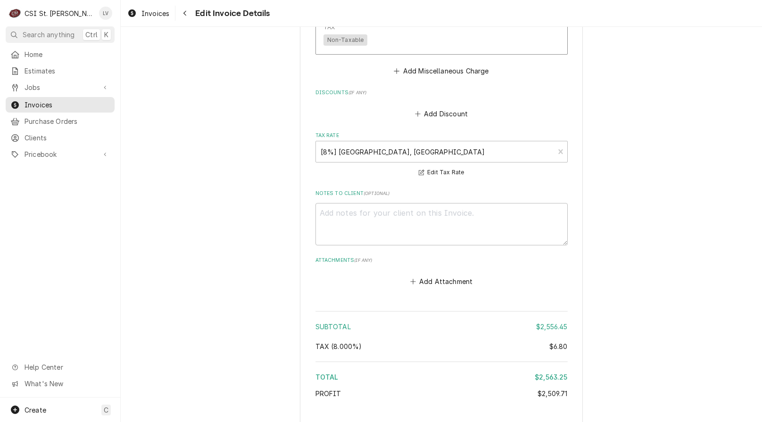
scroll to position [1806, 0]
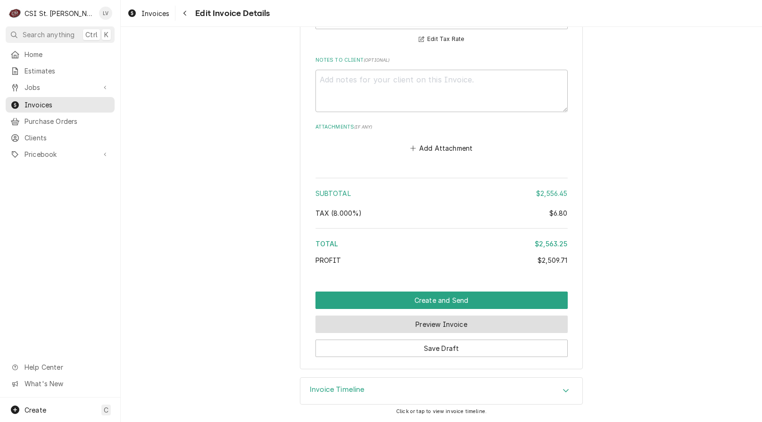
click at [396, 325] on button "Preview Invoice" at bounding box center [441, 324] width 252 height 17
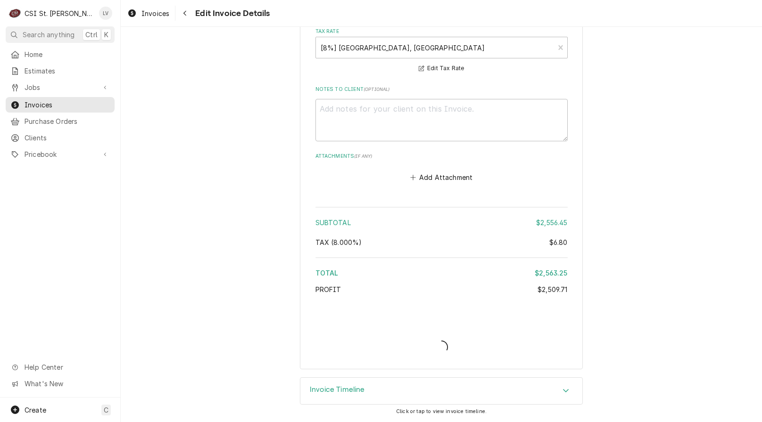
scroll to position [1777, 0]
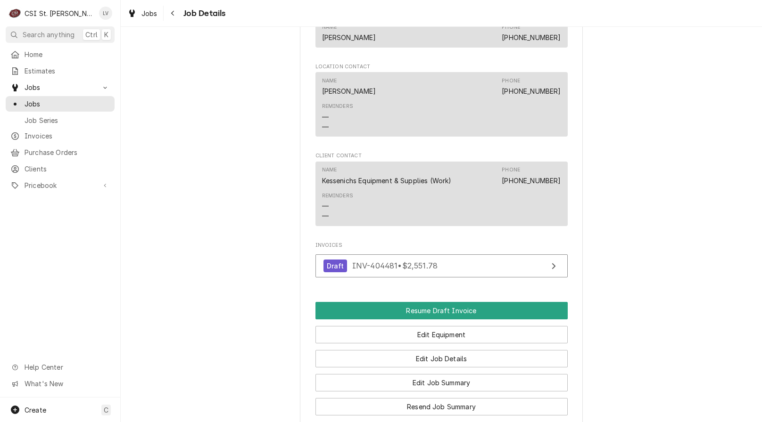
scroll to position [1048, 0]
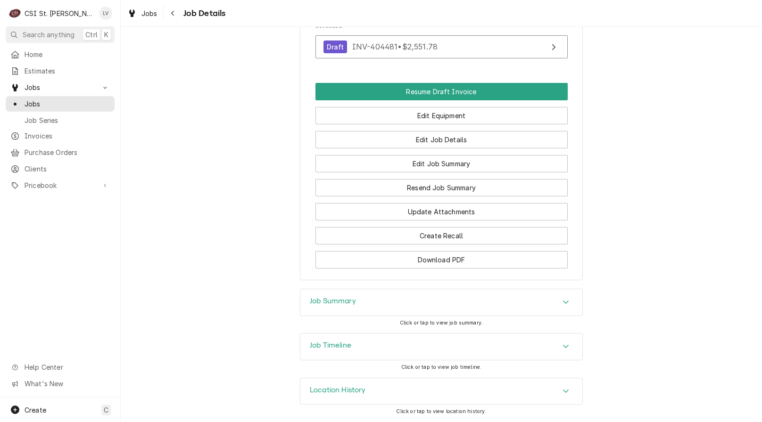
click at [352, 350] on div "Job Timeline" at bounding box center [441, 347] width 282 height 26
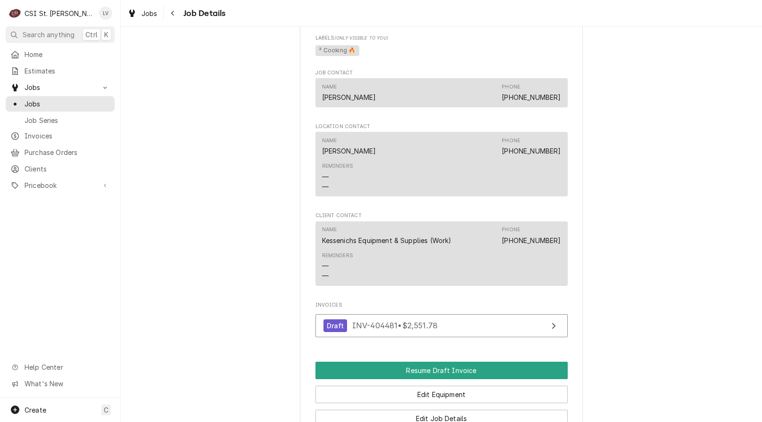
scroll to position [990, 0]
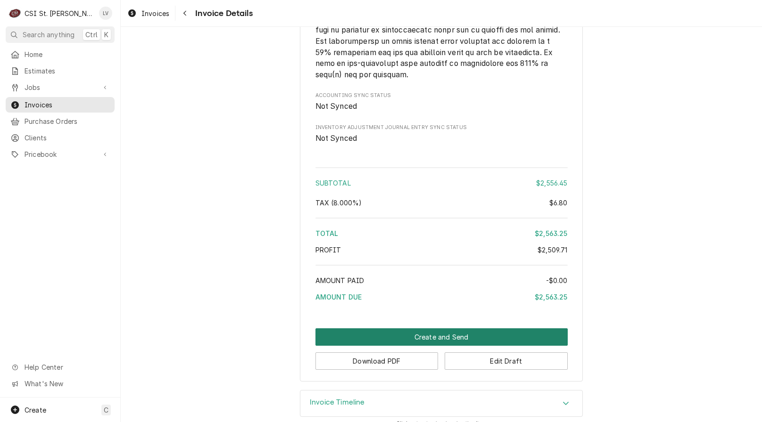
scroll to position [1699, 0]
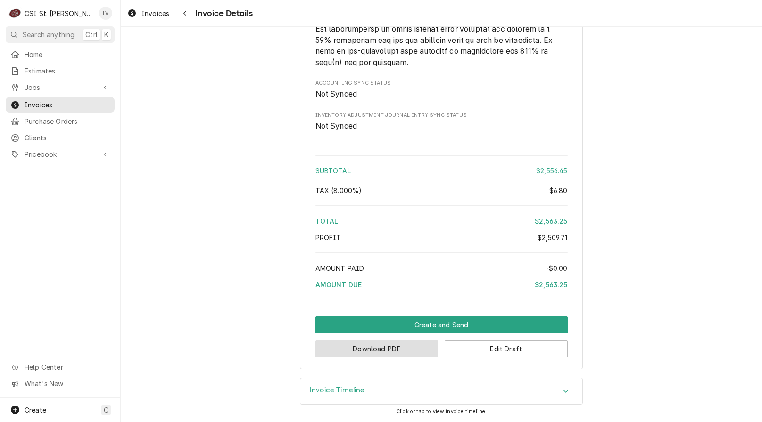
click at [362, 350] on button "Download PDF" at bounding box center [376, 348] width 123 height 17
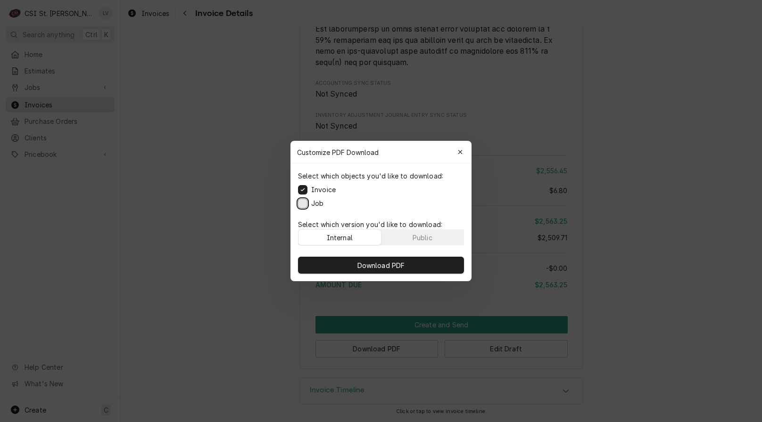
click at [302, 204] on button "Job" at bounding box center [302, 203] width 9 height 9
click at [346, 264] on button "Download PDF" at bounding box center [381, 265] width 166 height 17
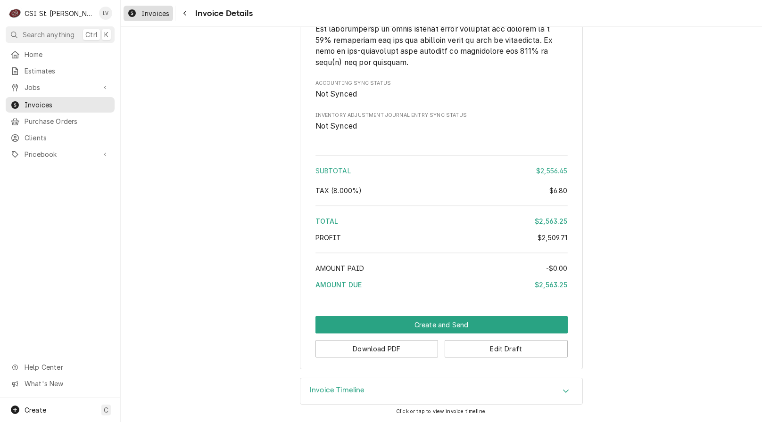
click at [154, 6] on div "Invoices Invoice Details" at bounding box center [441, 13] width 641 height 26
click at [157, 13] on span "Invoices" at bounding box center [155, 13] width 28 height 10
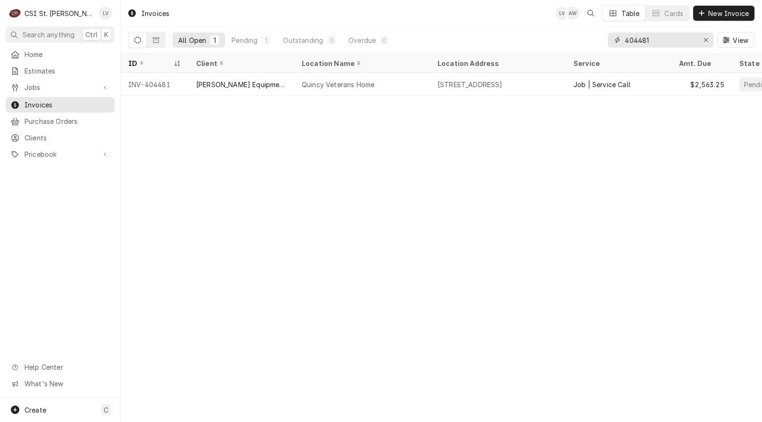
click at [670, 37] on input "404481" at bounding box center [660, 40] width 71 height 15
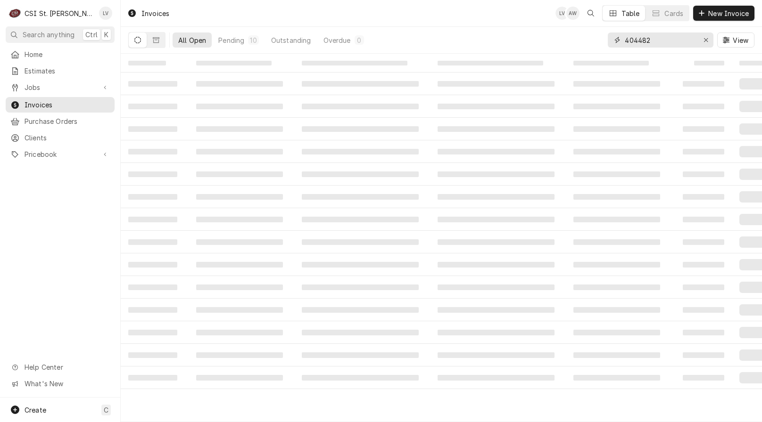
type input "404482"
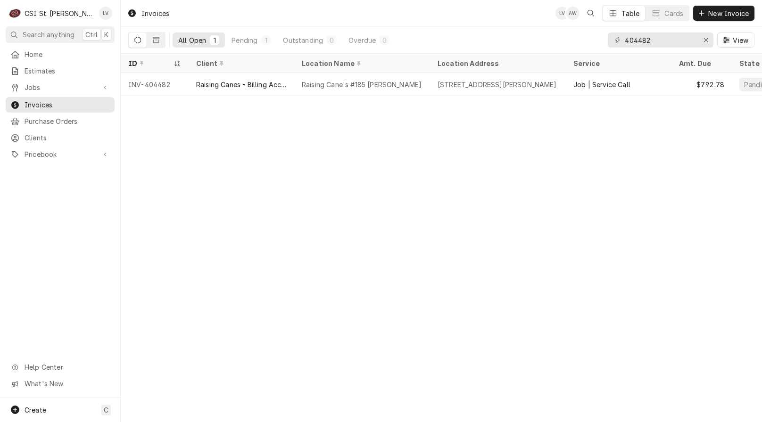
drag, startPoint x: 233, startPoint y: 89, endPoint x: 234, endPoint y: 97, distance: 7.6
click at [233, 89] on div "Raising Canes - Billing Account" at bounding box center [242, 84] width 106 height 23
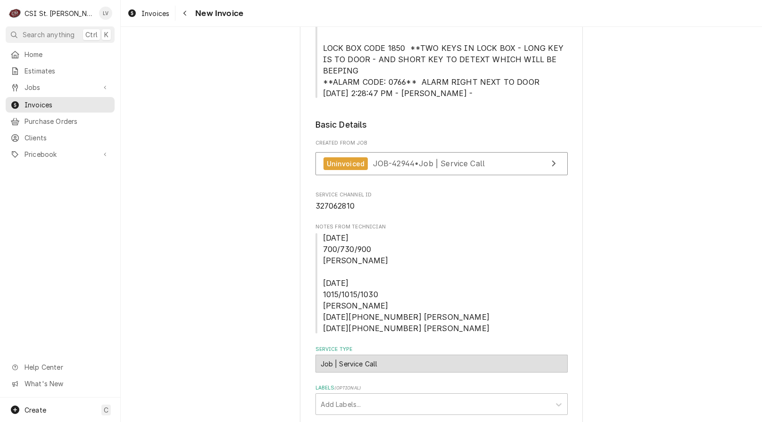
scroll to position [330, 0]
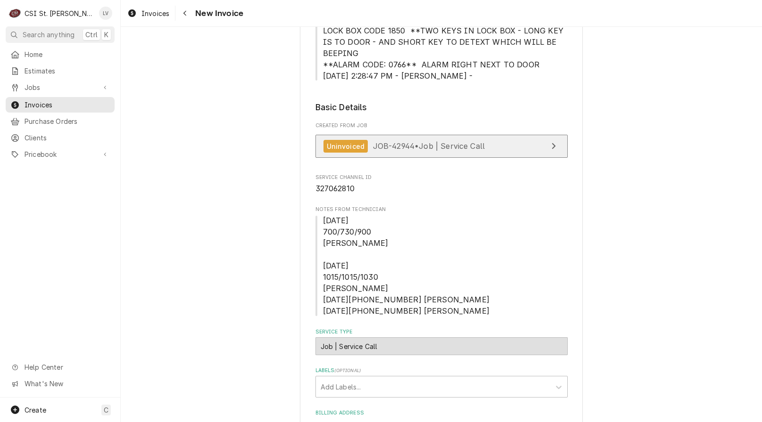
click at [410, 141] on span "JOB-42944 • Job | Service Call" at bounding box center [429, 145] width 112 height 9
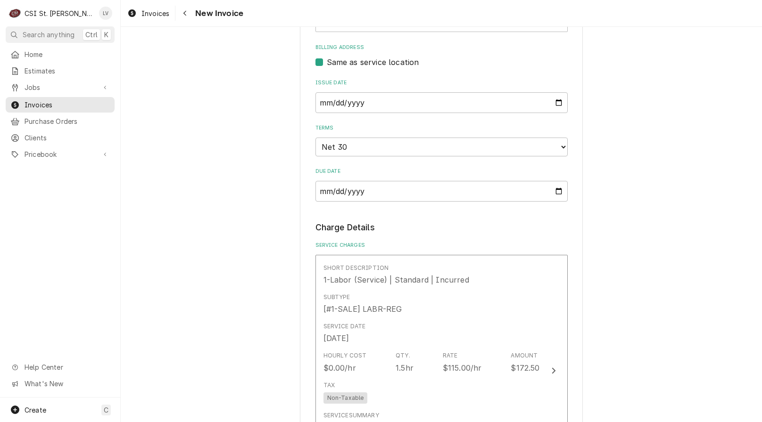
scroll to position [707, 0]
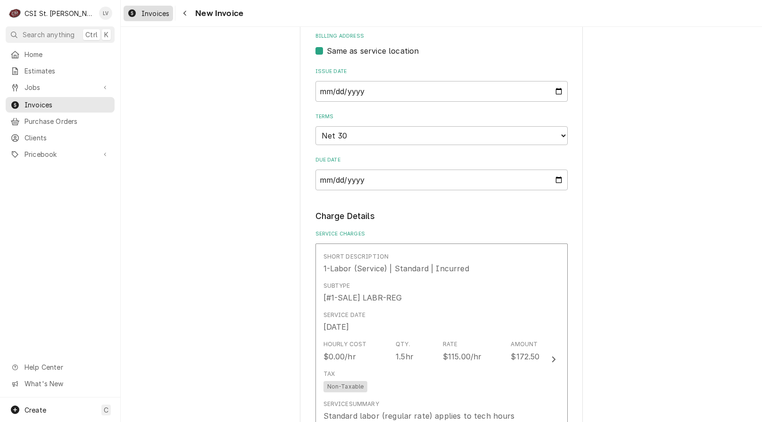
click at [136, 17] on div "Dynamic Content Wrapper" at bounding box center [131, 13] width 9 height 11
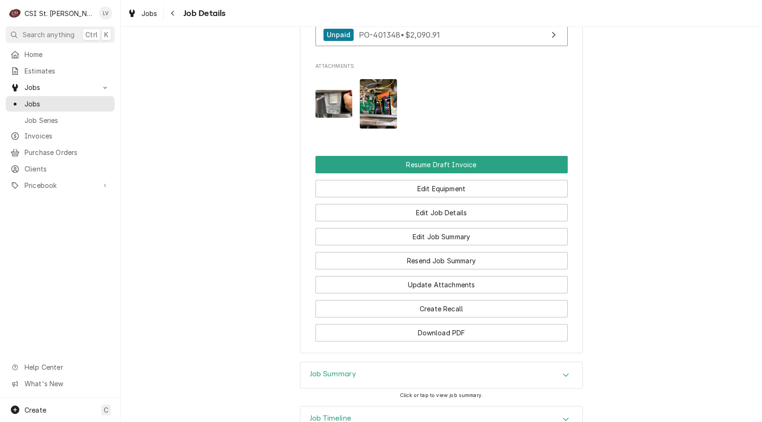
scroll to position [1195, 0]
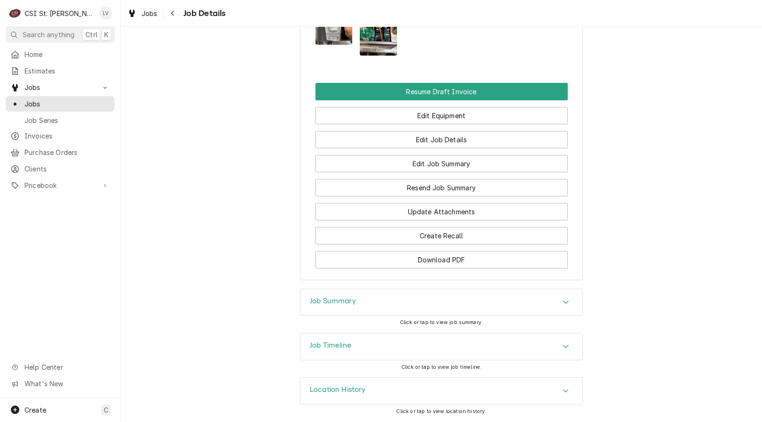
click at [340, 346] on h3 "Job Timeline" at bounding box center [330, 345] width 41 height 9
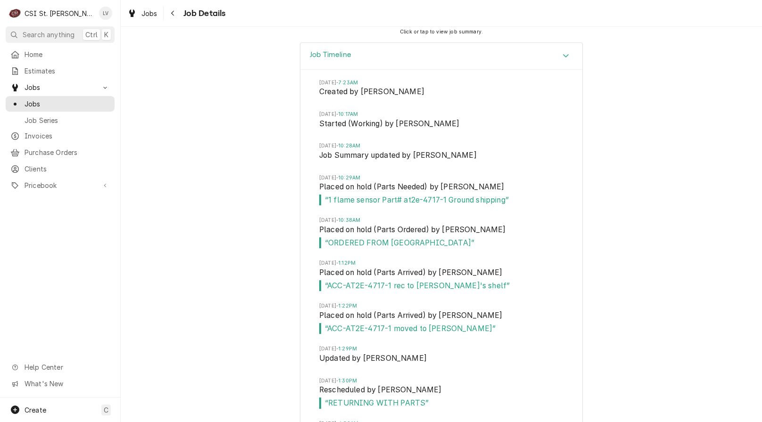
scroll to position [1477, 0]
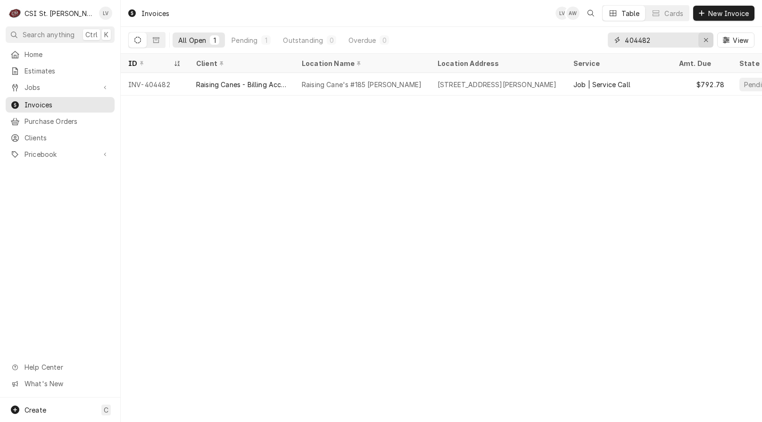
click at [702, 39] on div "Erase input" at bounding box center [705, 39] width 9 height 9
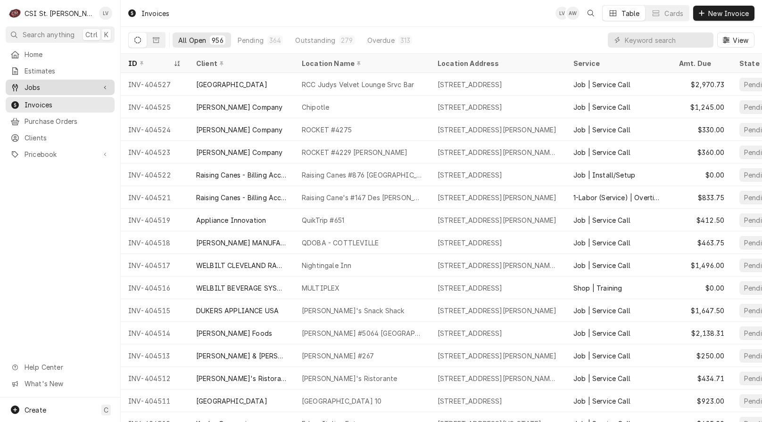
click at [49, 82] on span "Jobs" at bounding box center [60, 87] width 71 height 10
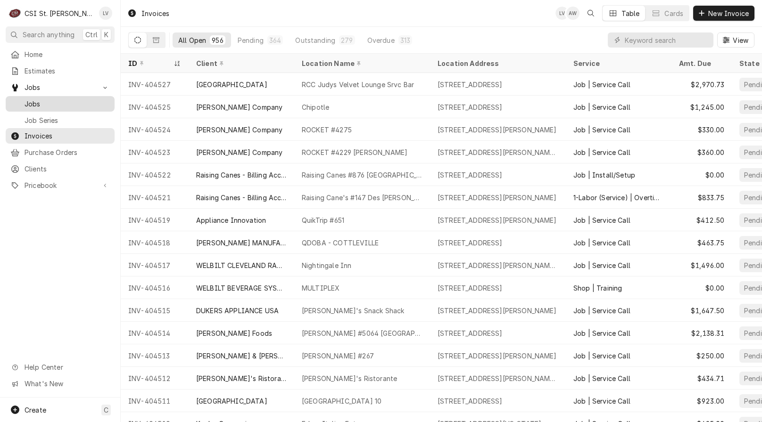
click at [39, 99] on span "Jobs" at bounding box center [67, 104] width 85 height 10
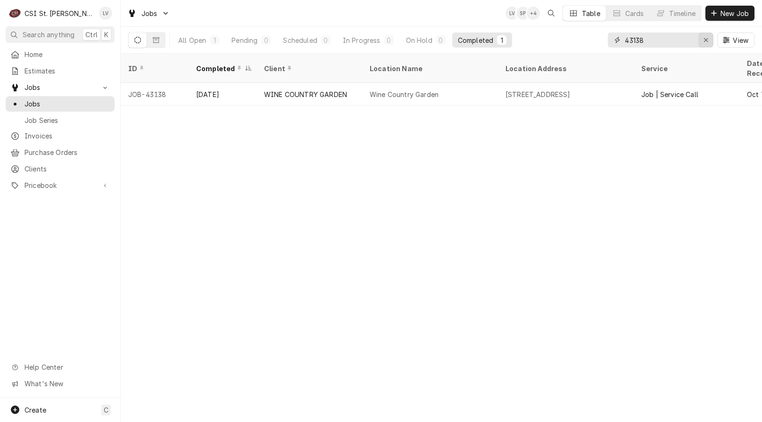
click at [704, 43] on div "Erase input" at bounding box center [705, 39] width 9 height 9
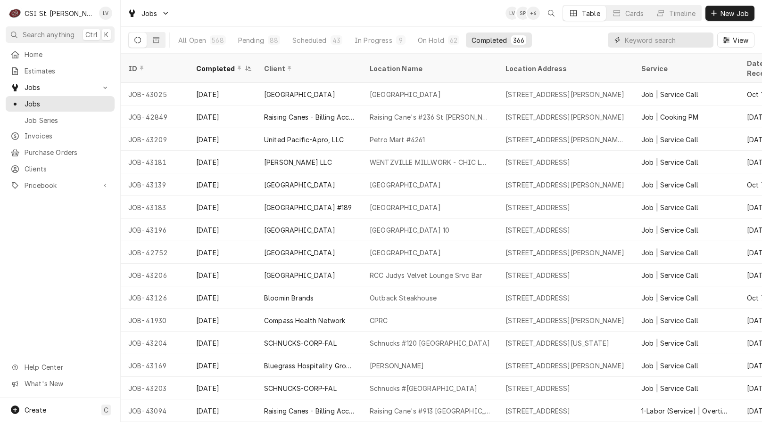
click at [653, 40] on input "Dynamic Content Wrapper" at bounding box center [667, 40] width 84 height 15
type input "43082"
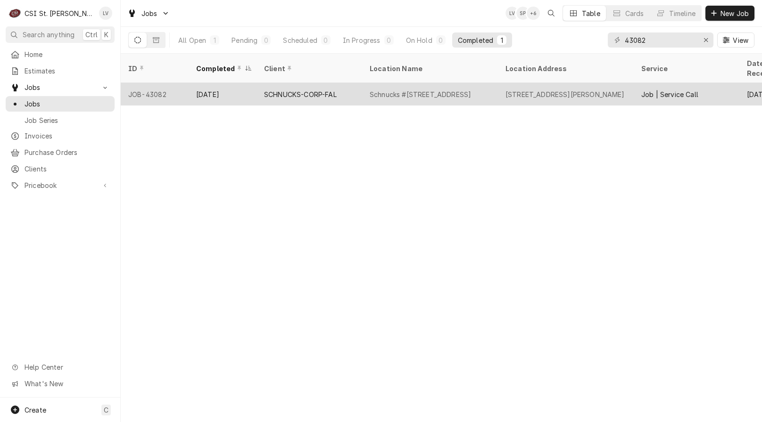
click at [242, 89] on div "Oct 10" at bounding box center [223, 94] width 68 height 23
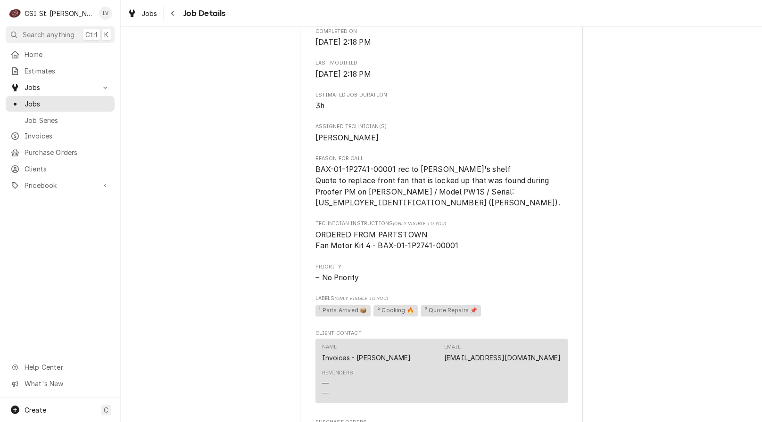
scroll to position [801, 0]
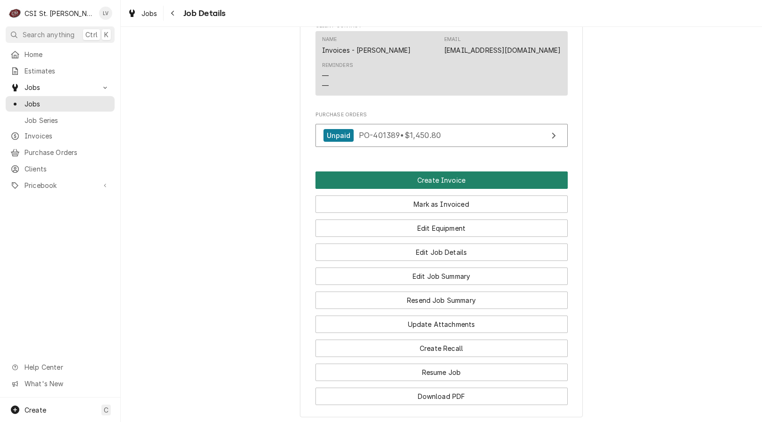
click at [409, 180] on button "Create Invoice" at bounding box center [441, 180] width 252 height 17
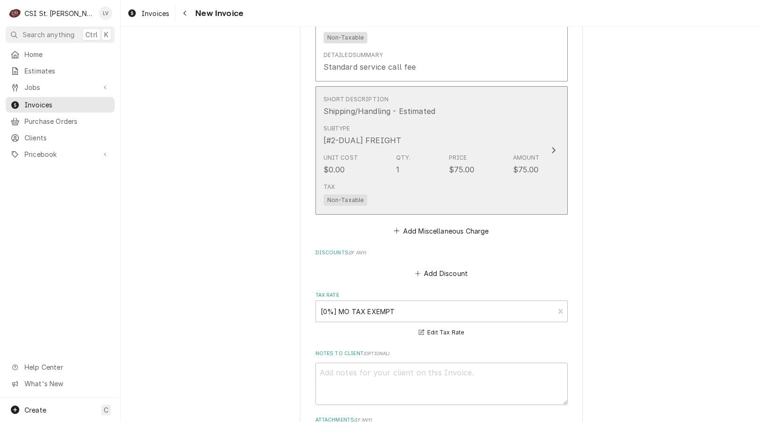
scroll to position [1952, 0]
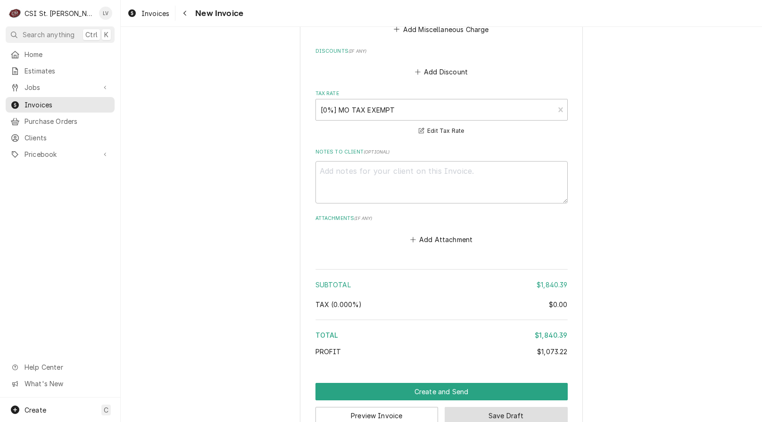
click at [490, 407] on button "Save Draft" at bounding box center [506, 415] width 123 height 17
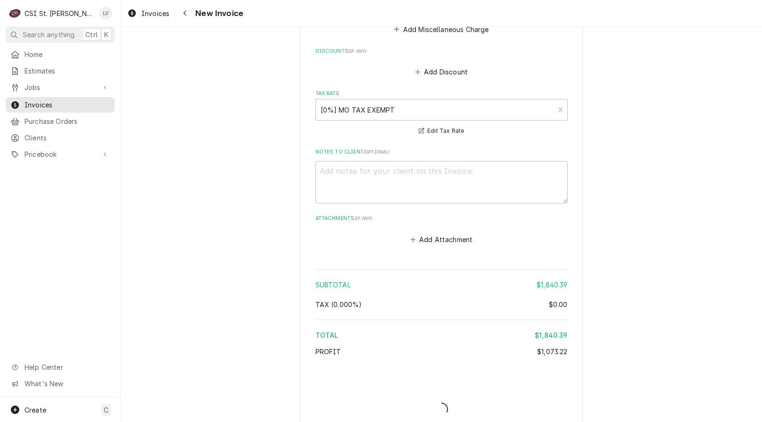
scroll to position [1946, 0]
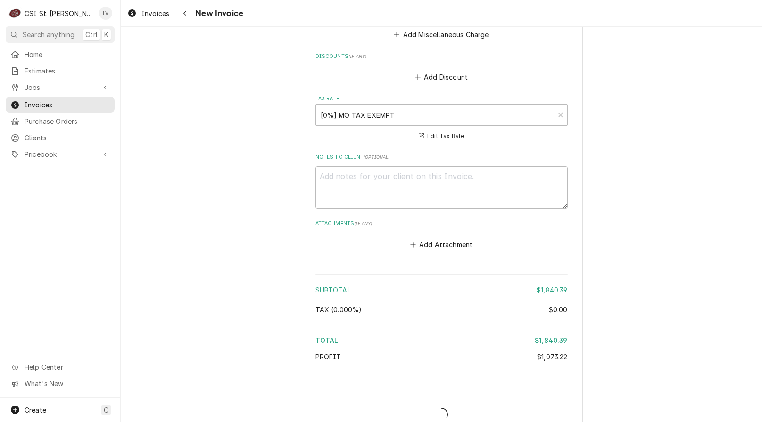
type textarea "x"
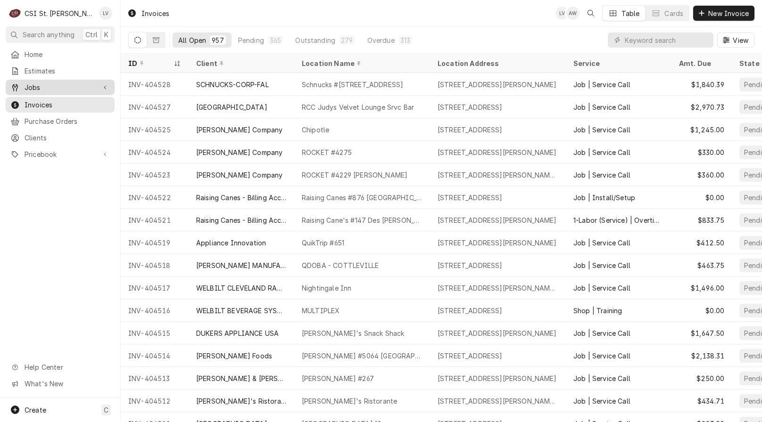
click at [24, 82] on div "Jobs" at bounding box center [52, 87] width 85 height 10
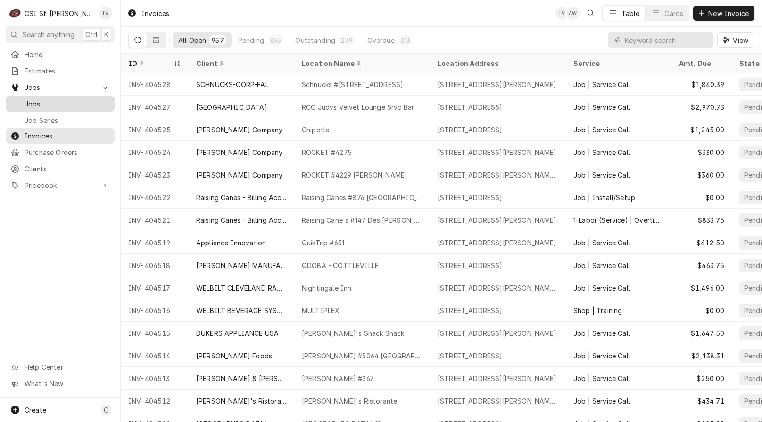
click at [25, 96] on link "Jobs" at bounding box center [60, 104] width 109 height 16
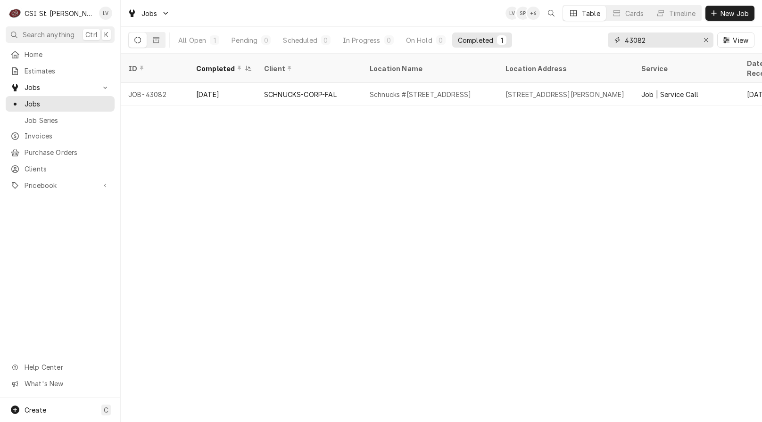
drag, startPoint x: 656, startPoint y: 39, endPoint x: 600, endPoint y: 37, distance: 55.7
click at [600, 37] on div "All Open 1 Pending 0 Scheduled 0 In Progress 0 On Hold 0 Completed 1 43082 View" at bounding box center [441, 40] width 626 height 26
type input "43083"
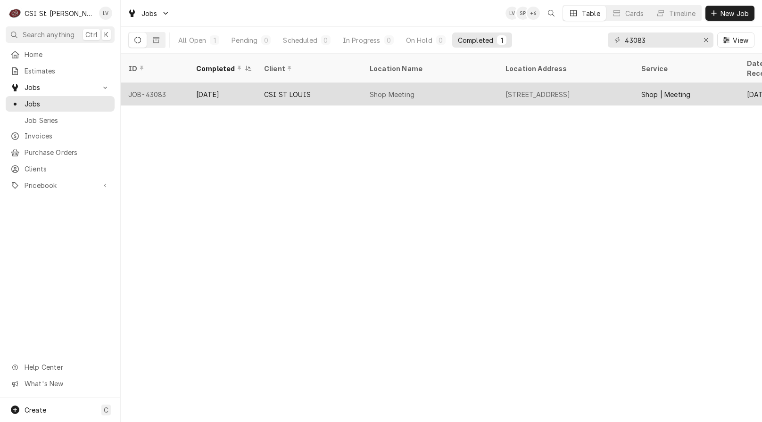
click at [343, 85] on div "CSI ST LOUIS" at bounding box center [309, 94] width 106 height 23
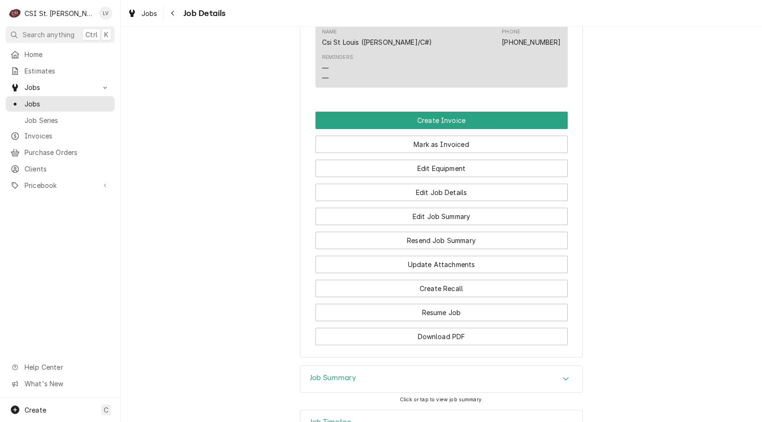
scroll to position [943, 0]
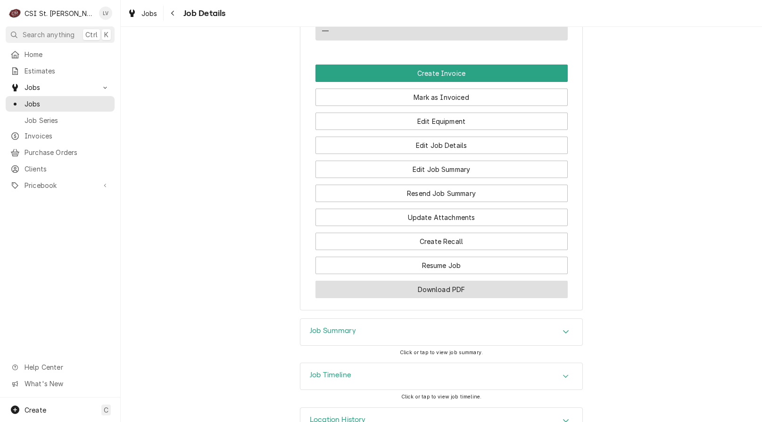
click at [450, 298] on button "Download PDF" at bounding box center [441, 289] width 252 height 17
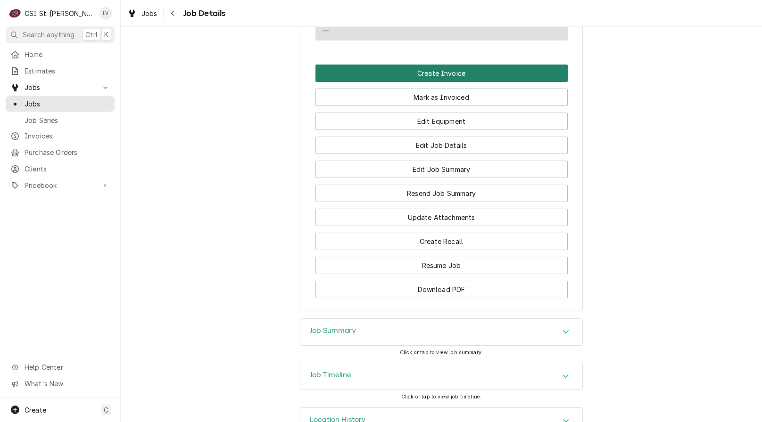
click at [412, 82] on button "Create Invoice" at bounding box center [441, 73] width 252 height 17
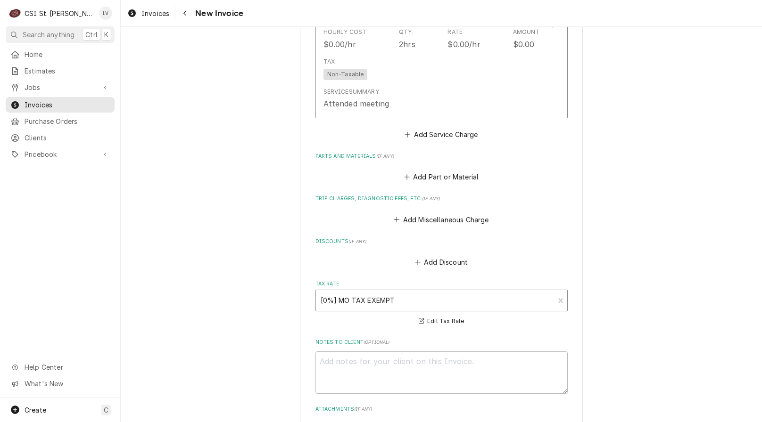
scroll to position [1287, 0]
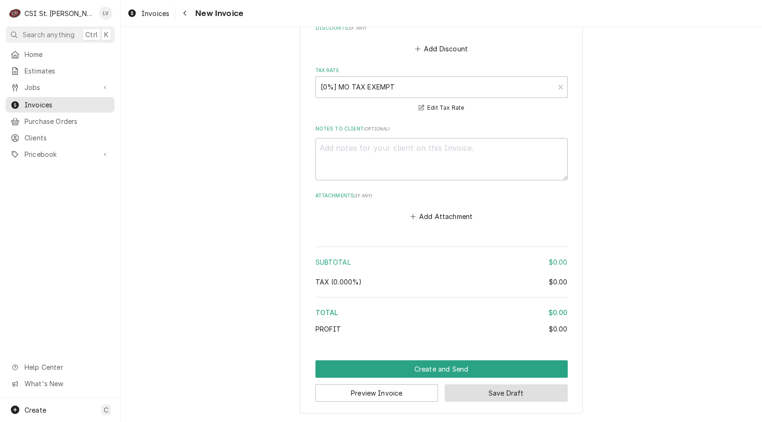
click at [504, 393] on button "Save Draft" at bounding box center [506, 393] width 123 height 17
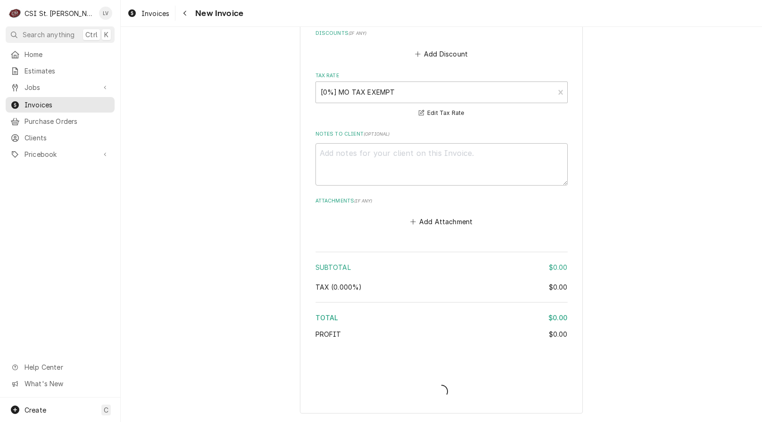
scroll to position [1282, 0]
type textarea "x"
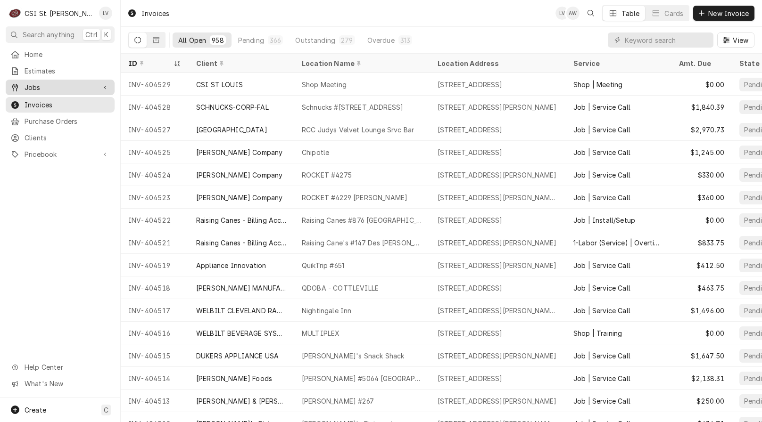
click at [38, 87] on span "Jobs" at bounding box center [60, 87] width 71 height 10
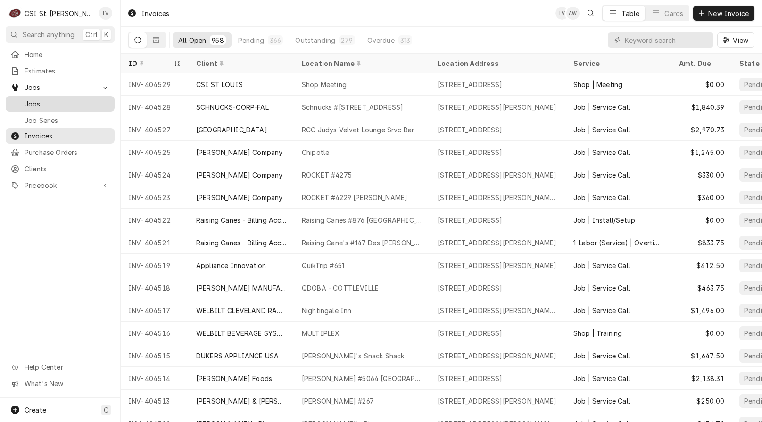
click at [40, 99] on span "Jobs" at bounding box center [67, 104] width 85 height 10
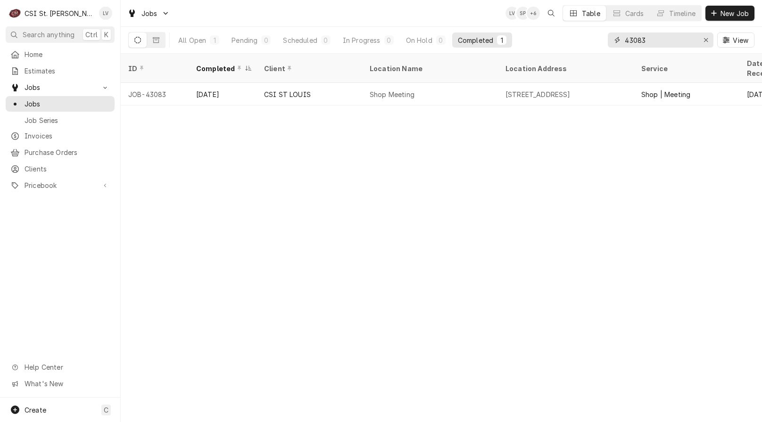
drag, startPoint x: 649, startPoint y: 38, endPoint x: 592, endPoint y: 47, distance: 57.3
click at [592, 47] on div "All Open 1 Pending 0 Scheduled 0 In Progress 0 On Hold 0 Completed 1 43083 View" at bounding box center [441, 40] width 626 height 26
type input "43106"
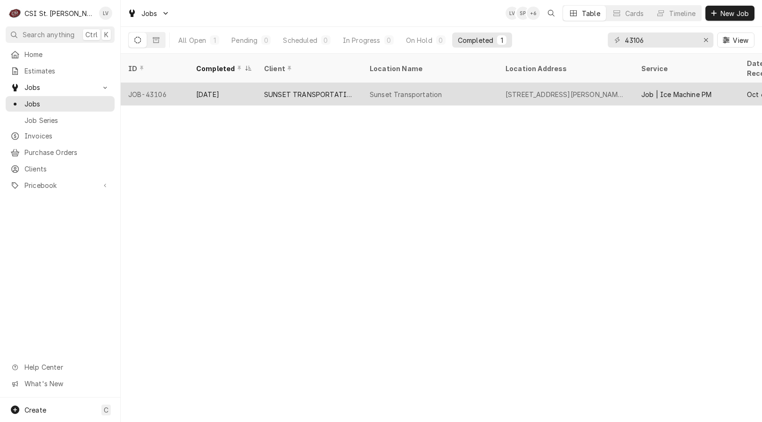
click at [298, 90] on div "SUNSET TRANSPORTATION" at bounding box center [309, 95] width 91 height 10
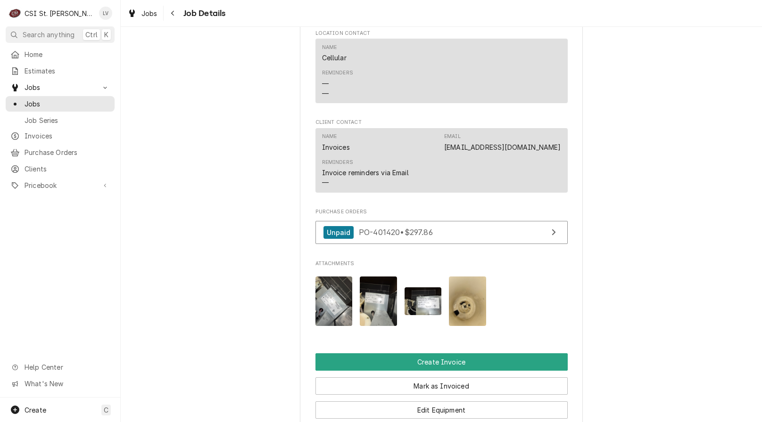
scroll to position [754, 0]
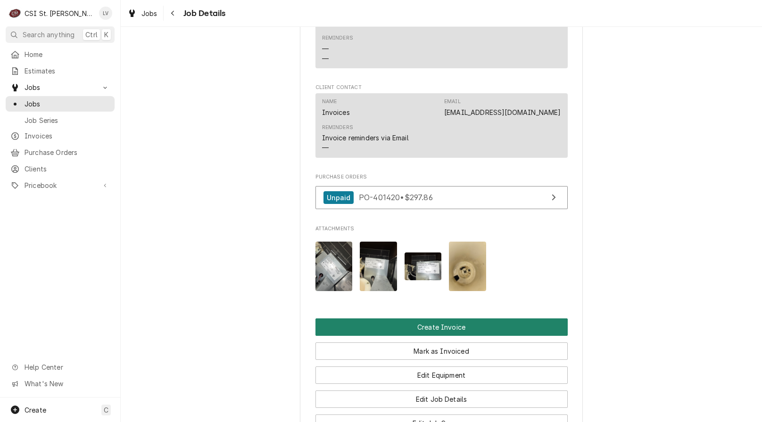
click at [433, 334] on button "Create Invoice" at bounding box center [441, 327] width 252 height 17
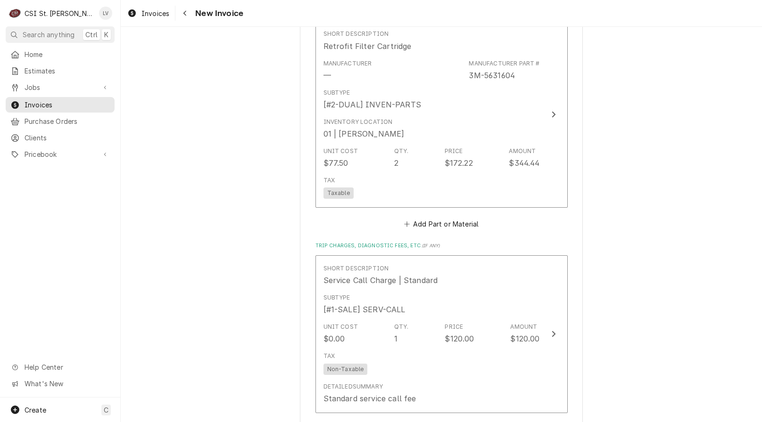
scroll to position [2576, 0]
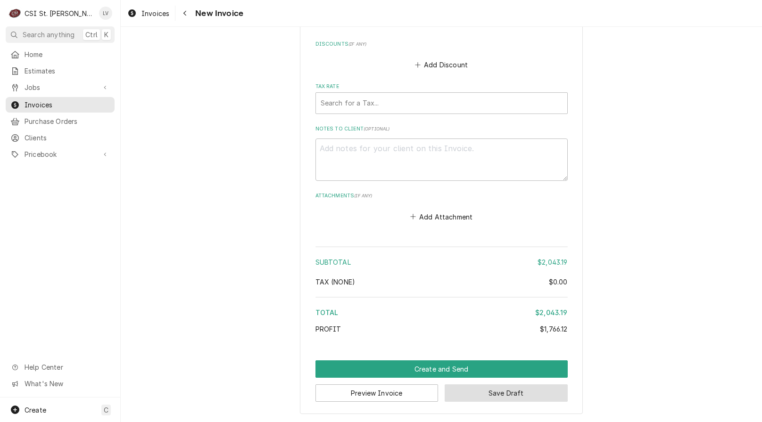
click at [510, 397] on button "Save Draft" at bounding box center [506, 393] width 123 height 17
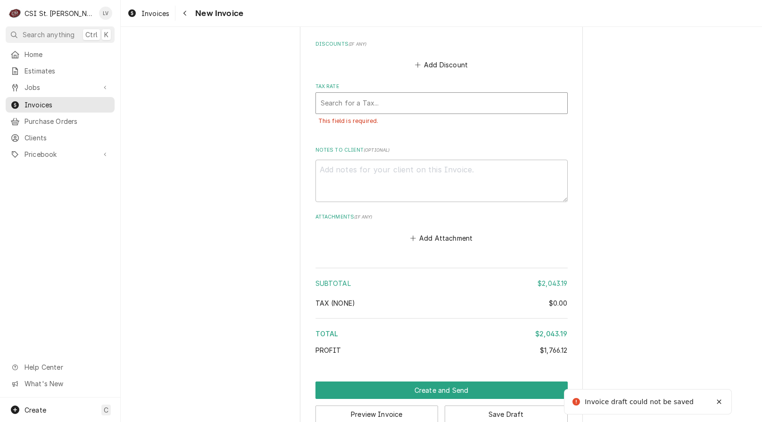
click at [361, 102] on div "Tax Rate" at bounding box center [442, 103] width 242 height 17
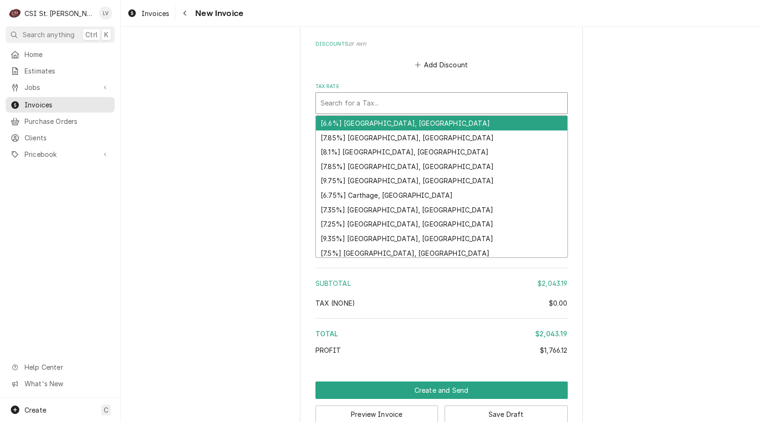
type textarea "x"
type input "m"
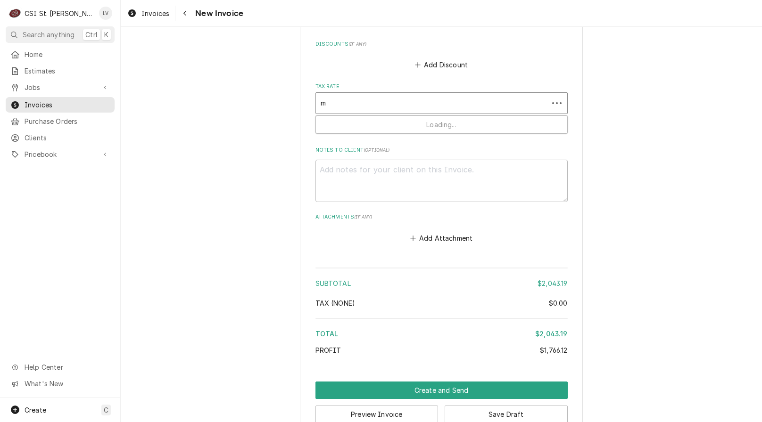
type textarea "x"
type input "mo"
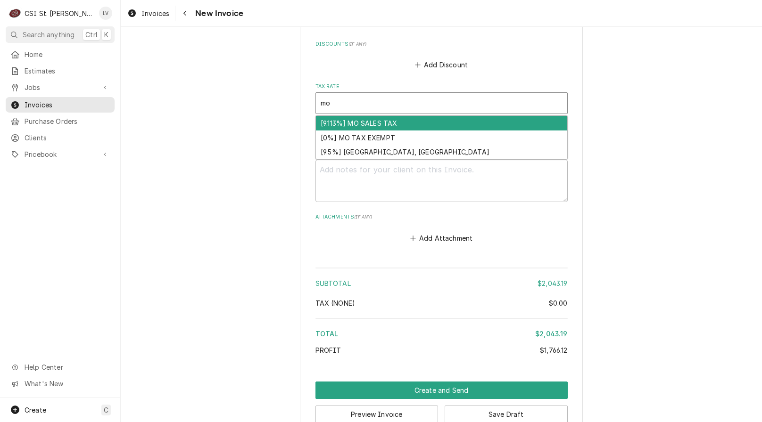
click at [351, 124] on div "[9.113%] MO SALES TAX" at bounding box center [441, 123] width 251 height 15
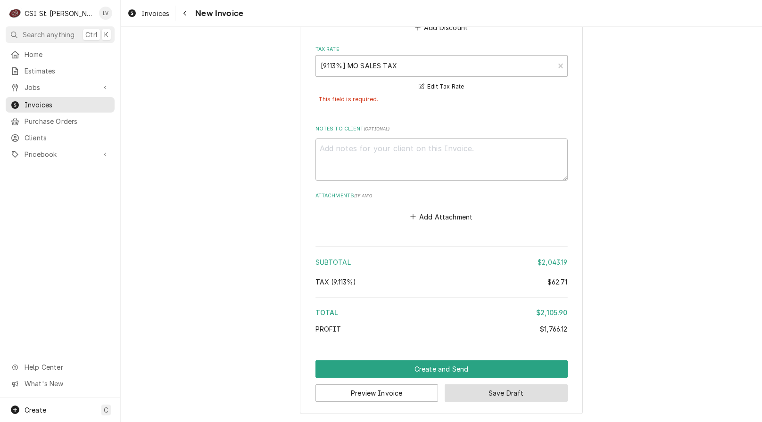
click at [501, 399] on button "Save Draft" at bounding box center [506, 393] width 123 height 17
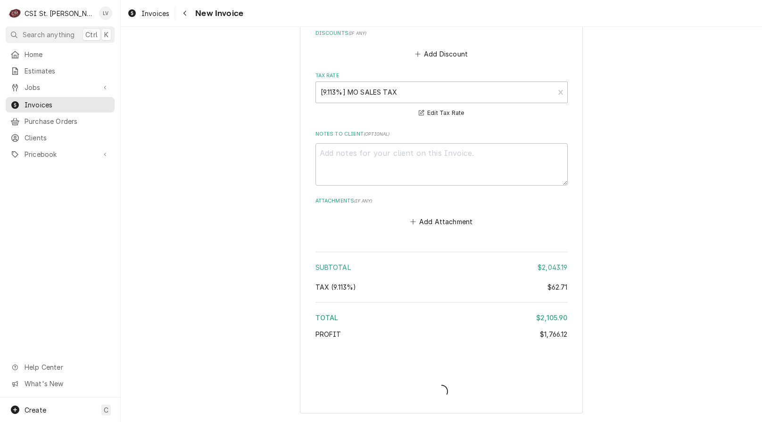
type textarea "x"
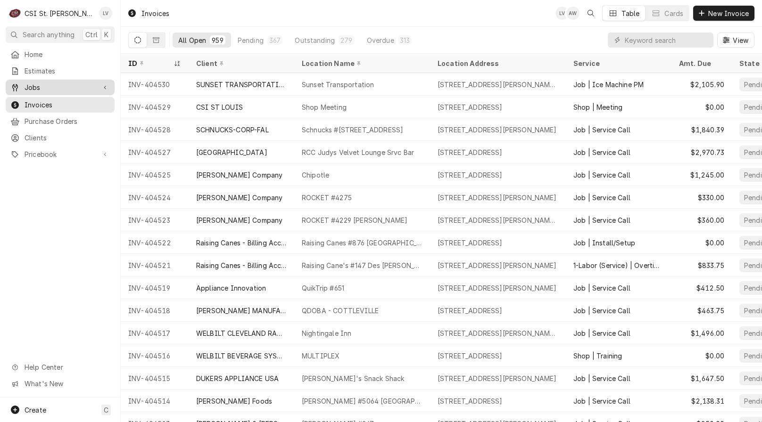
click at [55, 84] on span "Jobs" at bounding box center [60, 87] width 71 height 10
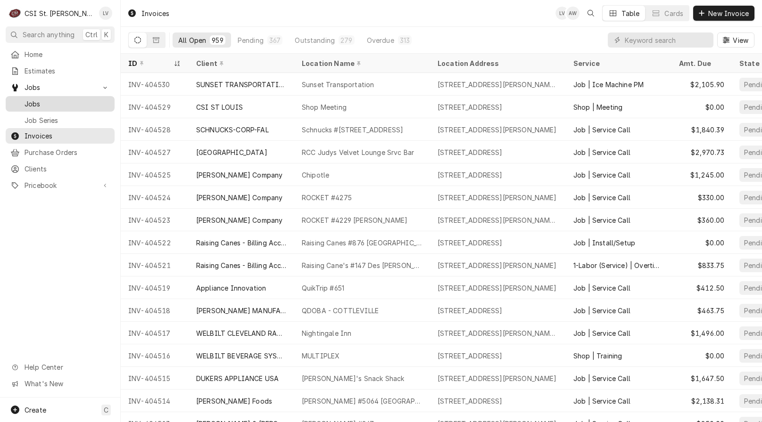
click at [52, 99] on span "Jobs" at bounding box center [67, 104] width 85 height 10
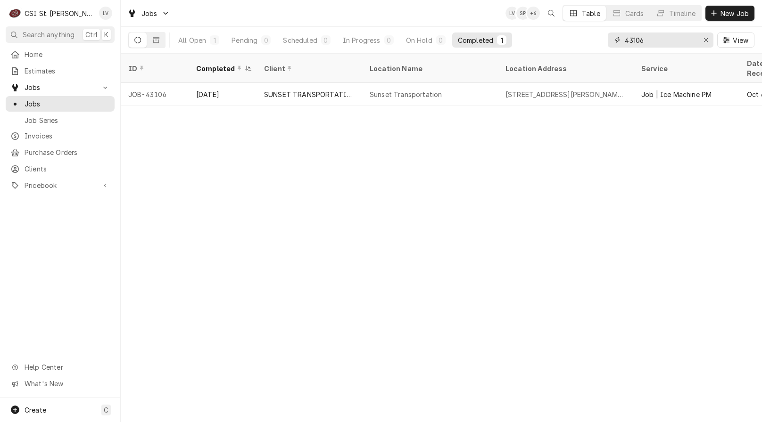
drag, startPoint x: 626, startPoint y: 43, endPoint x: 607, endPoint y: 49, distance: 20.3
click at [607, 49] on div "All Open 1 Pending 0 Scheduled 0 In Progress 0 On Hold 0 Completed 1 43106 View" at bounding box center [441, 40] width 626 height 26
type input "42982"
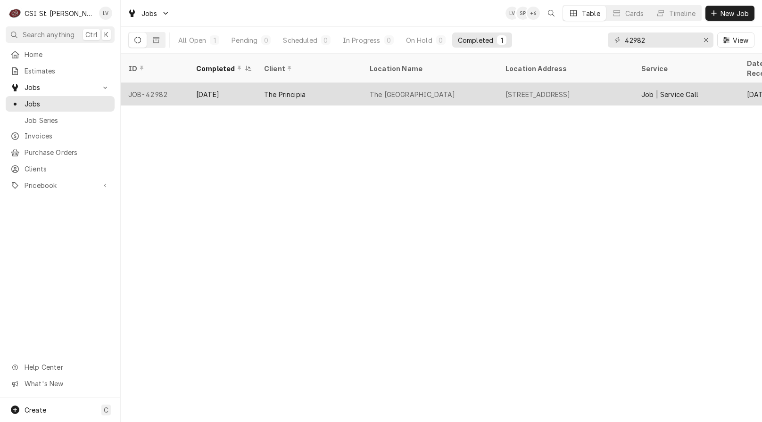
click at [296, 87] on div "The Principia" at bounding box center [309, 94] width 106 height 23
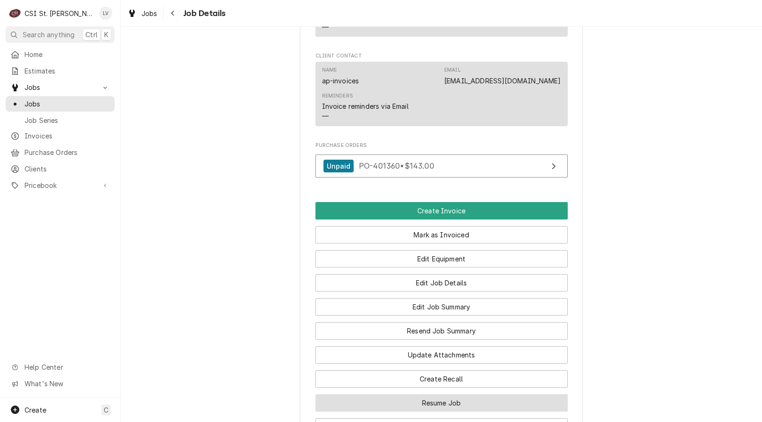
scroll to position [1509, 0]
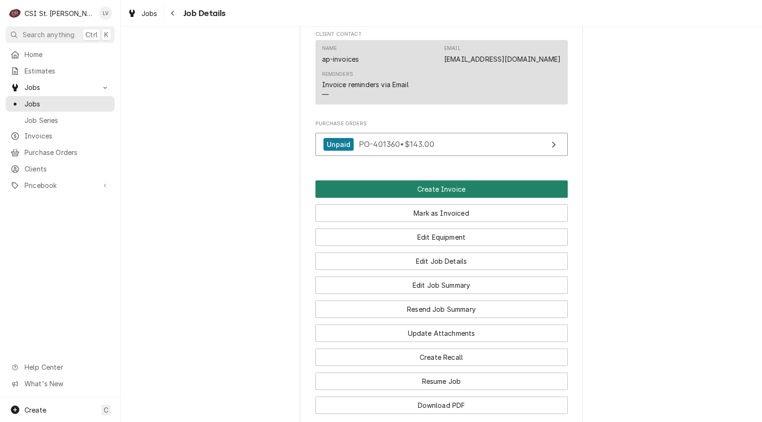
click at [400, 181] on button "Create Invoice" at bounding box center [441, 189] width 252 height 17
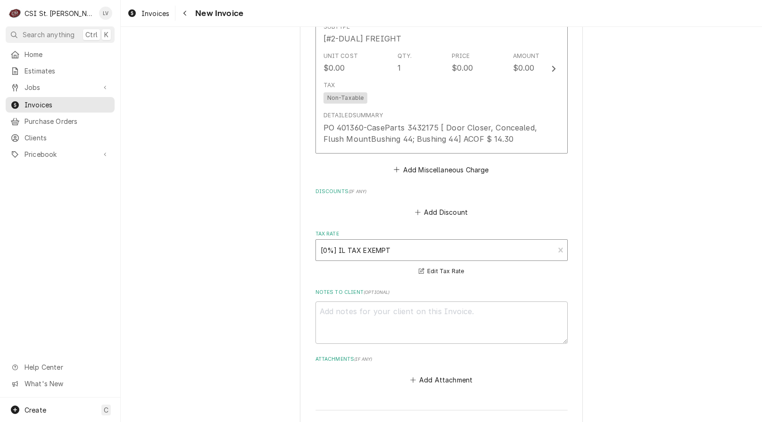
scroll to position [2495, 0]
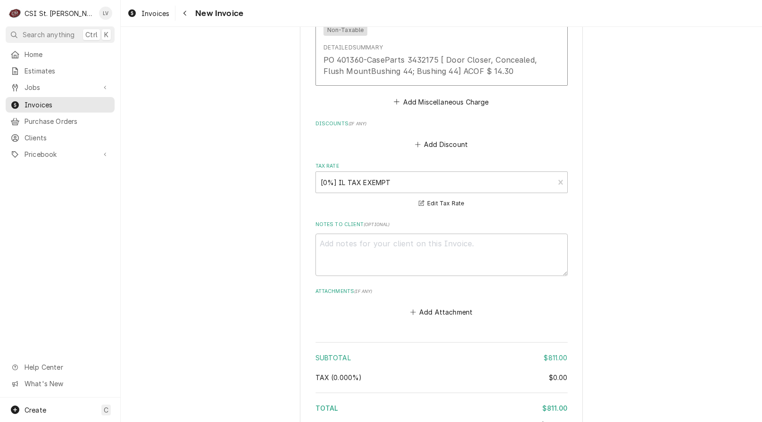
type textarea "x"
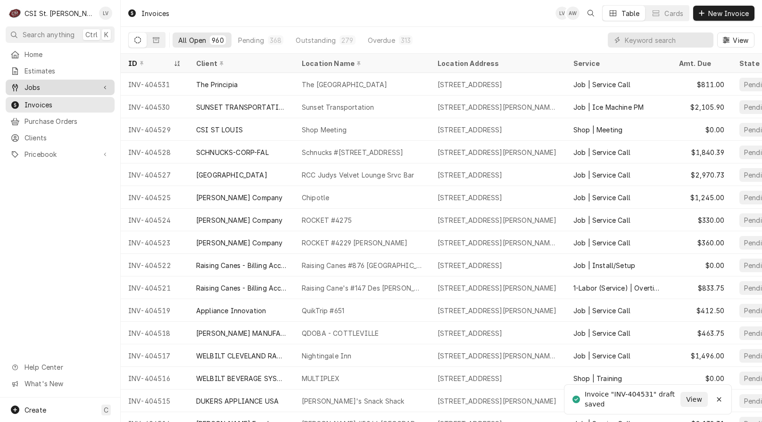
click at [38, 84] on span "Jobs" at bounding box center [60, 87] width 71 height 10
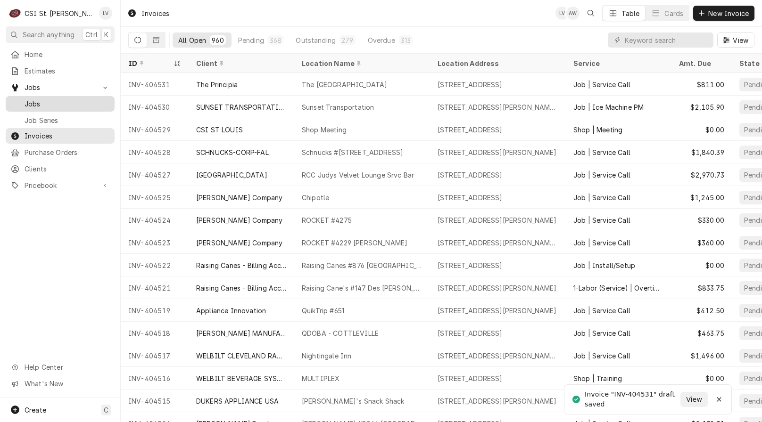
click at [57, 99] on span "Jobs" at bounding box center [67, 104] width 85 height 10
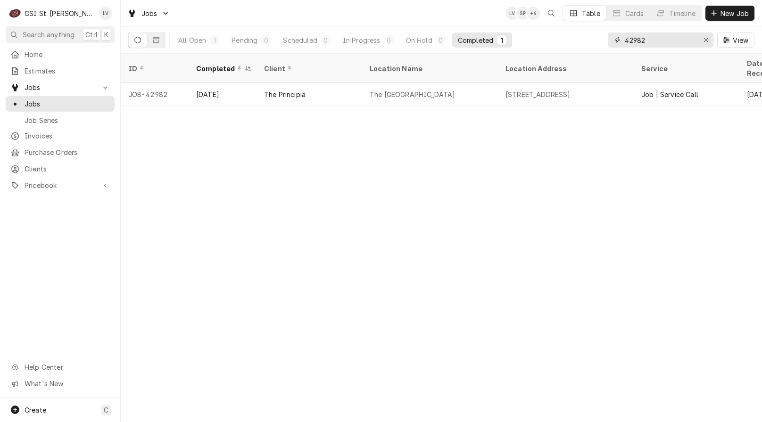
drag, startPoint x: 660, startPoint y: 33, endPoint x: 603, endPoint y: 47, distance: 59.3
click at [602, 46] on div "All Open 1 Pending 0 Scheduled 0 In Progress 0 On Hold 0 Completed 1 42982 View" at bounding box center [441, 40] width 626 height 26
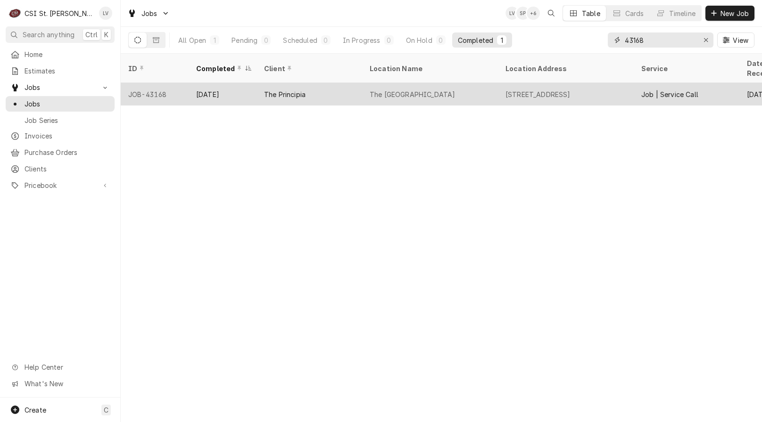
type input "43168"
click at [369, 83] on div "The Principia College" at bounding box center [430, 94] width 136 height 23
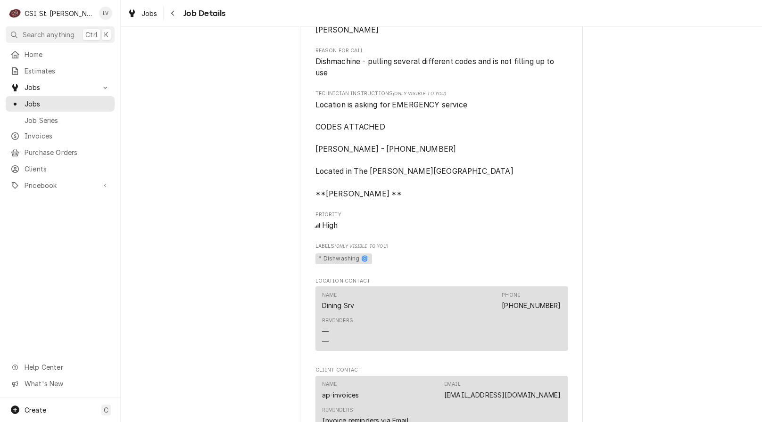
scroll to position [1179, 0]
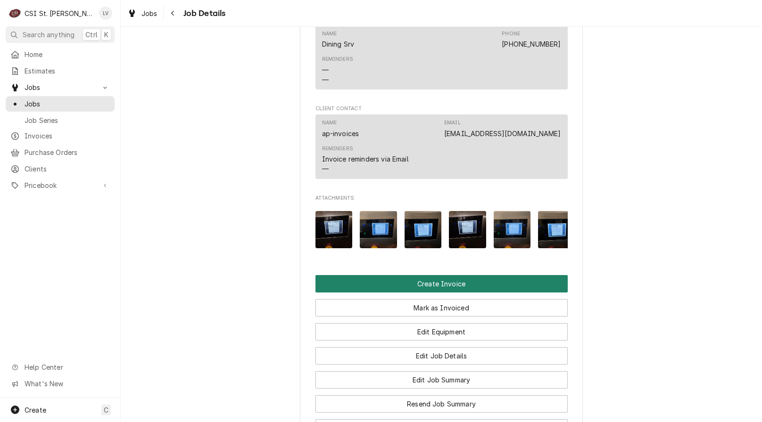
click at [400, 275] on button "Create Invoice" at bounding box center [441, 283] width 252 height 17
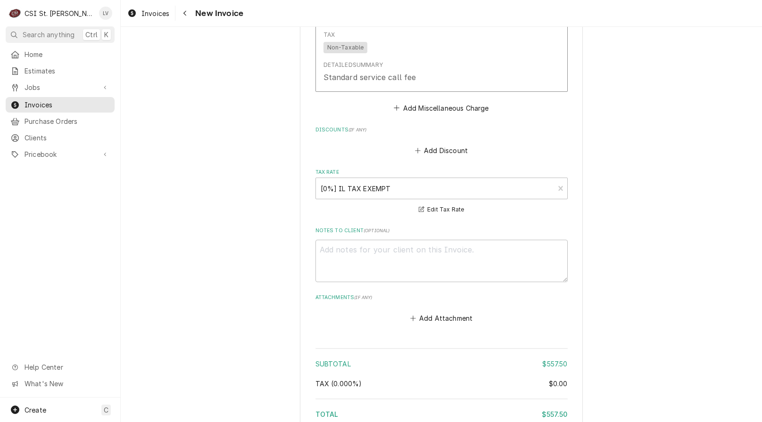
scroll to position [2577, 0]
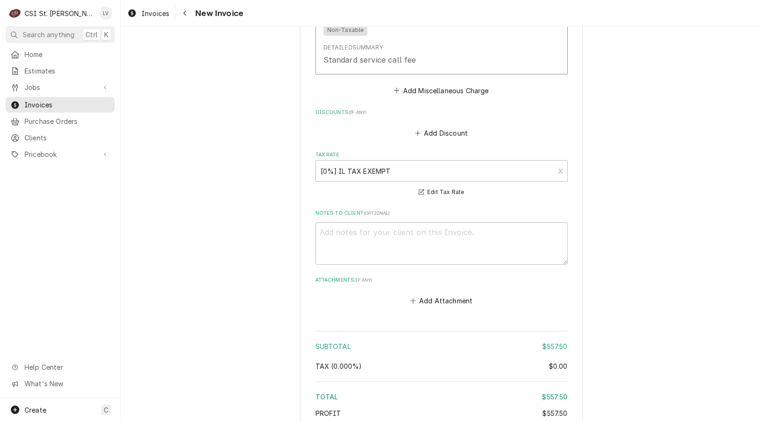
type textarea "x"
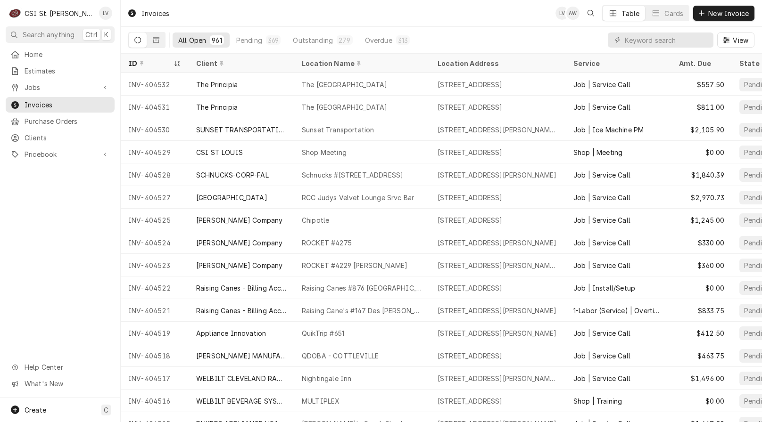
click at [65, 251] on div "Home Estimates Jobs Jobs Job Series Invoices Purchase Orders Clients Pricebook …" at bounding box center [60, 222] width 120 height 351
click at [41, 82] on span "Jobs" at bounding box center [60, 87] width 71 height 10
click at [42, 99] on span "Jobs" at bounding box center [67, 104] width 85 height 10
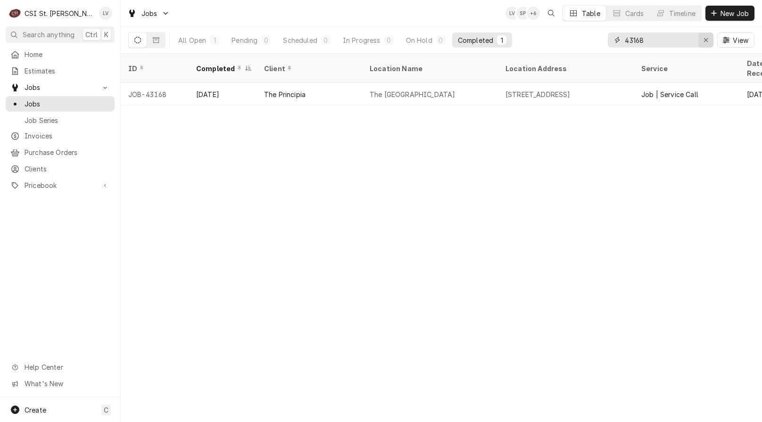
click at [707, 38] on icon "Erase input" at bounding box center [705, 40] width 5 height 7
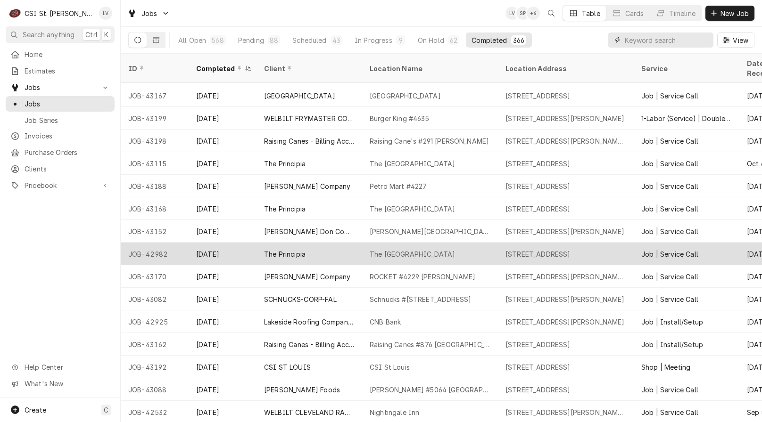
scroll to position [473, 0]
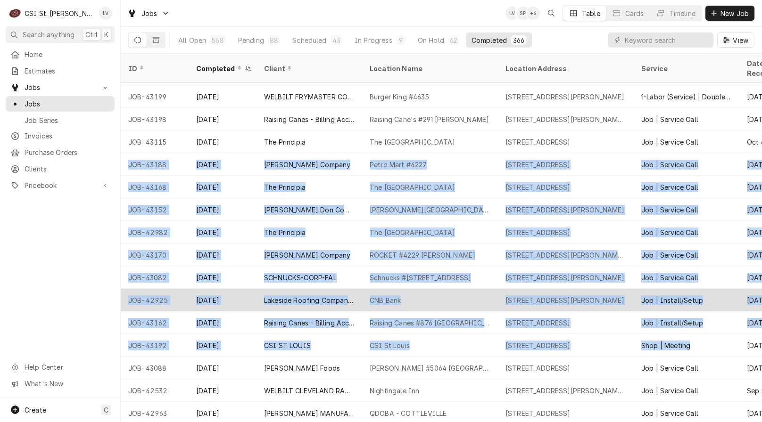
drag, startPoint x: 125, startPoint y: 151, endPoint x: 431, endPoint y: 284, distance: 333.1
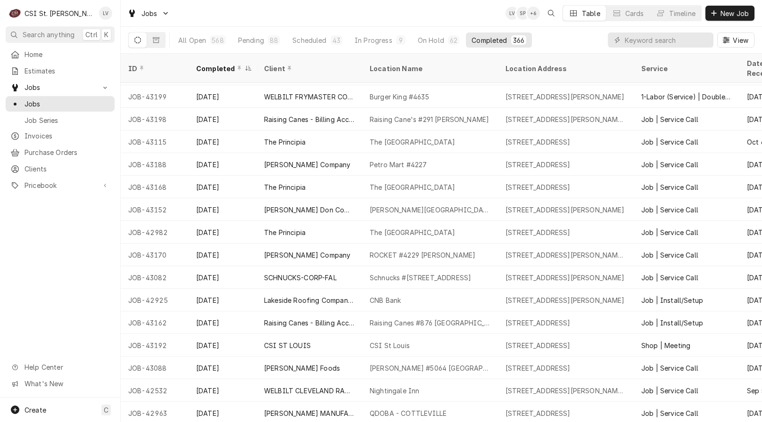
click at [64, 231] on div "Home Estimates Jobs Jobs Job Series Invoices Purchase Orders Clients Pricebook …" at bounding box center [60, 222] width 120 height 351
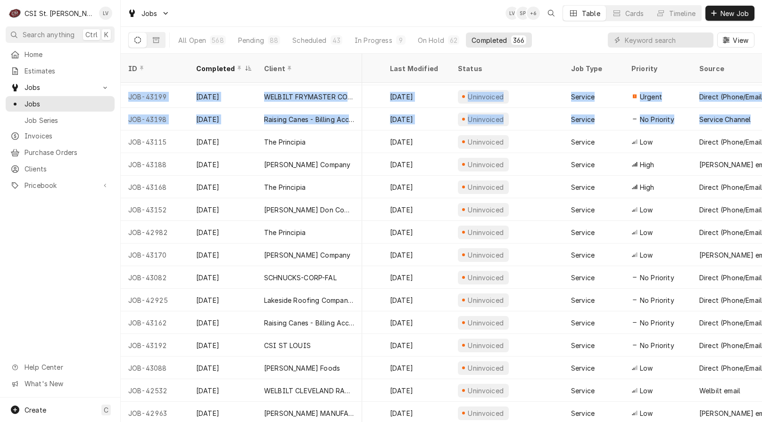
scroll to position [473, 516]
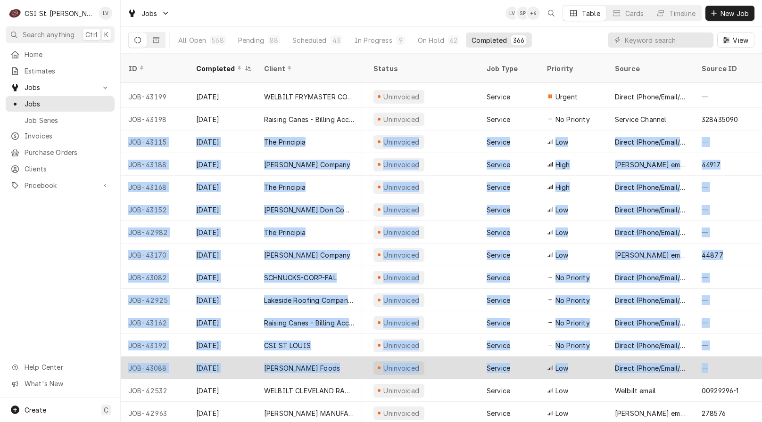
drag, startPoint x: 124, startPoint y: 129, endPoint x: 727, endPoint y: 354, distance: 643.2
copy tbody "JOB-43115 Oct 10 The Principia The Principia College 1 Maybeck Pl, Elsah, IL 62…"
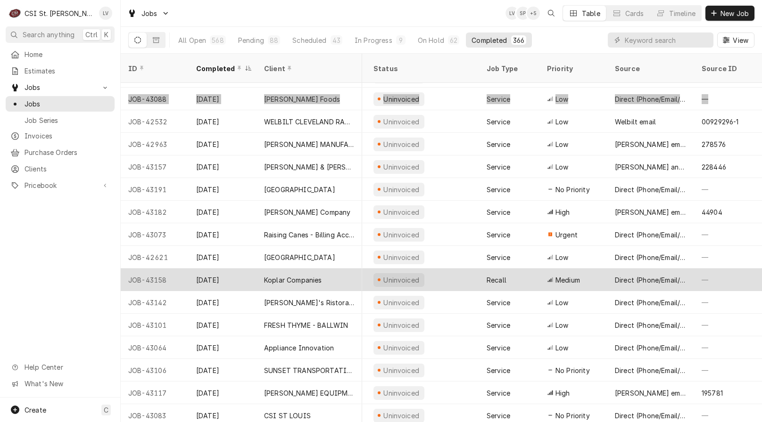
scroll to position [720, 516]
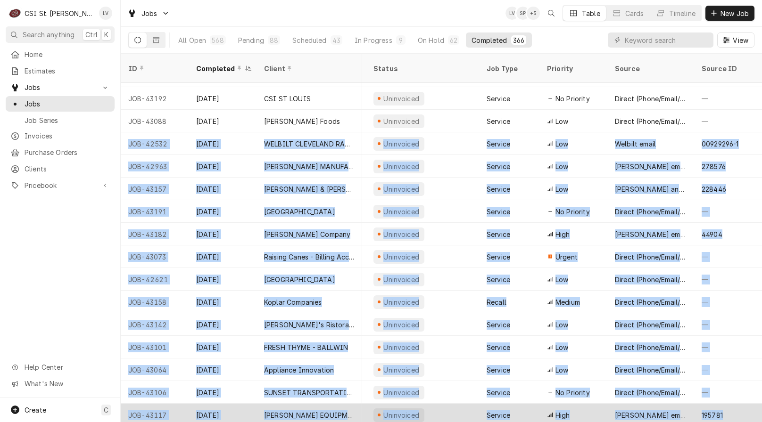
drag, startPoint x: 126, startPoint y: 132, endPoint x: 753, endPoint y: 396, distance: 680.5
copy tbody "JOB-42532 Oct 10 WELBILT CLEVELAND RANGE Nightingale Inn 420 W Winters St, Scot…"
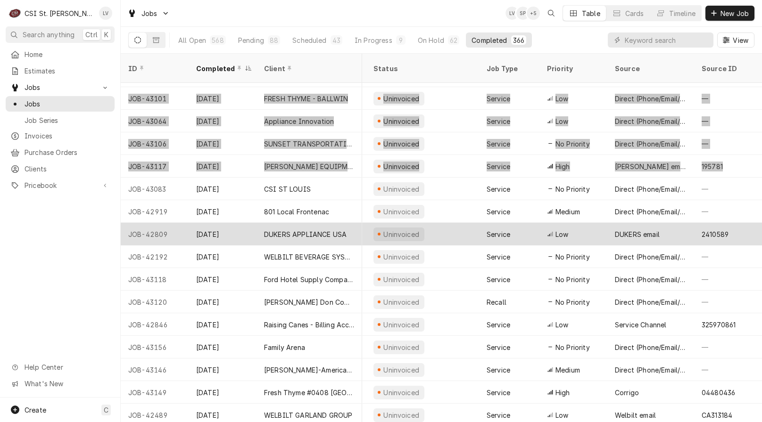
scroll to position [1016, 516]
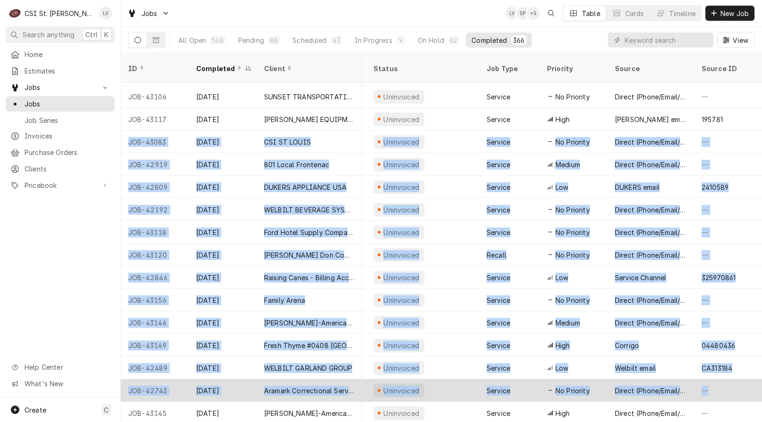
drag, startPoint x: 127, startPoint y: 128, endPoint x: 744, endPoint y: 376, distance: 665.0
copy tbody "JOB-43083 Oct 10 CSI ST LOUIS Shop Meeting 18330 Edison Ave, Chesterfield, MO 6…"
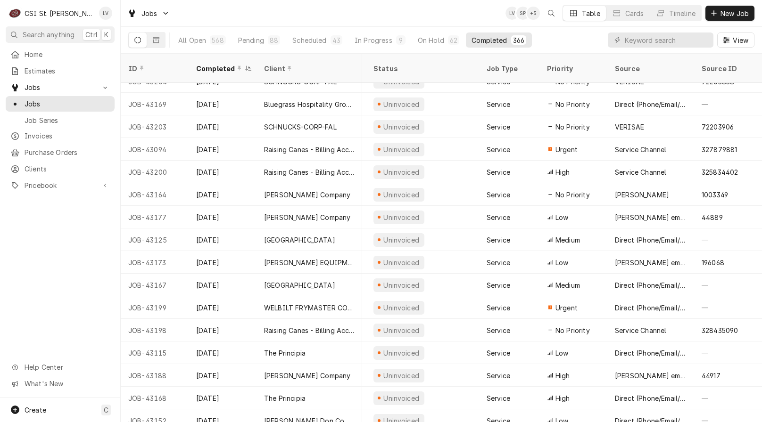
scroll to position [309, 516]
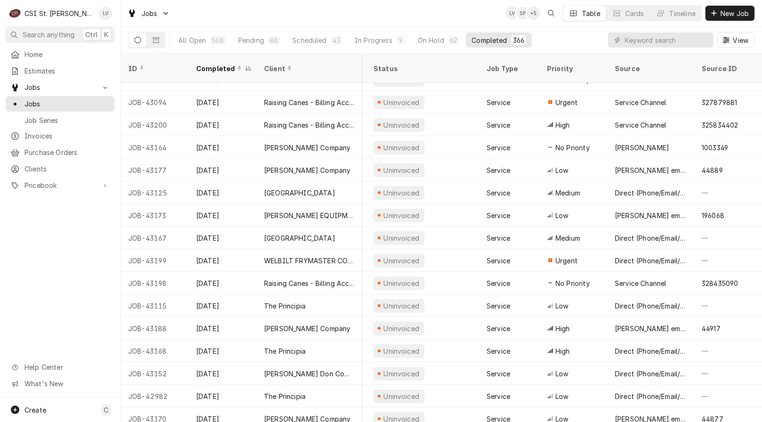
click at [39, 312] on div "Home Estimates Jobs Jobs Job Series Invoices Purchase Orders Clients Pricebook …" at bounding box center [60, 222] width 120 height 351
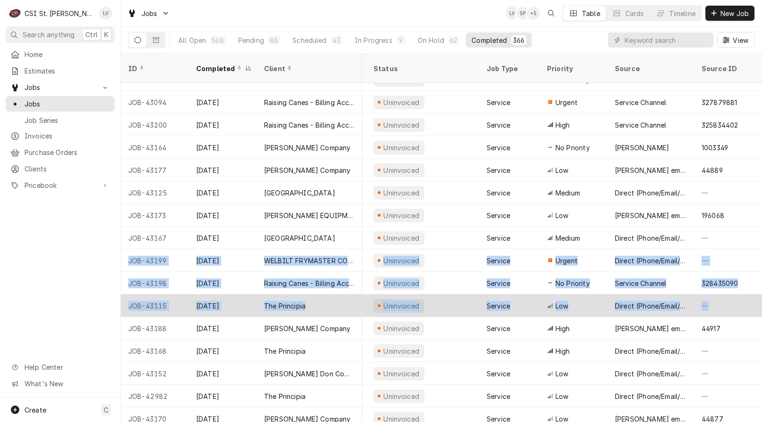
drag, startPoint x: 124, startPoint y: 247, endPoint x: 732, endPoint y: 301, distance: 609.5
copy tbody "JOB-43199 Oct 12 WELBILT FRYMASTER CORPORATION Burger King #4635 10734 Sunset H…"
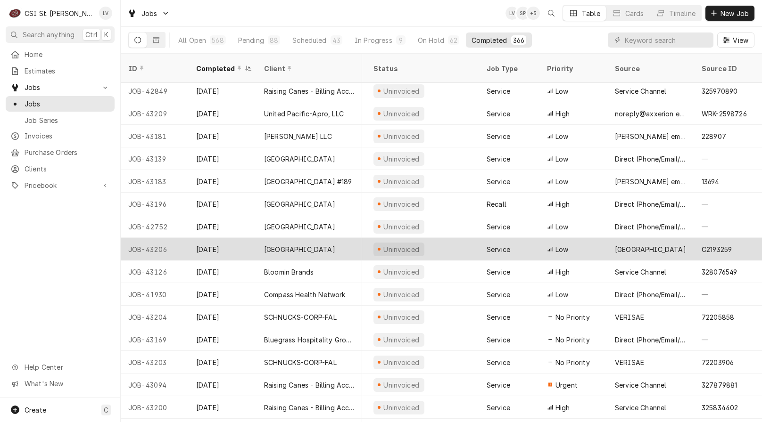
scroll to position [0, 516]
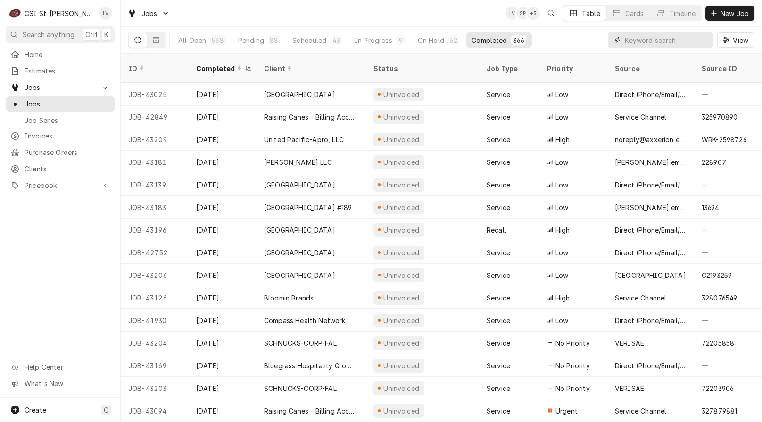
click at [649, 39] on input "Dynamic Content Wrapper" at bounding box center [667, 40] width 84 height 15
type input "43115"
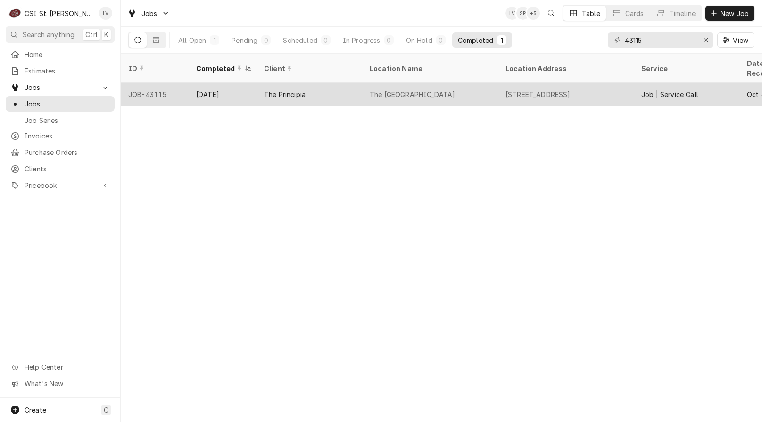
click at [189, 83] on div "Oct 10" at bounding box center [223, 94] width 68 height 23
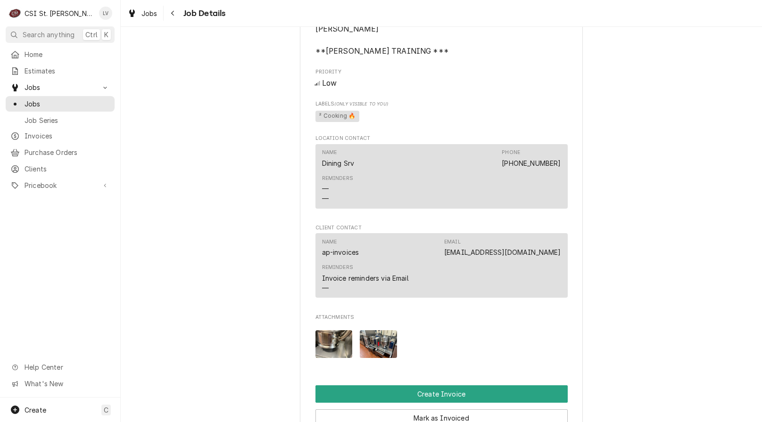
scroll to position [1035, 0]
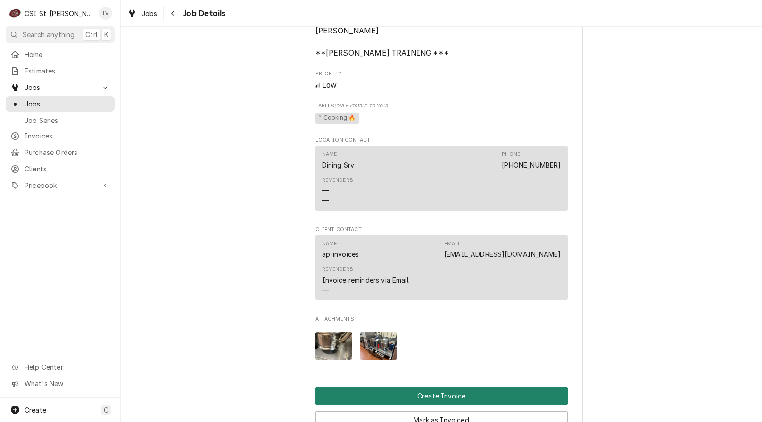
click at [444, 387] on button "Create Invoice" at bounding box center [441, 395] width 252 height 17
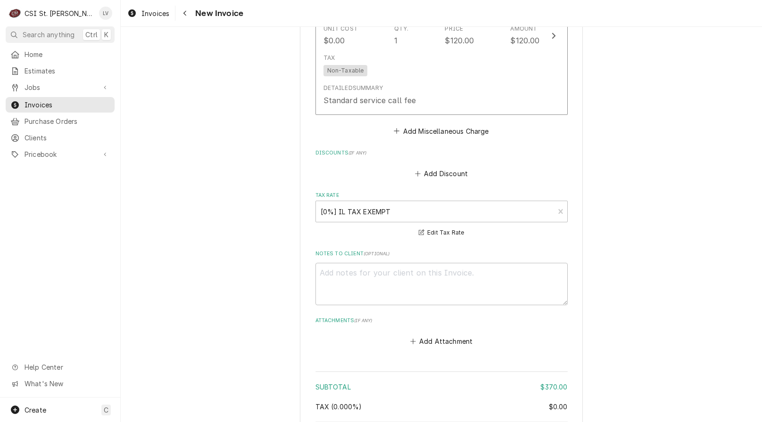
scroll to position [2566, 0]
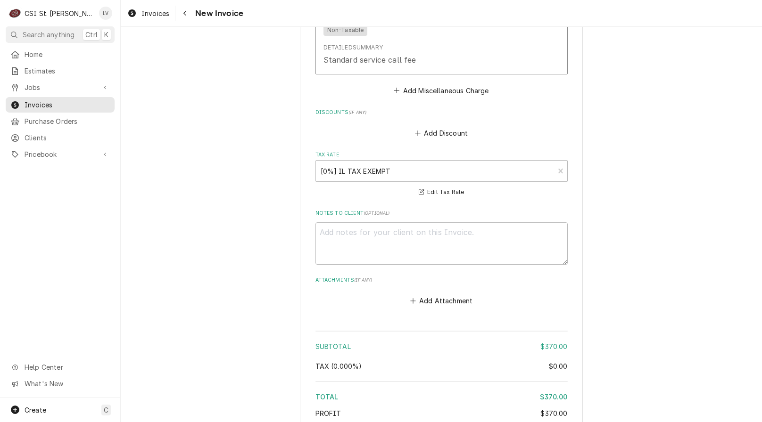
type textarea "x"
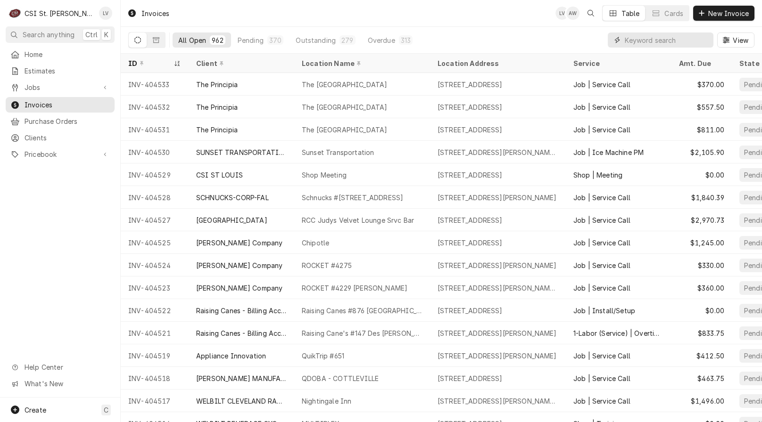
click at [651, 37] on input "Dynamic Content Wrapper" at bounding box center [667, 40] width 84 height 15
type input "43188"
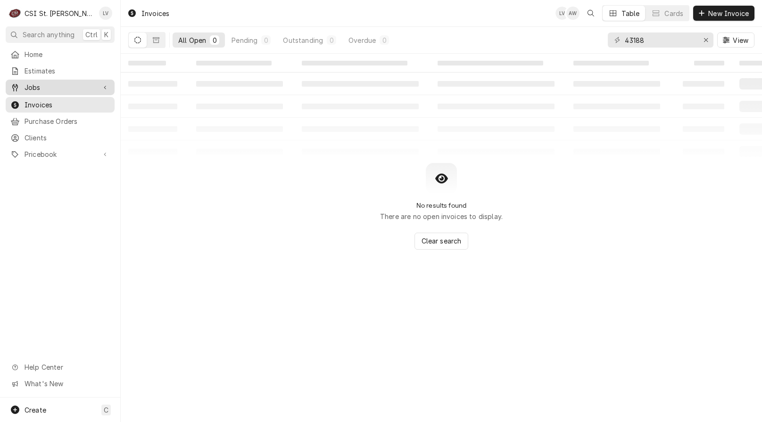
click at [47, 84] on span "Jobs" at bounding box center [60, 87] width 71 height 10
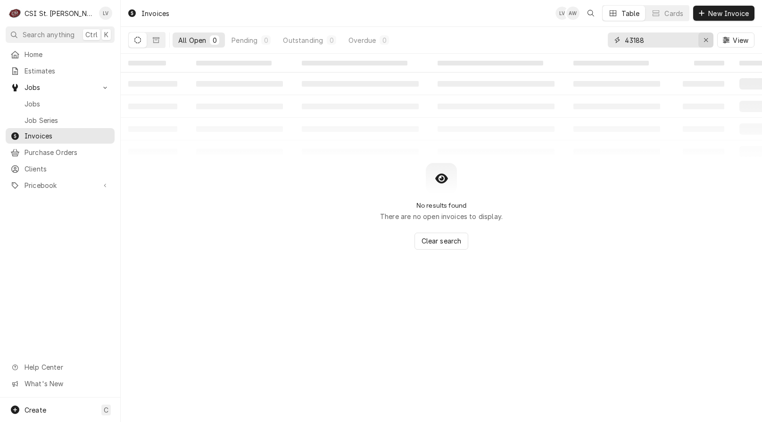
click at [702, 40] on div "Erase input" at bounding box center [705, 39] width 9 height 9
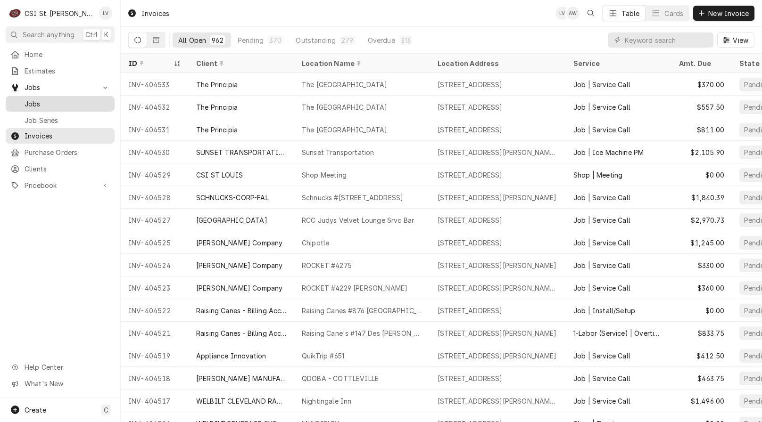
click at [25, 99] on span "Jobs" at bounding box center [67, 104] width 85 height 10
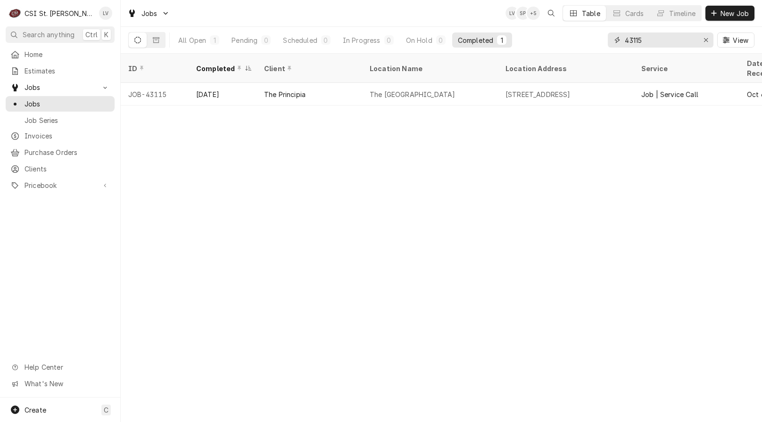
drag, startPoint x: 649, startPoint y: 37, endPoint x: 590, endPoint y: 42, distance: 59.6
click at [590, 41] on div "All Open 1 Pending 0 Scheduled 0 In Progress 0 On Hold 0 Completed 1 43115 View" at bounding box center [441, 40] width 626 height 26
type input "43188"
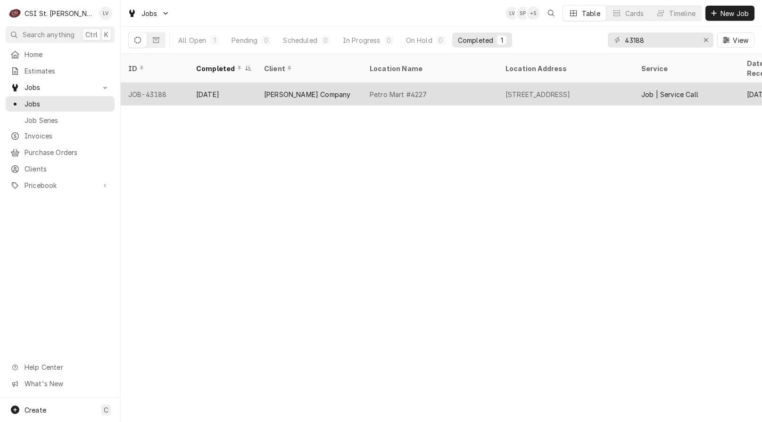
click at [204, 84] on div "[DATE]" at bounding box center [223, 94] width 68 height 23
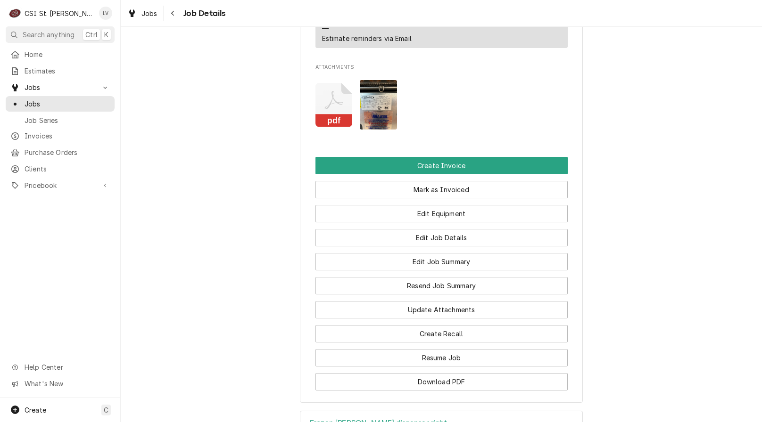
scroll to position [990, 0]
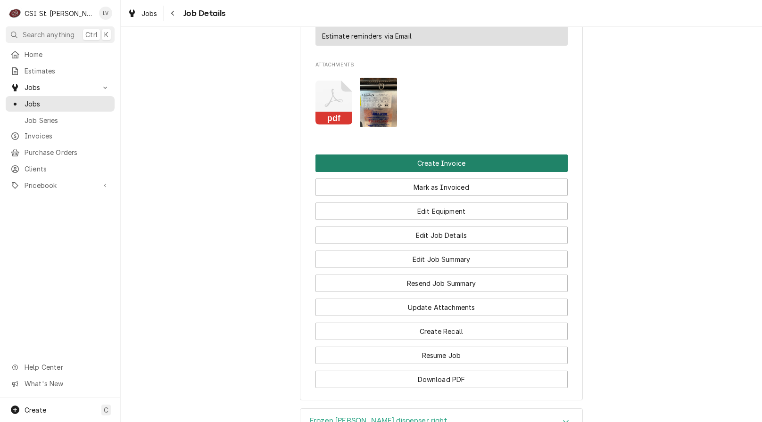
click at [458, 155] on button "Create Invoice" at bounding box center [441, 163] width 252 height 17
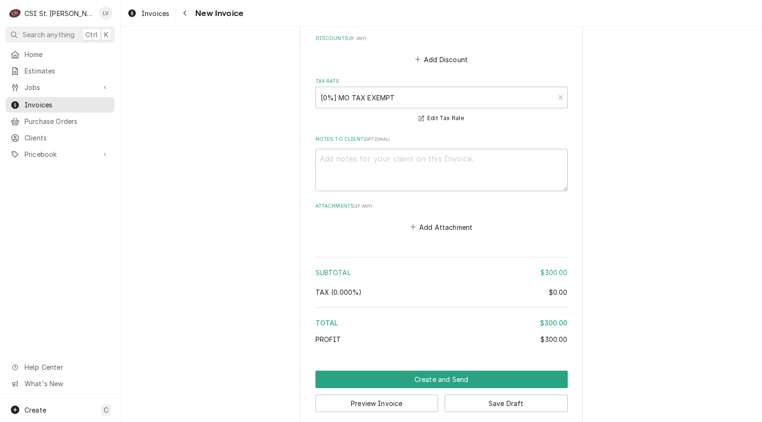
scroll to position [2509, 0]
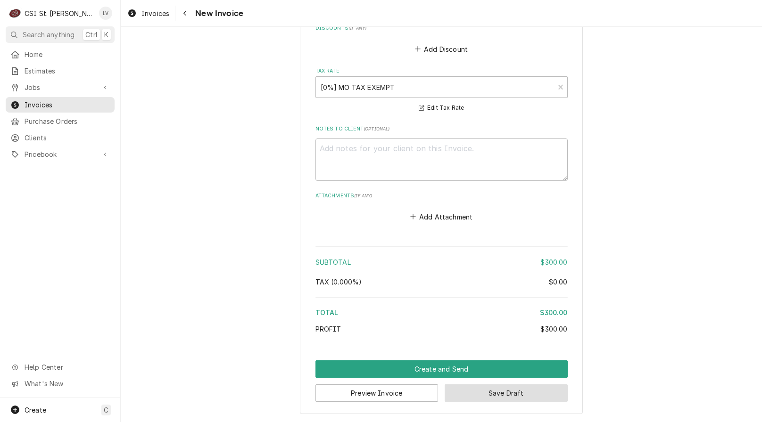
click at [503, 395] on button "Save Draft" at bounding box center [506, 393] width 123 height 17
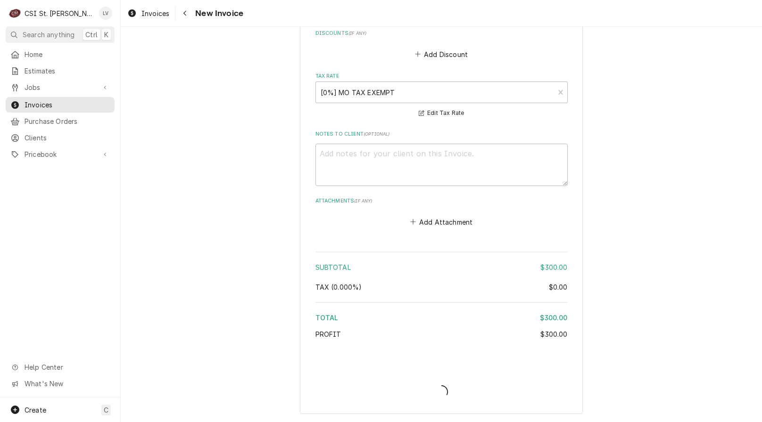
scroll to position [2504, 0]
type textarea "x"
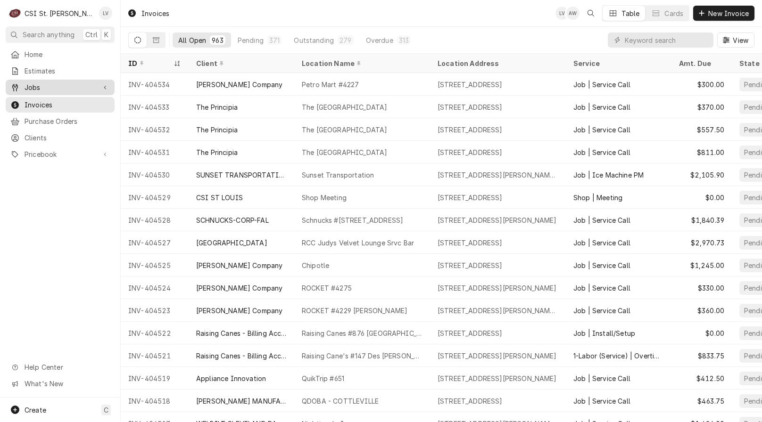
click at [28, 86] on span "Jobs" at bounding box center [60, 87] width 71 height 10
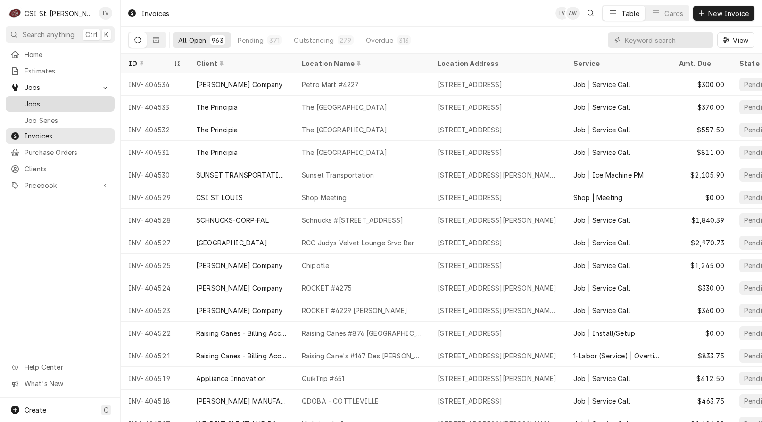
click at [31, 102] on span "Jobs" at bounding box center [67, 104] width 85 height 10
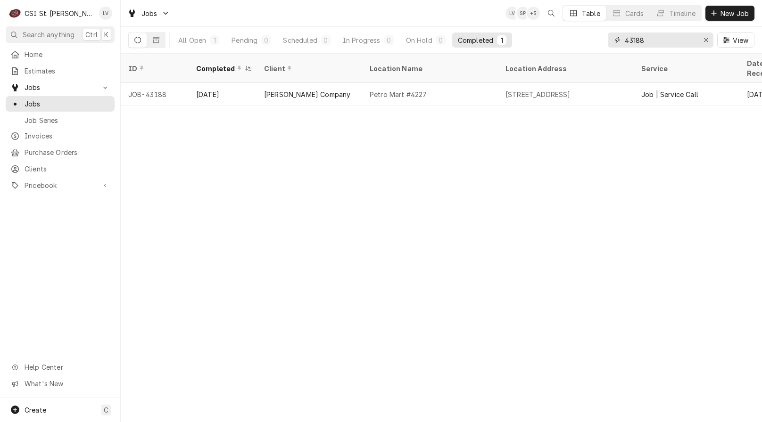
drag, startPoint x: 652, startPoint y: 47, endPoint x: 597, endPoint y: 45, distance: 55.7
click at [596, 46] on div "All Open 1 Pending 0 Scheduled 0 In Progress 0 On Hold 0 Completed 1 43188 View" at bounding box center [441, 40] width 626 height 26
type input "43101"
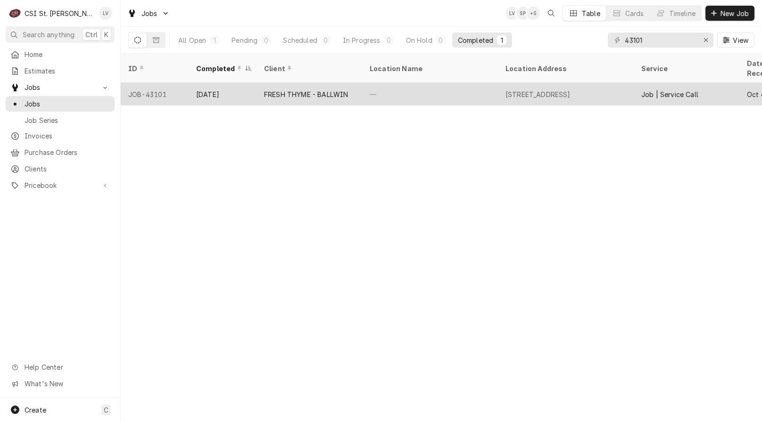
click at [237, 83] on div "[DATE]" at bounding box center [223, 94] width 68 height 23
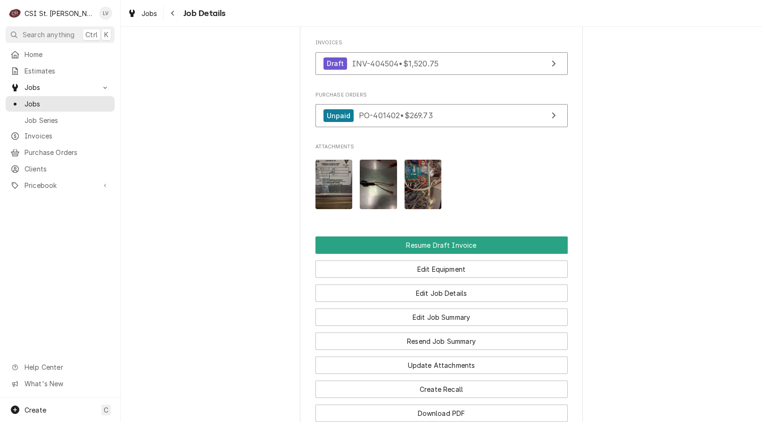
scroll to position [1037, 0]
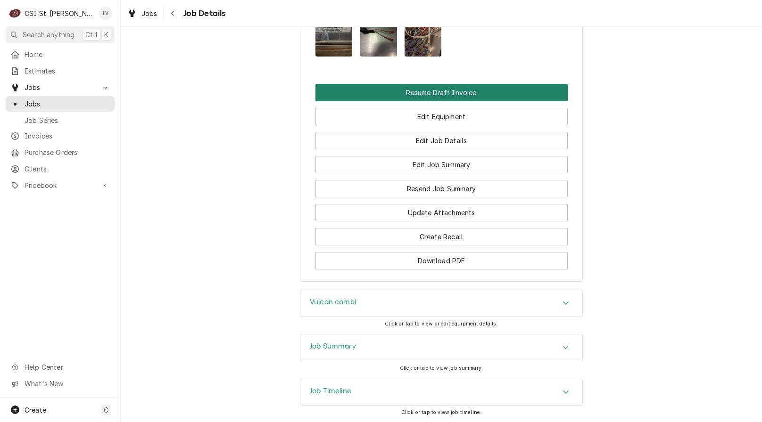
click at [480, 93] on button "Resume Draft Invoice" at bounding box center [441, 92] width 252 height 17
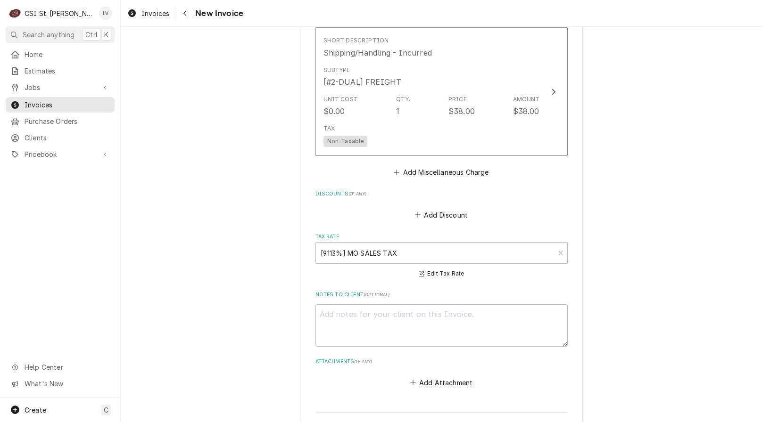
scroll to position [2004, 0]
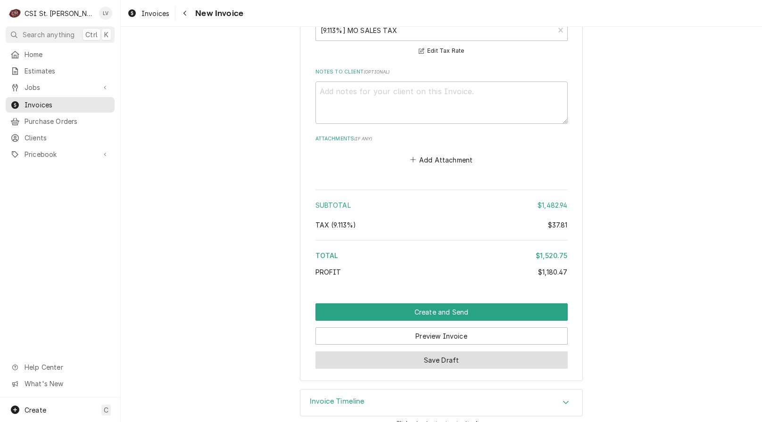
click at [405, 353] on button "Save Draft" at bounding box center [441, 360] width 252 height 17
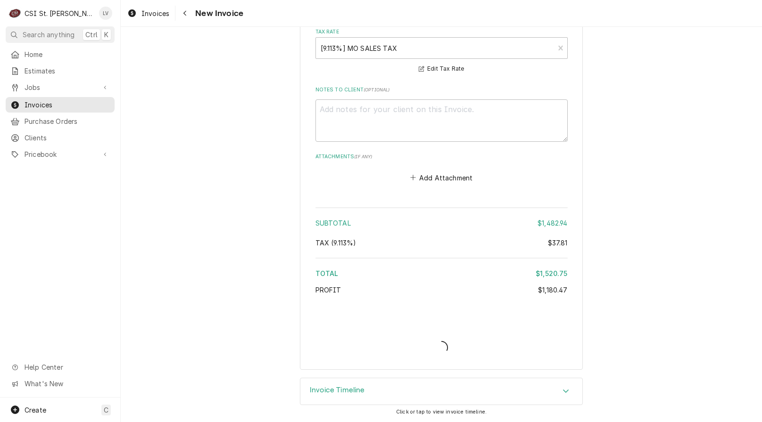
scroll to position [1975, 0]
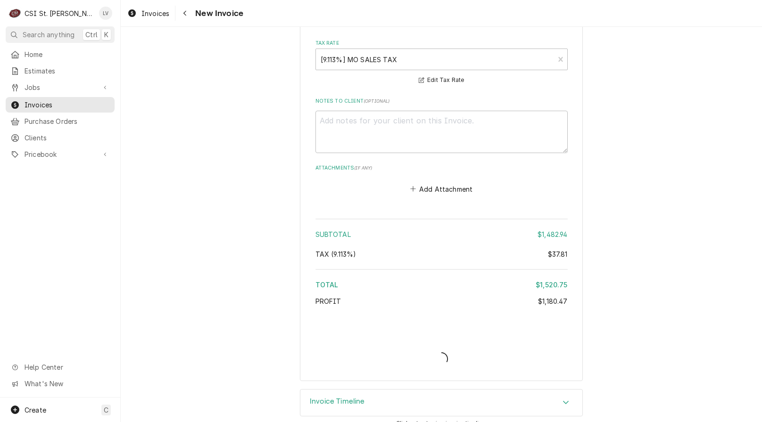
type textarea "x"
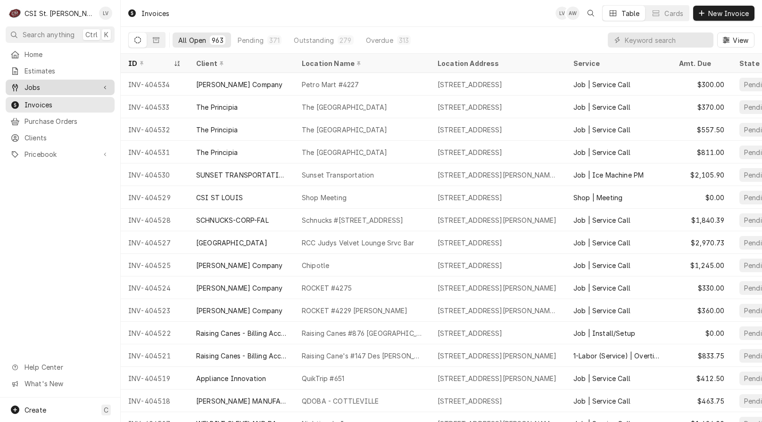
click at [28, 84] on span "Jobs" at bounding box center [60, 87] width 71 height 10
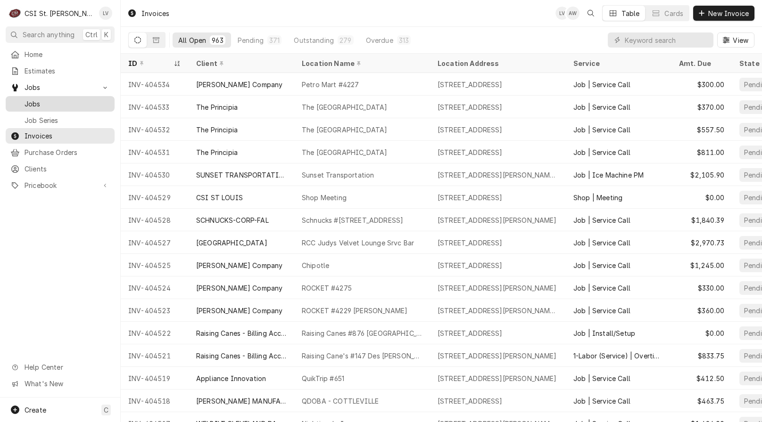
click at [30, 106] on div "Jobs" at bounding box center [60, 104] width 105 height 12
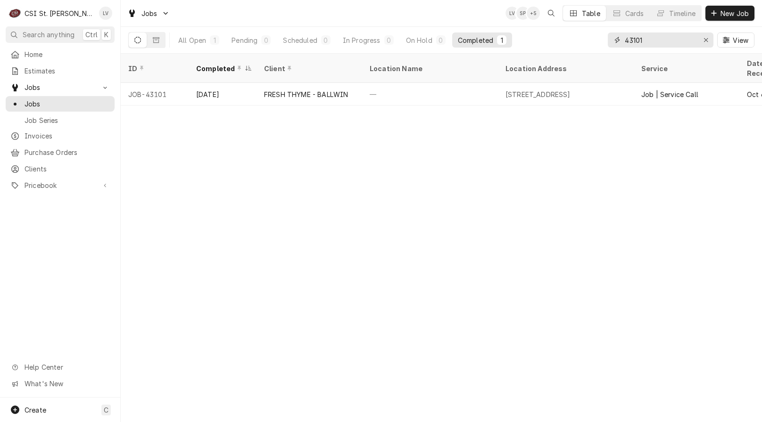
drag, startPoint x: 659, startPoint y: 37, endPoint x: 587, endPoint y: 45, distance: 72.6
click at [587, 45] on div "All Open 1 Pending 0 Scheduled 0 In Progress 0 On Hold 0 Completed 1 43101 View" at bounding box center [441, 40] width 626 height 26
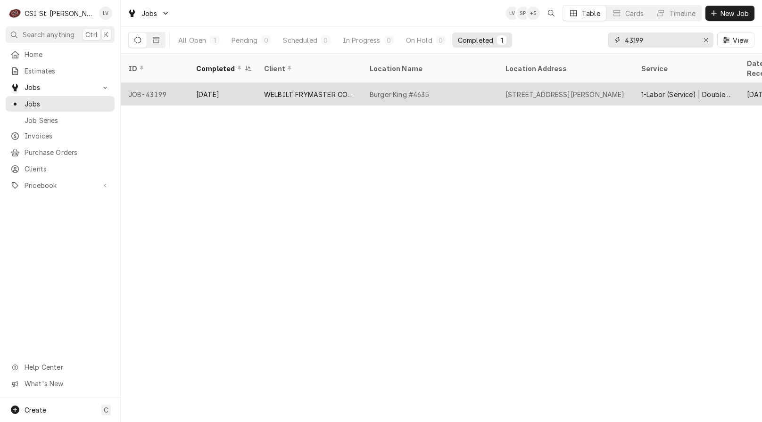
type input "43199"
click at [251, 84] on div "Oct 12" at bounding box center [223, 94] width 68 height 23
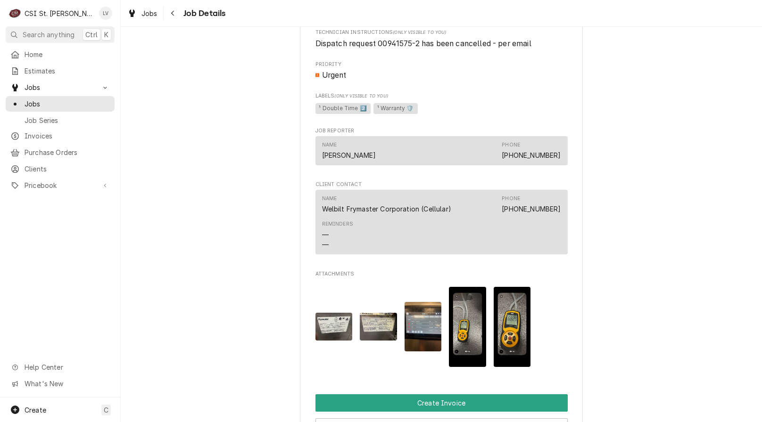
scroll to position [754, 0]
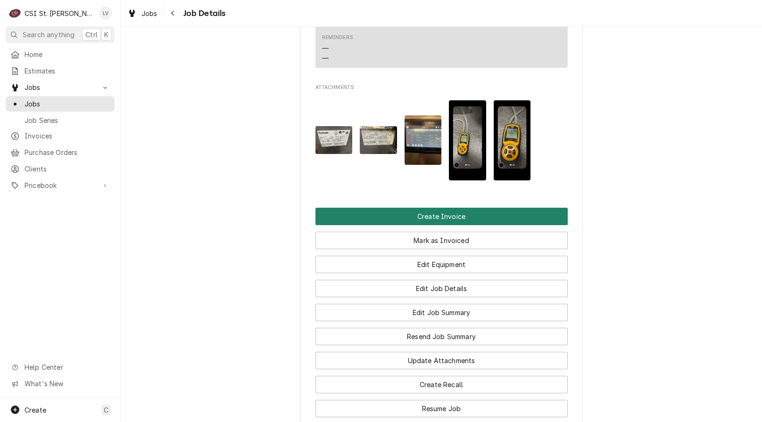
click at [401, 213] on button "Create Invoice" at bounding box center [441, 216] width 252 height 17
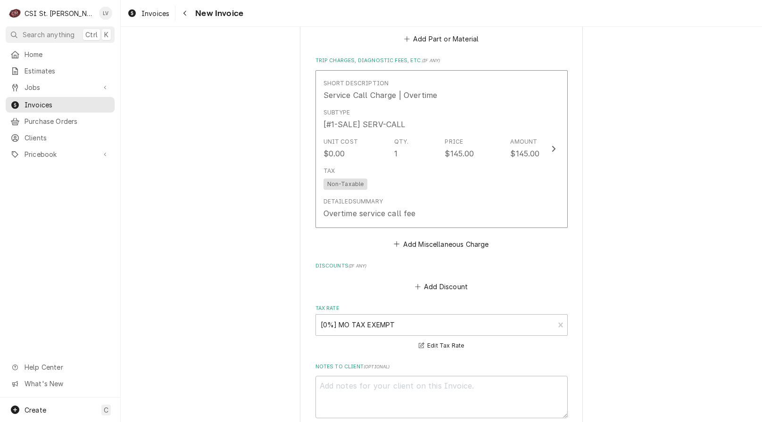
scroll to position [1776, 0]
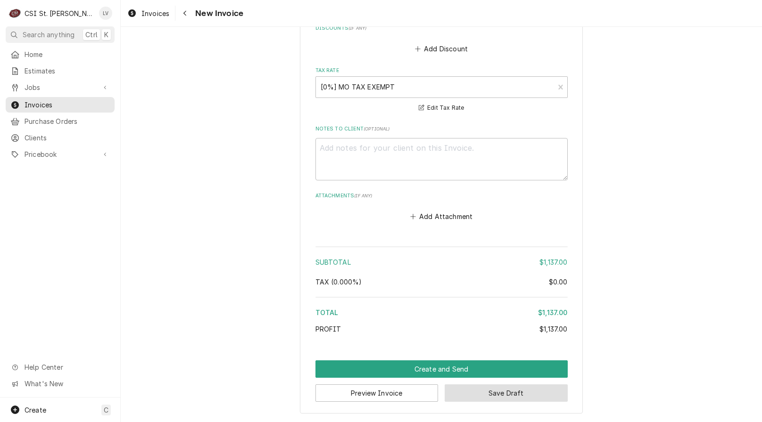
click at [502, 395] on button "Save Draft" at bounding box center [506, 393] width 123 height 17
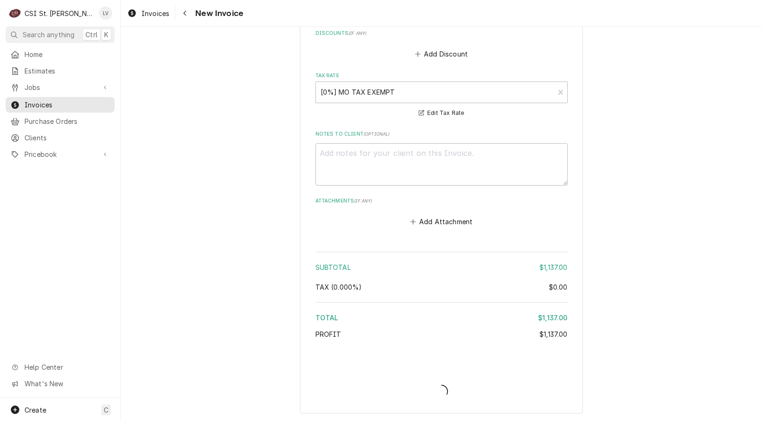
type textarea "x"
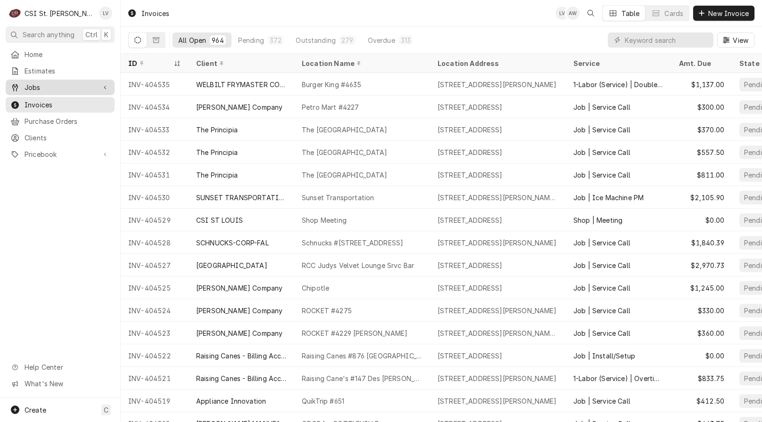
click at [36, 84] on span "Jobs" at bounding box center [60, 87] width 71 height 10
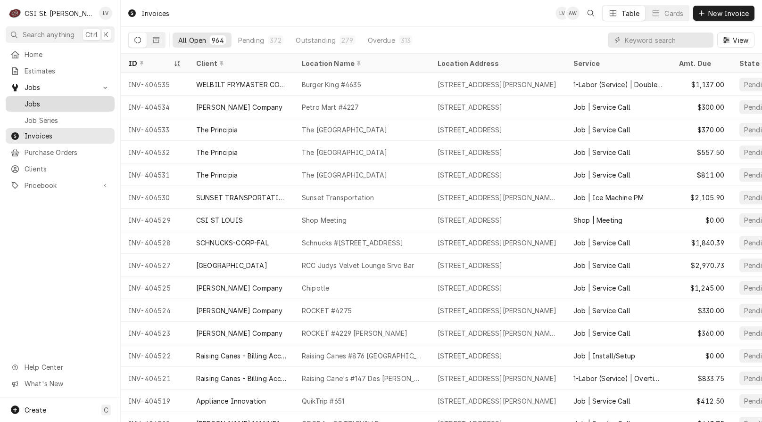
click at [41, 106] on div "Jobs" at bounding box center [60, 104] width 105 height 12
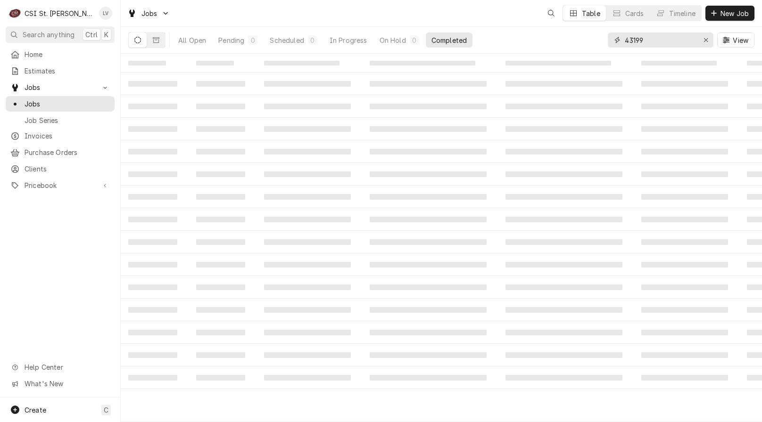
drag, startPoint x: 632, startPoint y: 40, endPoint x: 610, endPoint y: 40, distance: 21.2
click at [610, 40] on div "43199" at bounding box center [661, 40] width 106 height 15
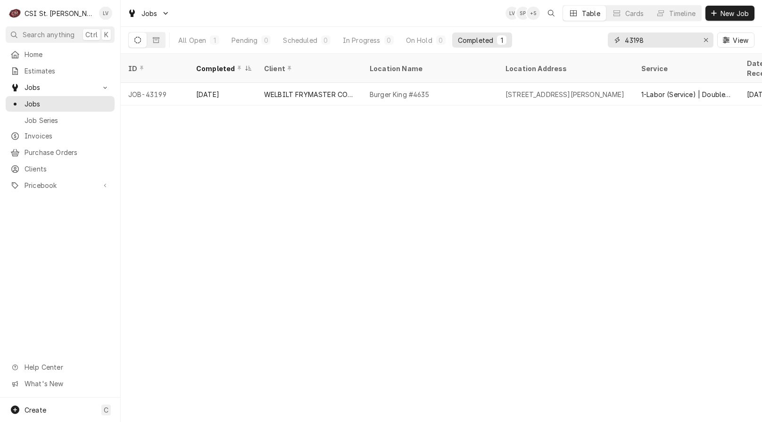
type input "43198"
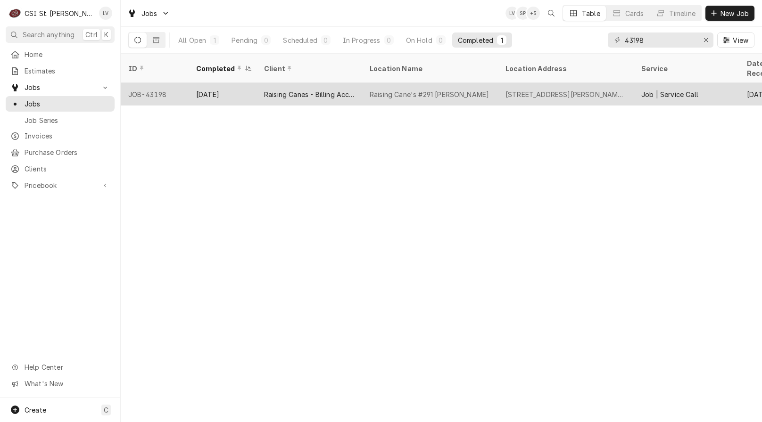
click at [275, 90] on div "Raising Canes - Billing Account" at bounding box center [309, 95] width 91 height 10
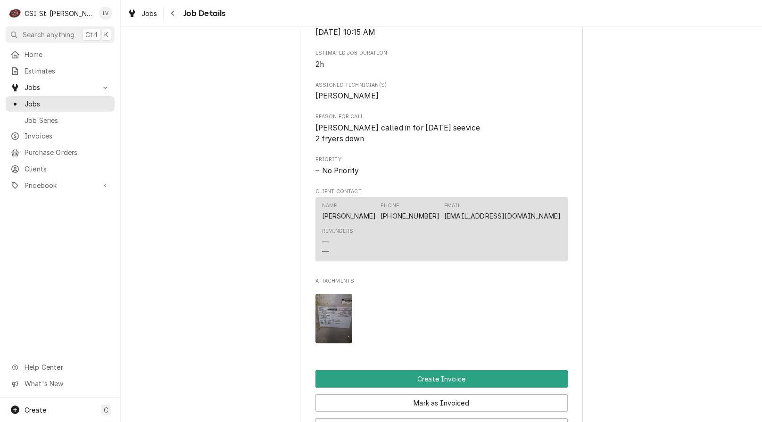
scroll to position [849, 0]
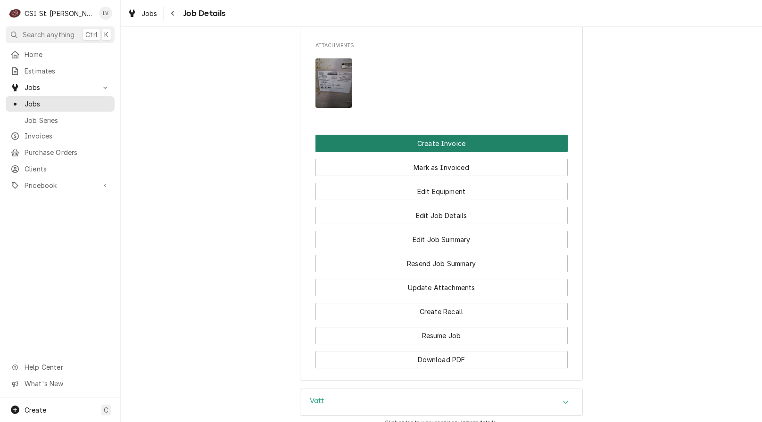
click at [434, 143] on button "Create Invoice" at bounding box center [441, 143] width 252 height 17
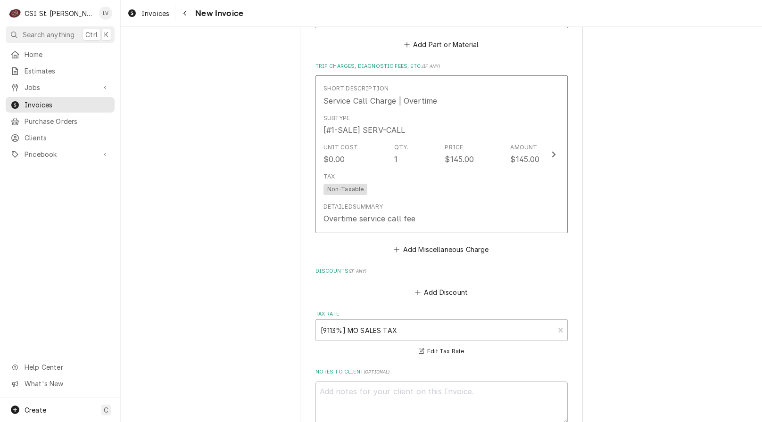
scroll to position [3192, 0]
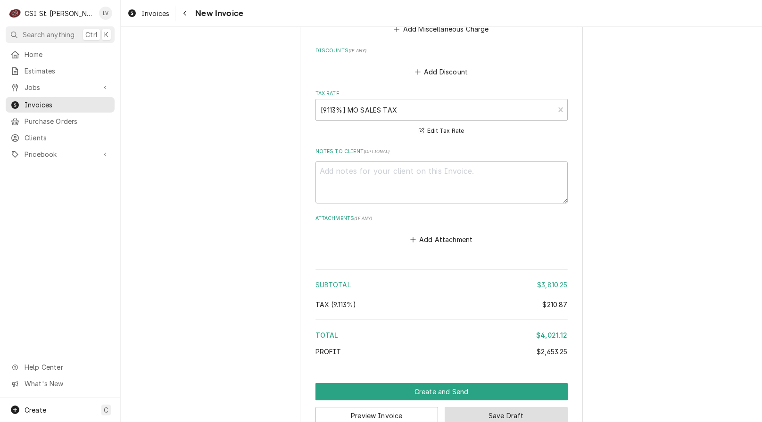
click at [490, 407] on button "Save Draft" at bounding box center [506, 415] width 123 height 17
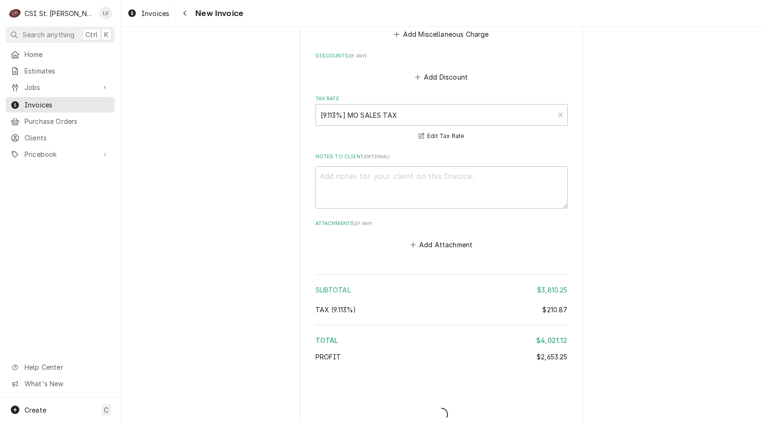
type textarea "x"
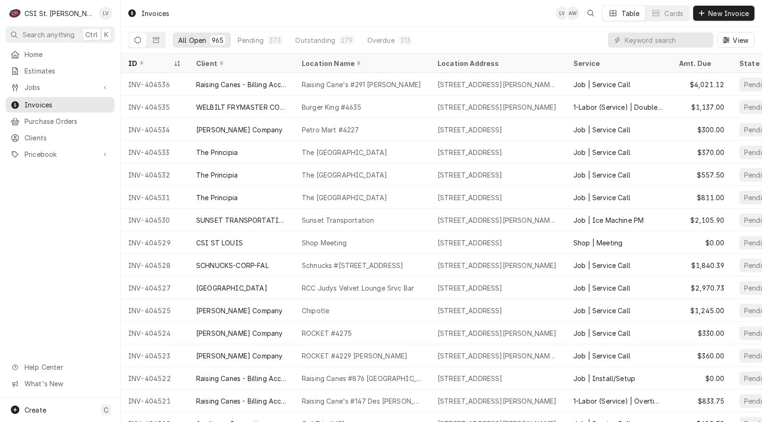
click at [68, 259] on div "Home Estimates Jobs Jobs Job Series Invoices Purchase Orders Clients Pricebook …" at bounding box center [60, 222] width 120 height 351
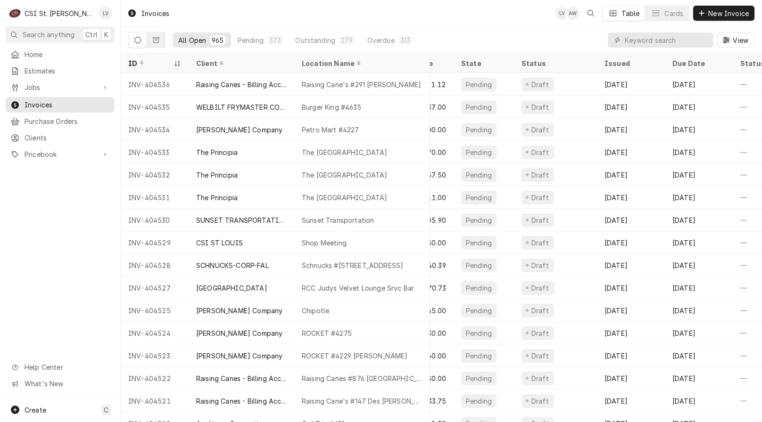
scroll to position [0, 399]
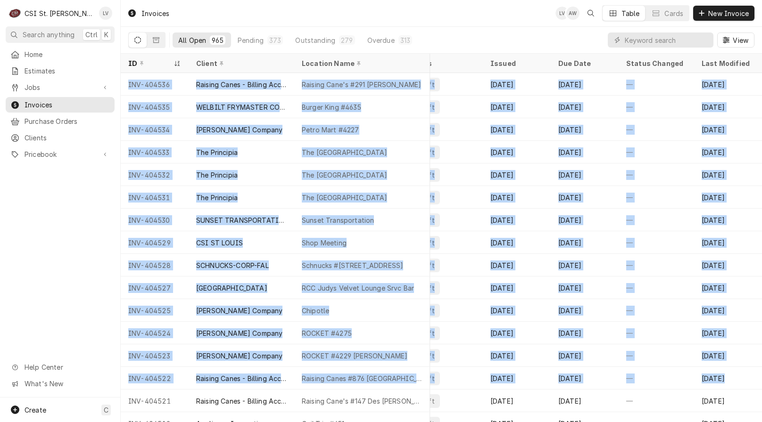
drag, startPoint x: 127, startPoint y: 81, endPoint x: 755, endPoint y: 369, distance: 690.8
click at [370, 368] on tbody "INV-404536 Raising Canes - Billing Account Raising Cane's #291 Arnold 1163 Jeff…" at bounding box center [48, 247] width 641 height 349
copy tbody "INV-404536 Raising Canes - Billing Account Raising Cane's #291 Arnold 1163 Jeff…"
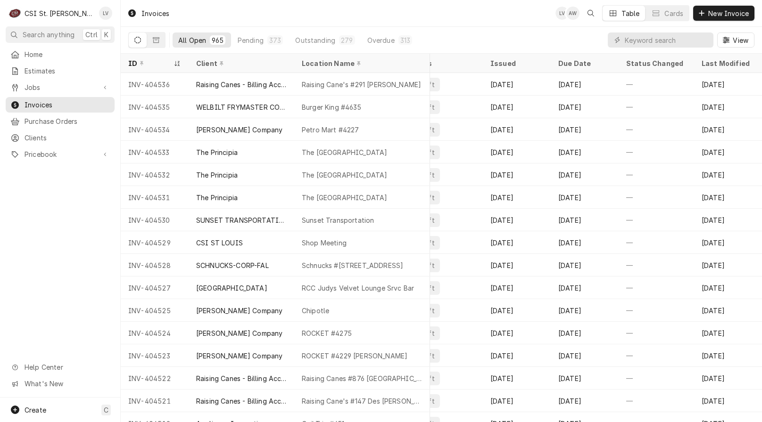
drag, startPoint x: 58, startPoint y: 261, endPoint x: 63, endPoint y: 257, distance: 5.8
click at [58, 261] on div "Home Estimates Jobs Jobs Job Series Invoices Purchase Orders Clients Pricebook …" at bounding box center [60, 222] width 120 height 351
click at [159, 42] on button "Dynamic Content Wrapper" at bounding box center [156, 40] width 18 height 15
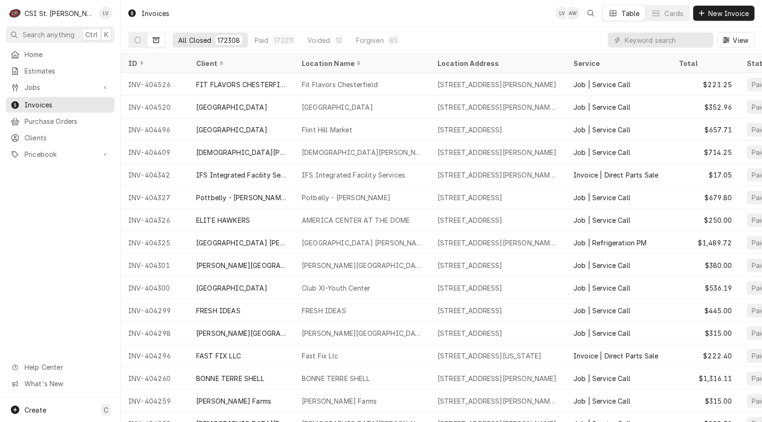
scroll to position [0, 45]
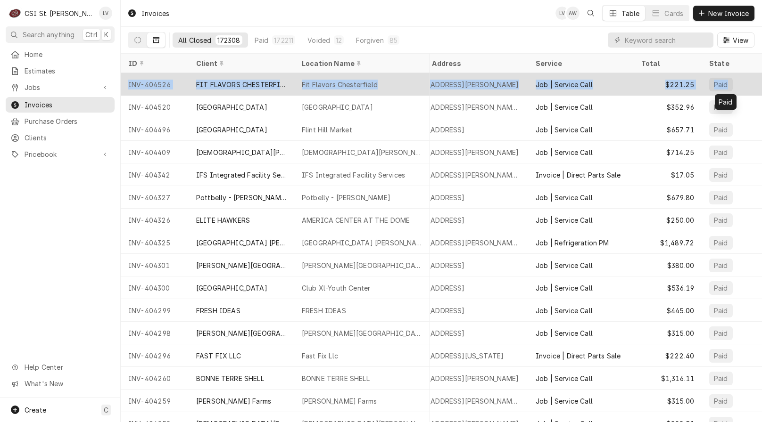
drag, startPoint x: 136, startPoint y: 80, endPoint x: 747, endPoint y: 89, distance: 610.5
click at [747, 89] on tr "INV-404526 FIT FLAVORS CHESTERFIELD Fit Flavors Chesterfield 14842 Clayton Road…" at bounding box center [422, 84] width 679 height 23
copy tr "INV-404526 FIT FLAVORS CHESTERFIELD Fit Flavors Chesterfield 14842 Clayton Road…"
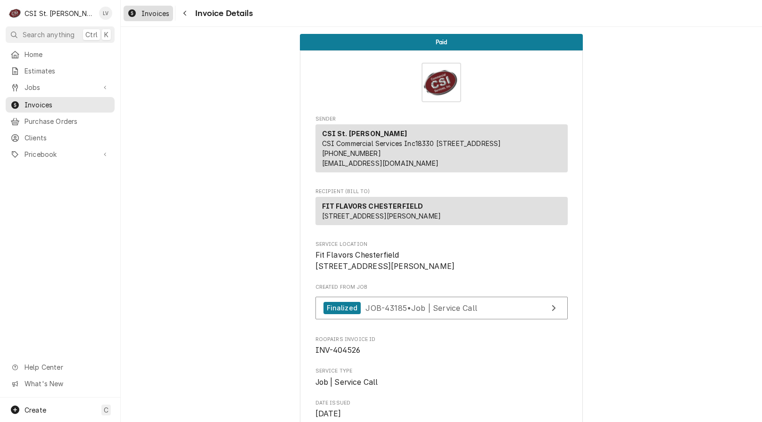
click at [140, 14] on div "Invoices" at bounding box center [148, 14] width 46 height 12
